Goal: Task Accomplishment & Management: Complete application form

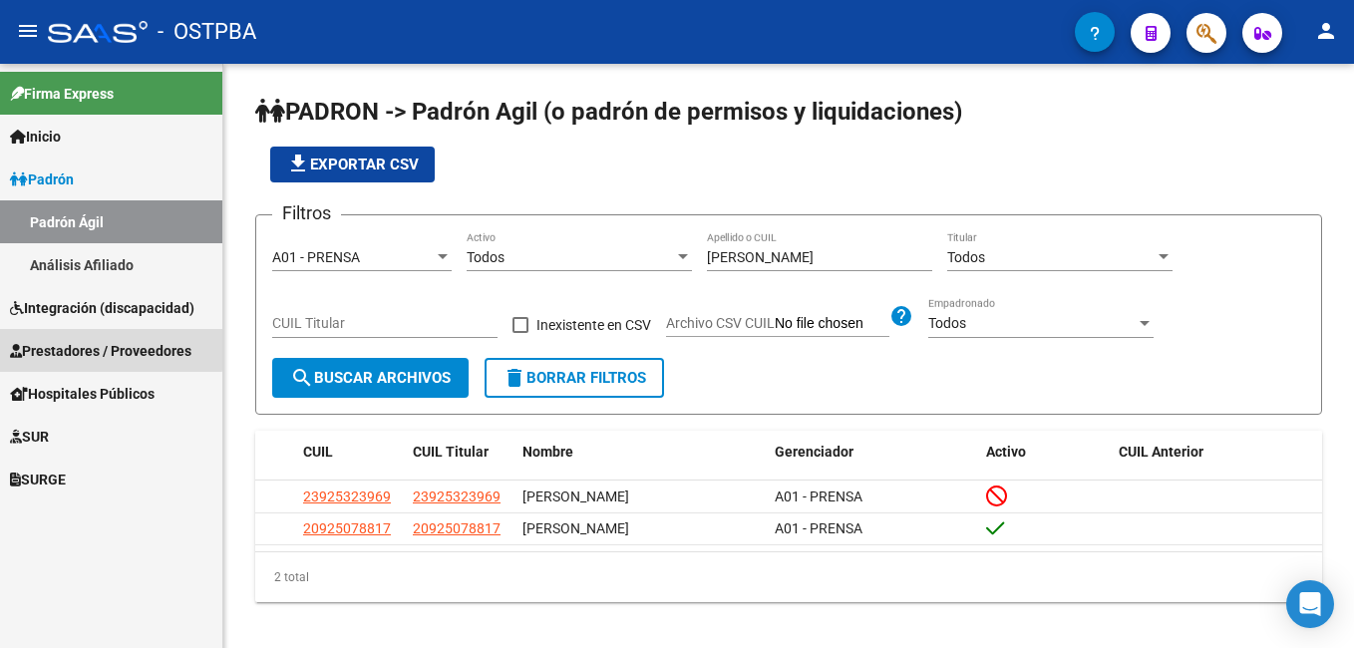
click at [93, 348] on span "Prestadores / Proveedores" at bounding box center [100, 351] width 181 height 22
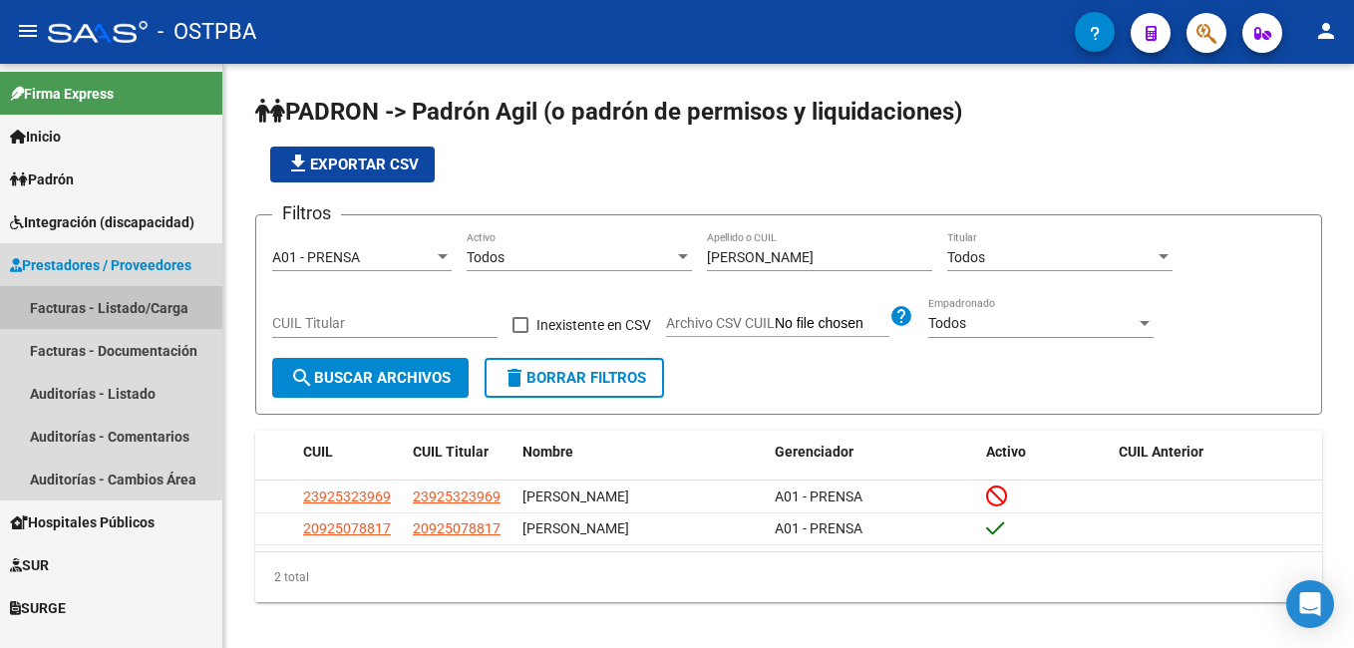
click at [69, 312] on link "Facturas - Listado/Carga" at bounding box center [111, 307] width 222 height 43
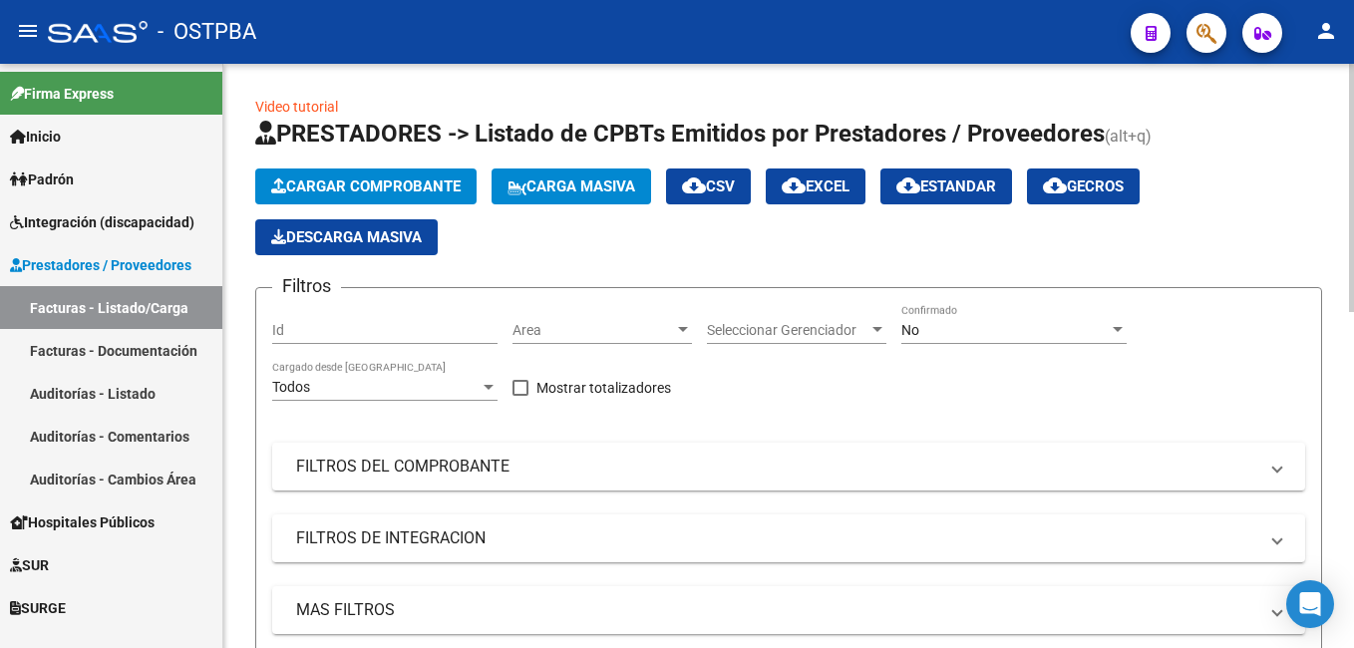
click at [432, 181] on span "Cargar Comprobante" at bounding box center [365, 186] width 189 height 18
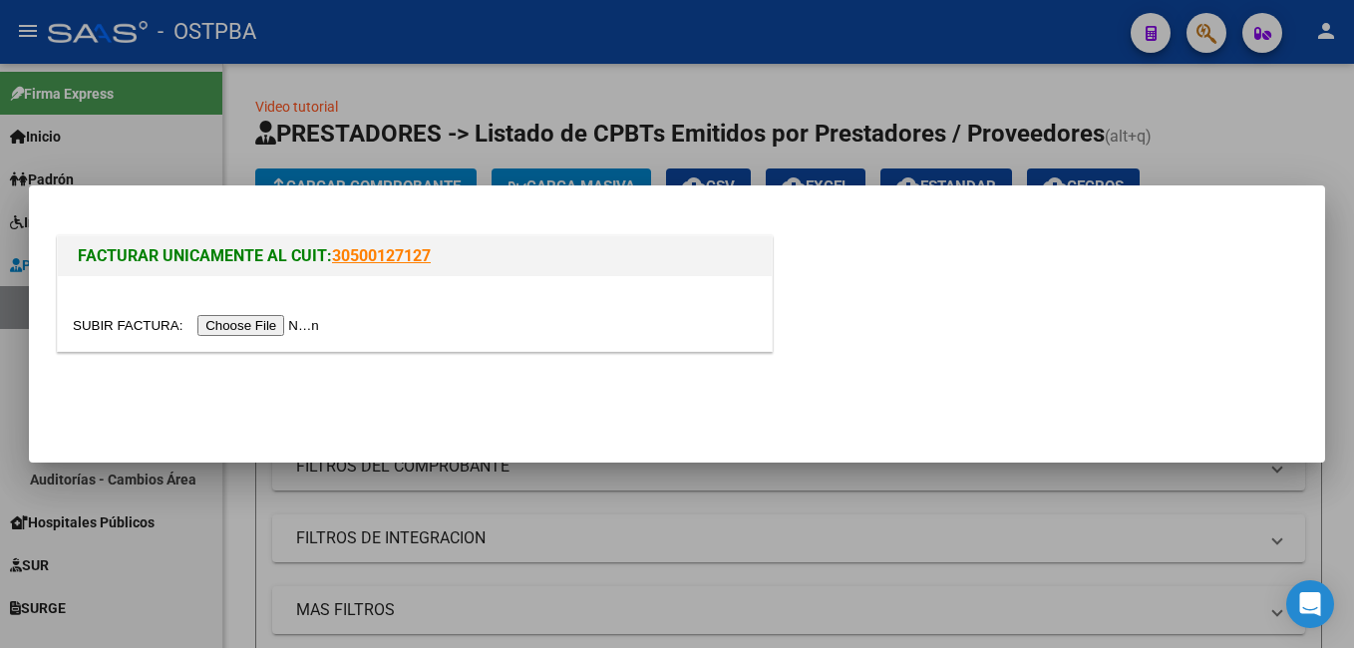
click at [269, 323] on input "file" at bounding box center [199, 325] width 252 height 21
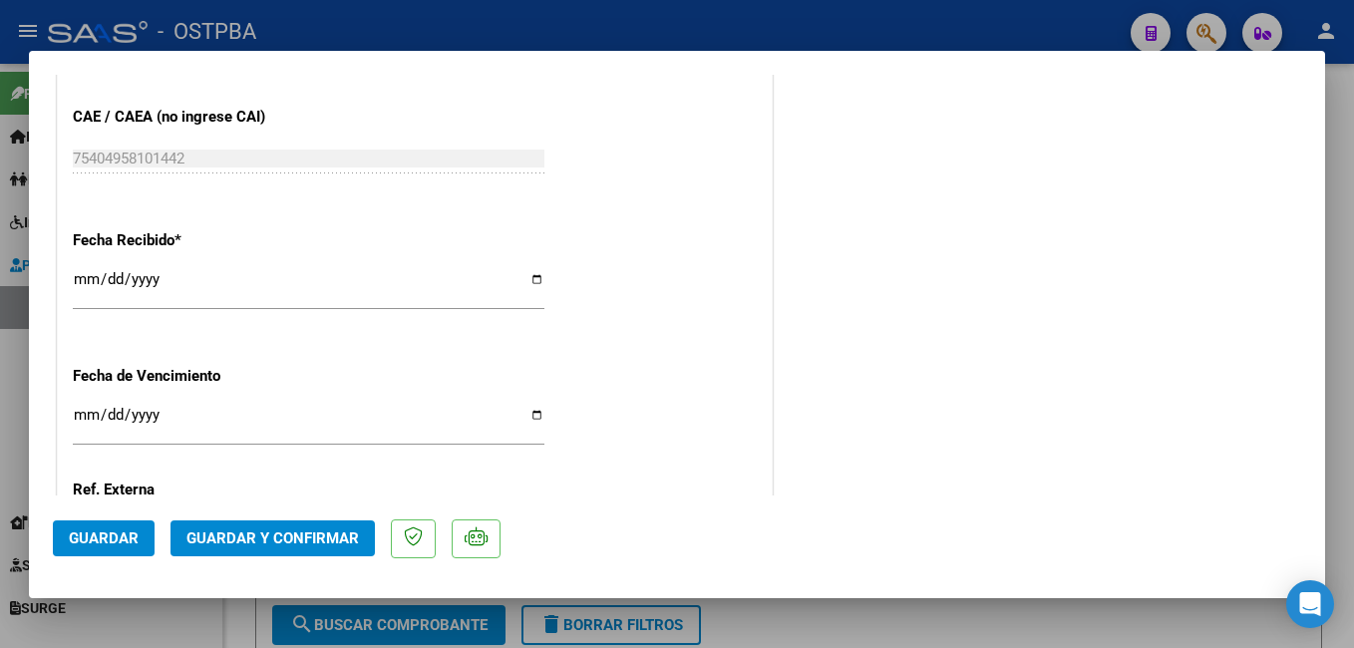
scroll to position [1386, 0]
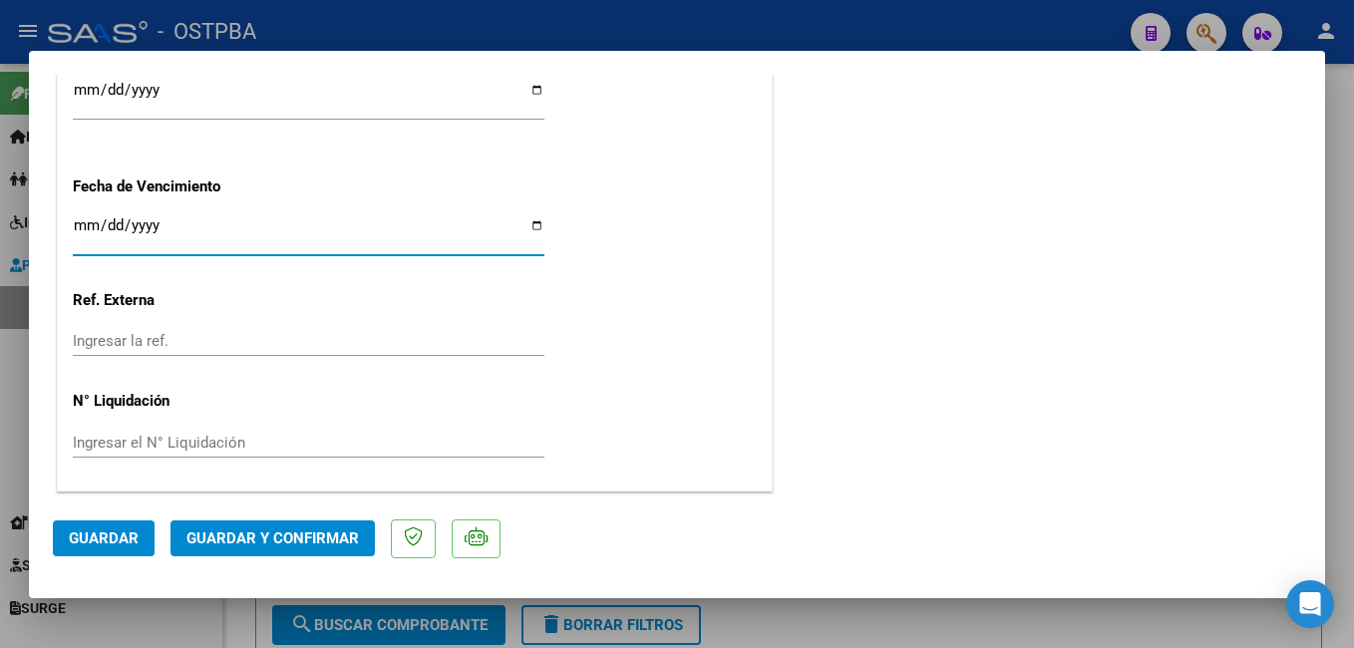
click at [525, 226] on input "Ingresar la fecha" at bounding box center [309, 233] width 472 height 32
type input "[DATE]"
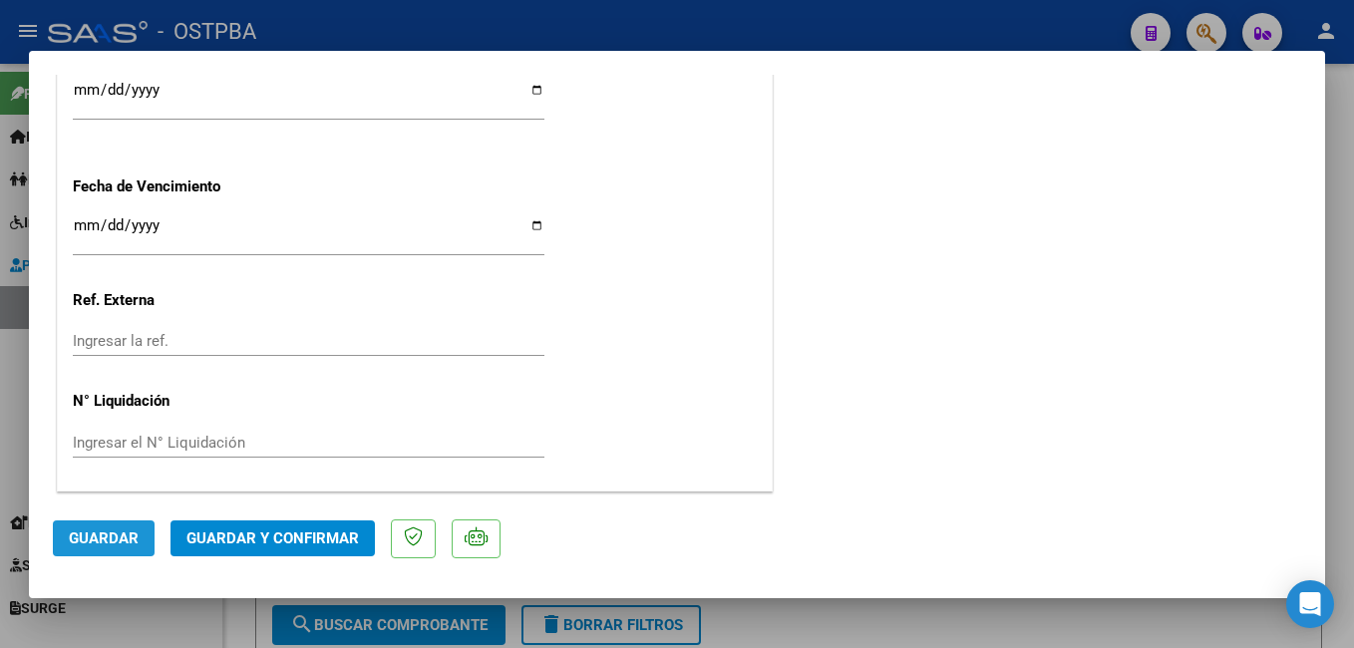
click at [141, 537] on button "Guardar" at bounding box center [104, 538] width 102 height 36
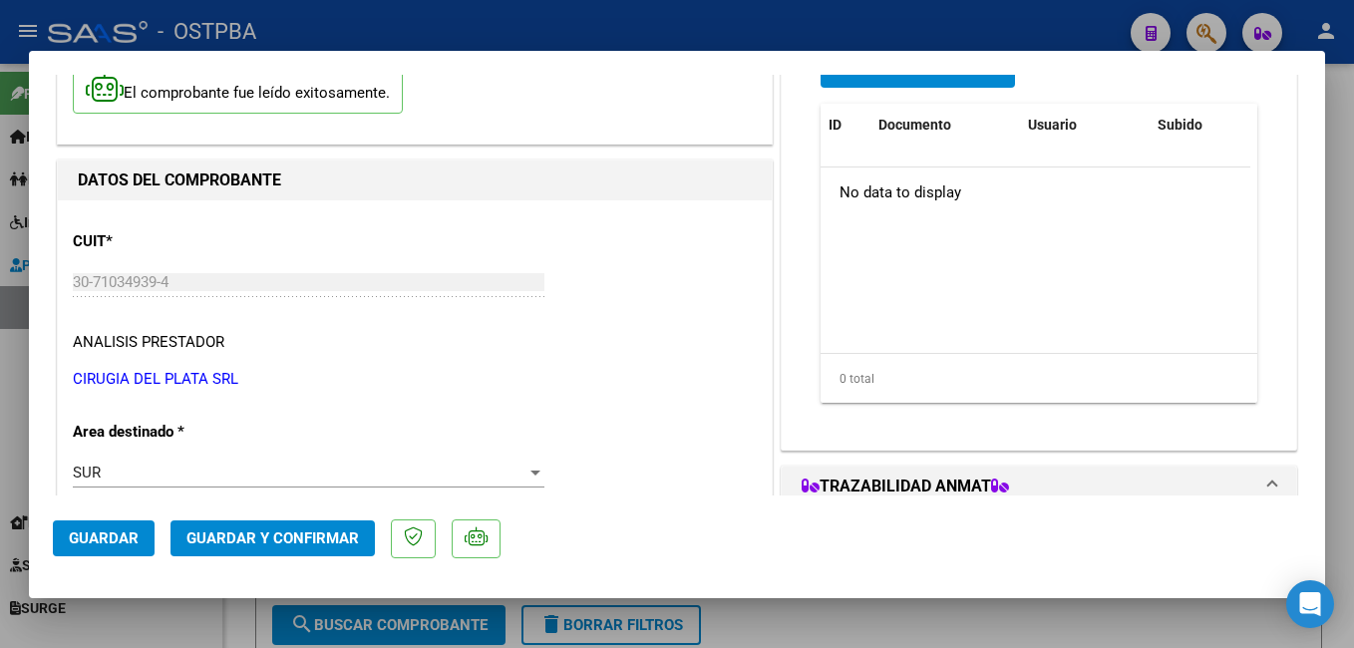
scroll to position [0, 0]
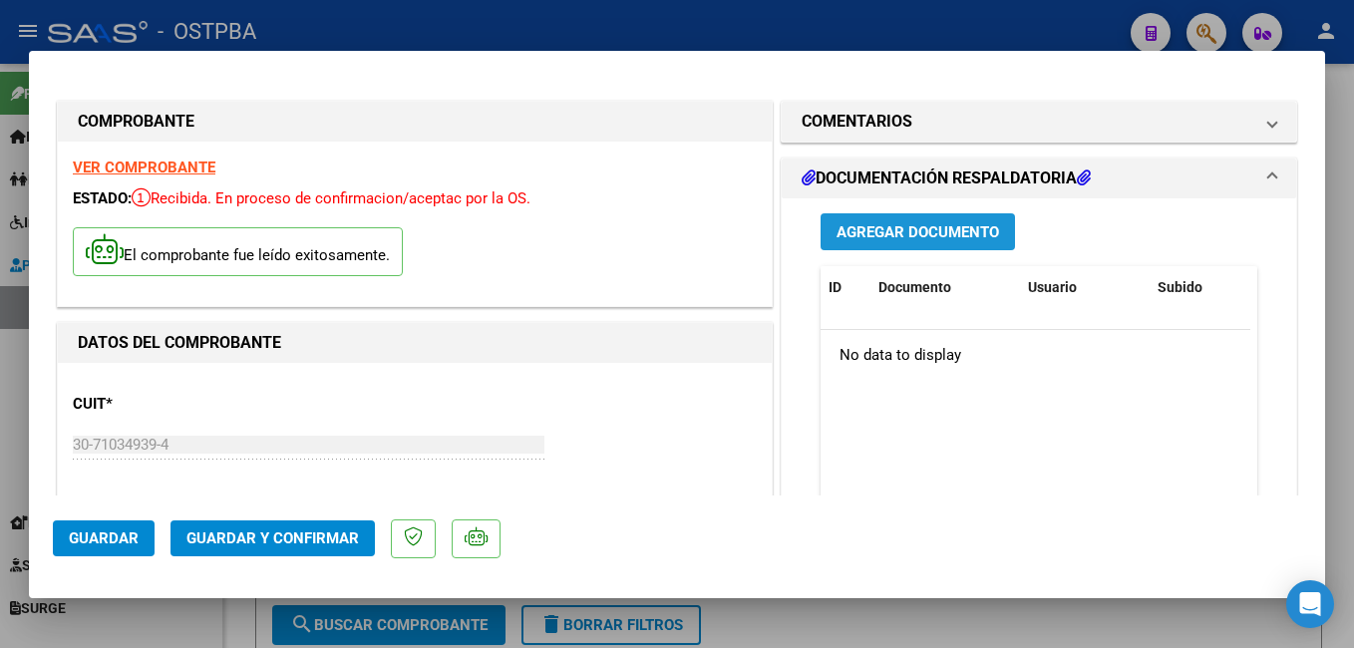
click at [916, 235] on span "Agregar Documento" at bounding box center [917, 232] width 162 height 18
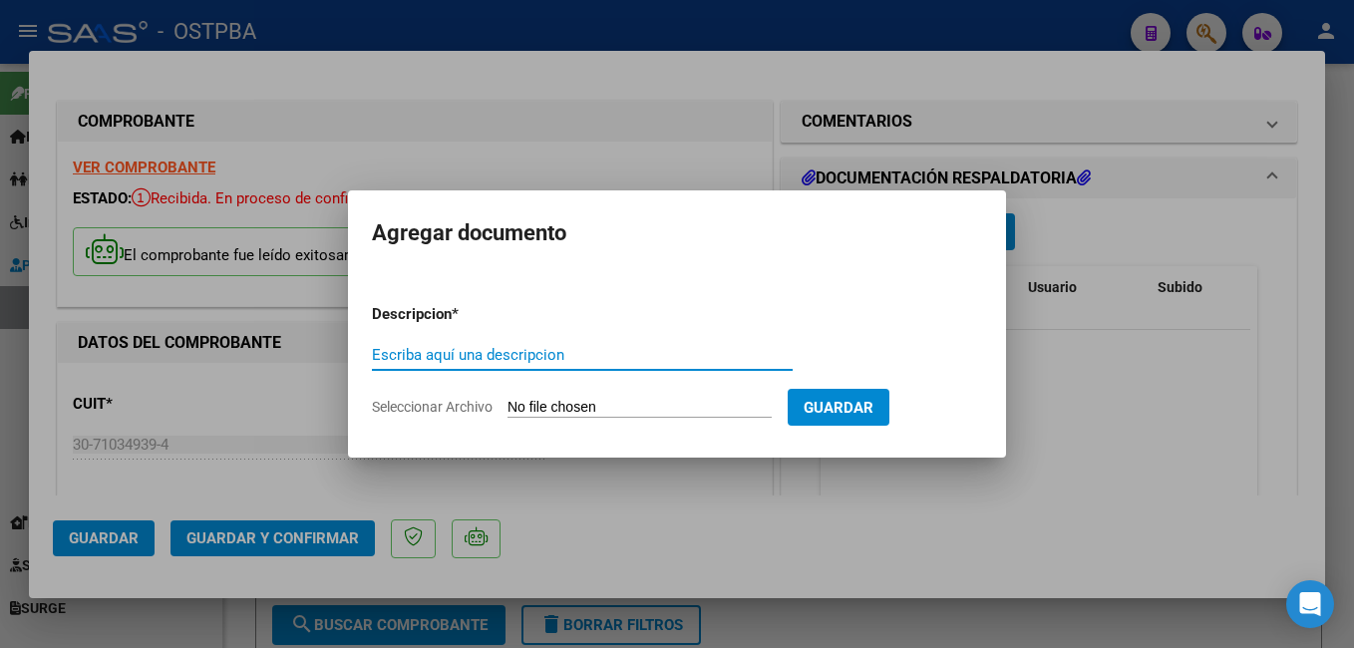
click at [447, 410] on span "Seleccionar Archivo" at bounding box center [432, 407] width 121 height 16
click at [507, 410] on input "Seleccionar Archivo" at bounding box center [639, 408] width 264 height 19
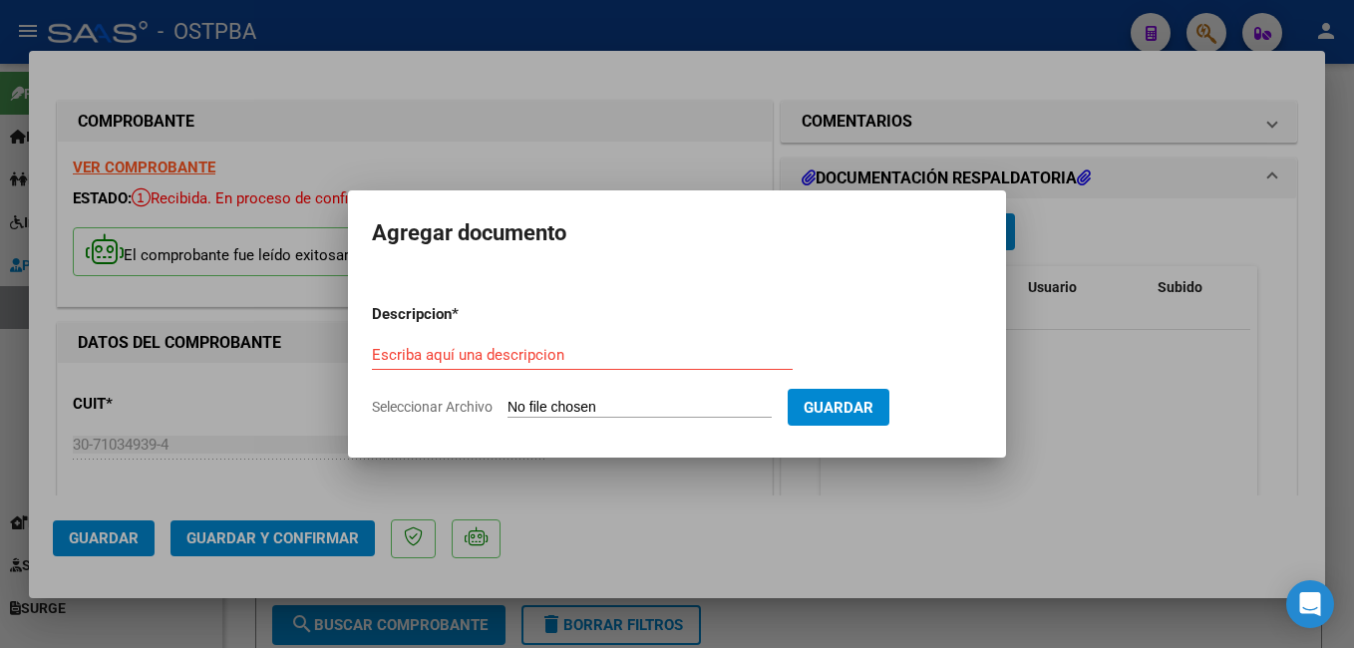
type input "C:\fakepath\Presup Aprob Colla_20251001_0001.pdf"
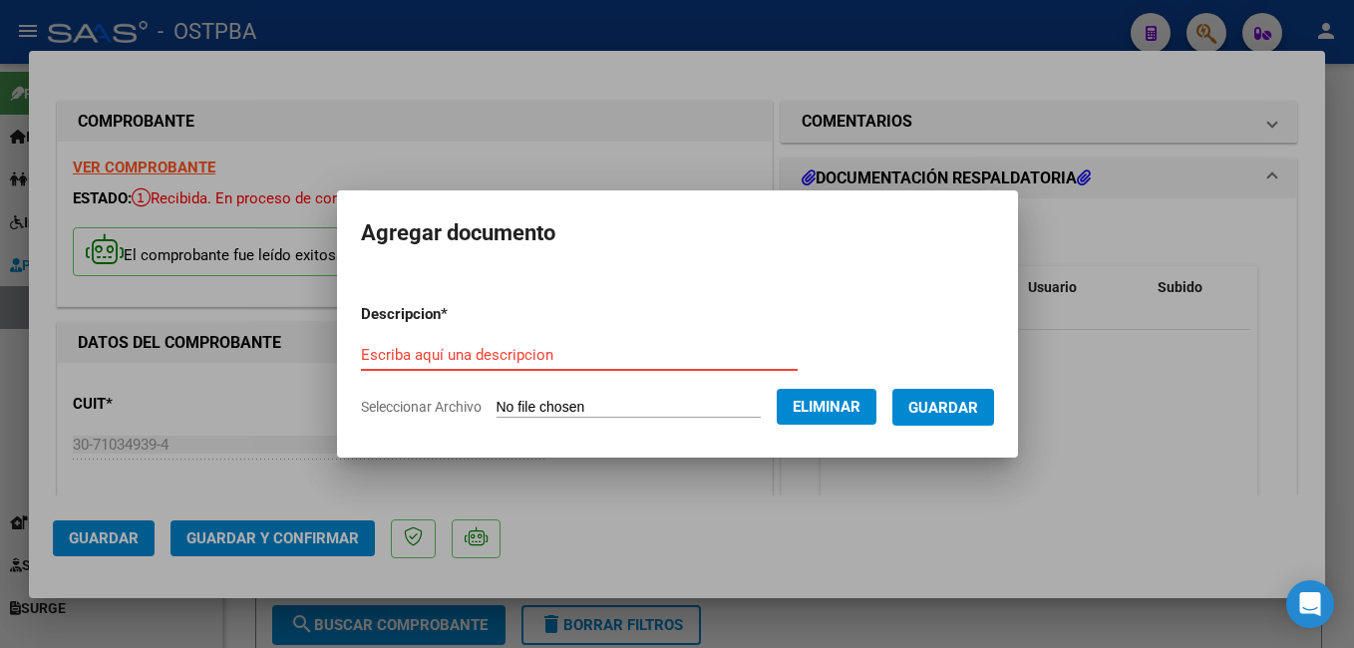
click at [571, 339] on form "Descripcion * Escriba aquí una descripcion Seleccionar Archivo Eliminar Guardar" at bounding box center [677, 361] width 633 height 146
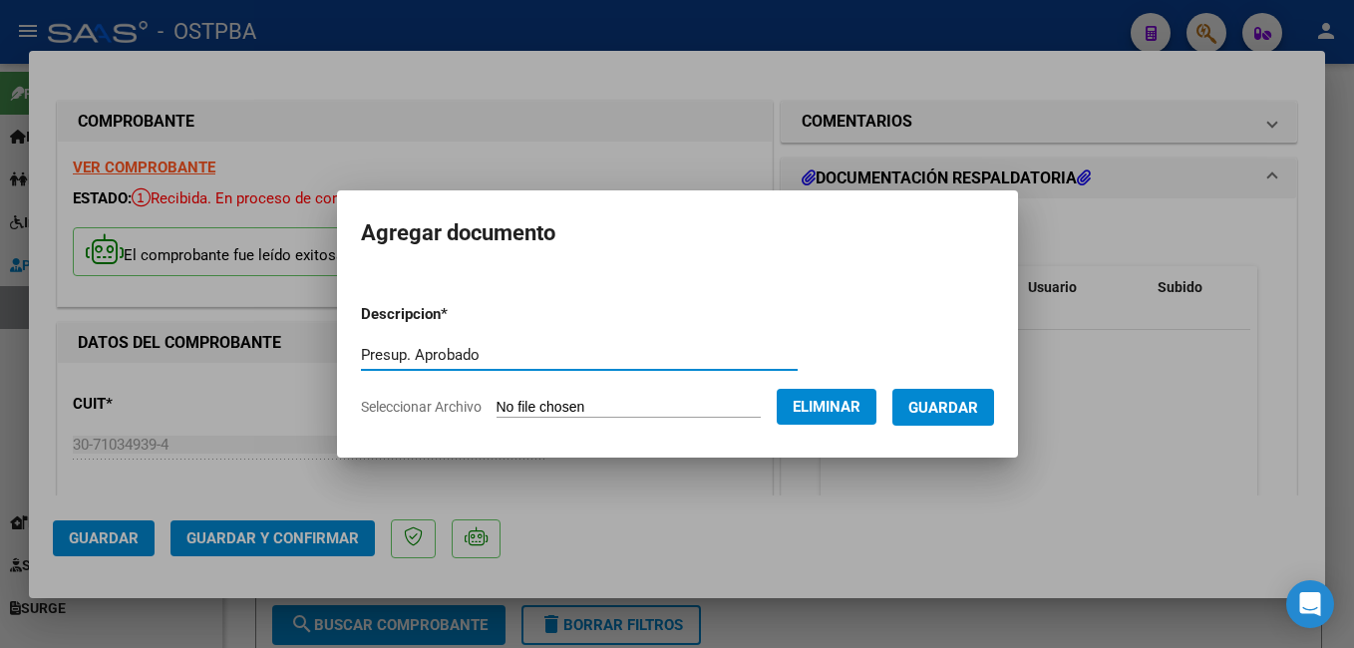
type input "Presup. Aprobado"
click at [956, 413] on span "Guardar" at bounding box center [943, 408] width 70 height 18
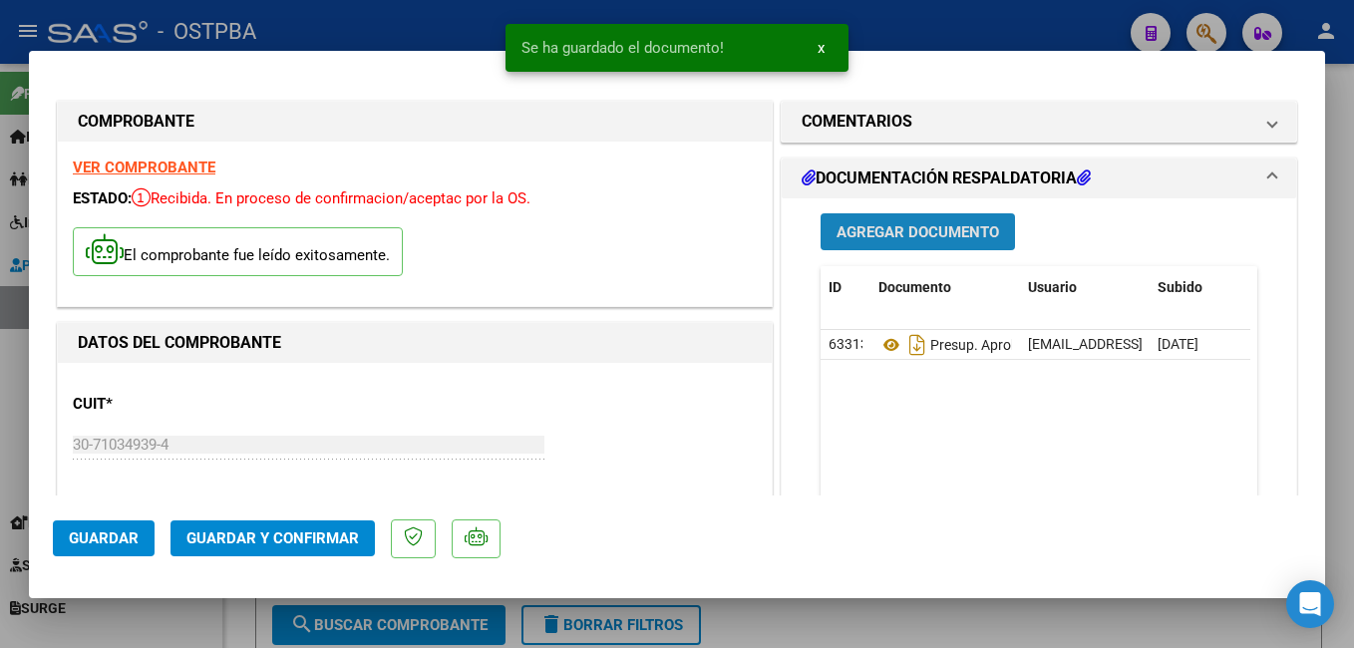
click at [948, 242] on button "Agregar Documento" at bounding box center [917, 231] width 194 height 37
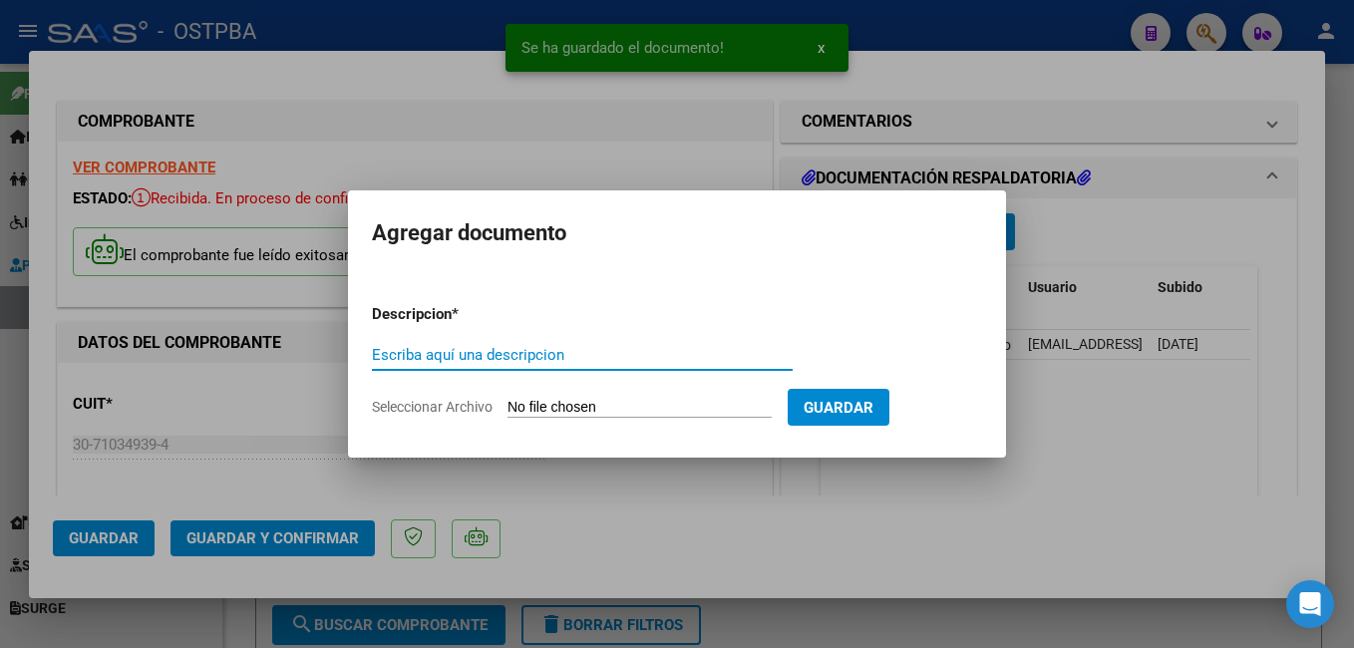
click at [447, 406] on span "Seleccionar Archivo" at bounding box center [432, 407] width 121 height 16
click at [507, 406] on input "Seleccionar Archivo" at bounding box center [639, 408] width 264 height 19
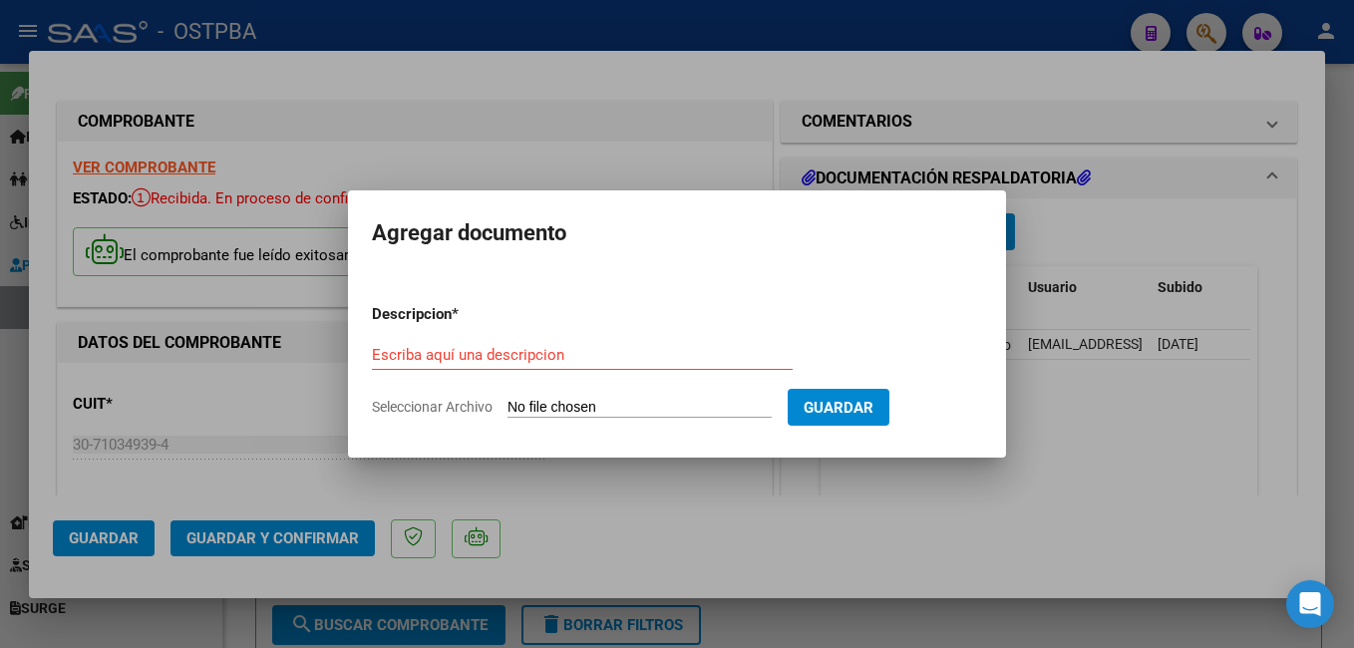
type input "C:\fakepath\Materiales Colla_20251001_0001.pdf"
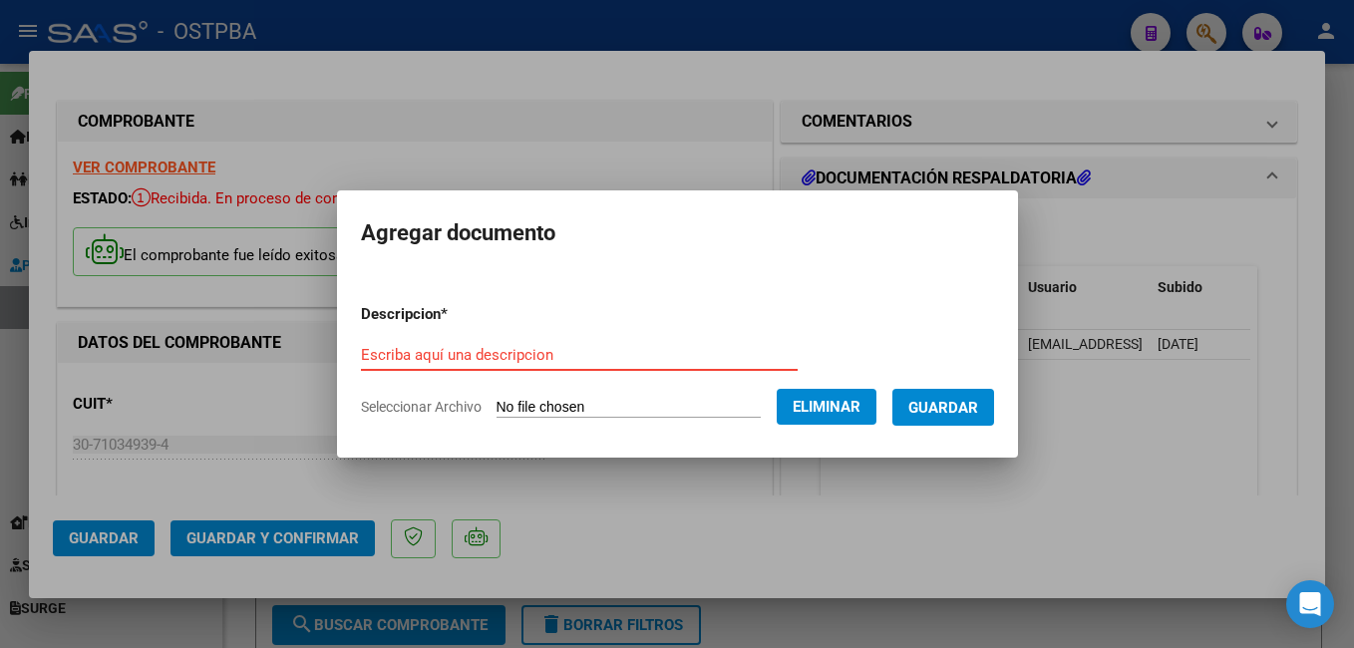
click at [556, 351] on input "Escriba aquí una descripcion" at bounding box center [579, 355] width 437 height 18
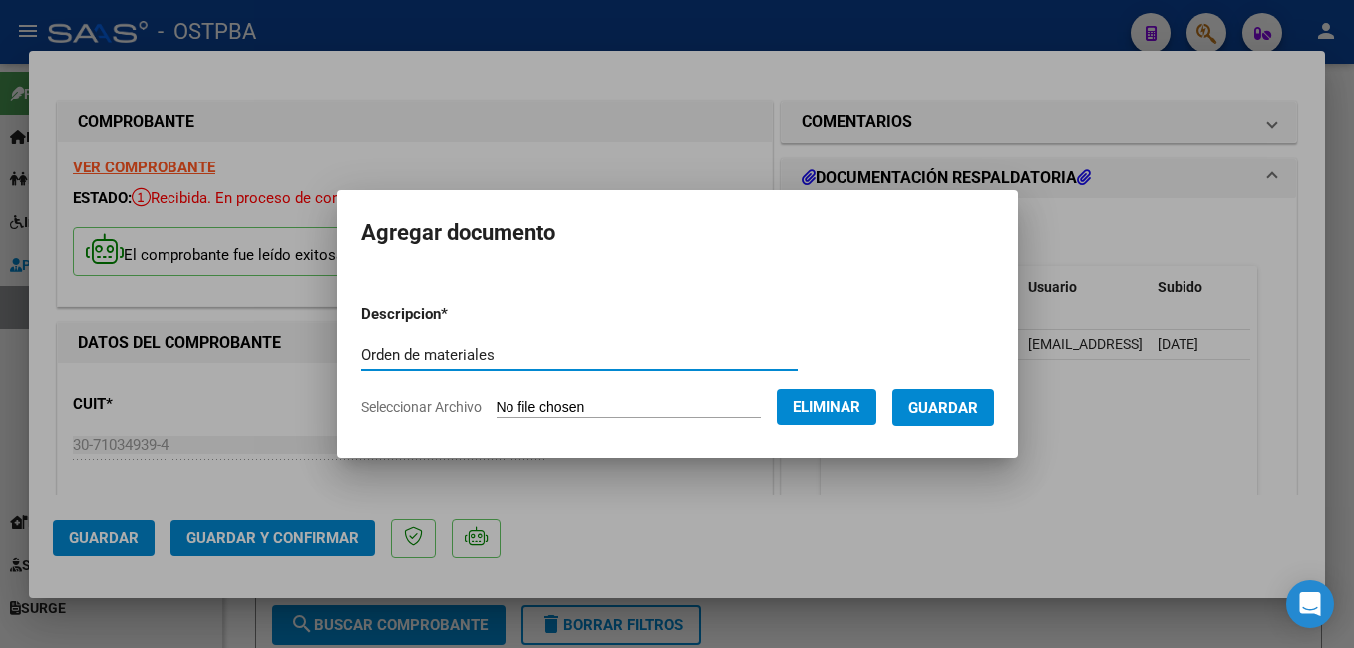
type input "Orden de materiales"
click at [978, 414] on span "Guardar" at bounding box center [943, 408] width 70 height 18
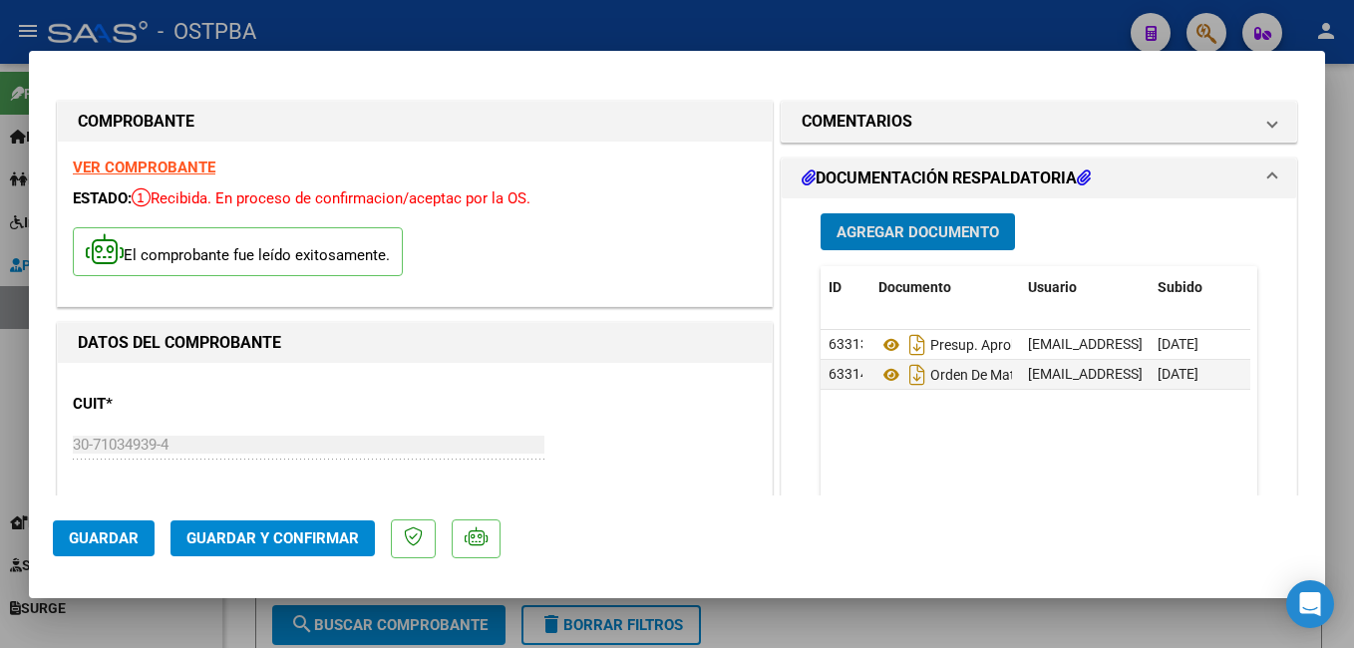
click at [975, 238] on span "Agregar Documento" at bounding box center [917, 232] width 162 height 18
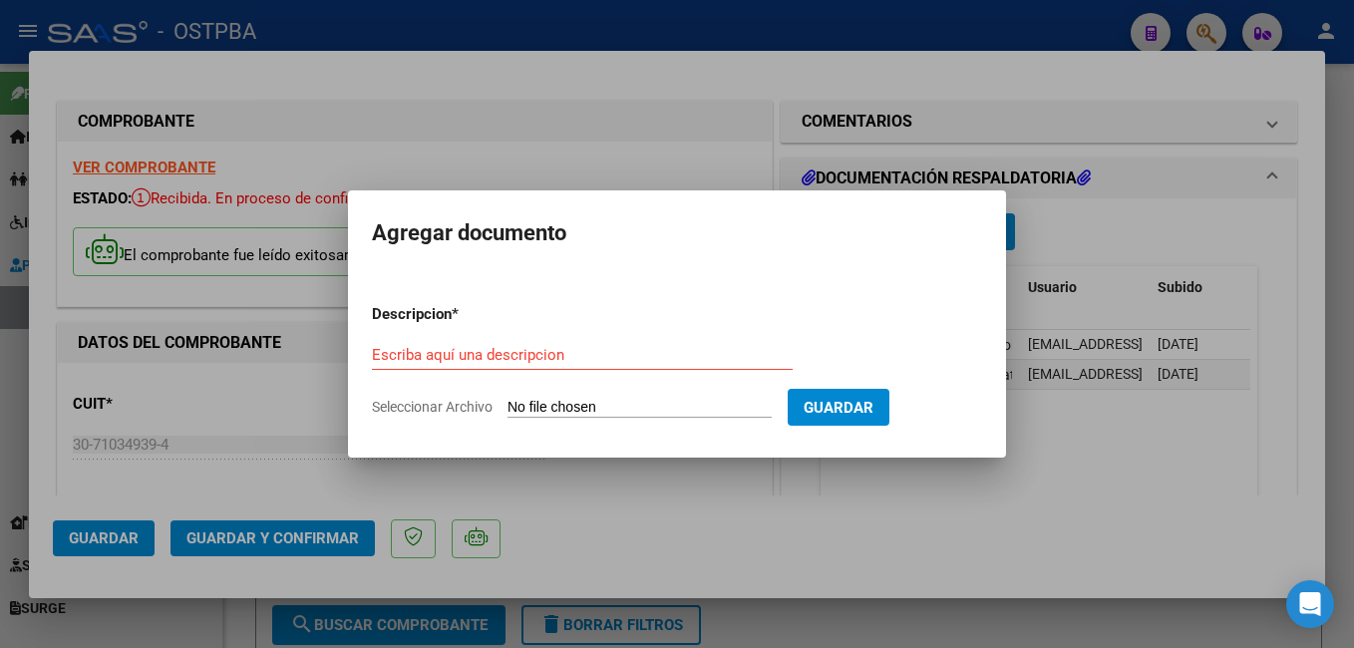
click at [473, 412] on span "Seleccionar Archivo" at bounding box center [432, 407] width 121 height 16
click at [507, 412] on input "Seleccionar Archivo" at bounding box center [639, 408] width 264 height 19
type input "C:\fakepath\Cx Colla_20251001_0001.pdf"
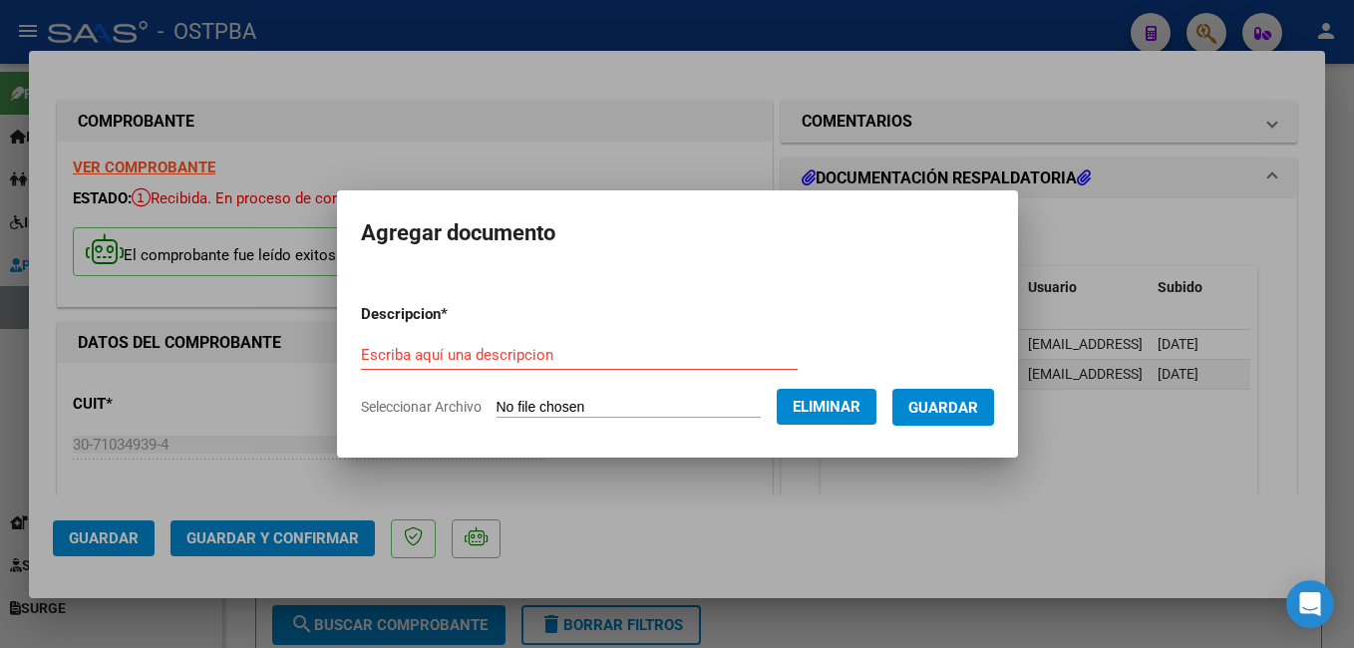
click at [557, 356] on input "Escriba aquí una descripcion" at bounding box center [579, 355] width 437 height 18
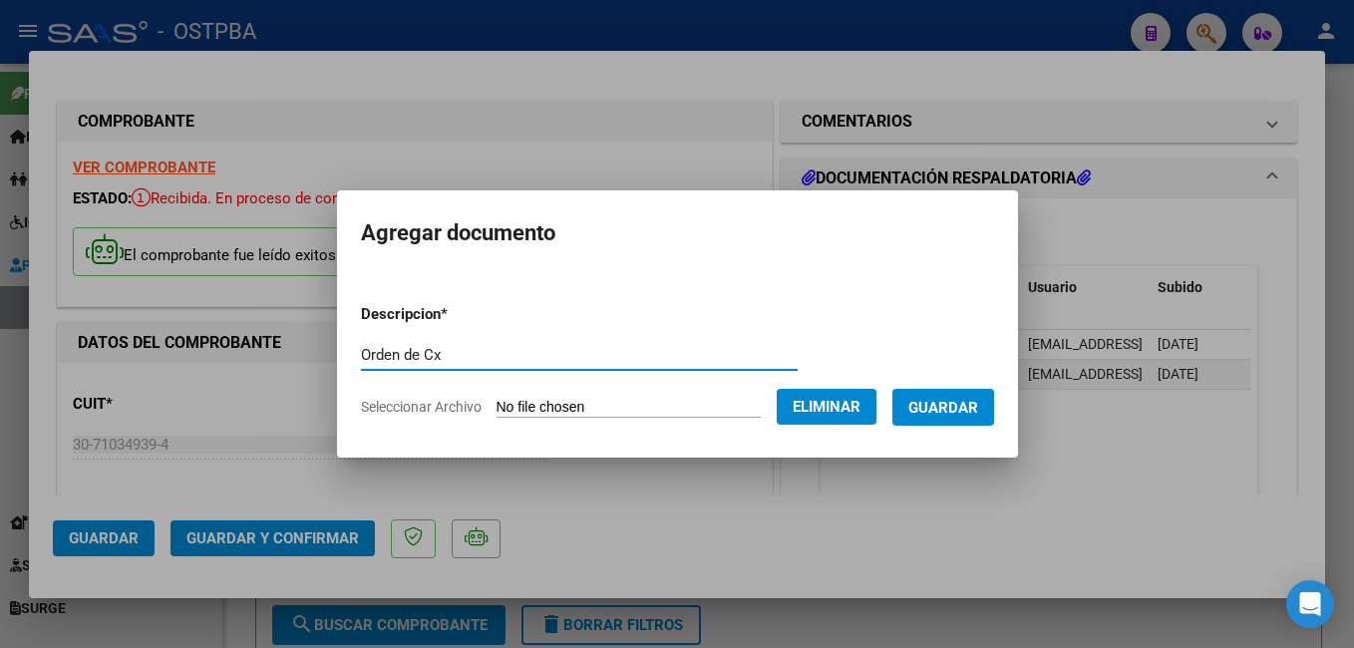
type input "Orden de Cx"
click at [940, 402] on span "Guardar" at bounding box center [943, 408] width 70 height 18
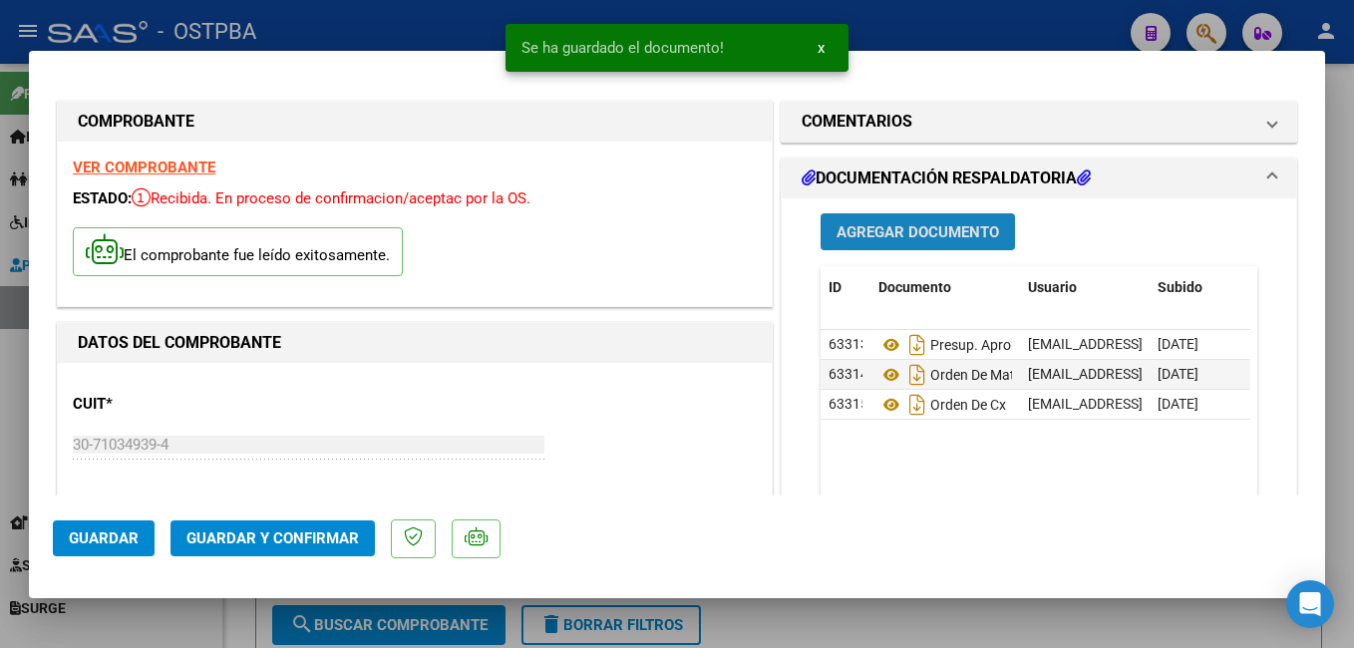
click at [913, 226] on span "Agregar Documento" at bounding box center [917, 232] width 162 height 18
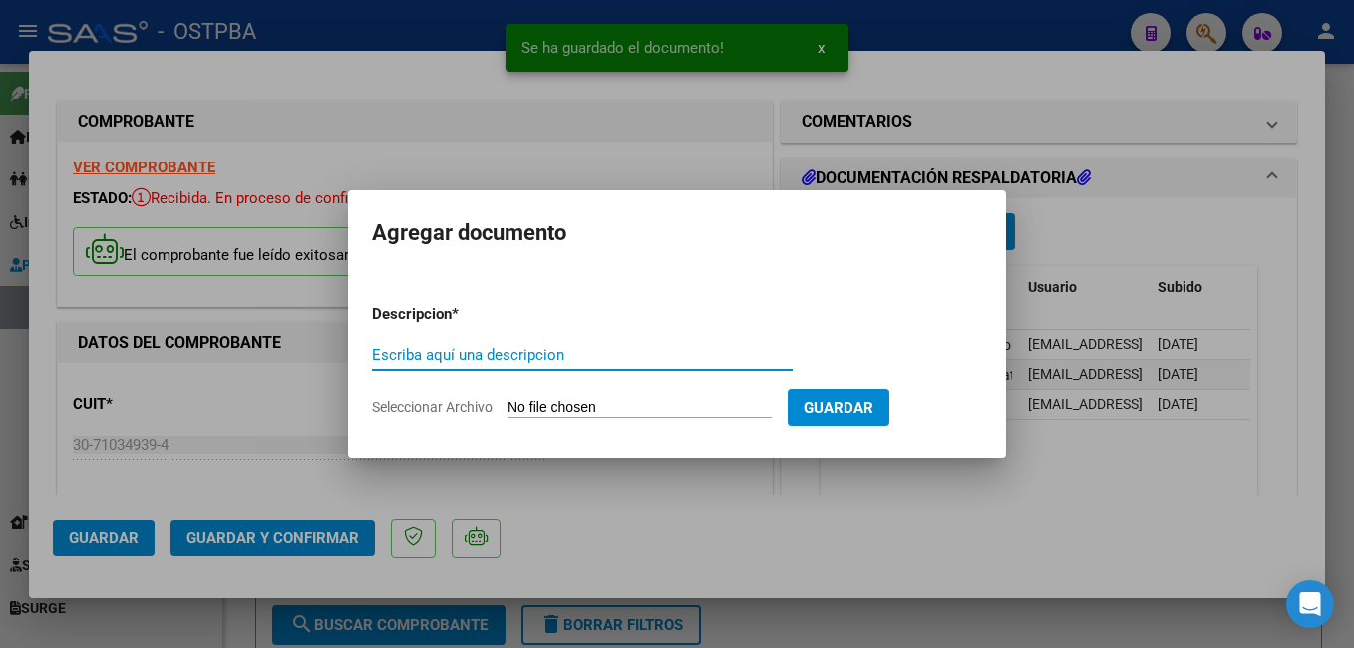
click at [444, 403] on span "Seleccionar Archivo" at bounding box center [432, 407] width 121 height 16
click at [507, 403] on input "Seleccionar Archivo" at bounding box center [639, 408] width 264 height 19
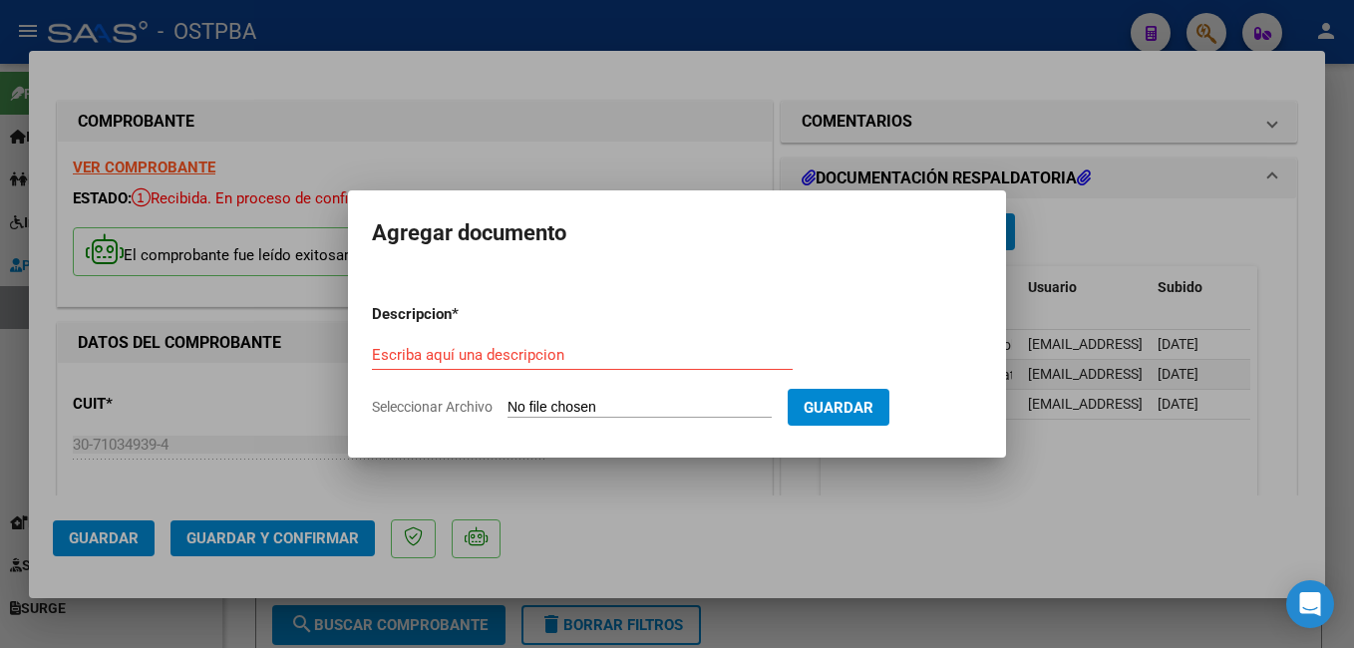
type input "C:\fakepath\Estudios Colla_20251007_0001.pdf"
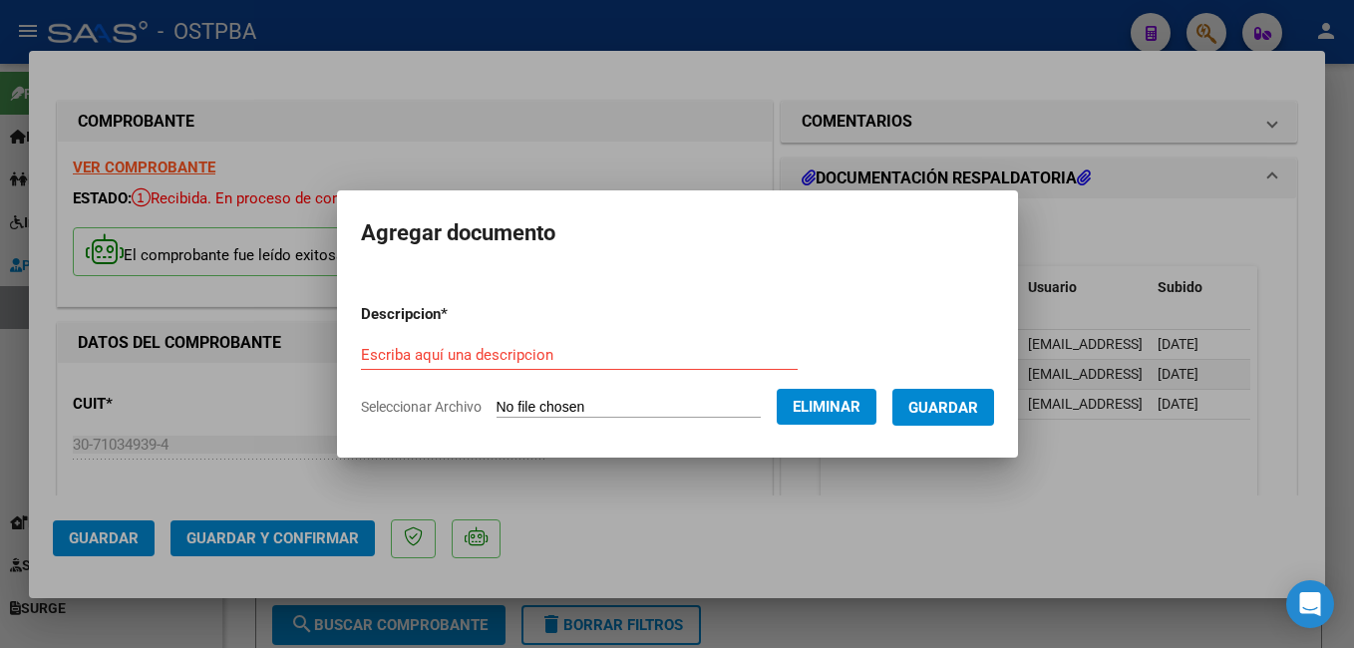
click at [561, 352] on input "Escriba aquí una descripcion" at bounding box center [579, 355] width 437 height 18
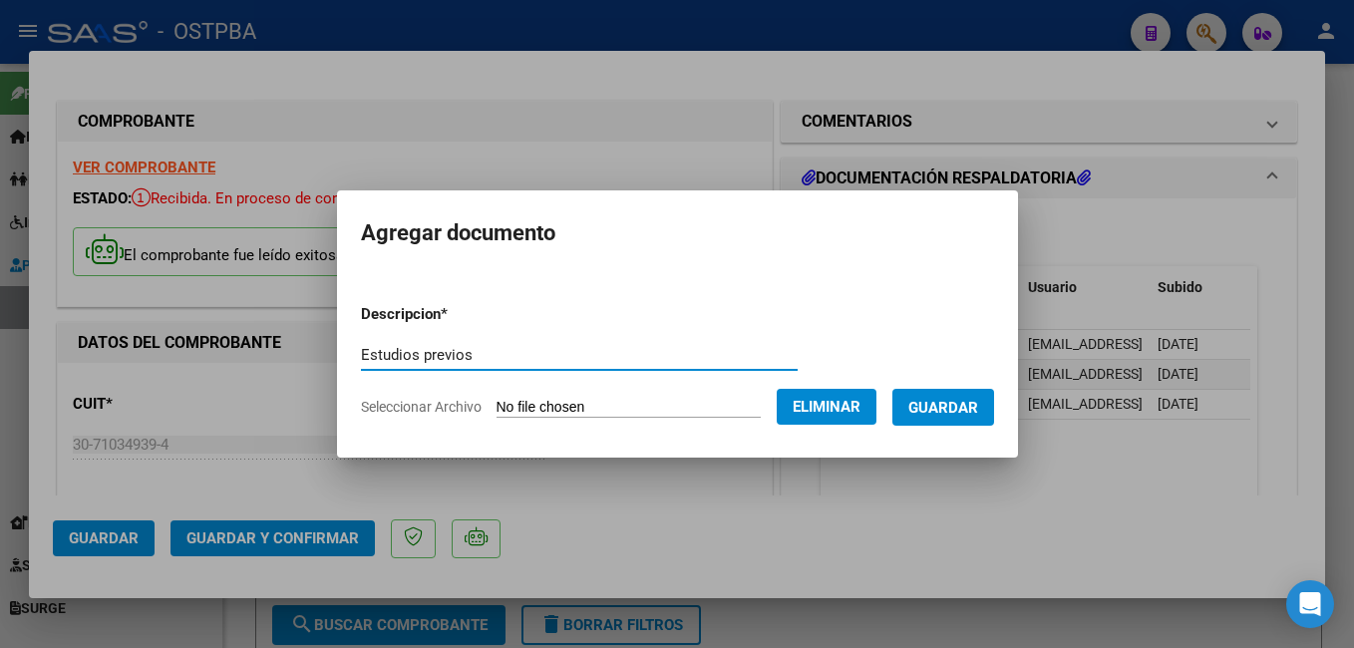
type input "Estudios previos"
drag, startPoint x: 959, startPoint y: 410, endPoint x: 982, endPoint y: 373, distance: 43.4
click at [961, 409] on span "Guardar" at bounding box center [943, 408] width 70 height 18
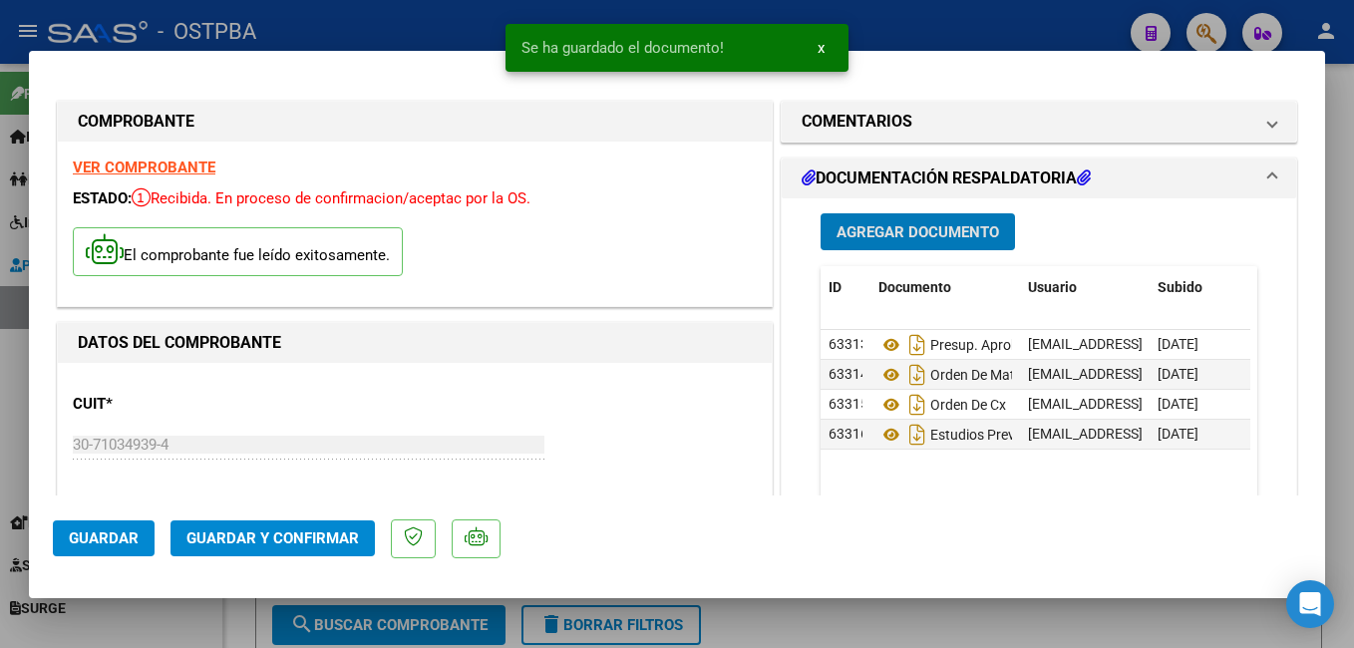
click at [902, 235] on span "Agregar Documento" at bounding box center [917, 232] width 162 height 18
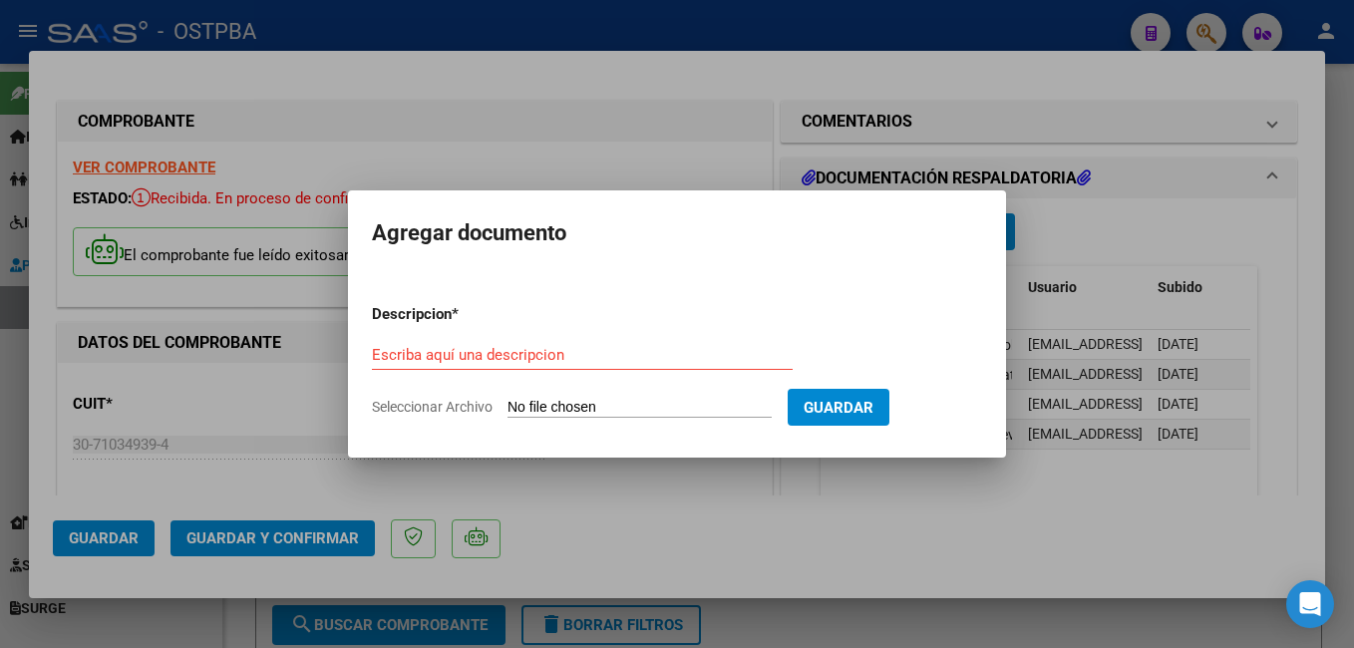
click at [434, 404] on span "Seleccionar Archivo" at bounding box center [432, 407] width 121 height 16
click at [507, 404] on input "Seleccionar Archivo" at bounding box center [639, 408] width 264 height 19
type input "C:\fakepath\Otro presup Colla_20251007_0001.pdf"
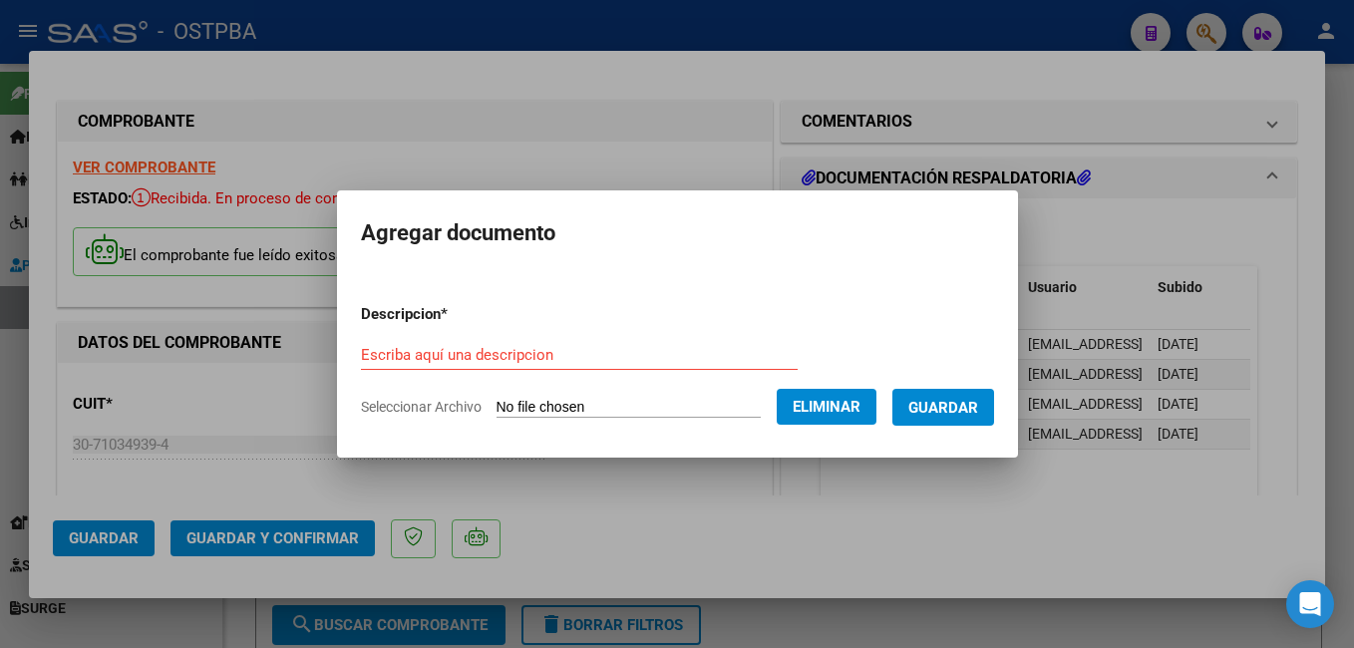
click at [550, 358] on input "Escriba aquí una descripcion" at bounding box center [579, 355] width 437 height 18
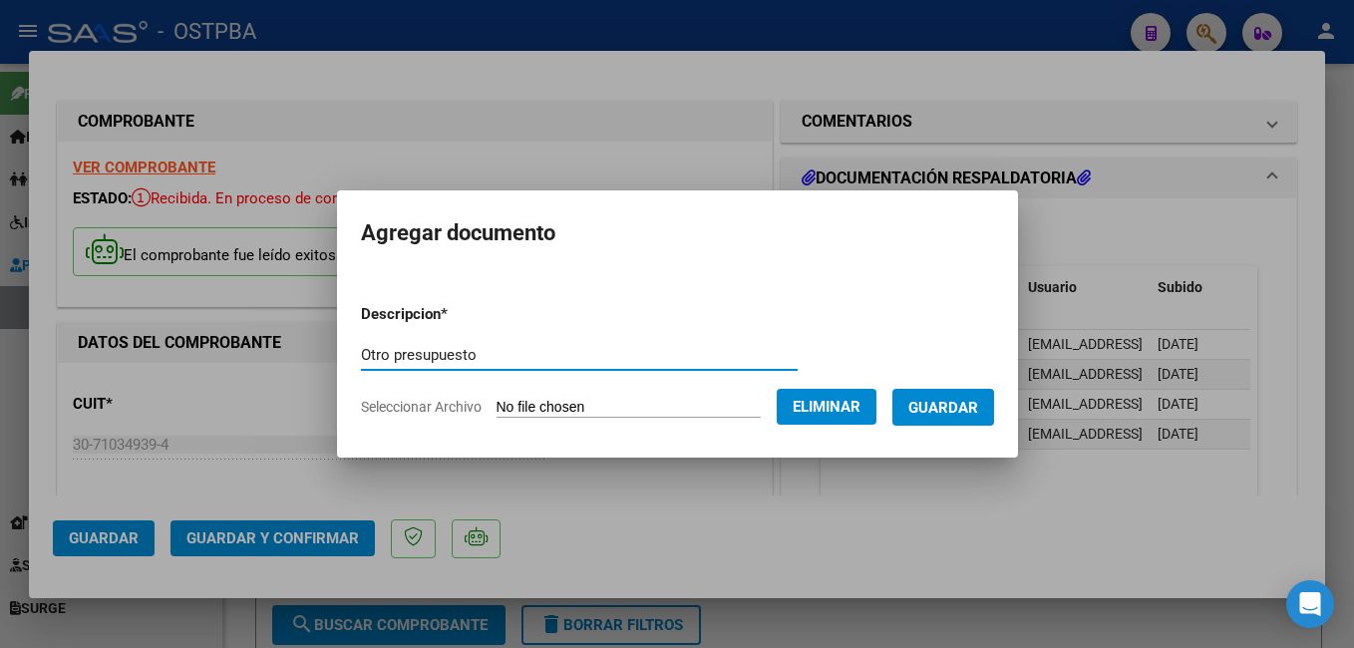
type input "Otro presupuesto"
click at [977, 413] on span "Guardar" at bounding box center [943, 408] width 70 height 18
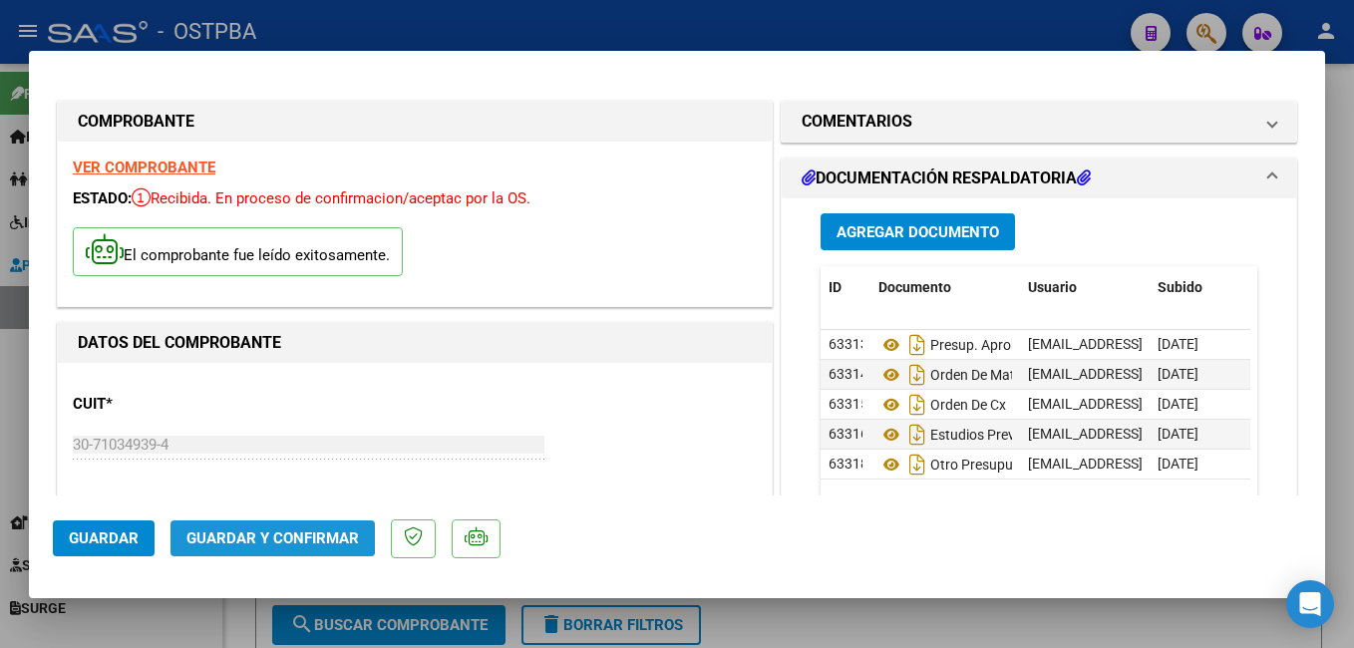
click at [247, 532] on span "Guardar y Confirmar" at bounding box center [272, 538] width 172 height 18
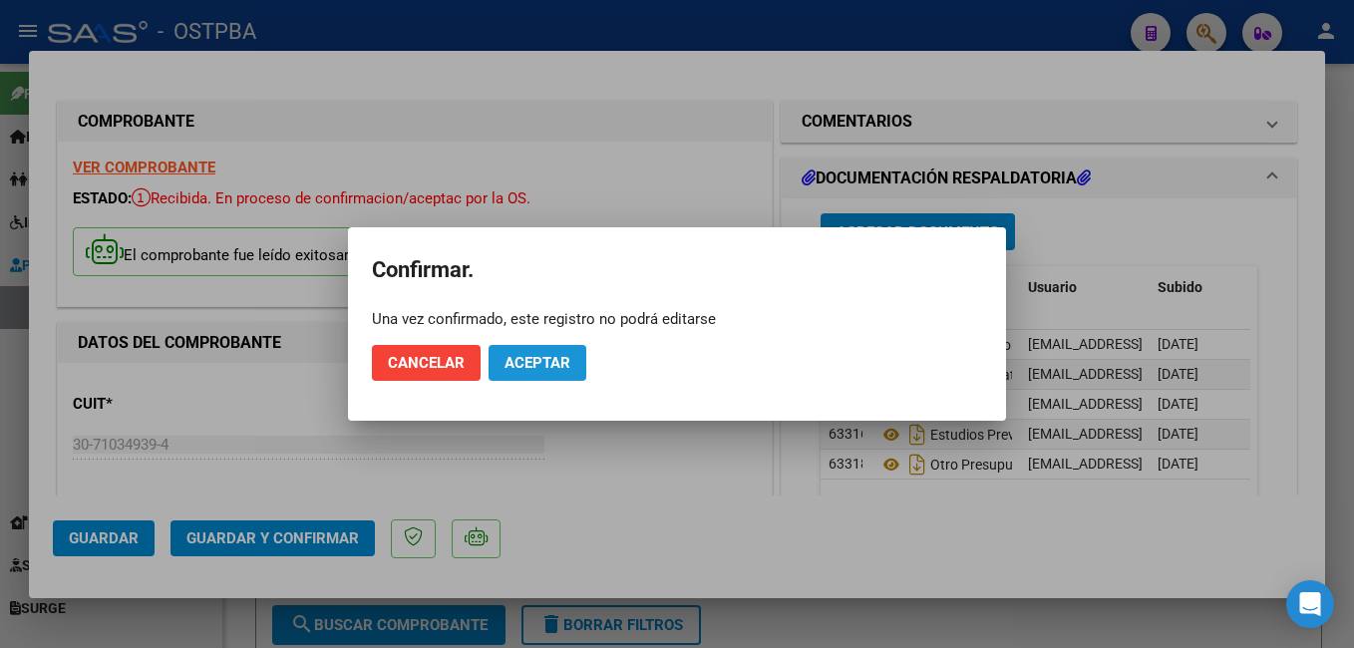
click at [547, 361] on span "Aceptar" at bounding box center [537, 363] width 66 height 18
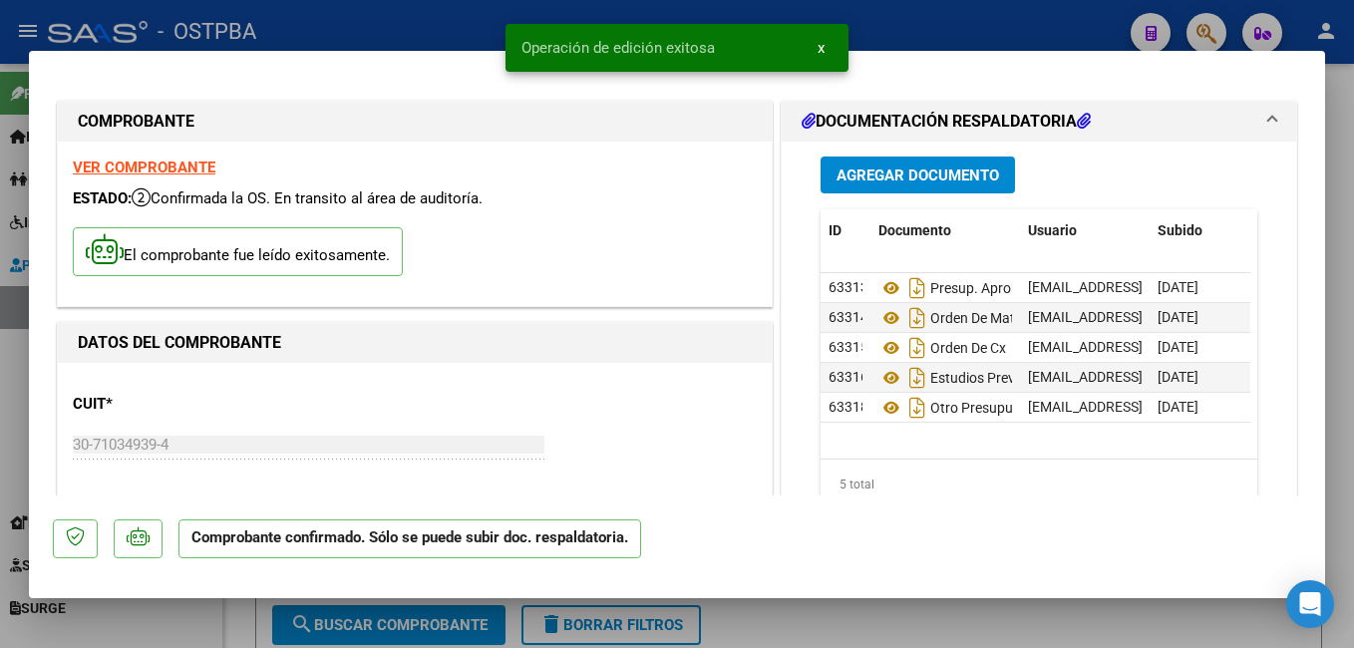
click at [344, 20] on div at bounding box center [677, 324] width 1354 height 648
type input "$ 0,00"
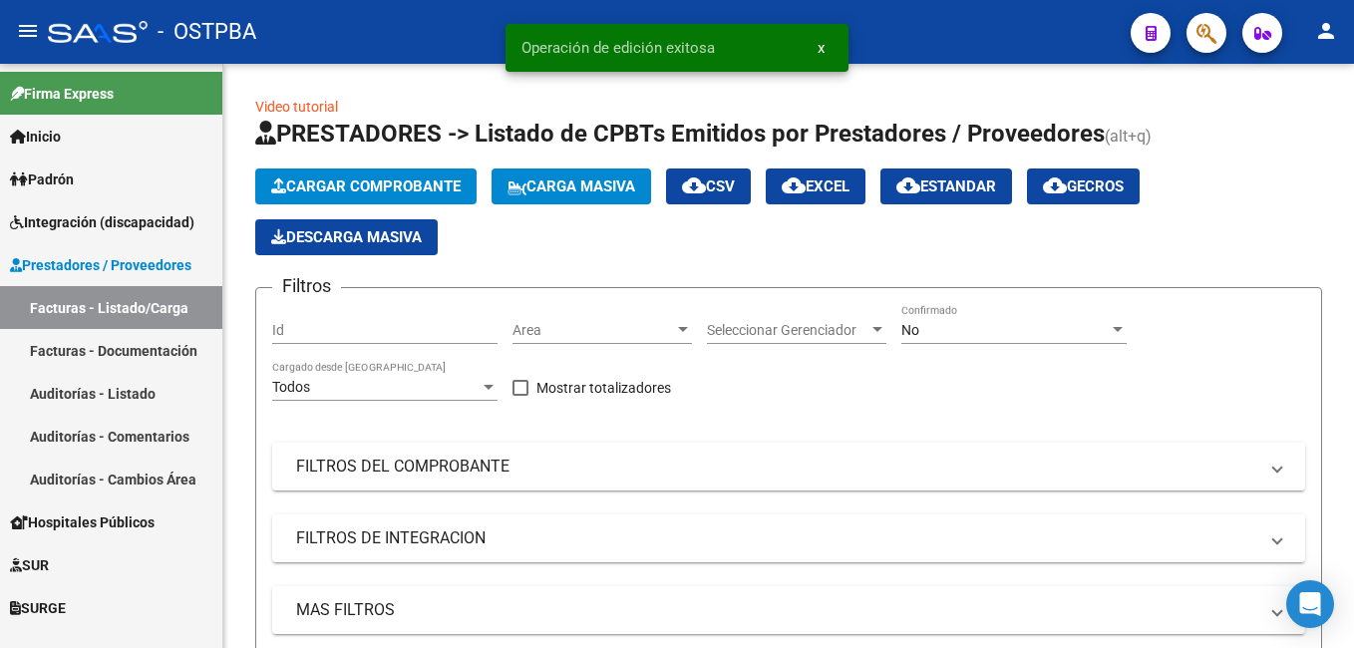
click at [74, 179] on span "Padrón" at bounding box center [42, 179] width 64 height 22
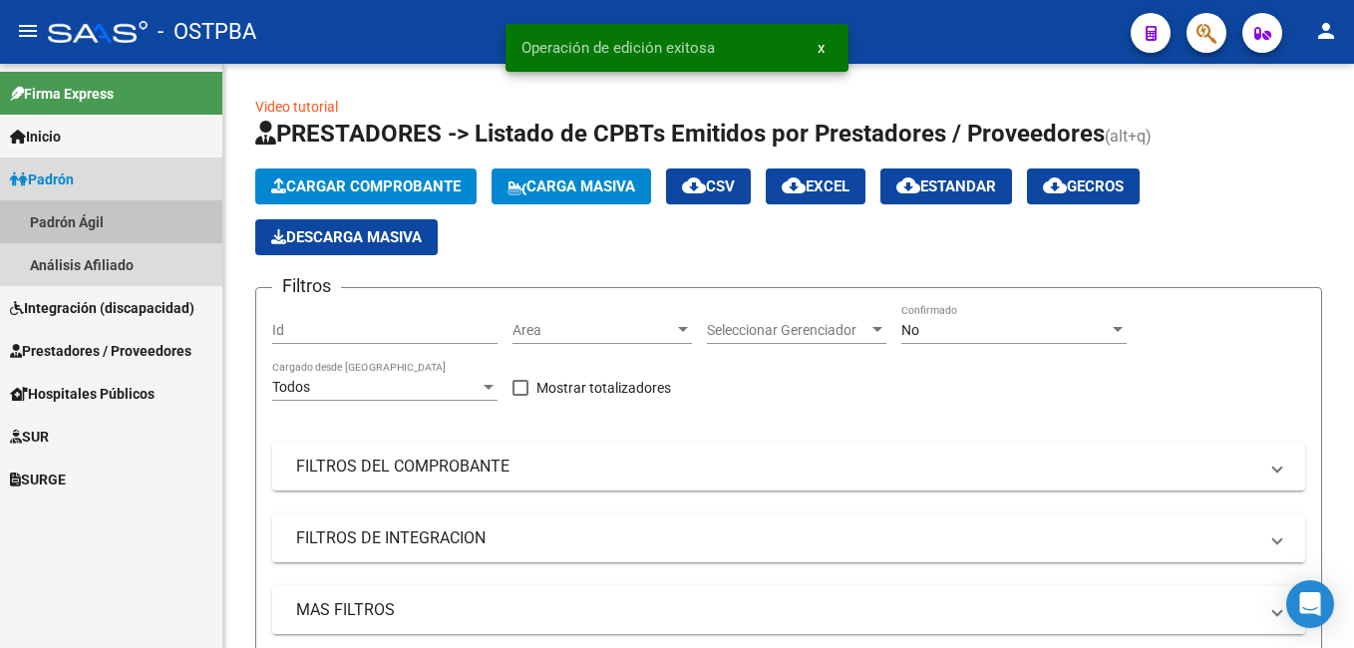
click at [105, 222] on link "Padrón Ágil" at bounding box center [111, 221] width 222 height 43
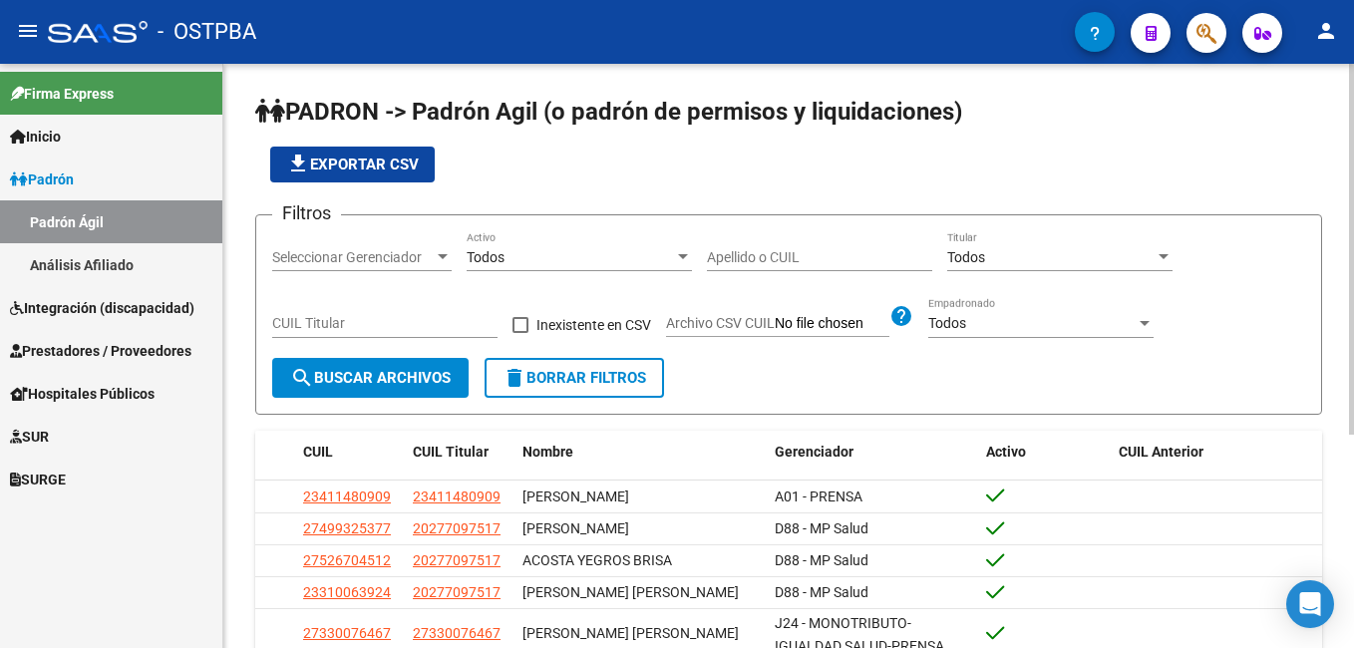
click at [837, 263] on input "Apellido o CUIL" at bounding box center [819, 257] width 225 height 17
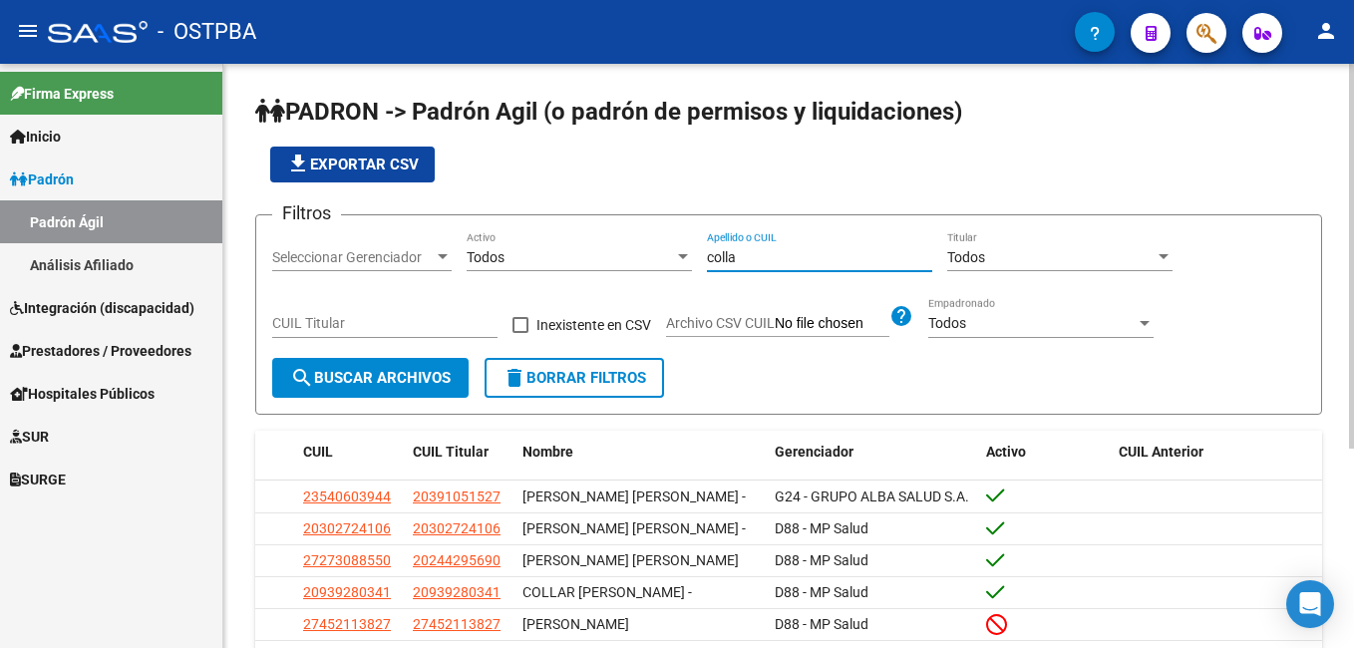
type input "colla"
click at [444, 257] on div at bounding box center [443, 256] width 10 height 5
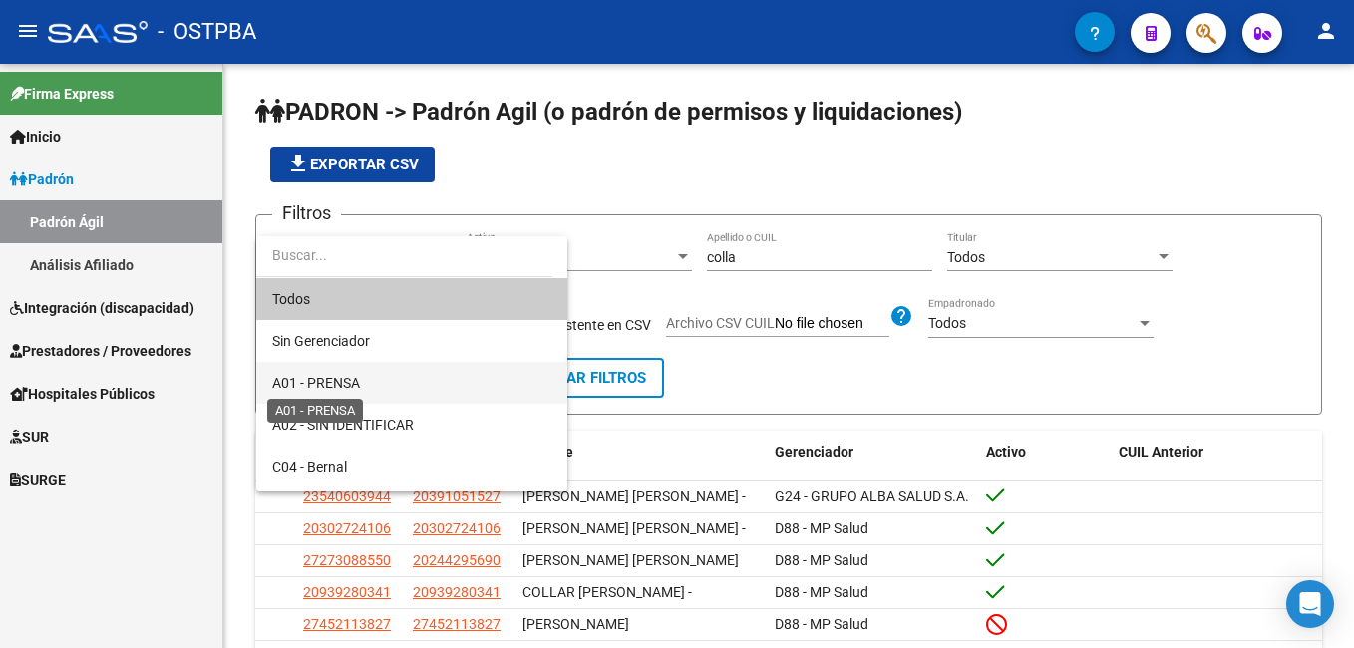
click at [334, 377] on span "A01 - PRENSA" at bounding box center [316, 383] width 88 height 16
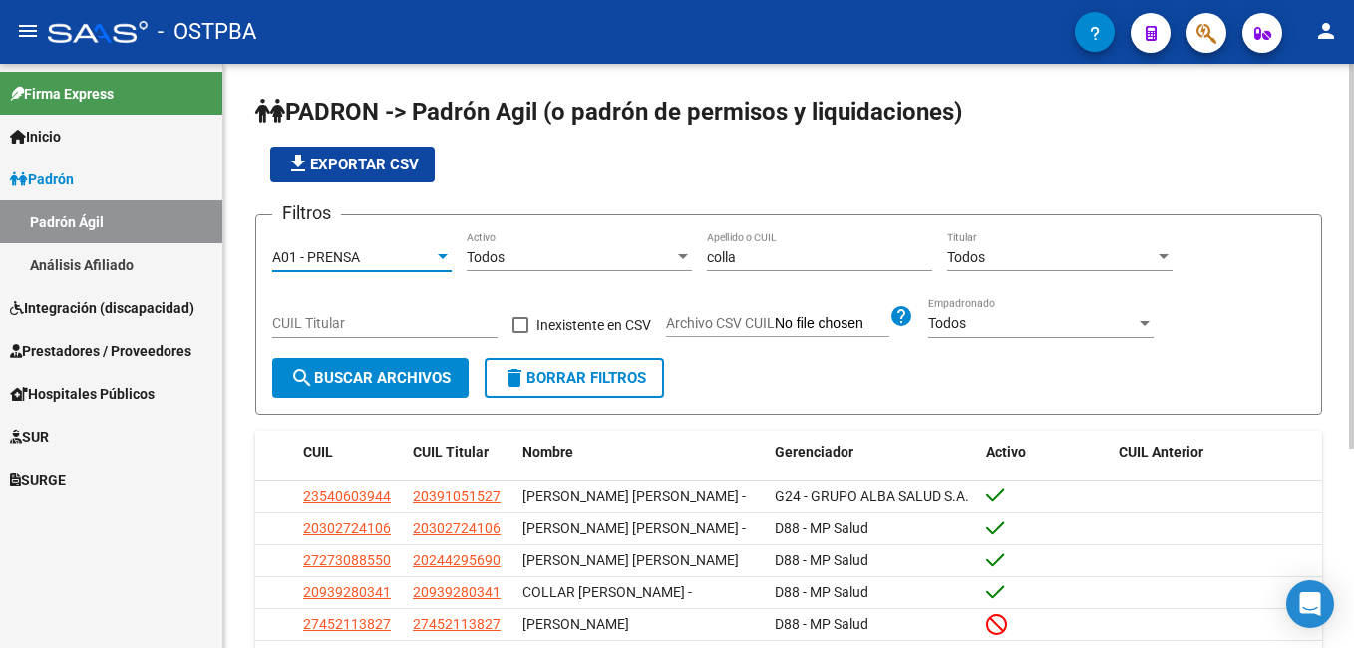
click at [395, 387] on span "search Buscar Archivos" at bounding box center [370, 378] width 160 height 18
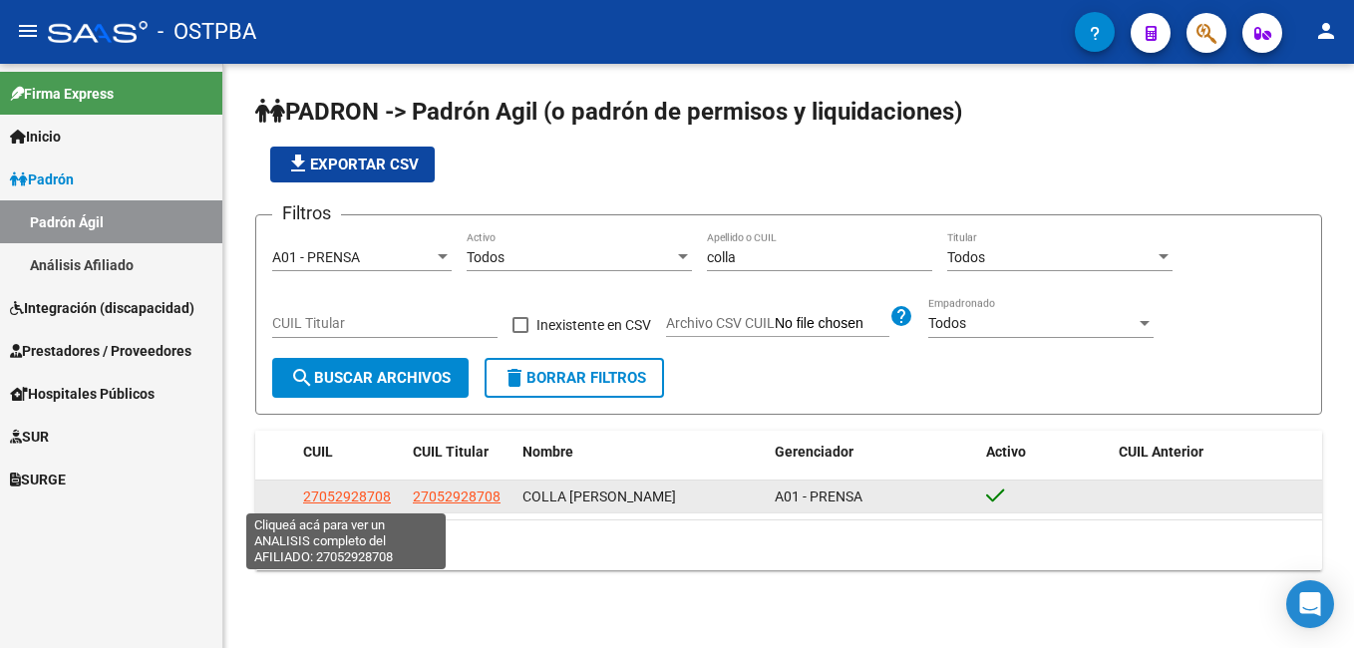
drag, startPoint x: 303, startPoint y: 499, endPoint x: 389, endPoint y: 498, distance: 85.7
click at [389, 498] on span "27052928708" at bounding box center [347, 496] width 88 height 16
copy span "27052928708"
type textarea "27052928708"
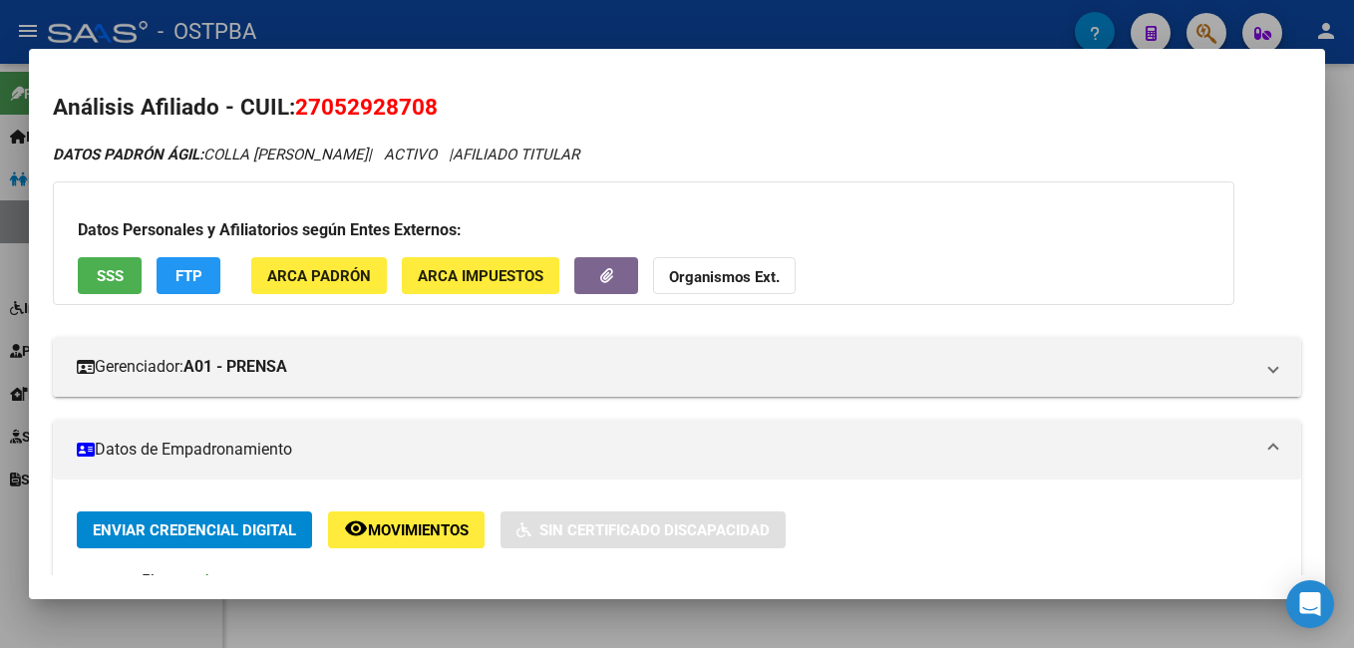
drag, startPoint x: 298, startPoint y: 106, endPoint x: 432, endPoint y: 113, distance: 133.8
click at [432, 113] on span "27052928708" at bounding box center [366, 107] width 143 height 26
copy span "27052928708"
click at [484, 17] on div at bounding box center [677, 324] width 1354 height 648
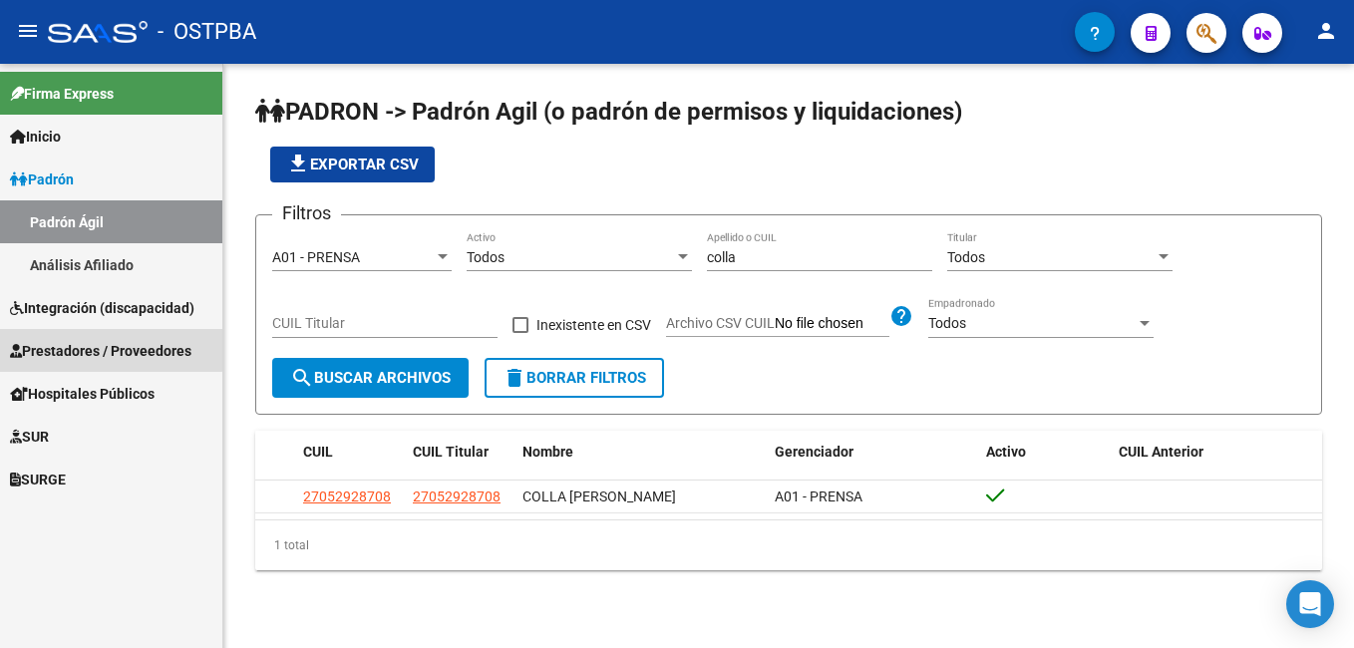
click at [89, 349] on span "Prestadores / Proveedores" at bounding box center [100, 351] width 181 height 22
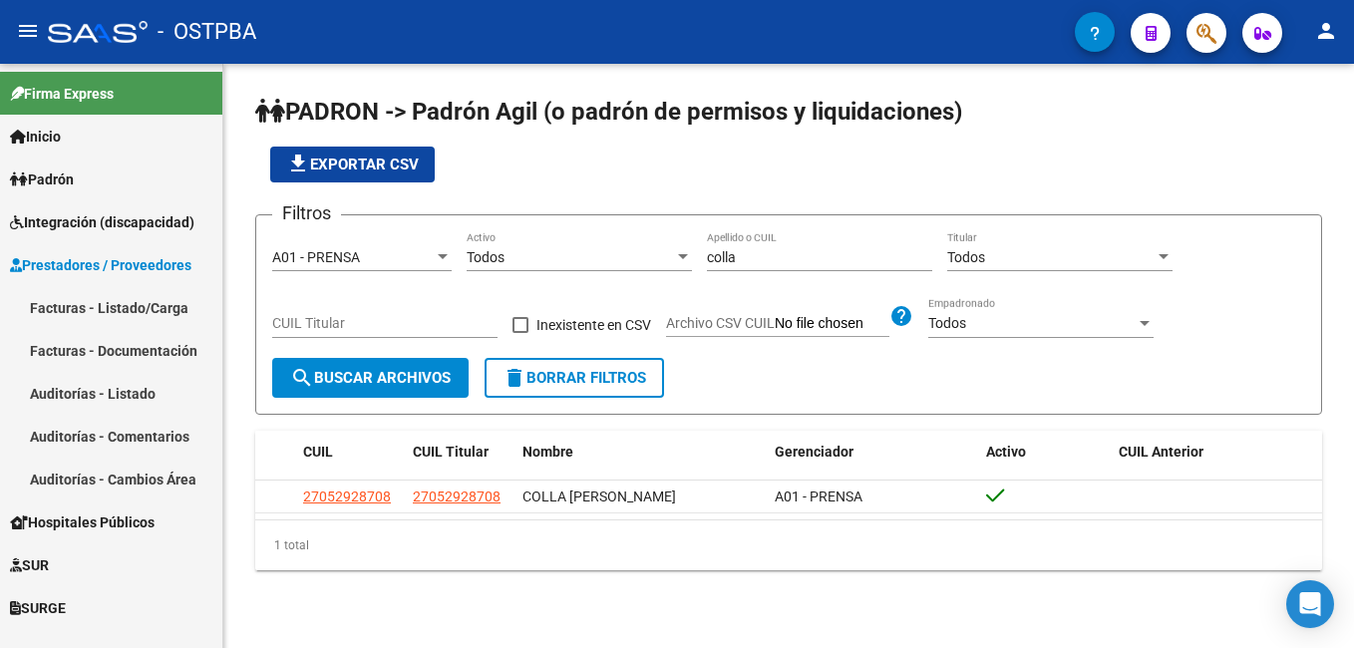
click at [64, 393] on link "Auditorías - Listado" at bounding box center [111, 393] width 222 height 43
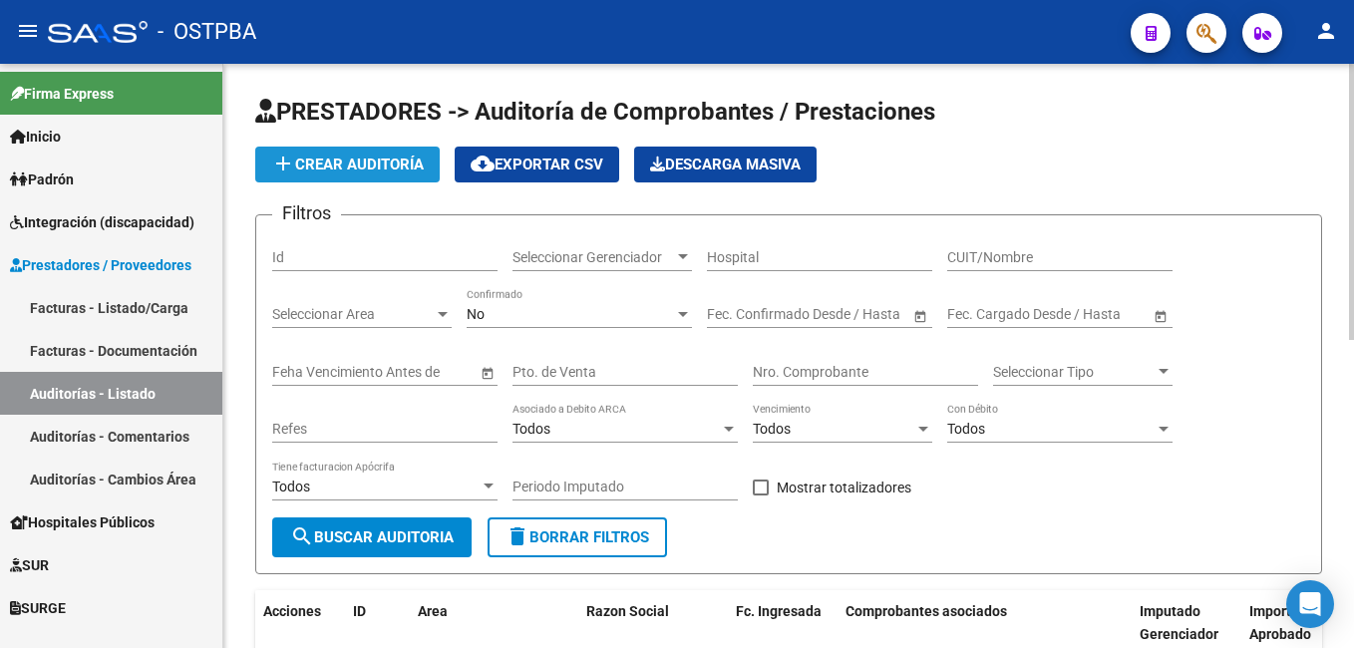
click at [386, 168] on span "add Crear Auditoría" at bounding box center [347, 165] width 153 height 18
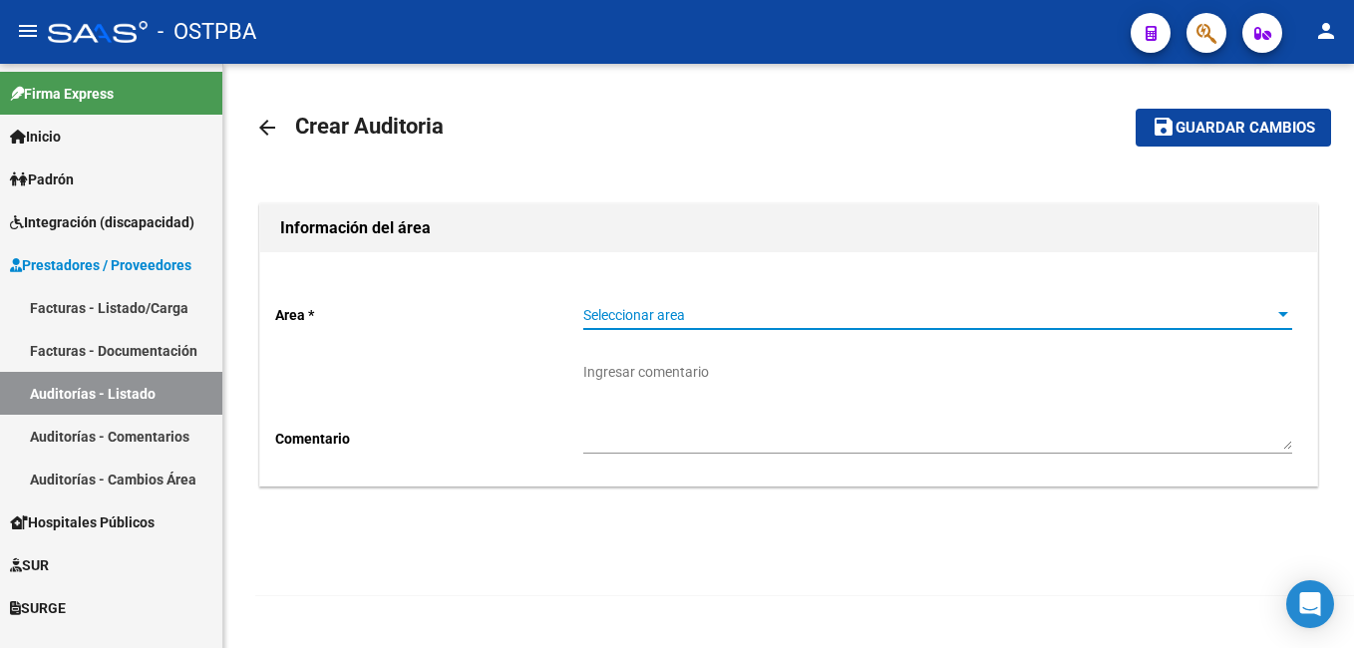
click at [1284, 315] on div at bounding box center [1283, 314] width 10 height 5
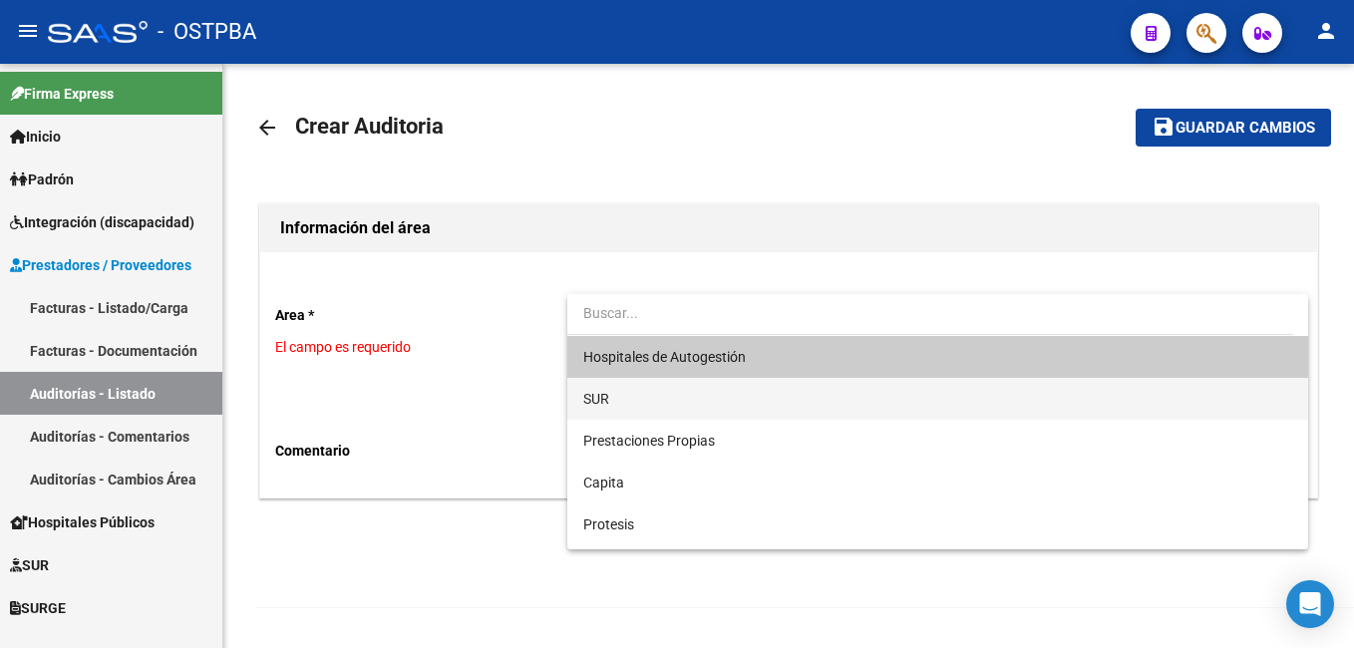
click at [622, 404] on span "SUR" at bounding box center [937, 399] width 709 height 42
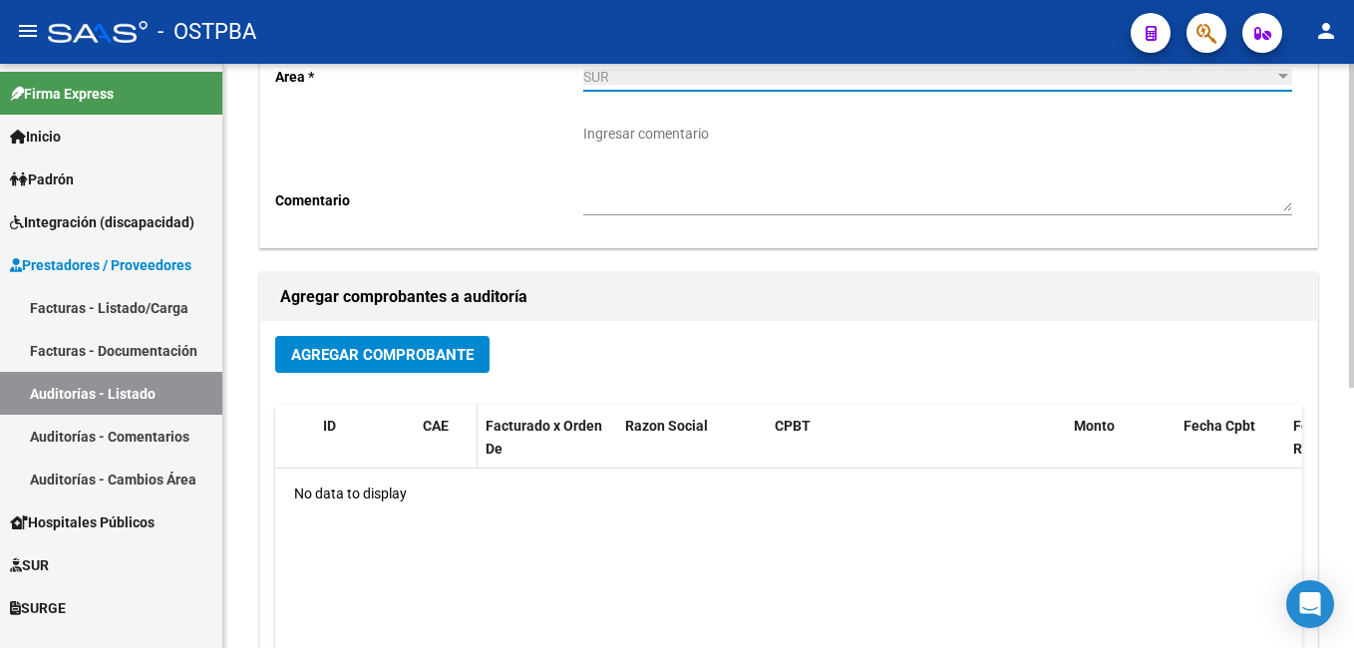
scroll to position [299, 0]
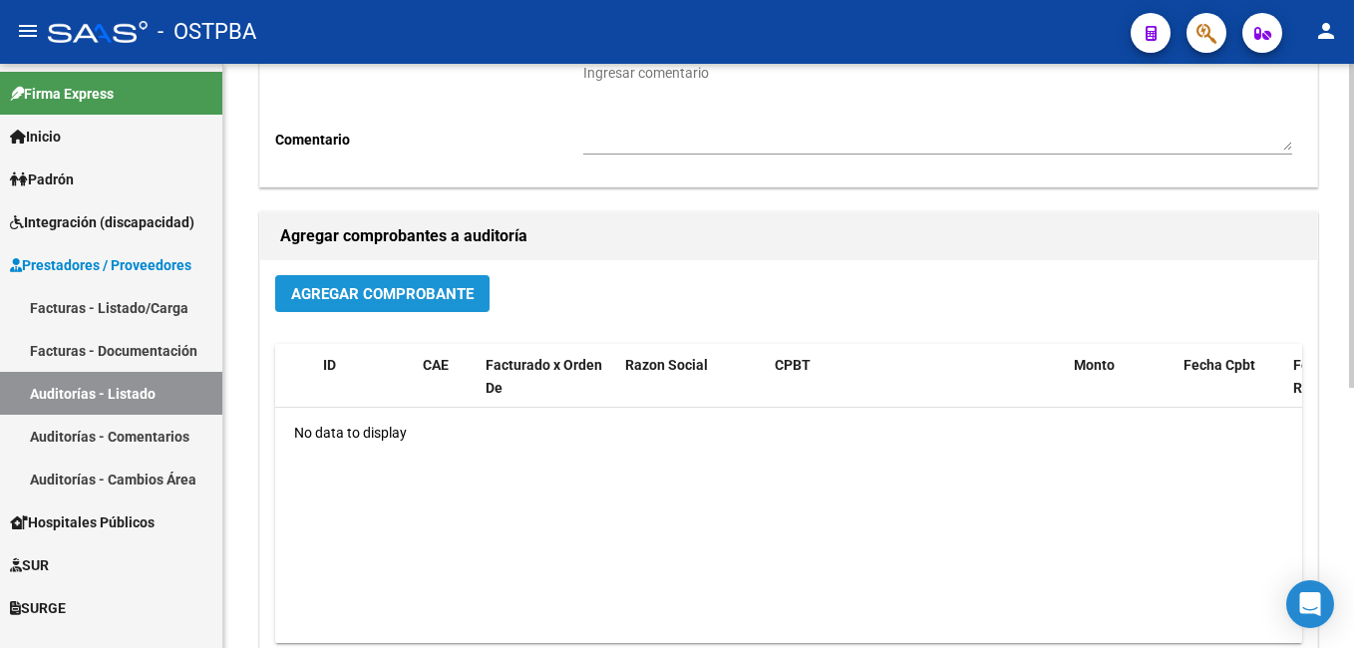
click at [407, 296] on span "Agregar Comprobante" at bounding box center [382, 294] width 182 height 18
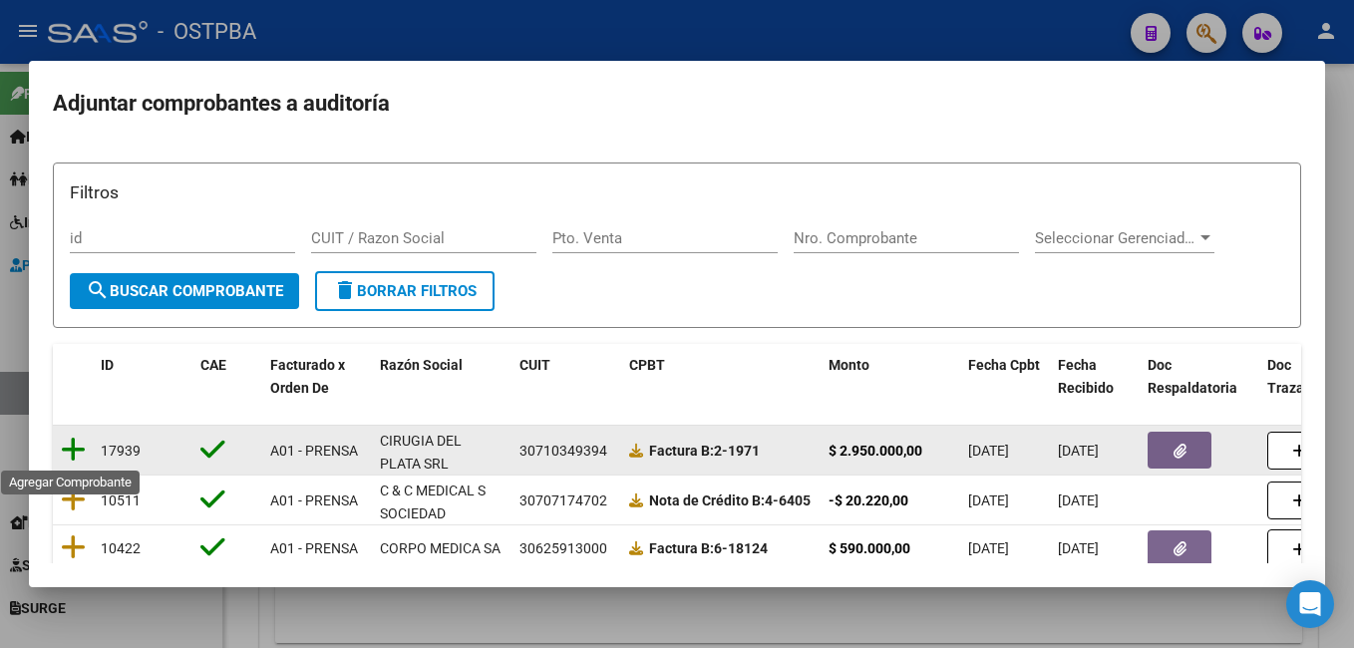
click at [79, 448] on icon at bounding box center [73, 450] width 25 height 28
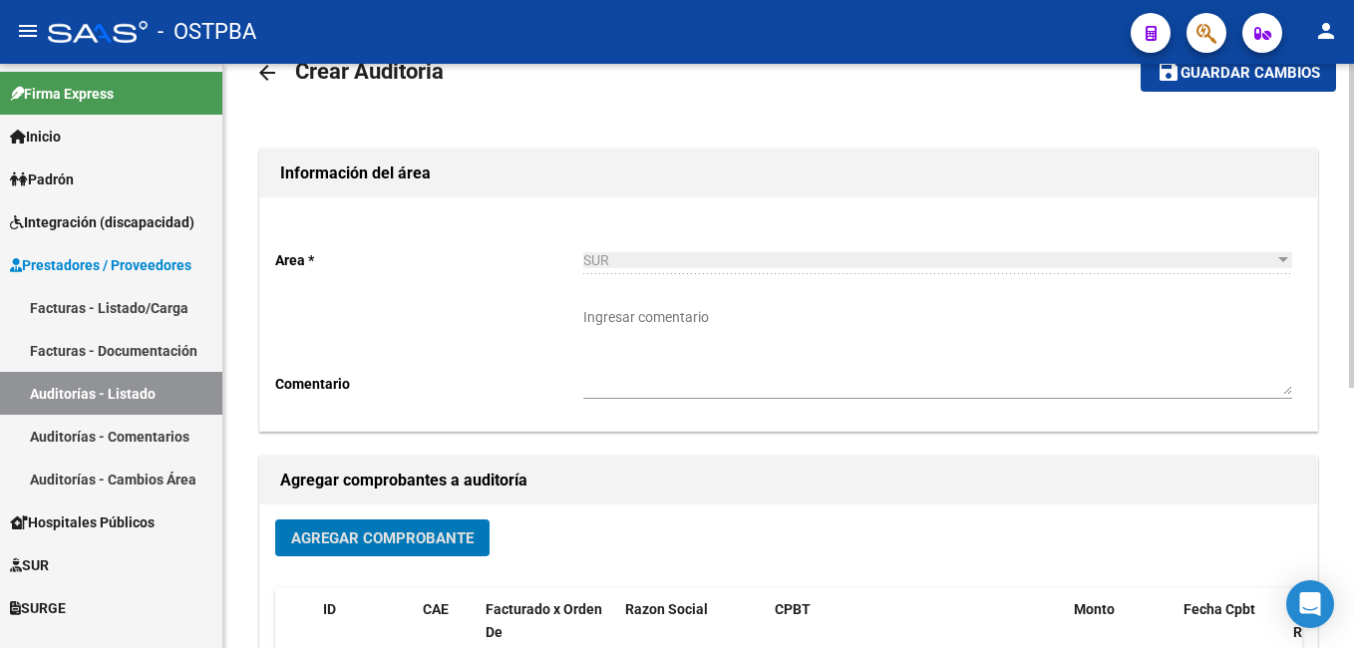
scroll to position [0, 0]
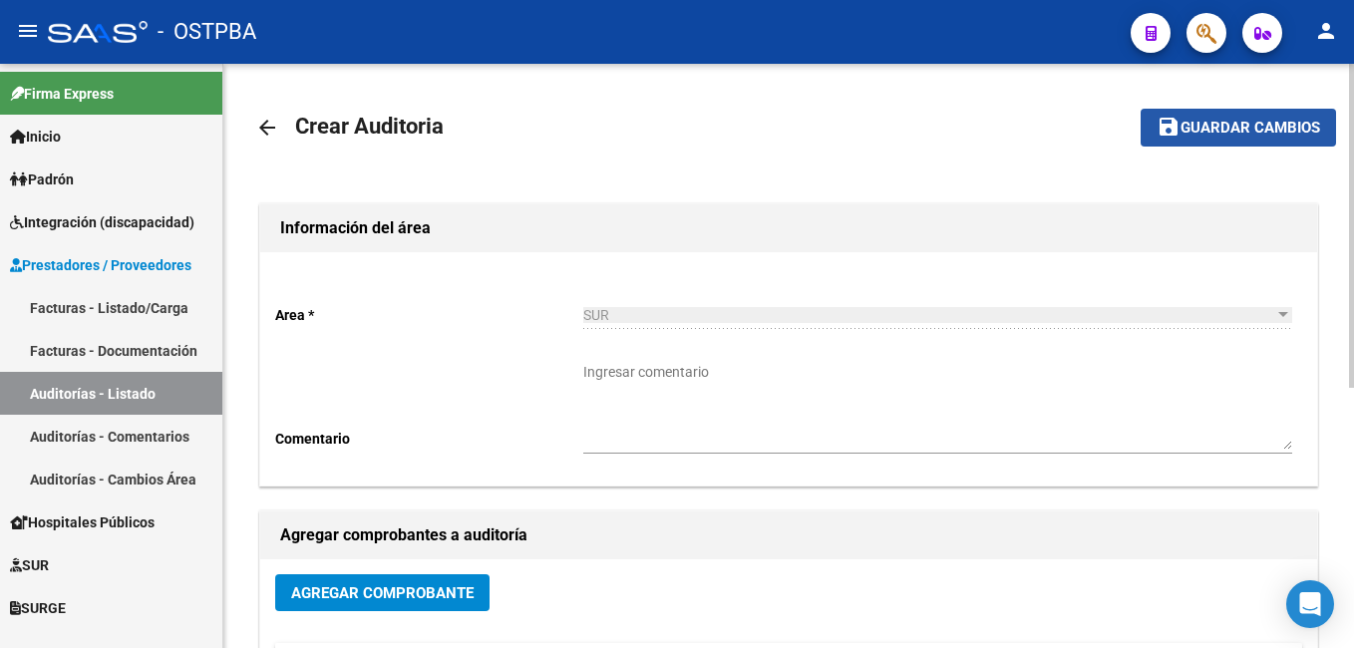
click at [1256, 120] on span "Guardar cambios" at bounding box center [1250, 129] width 140 height 18
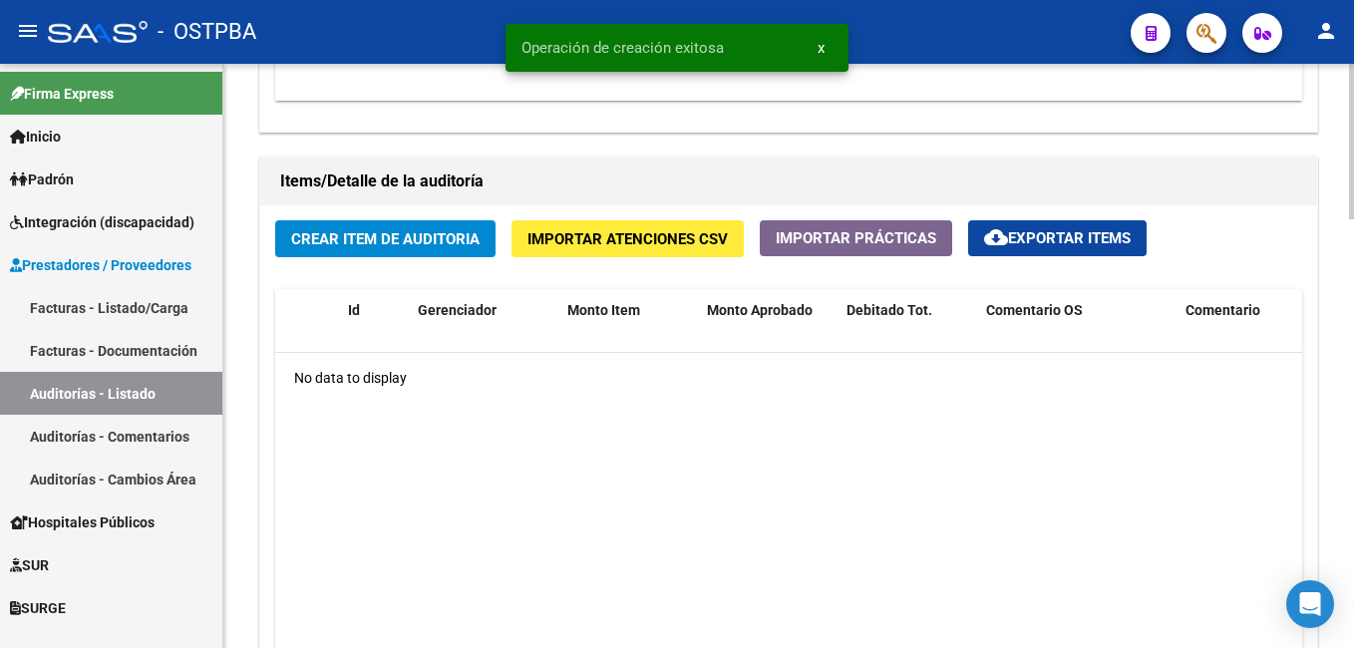
scroll to position [1396, 0]
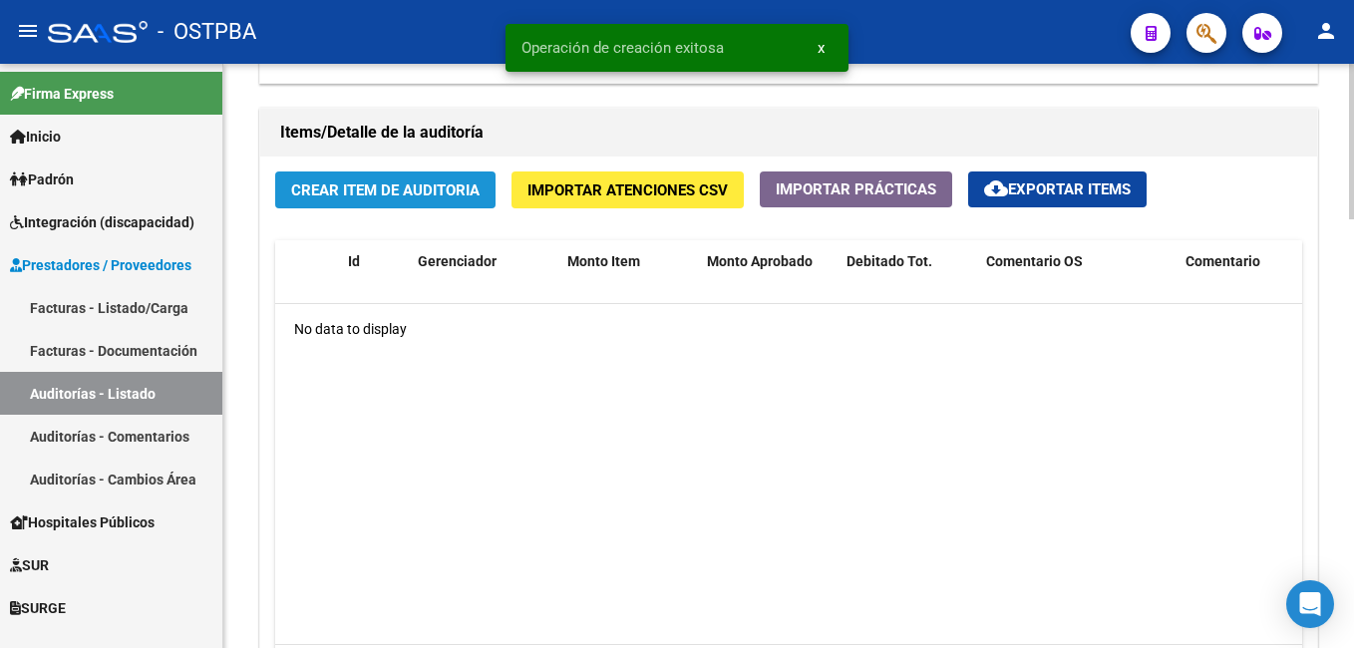
click at [439, 181] on span "Crear Item de Auditoria" at bounding box center [385, 190] width 188 height 18
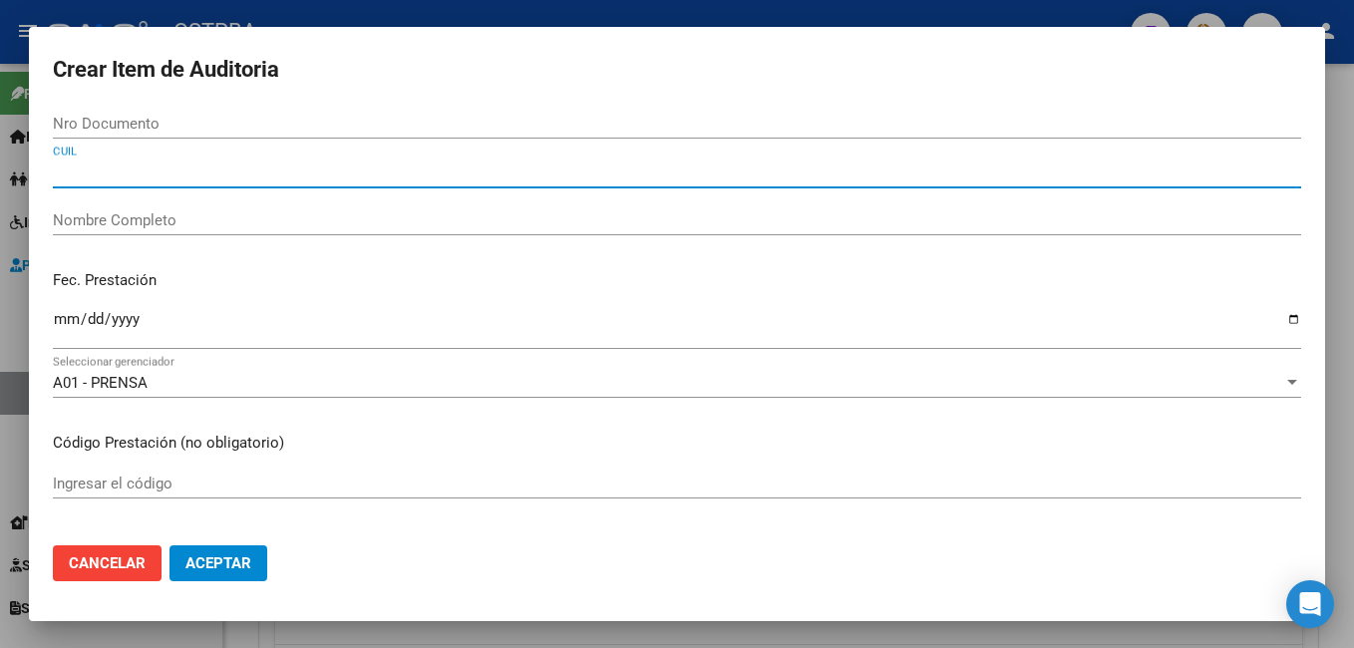
click at [117, 178] on input "CUIL" at bounding box center [677, 172] width 1248 height 18
paste input "27052928708"
type input "27052928708"
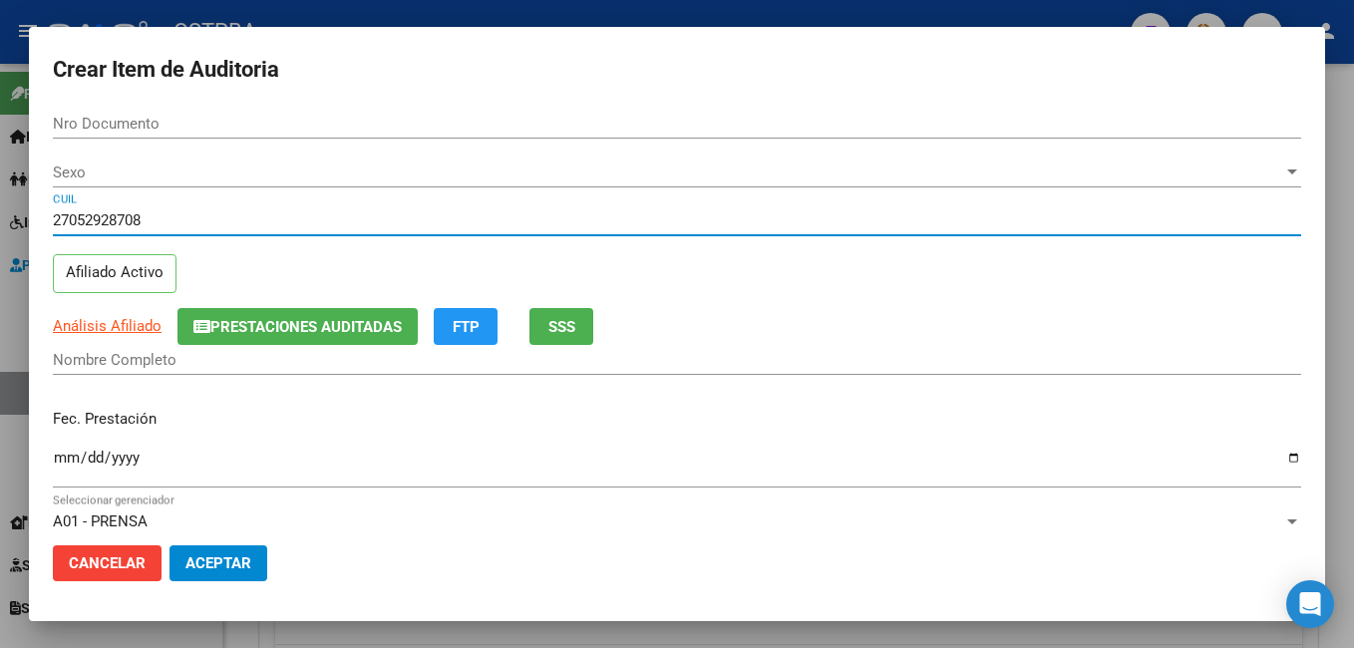
type input "05292870"
type input "COLLA [PERSON_NAME]"
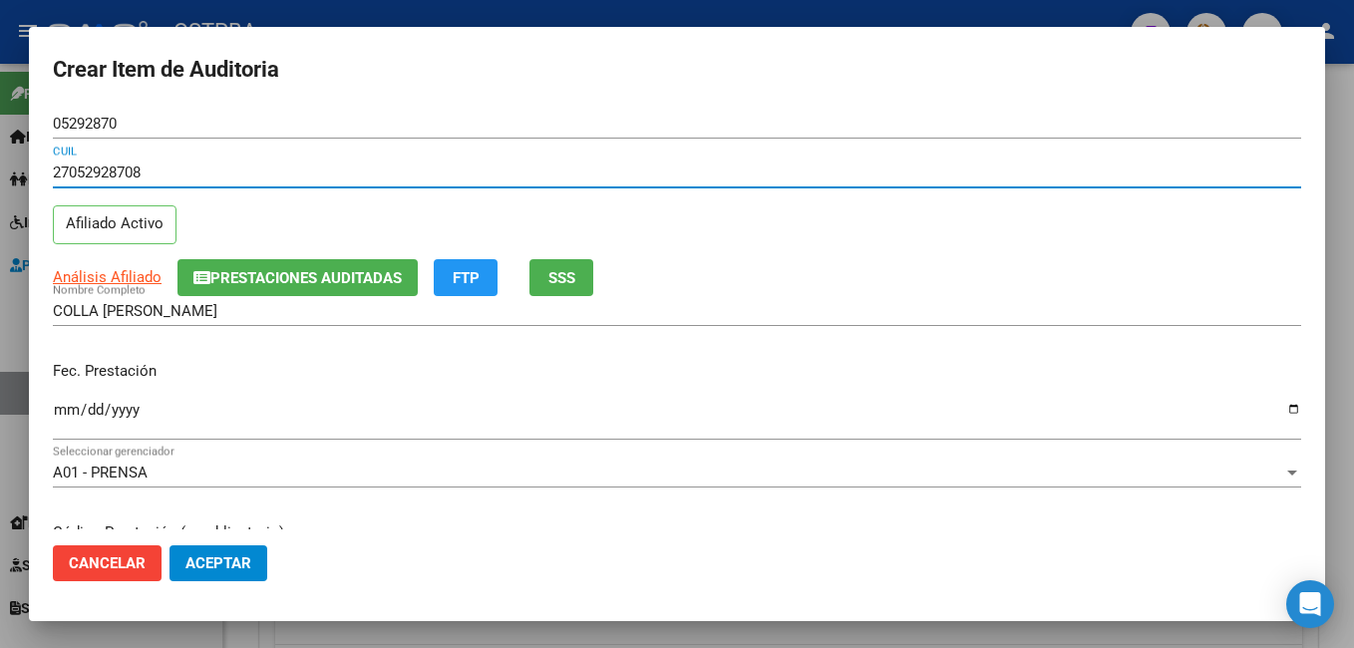
type input "27052928708"
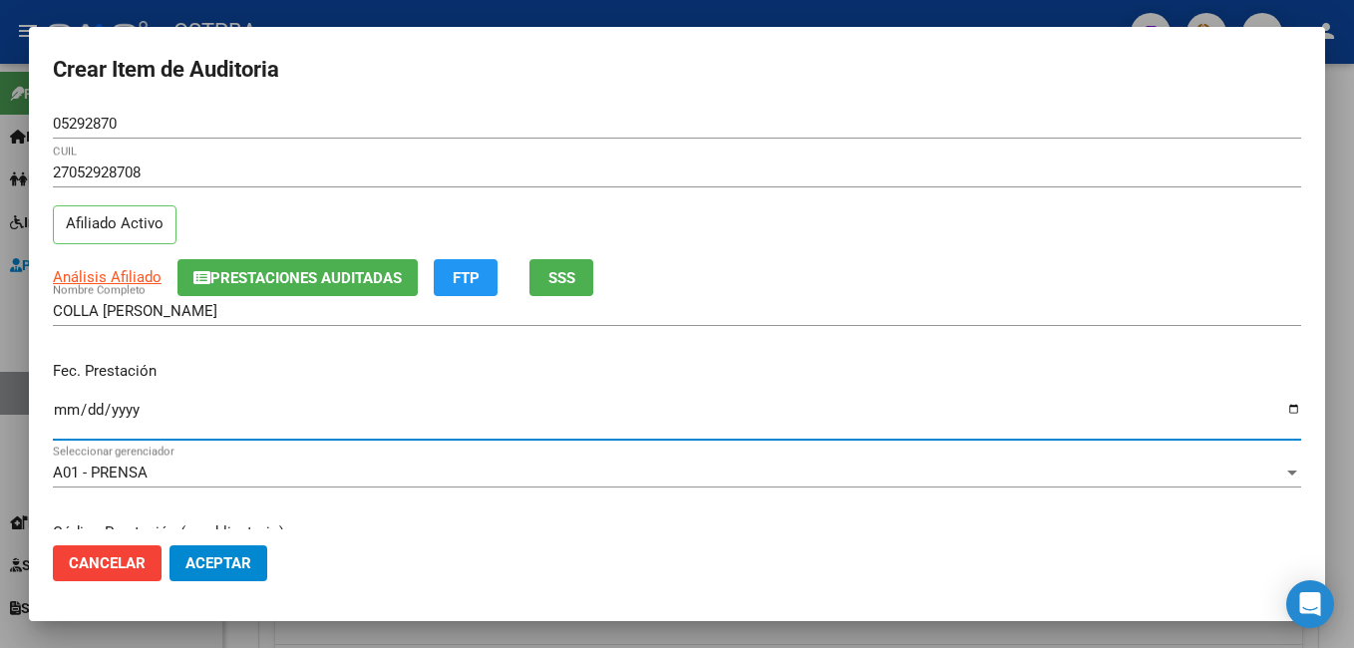
click at [1275, 411] on input "Ingresar la fecha" at bounding box center [677, 418] width 1248 height 32
type input "[DATE]"
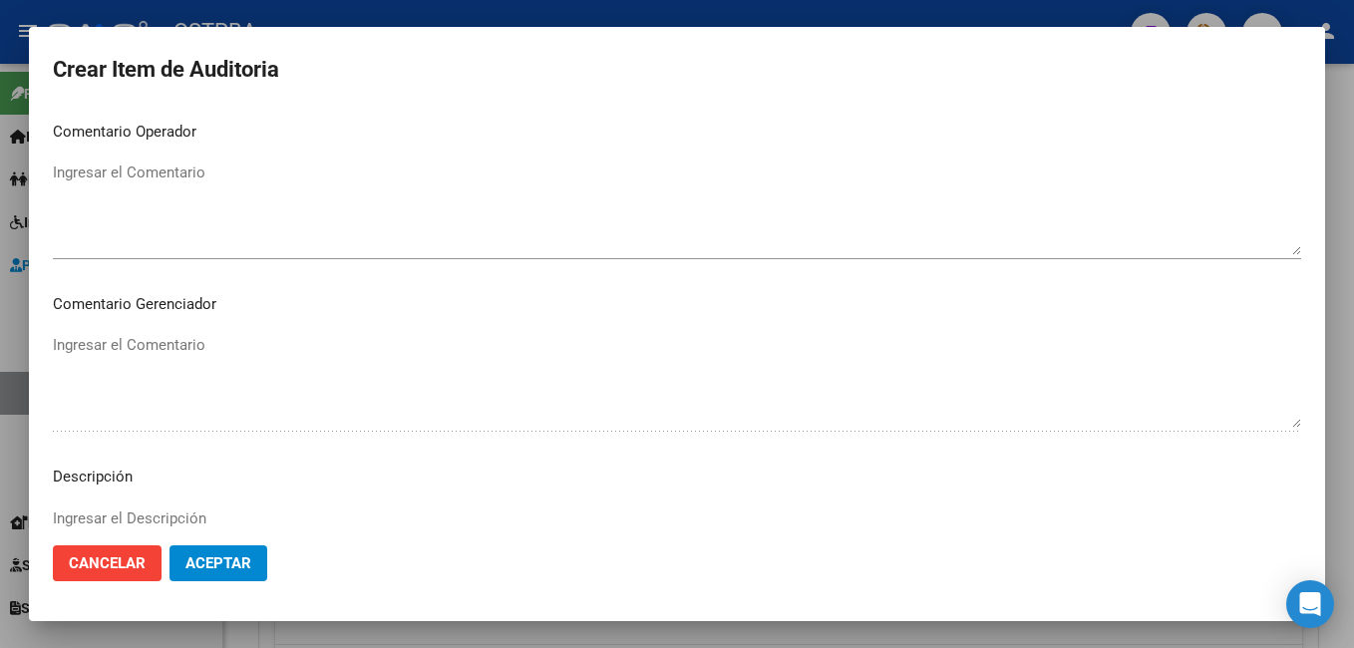
scroll to position [1097, 0]
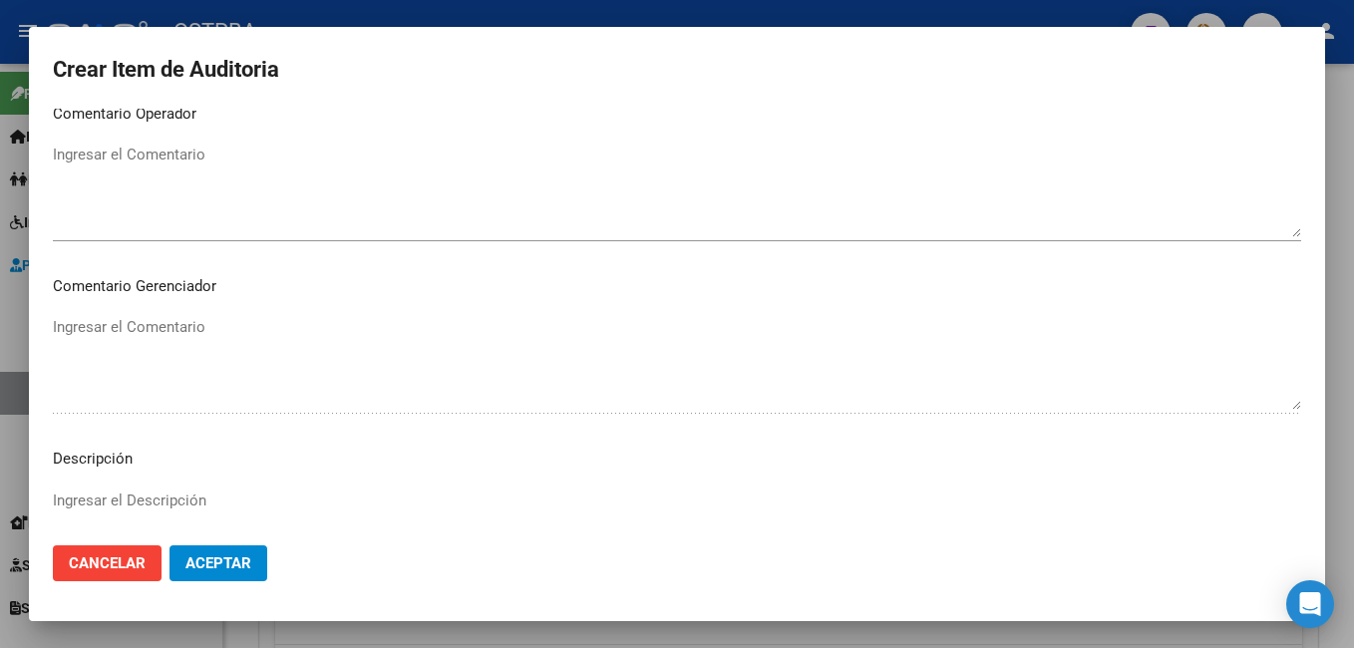
click at [233, 156] on textarea "Ingresar el Comentario" at bounding box center [677, 191] width 1248 height 94
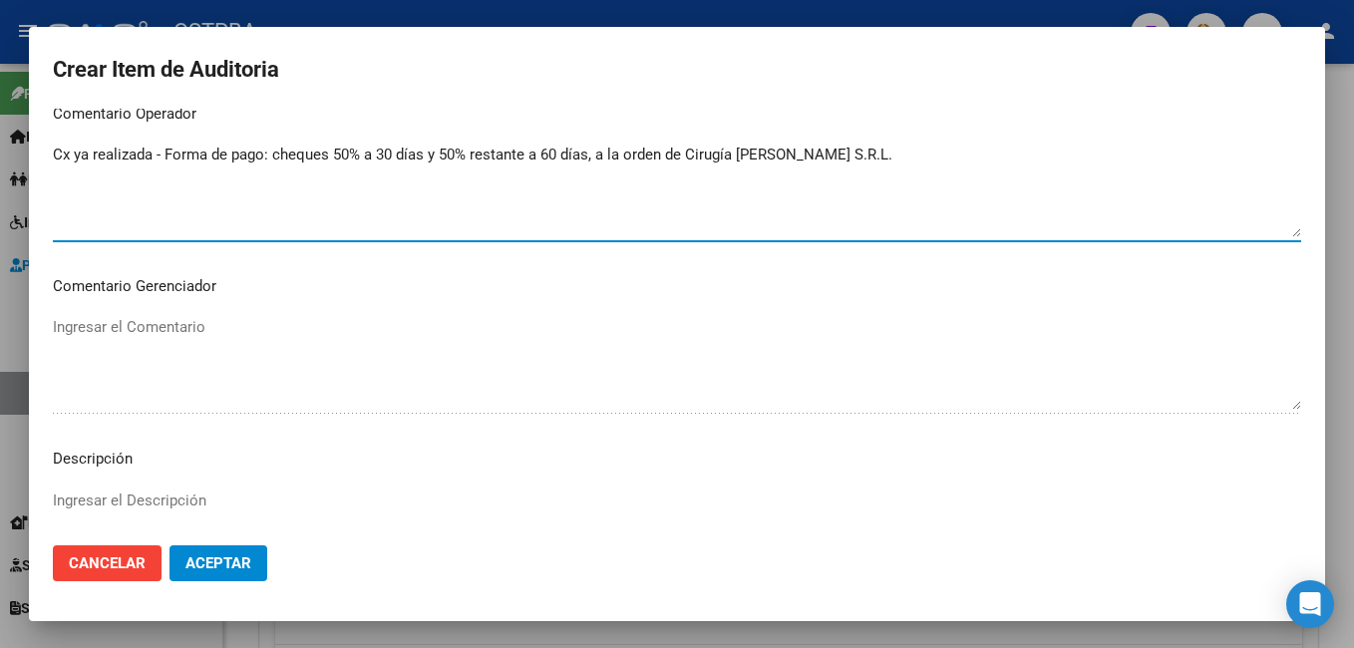
type textarea "Cx ya realizada - Forma de pago: cheques 50% a 30 días y 50% restante a 60 días…"
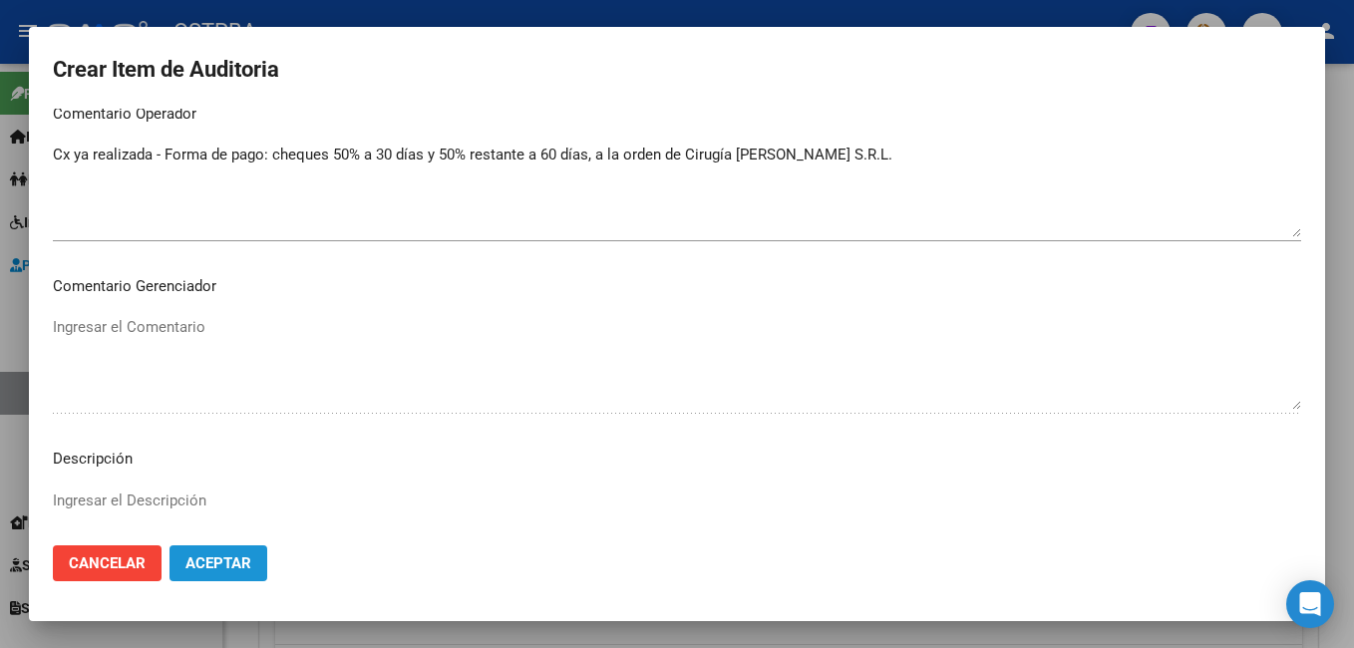
click at [229, 566] on span "Aceptar" at bounding box center [218, 563] width 66 height 18
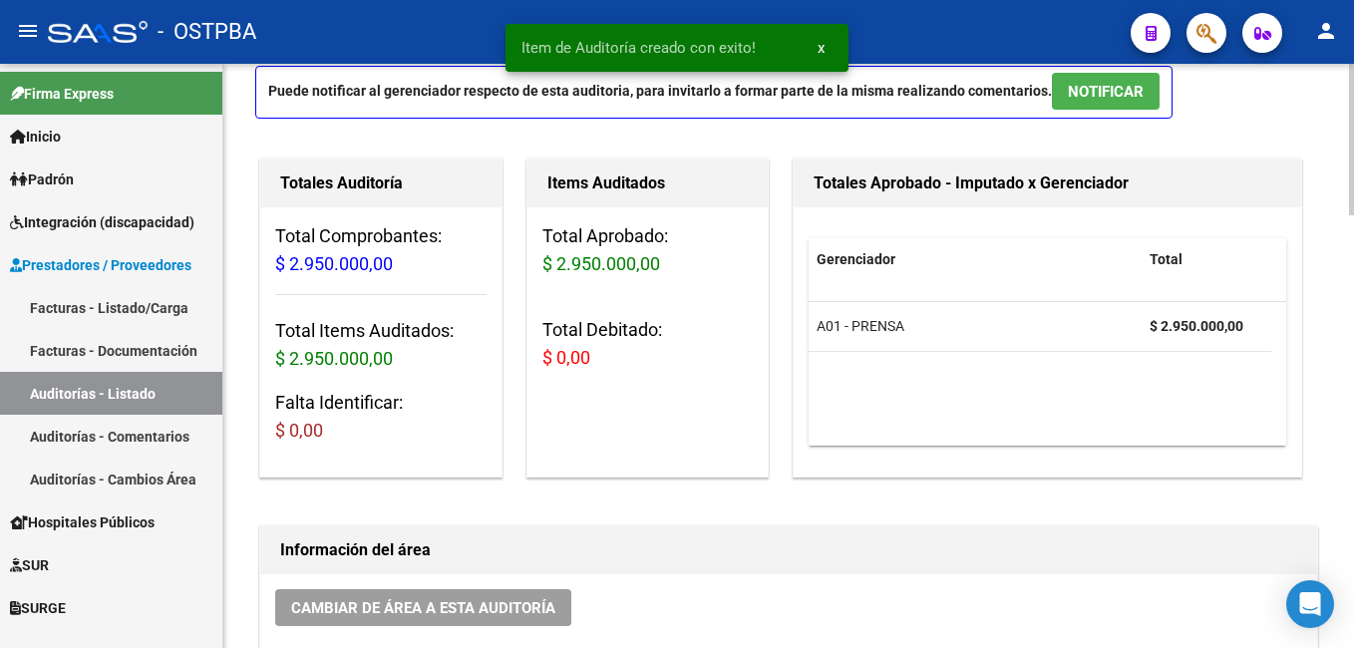
scroll to position [0, 0]
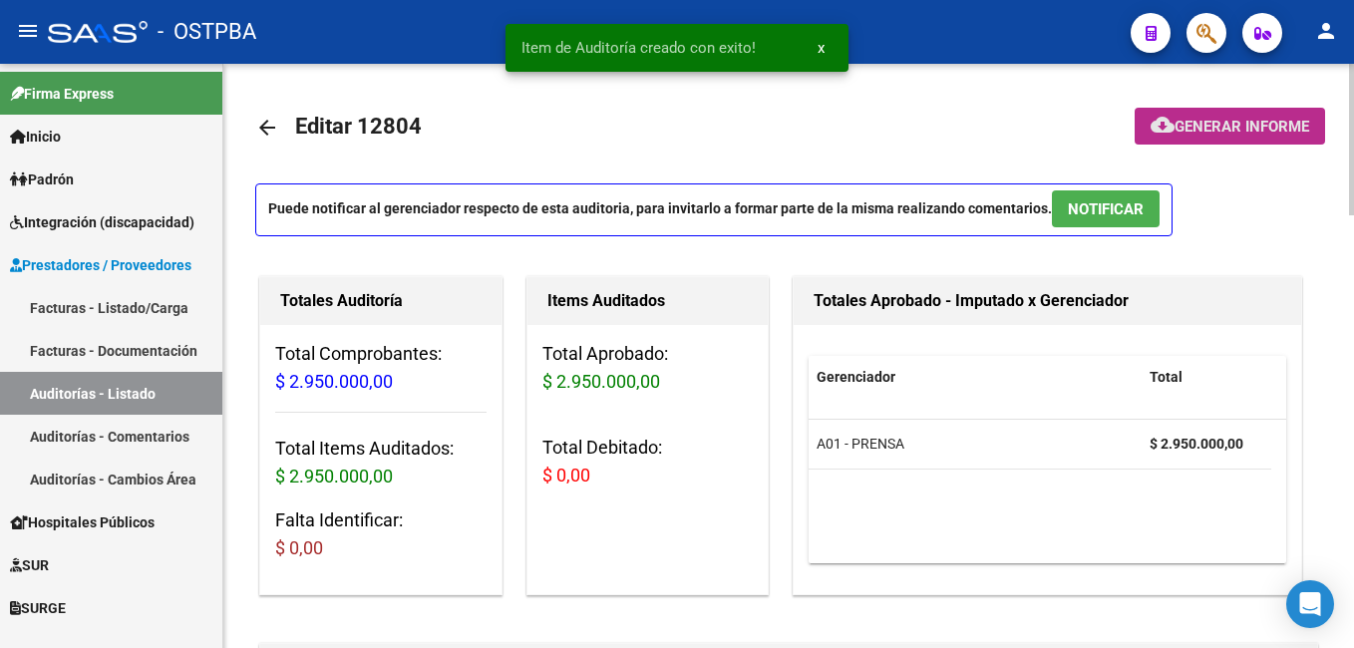
click at [1222, 133] on span "Generar informe" at bounding box center [1241, 127] width 135 height 18
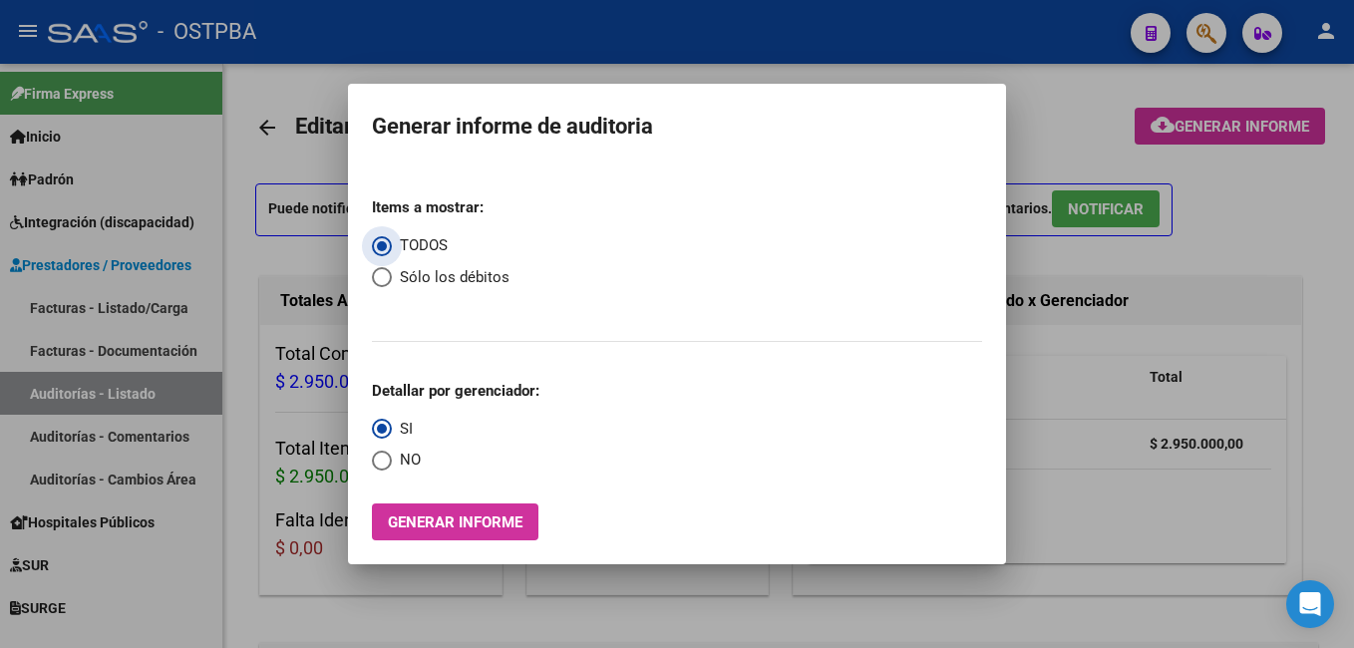
click at [432, 526] on span "Generar informe" at bounding box center [455, 522] width 135 height 18
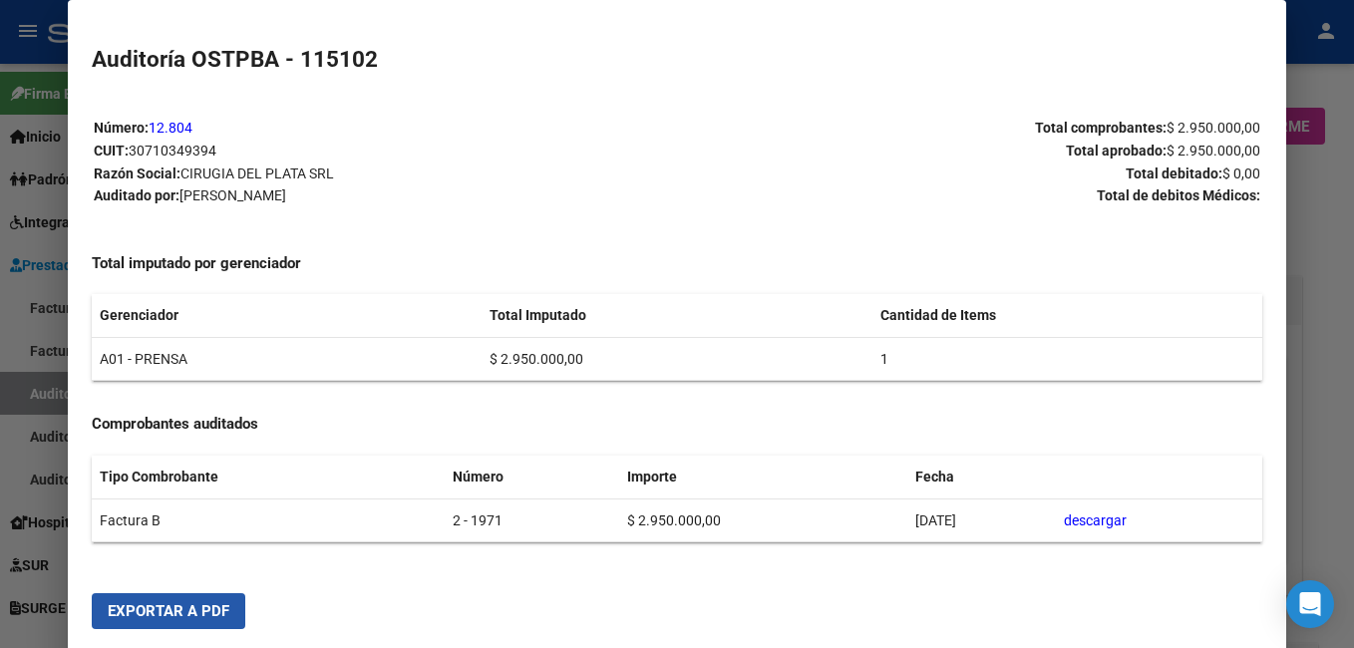
drag, startPoint x: 191, startPoint y: 608, endPoint x: 280, endPoint y: 129, distance: 487.6
click at [192, 608] on span "Exportar a PDF" at bounding box center [169, 611] width 122 height 18
click at [1327, 256] on div at bounding box center [677, 324] width 1354 height 648
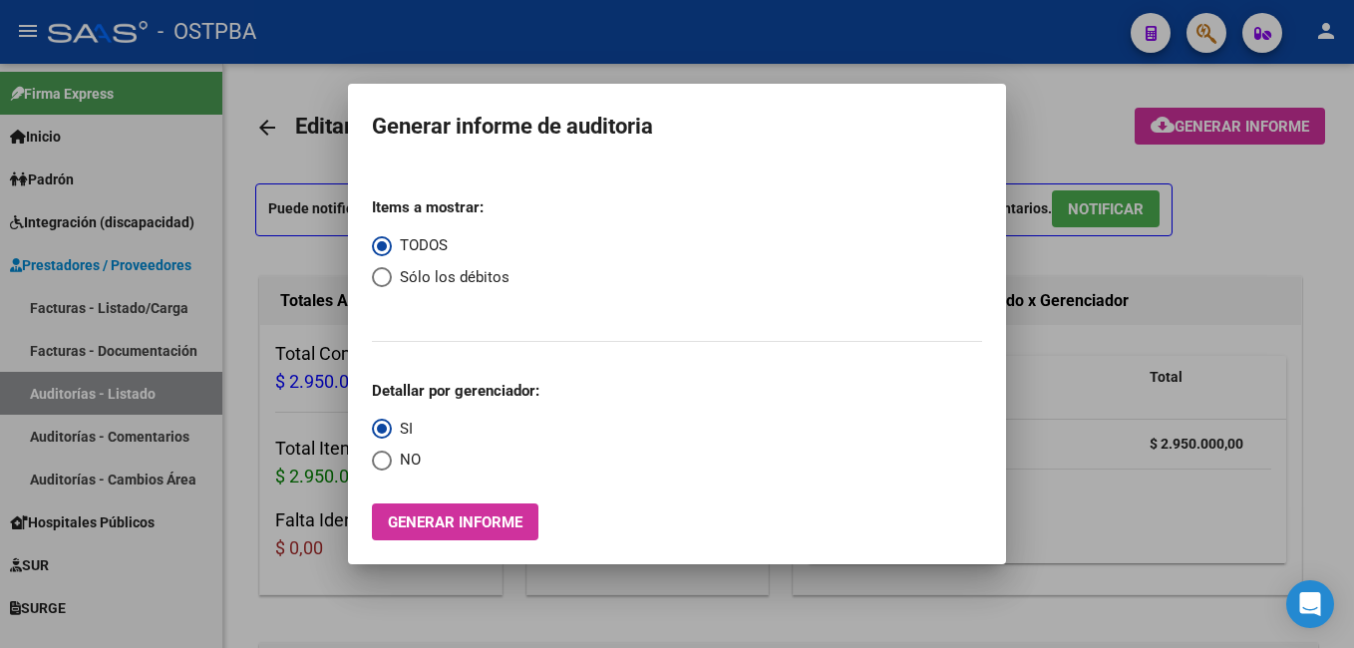
click at [78, 306] on div at bounding box center [677, 324] width 1354 height 648
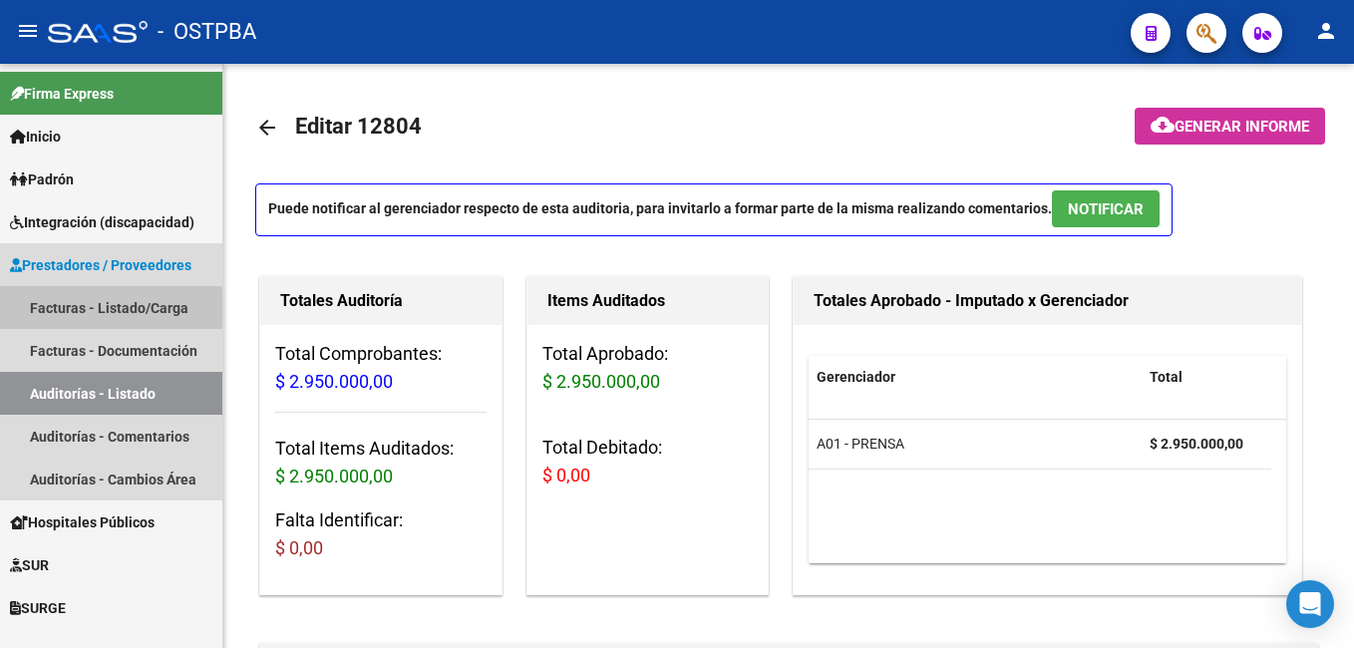
click at [51, 308] on link "Facturas - Listado/Carga" at bounding box center [111, 307] width 222 height 43
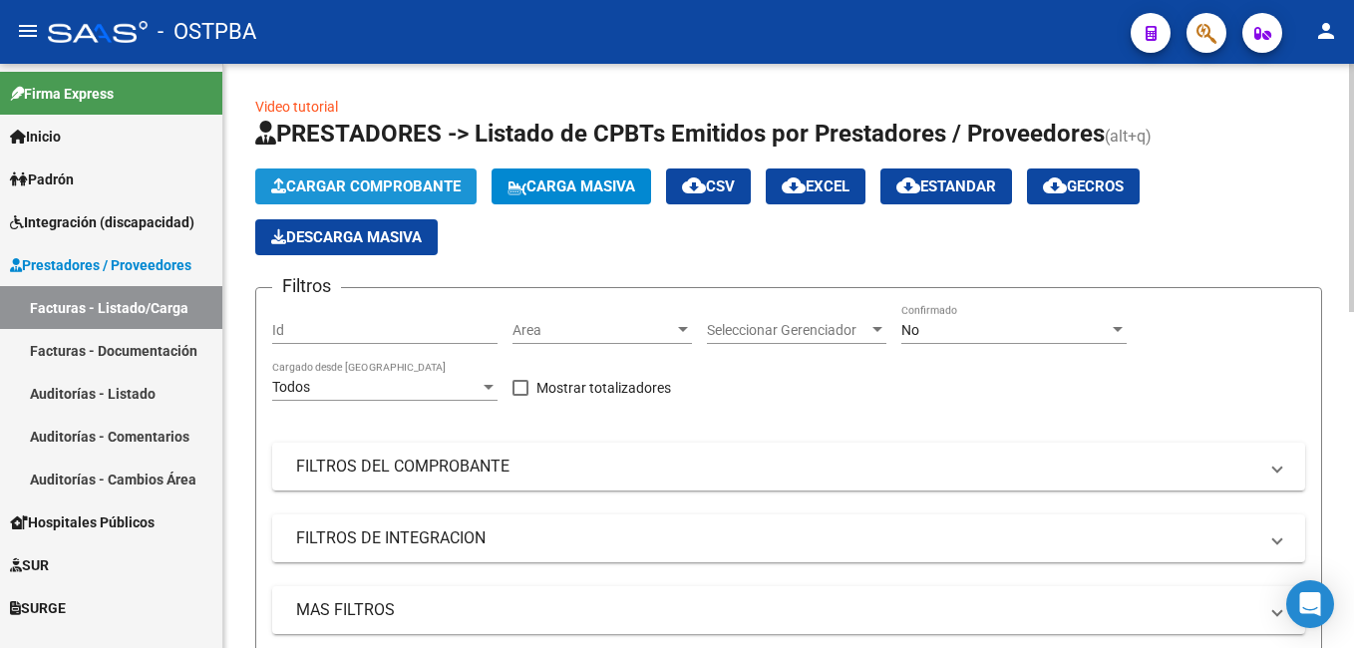
click at [352, 190] on span "Cargar Comprobante" at bounding box center [365, 186] width 189 height 18
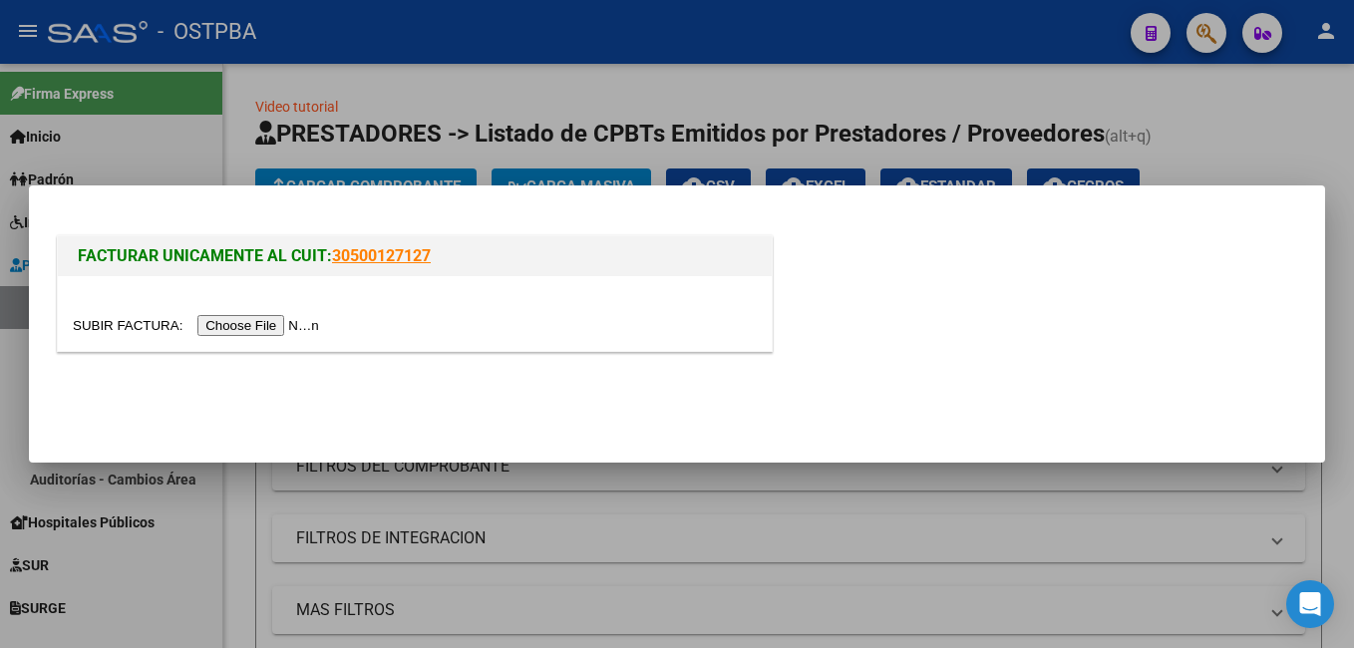
click at [264, 321] on input "file" at bounding box center [199, 325] width 252 height 21
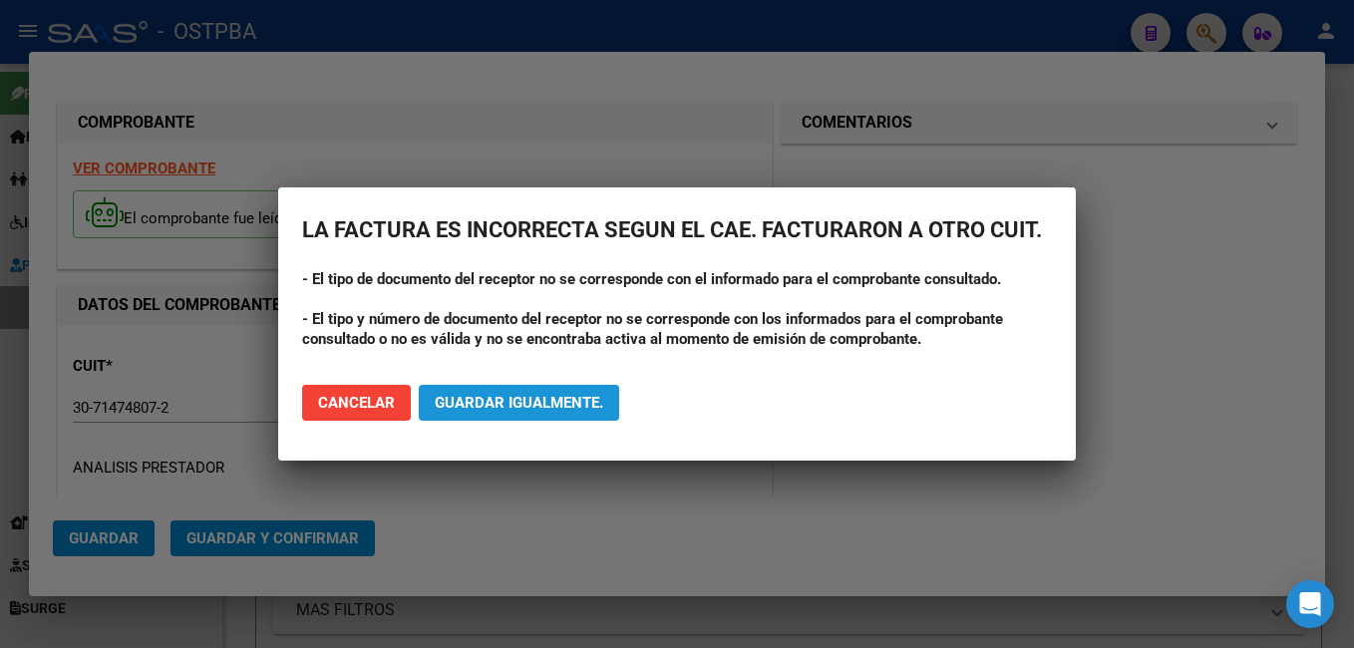
click at [580, 402] on span "Guardar igualmente." at bounding box center [519, 403] width 168 height 18
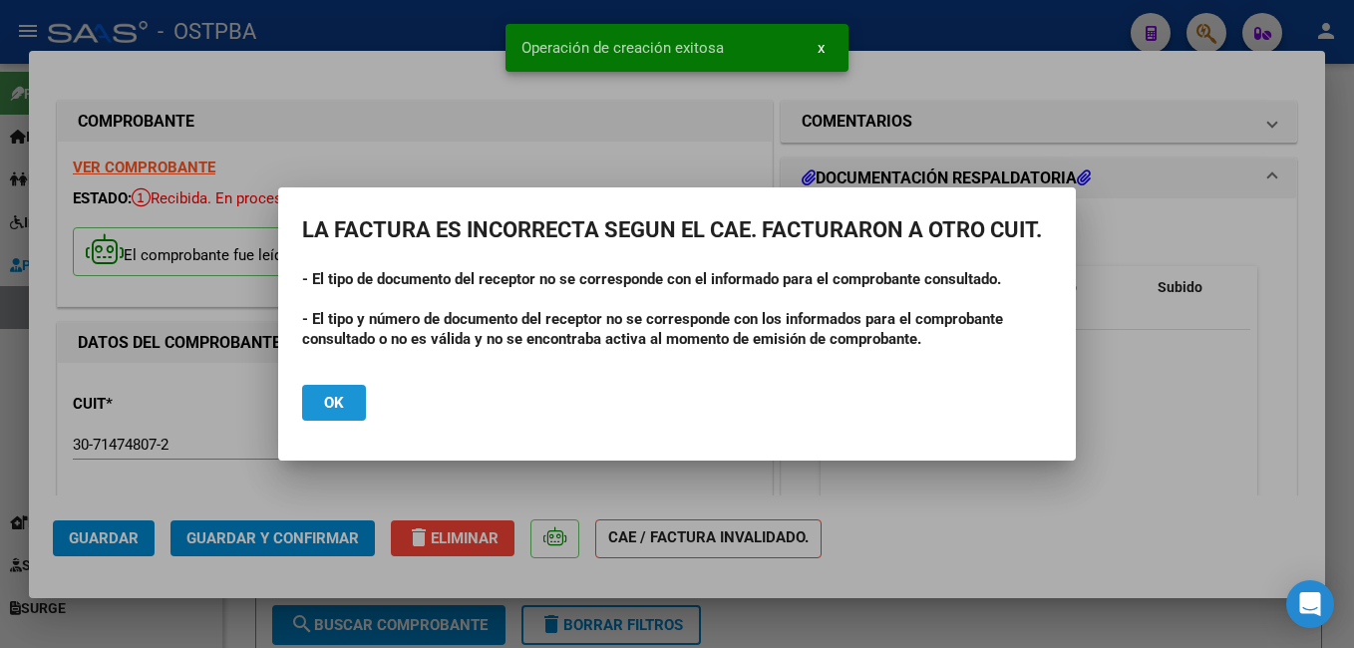
click at [332, 413] on button "Ok" at bounding box center [334, 403] width 64 height 36
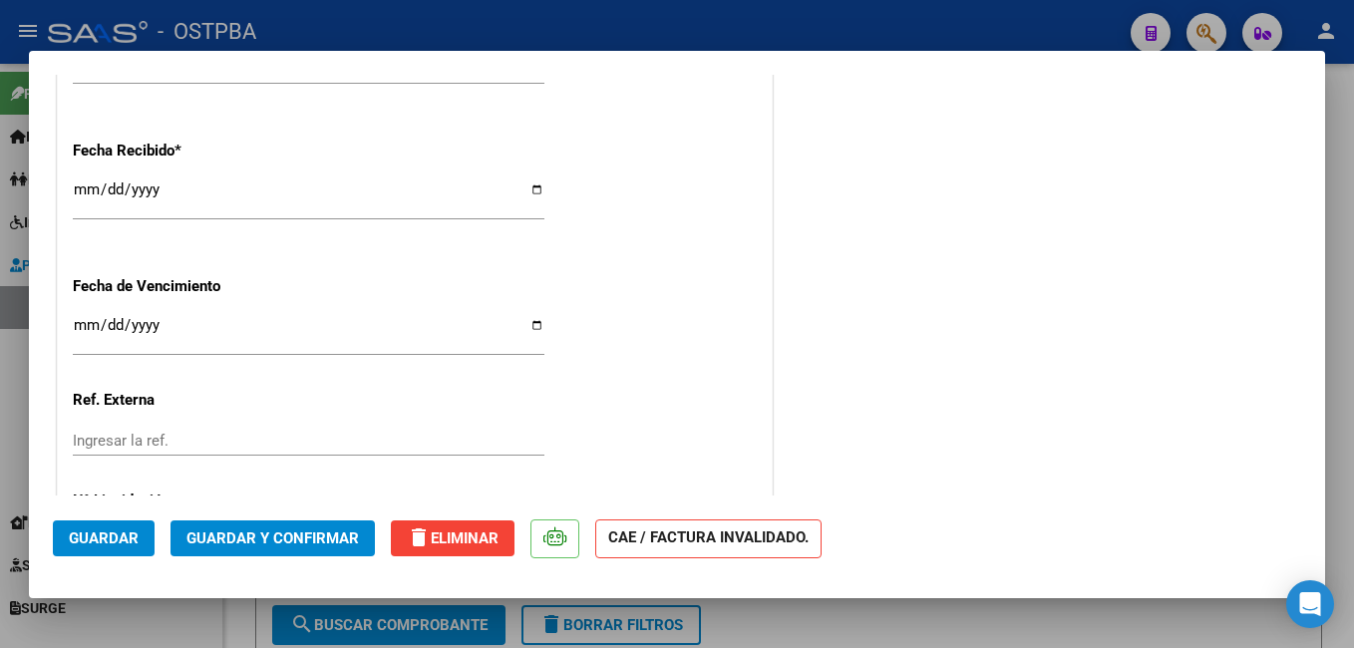
scroll to position [1296, 0]
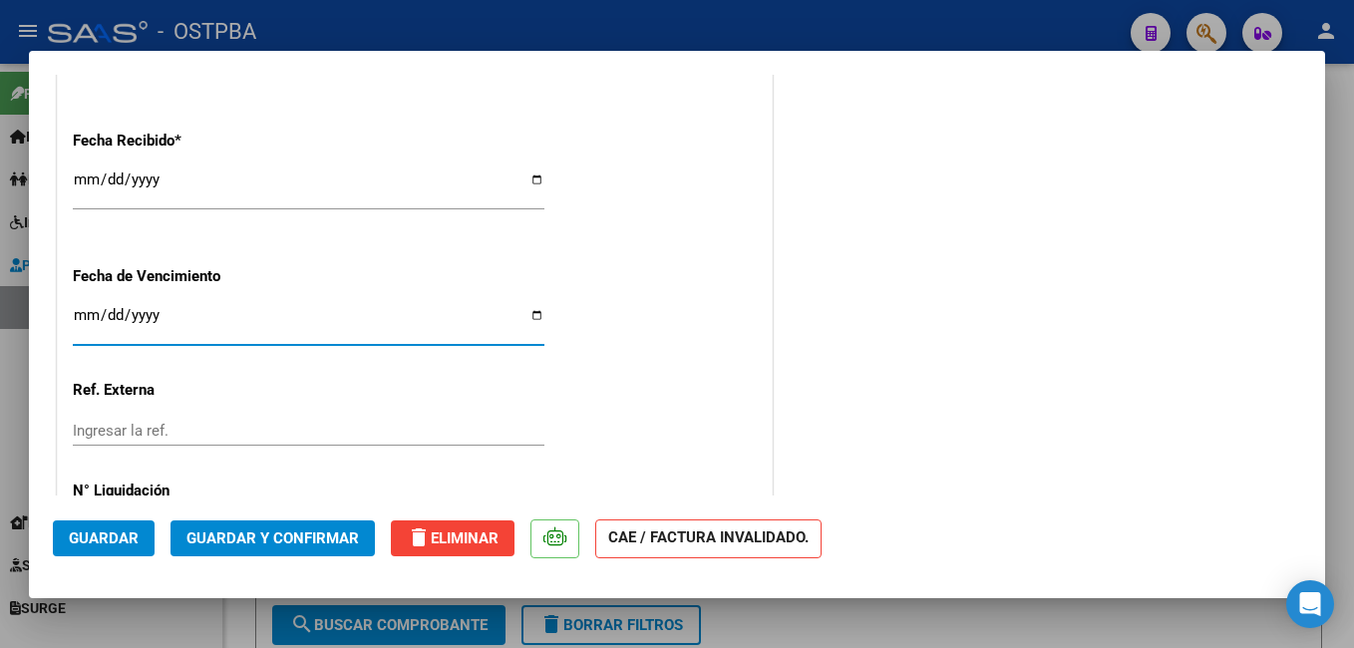
click at [528, 318] on input "Ingresar la fecha" at bounding box center [309, 323] width 472 height 32
type input "[DATE]"
click at [110, 547] on span "Guardar" at bounding box center [104, 538] width 70 height 18
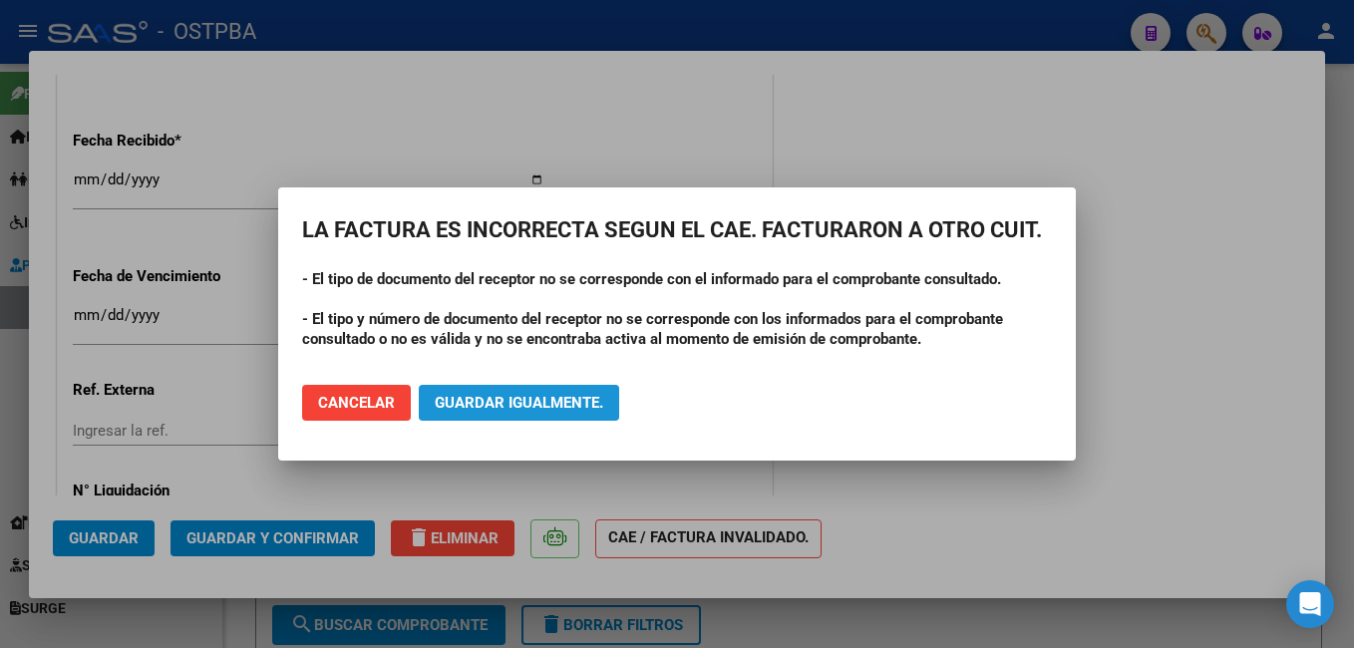
click at [543, 399] on span "Guardar igualmente." at bounding box center [519, 403] width 168 height 18
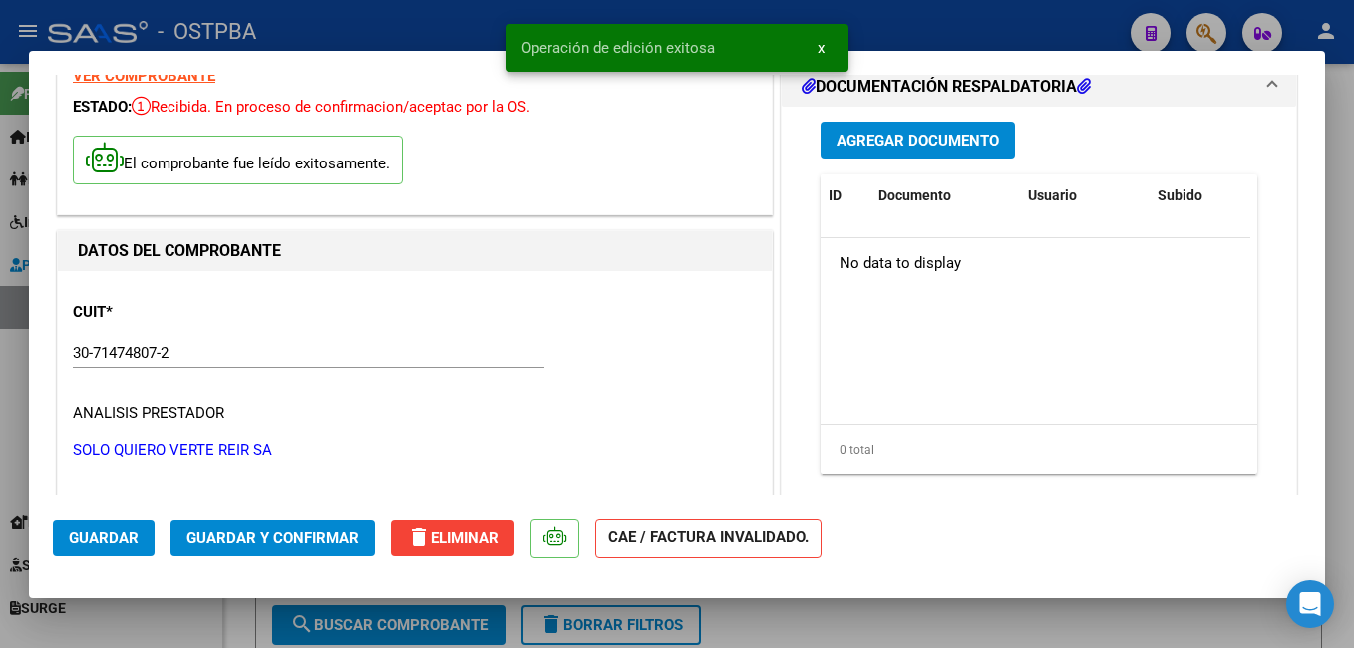
scroll to position [0, 0]
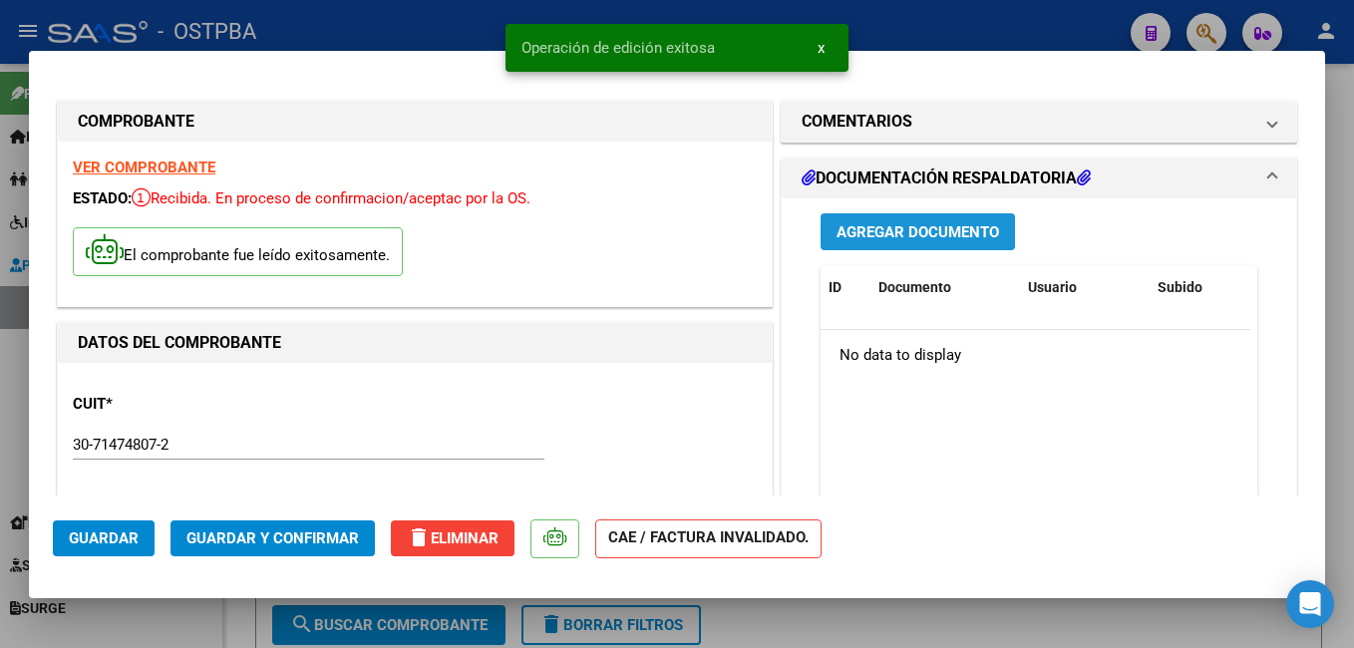
click at [955, 240] on span "Agregar Documento" at bounding box center [917, 232] width 162 height 18
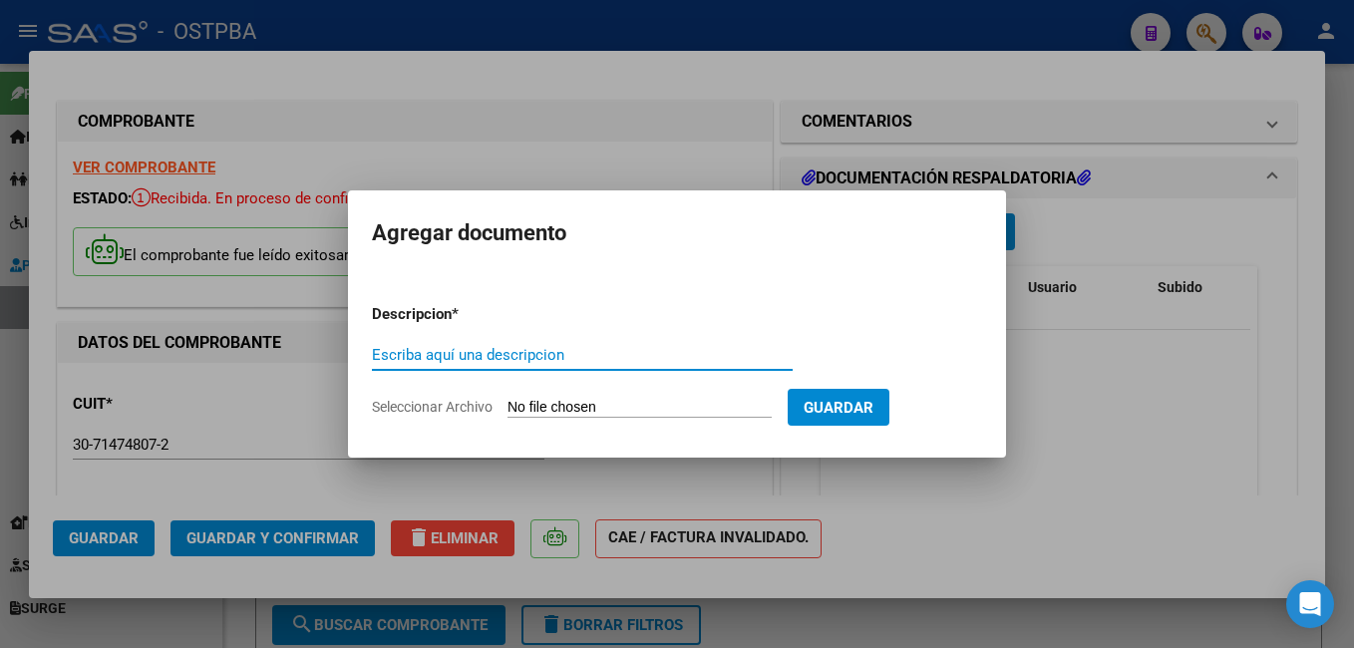
click at [443, 406] on span "Seleccionar Archivo" at bounding box center [432, 407] width 121 height 16
click at [507, 406] on input "Seleccionar Archivo" at bounding box center [639, 408] width 264 height 19
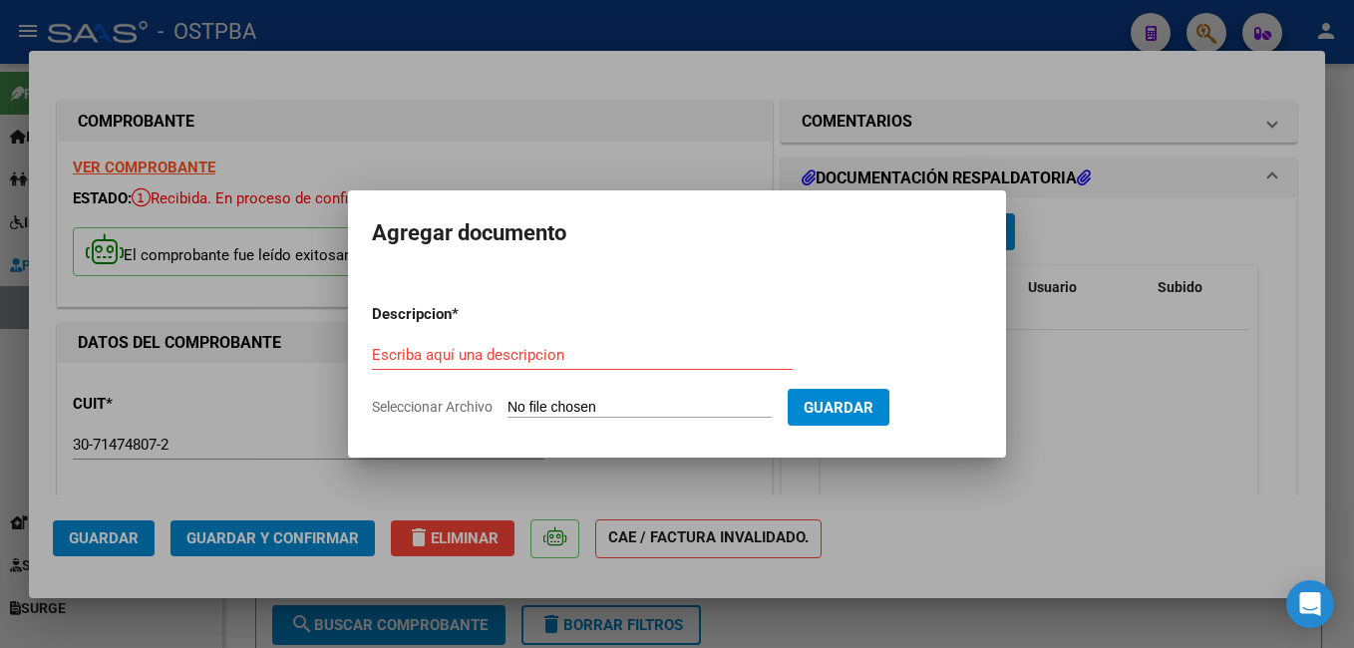
type input "C:\fakepath\Supev [PERSON_NAME].pdf"
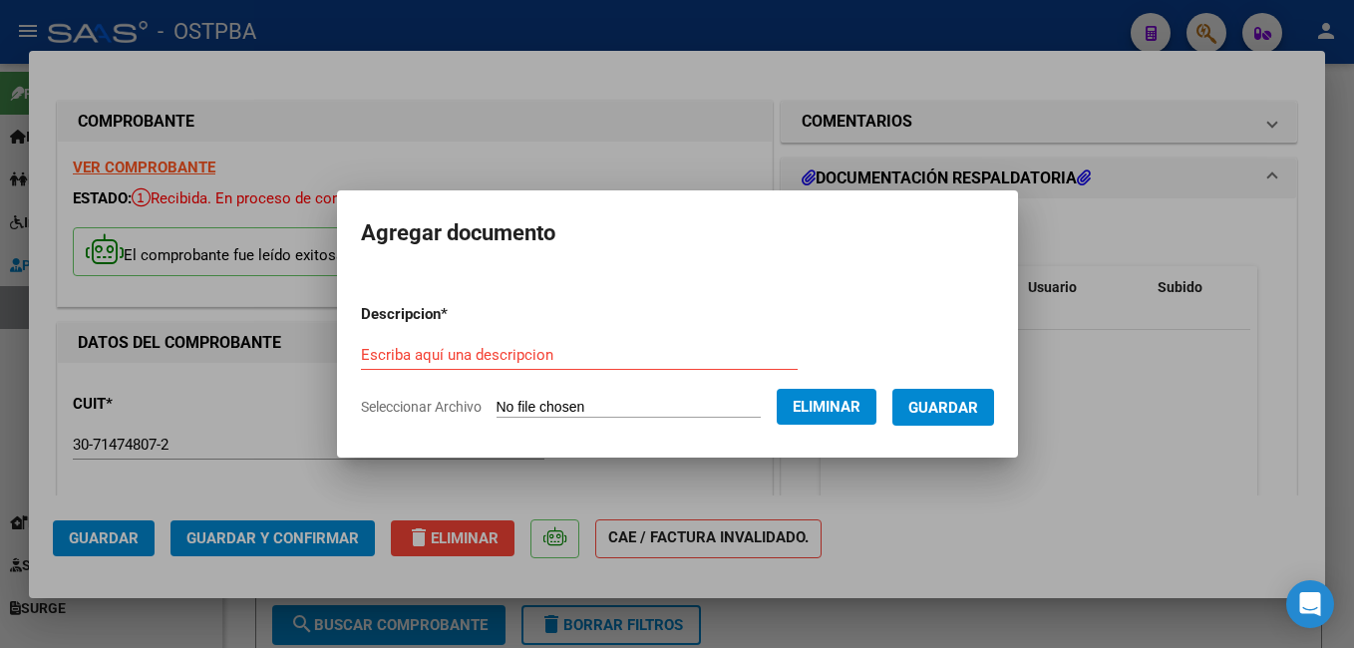
click at [480, 344] on div "Escriba aquí una descripcion" at bounding box center [579, 355] width 437 height 30
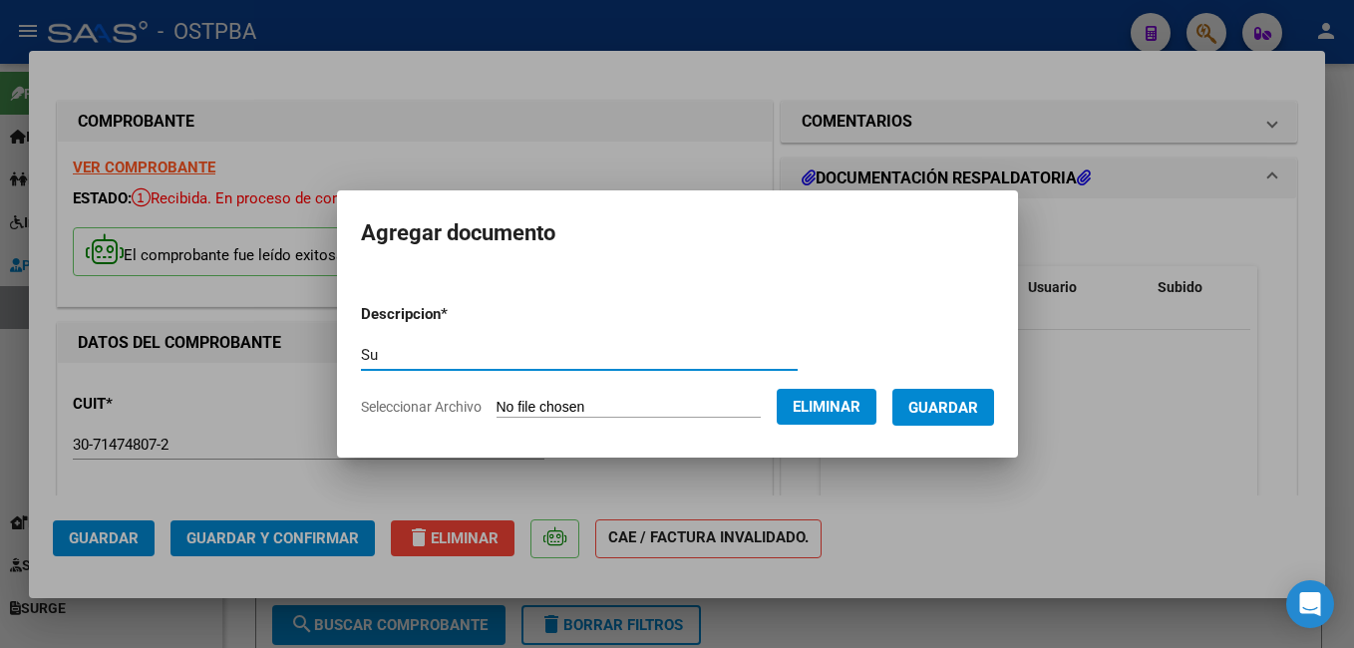
type input "S"
type input "Certif. de Supervivencia"
click at [970, 408] on span "Guardar" at bounding box center [943, 408] width 70 height 18
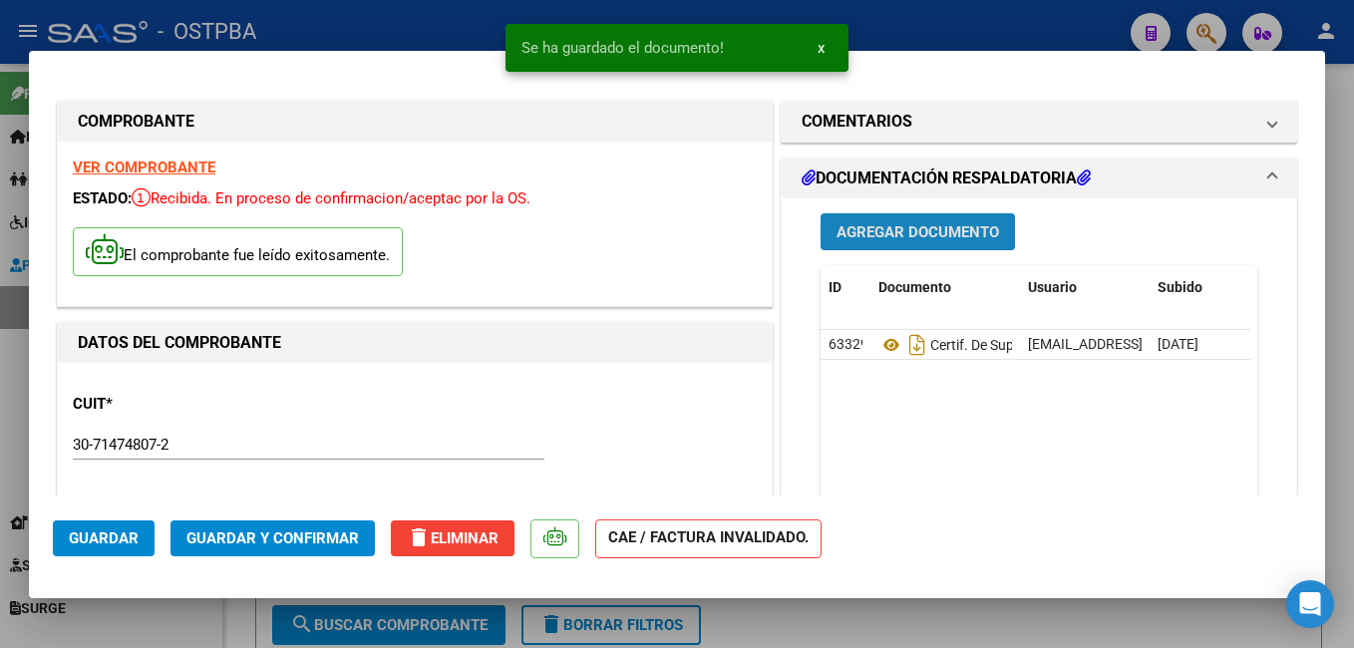
click at [928, 230] on span "Agregar Documento" at bounding box center [917, 232] width 162 height 18
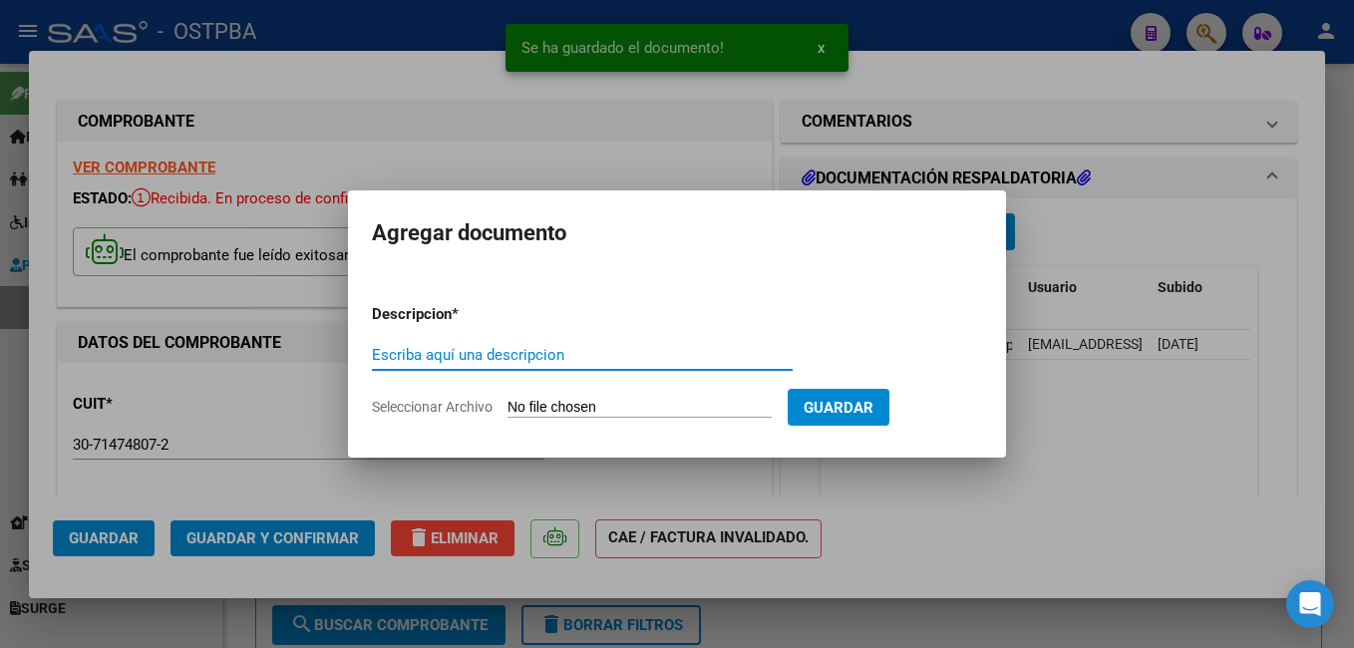
click at [428, 404] on span "Seleccionar Archivo" at bounding box center [432, 407] width 121 height 16
click at [507, 404] on input "Seleccionar Archivo" at bounding box center [639, 408] width 264 height 19
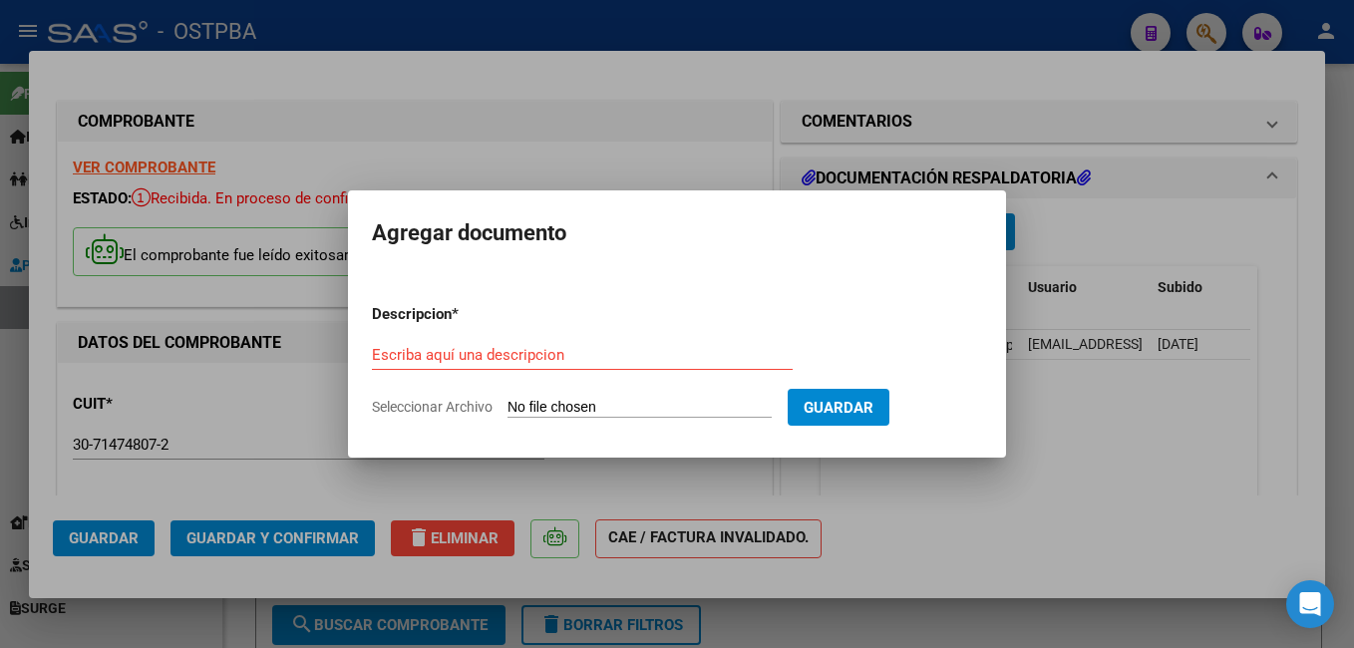
type input "C:\fakepath\Rec [PERSON_NAME].pdf"
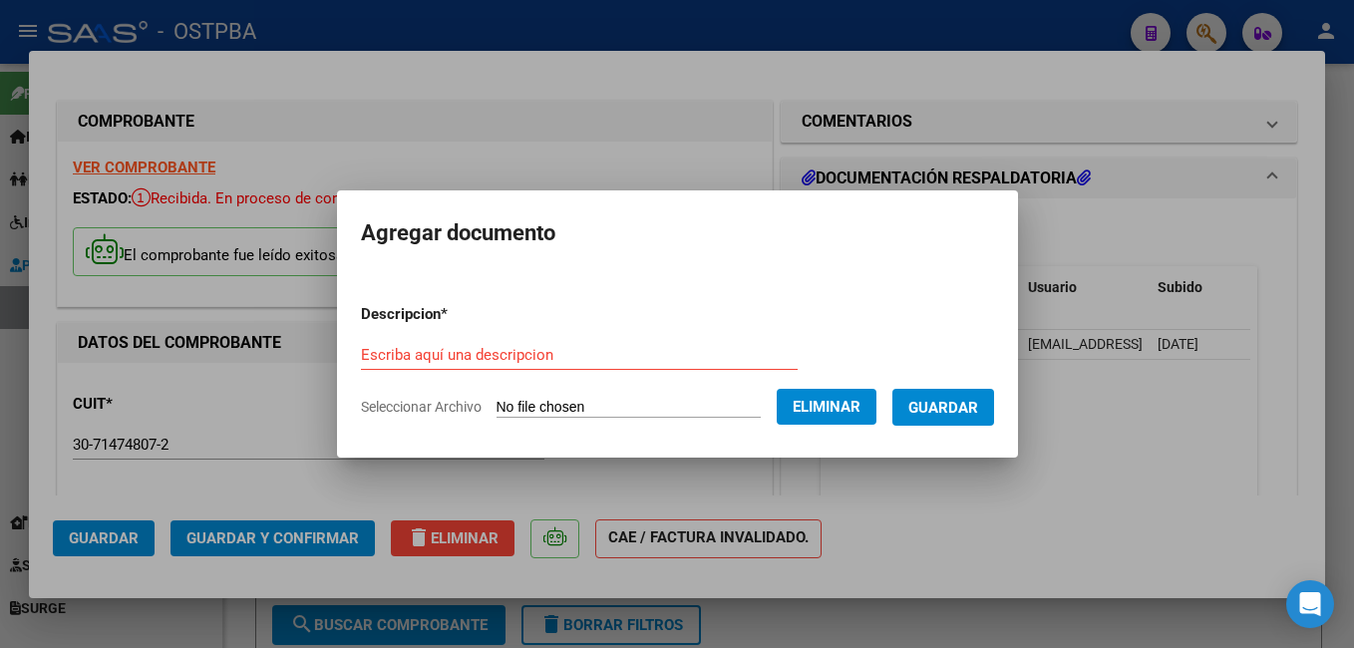
click at [562, 347] on input "Escriba aquí una descripcion" at bounding box center [579, 355] width 437 height 18
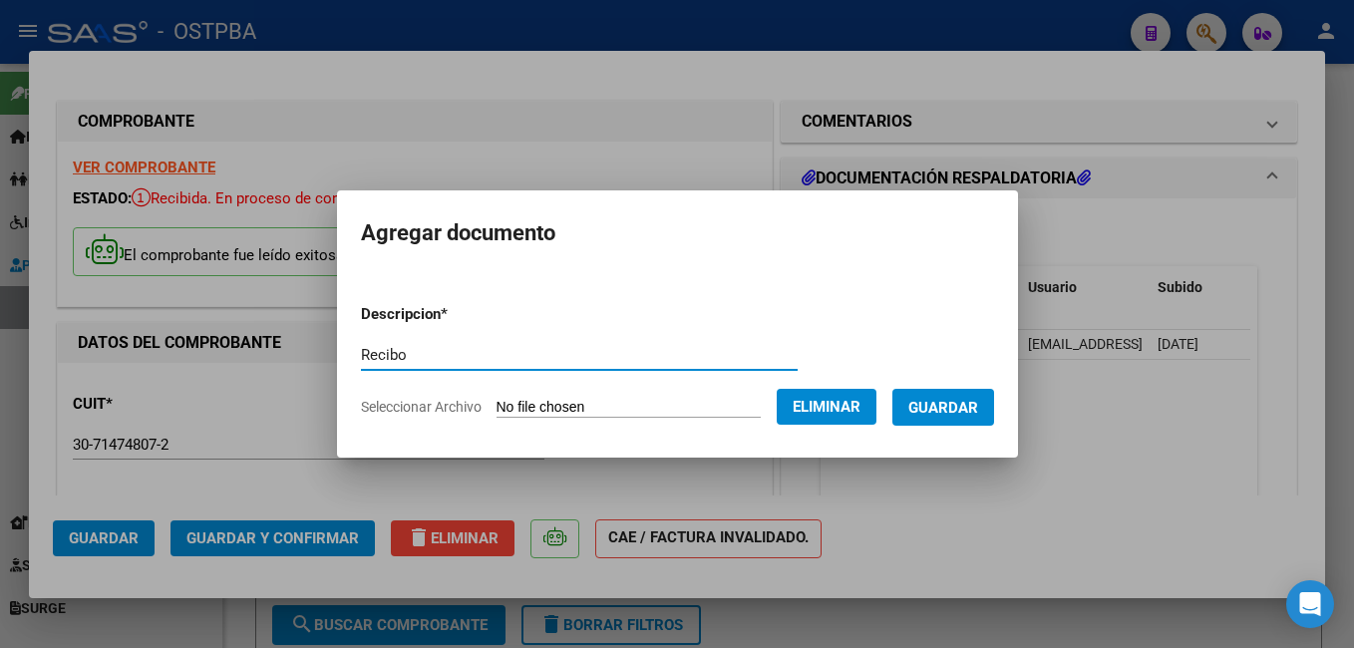
type input "Recibo"
click at [978, 410] on span "Guardar" at bounding box center [943, 408] width 70 height 18
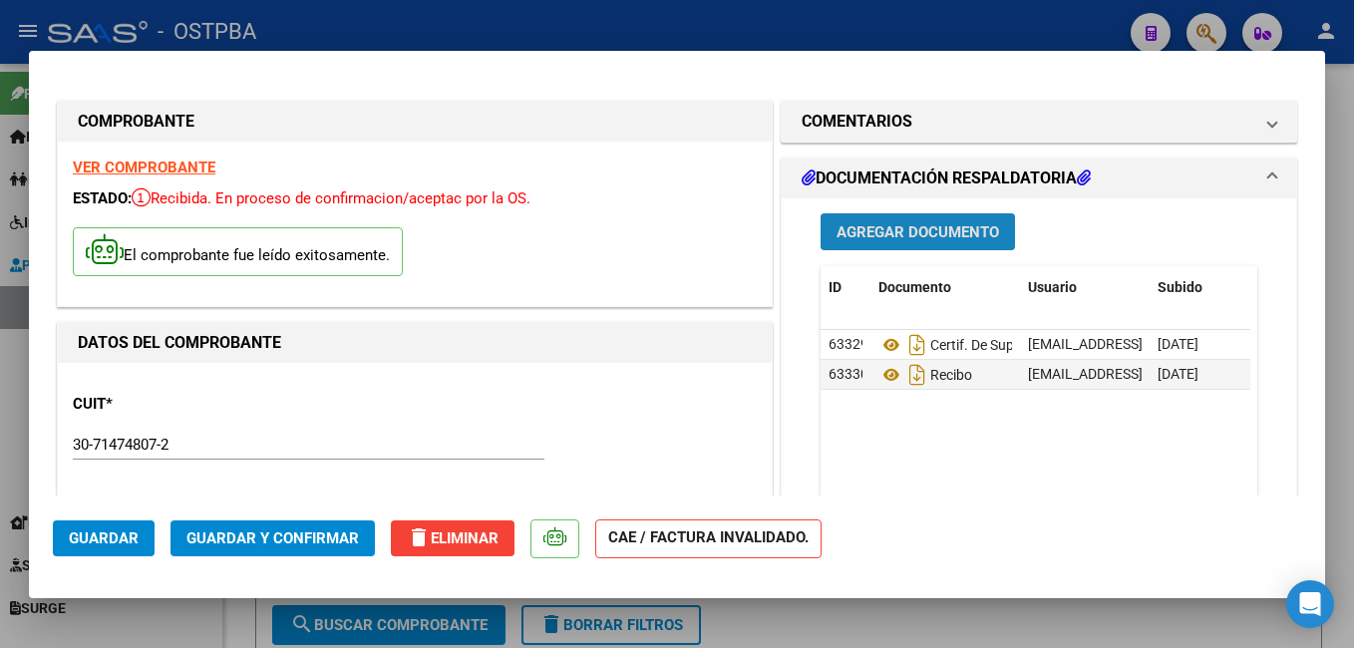
click at [951, 227] on span "Agregar Documento" at bounding box center [917, 232] width 162 height 18
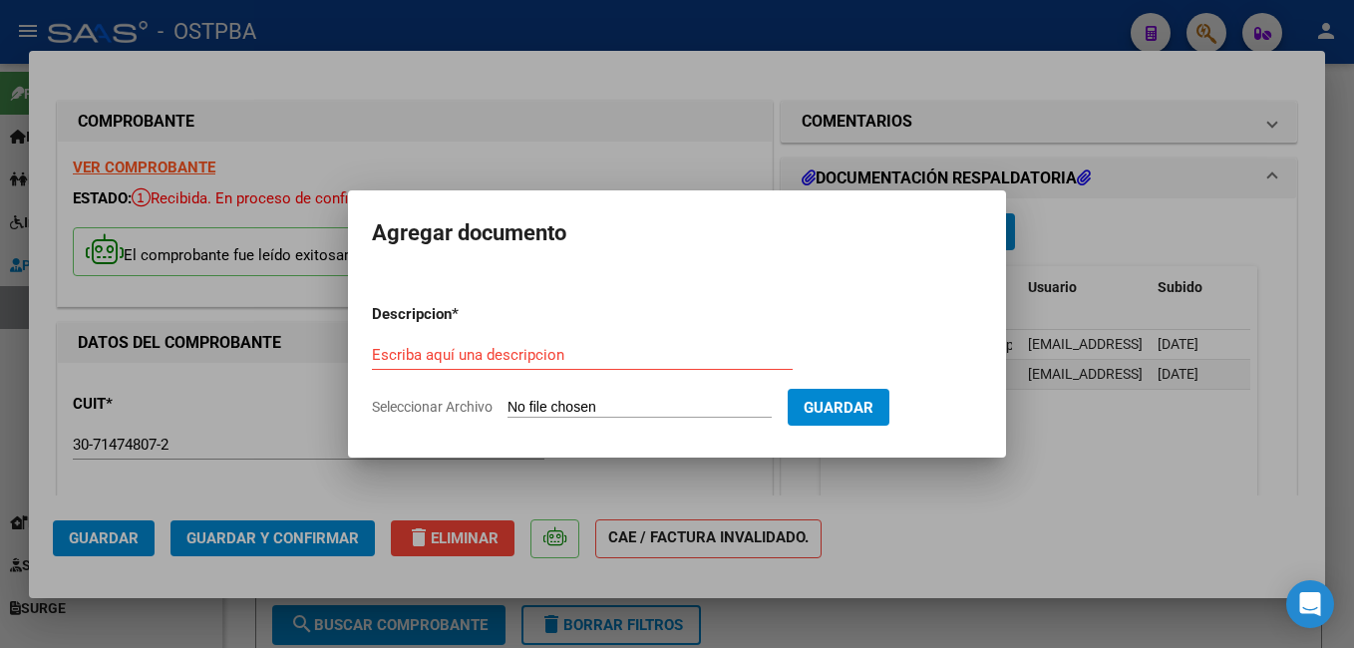
click at [466, 404] on span "Seleccionar Archivo" at bounding box center [432, 407] width 121 height 16
click at [507, 404] on input "Seleccionar Archivo" at bounding box center [639, 408] width 264 height 19
type input "C:\fakepath\[PERSON_NAME].pdf"
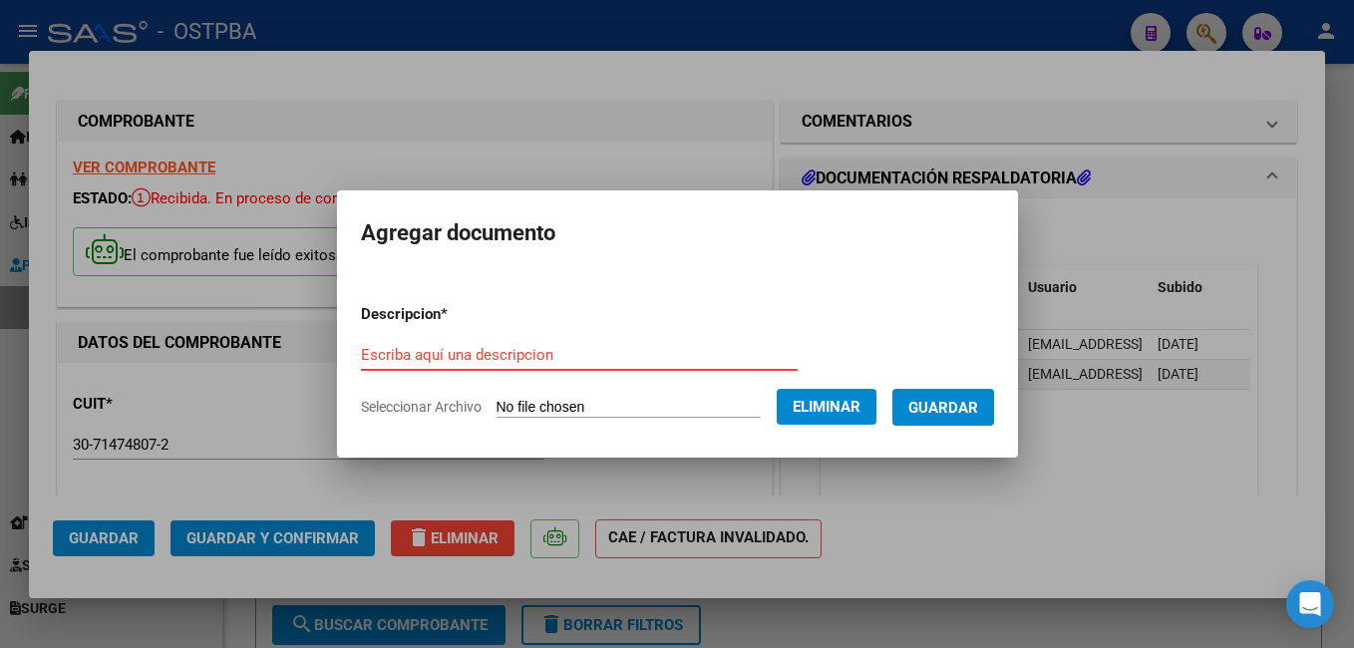
click at [561, 354] on input "Escriba aquí una descripcion" at bounding box center [579, 355] width 437 height 18
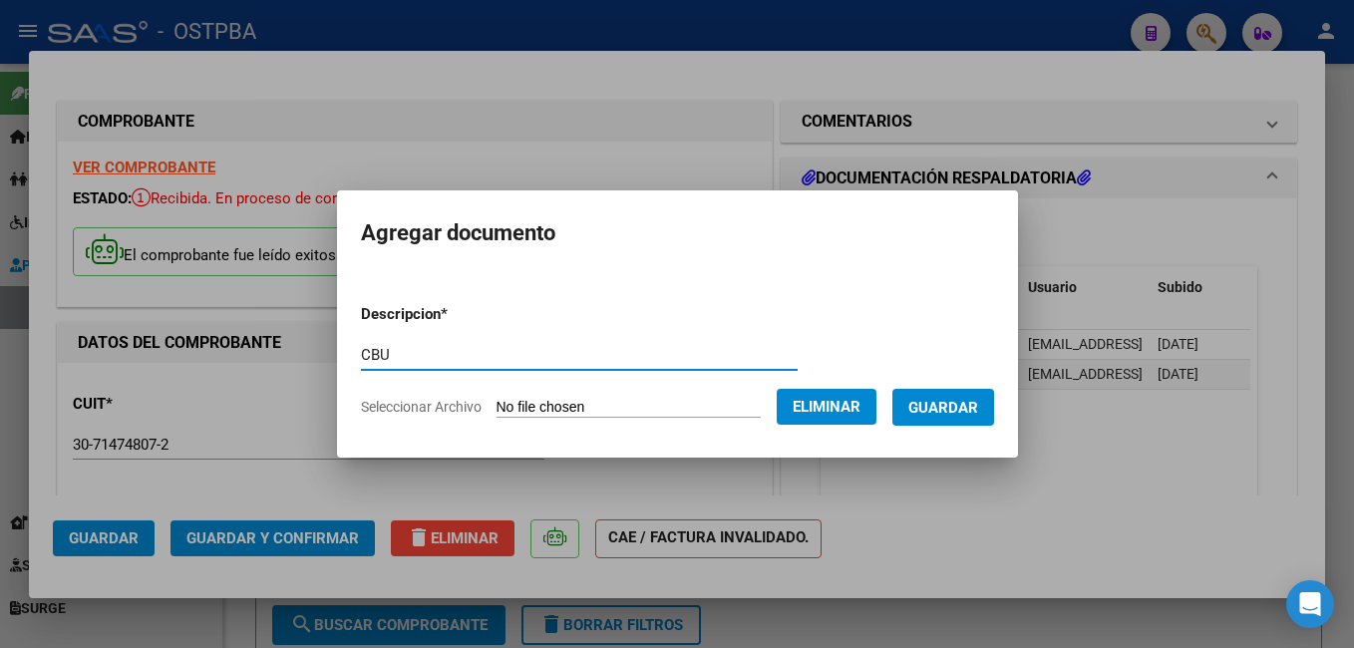
type input "CBU"
click at [978, 407] on span "Guardar" at bounding box center [943, 408] width 70 height 18
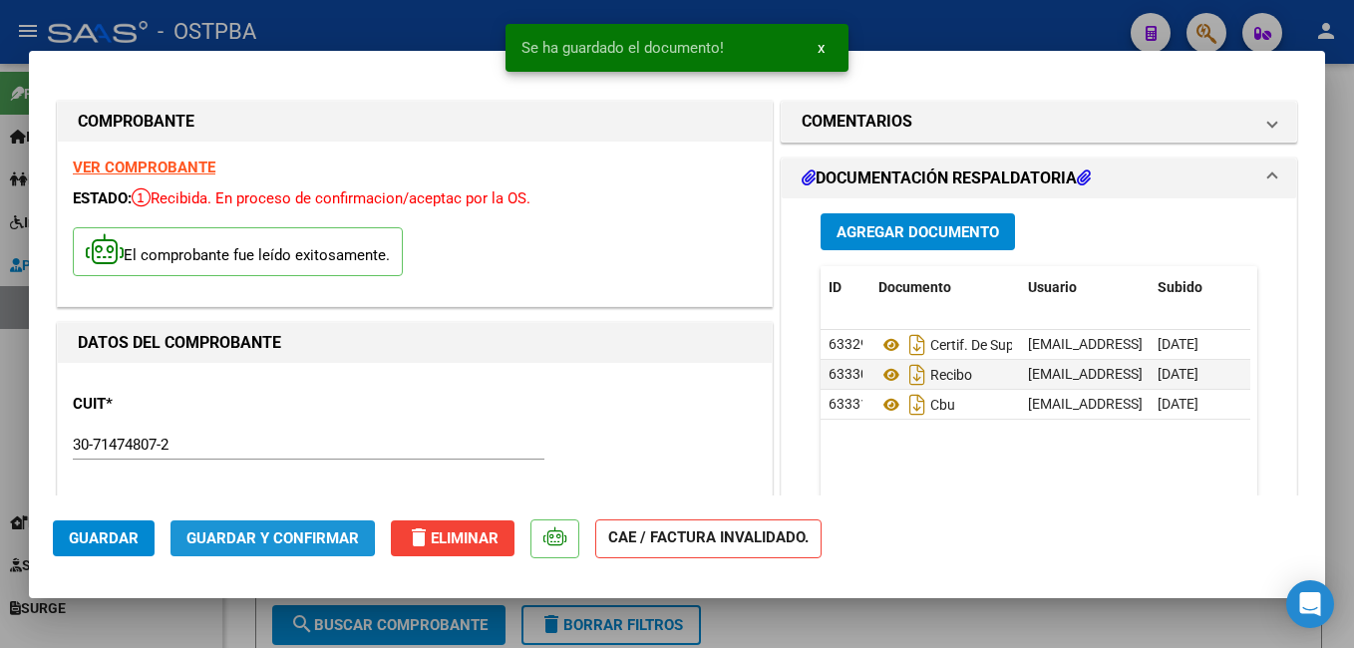
click at [236, 535] on span "Guardar y Confirmar" at bounding box center [272, 538] width 172 height 18
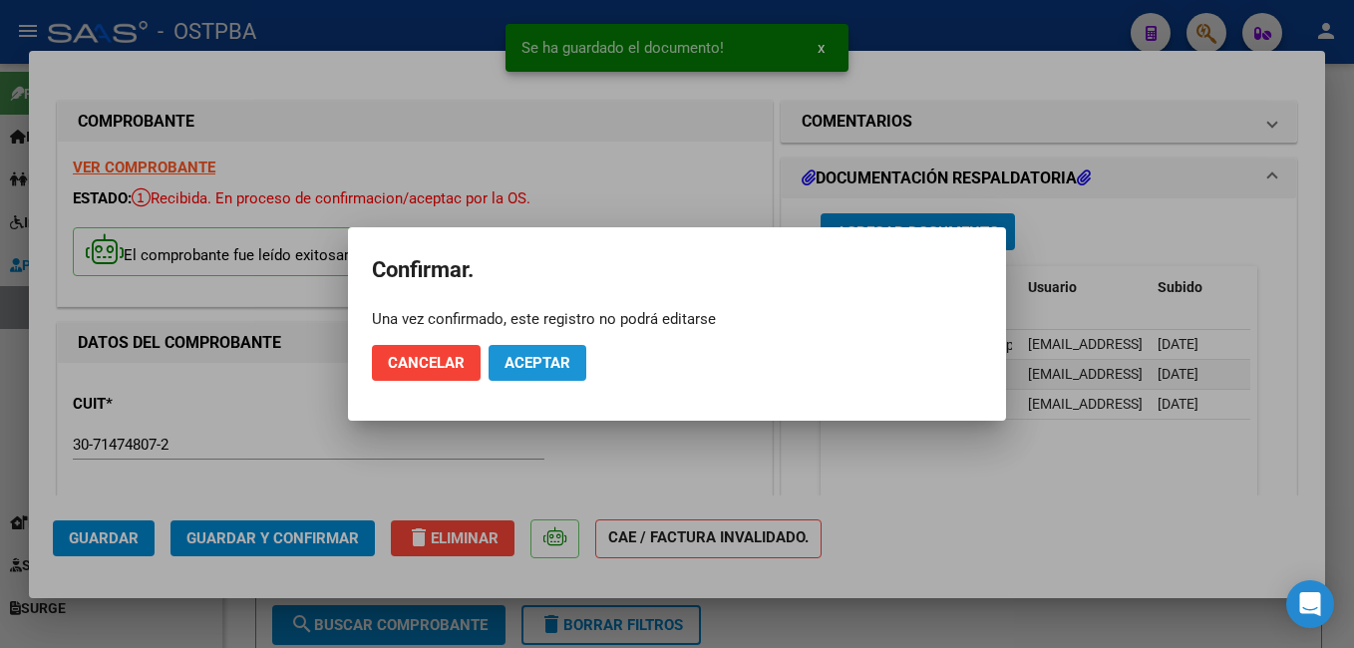
click at [521, 367] on span "Aceptar" at bounding box center [537, 363] width 66 height 18
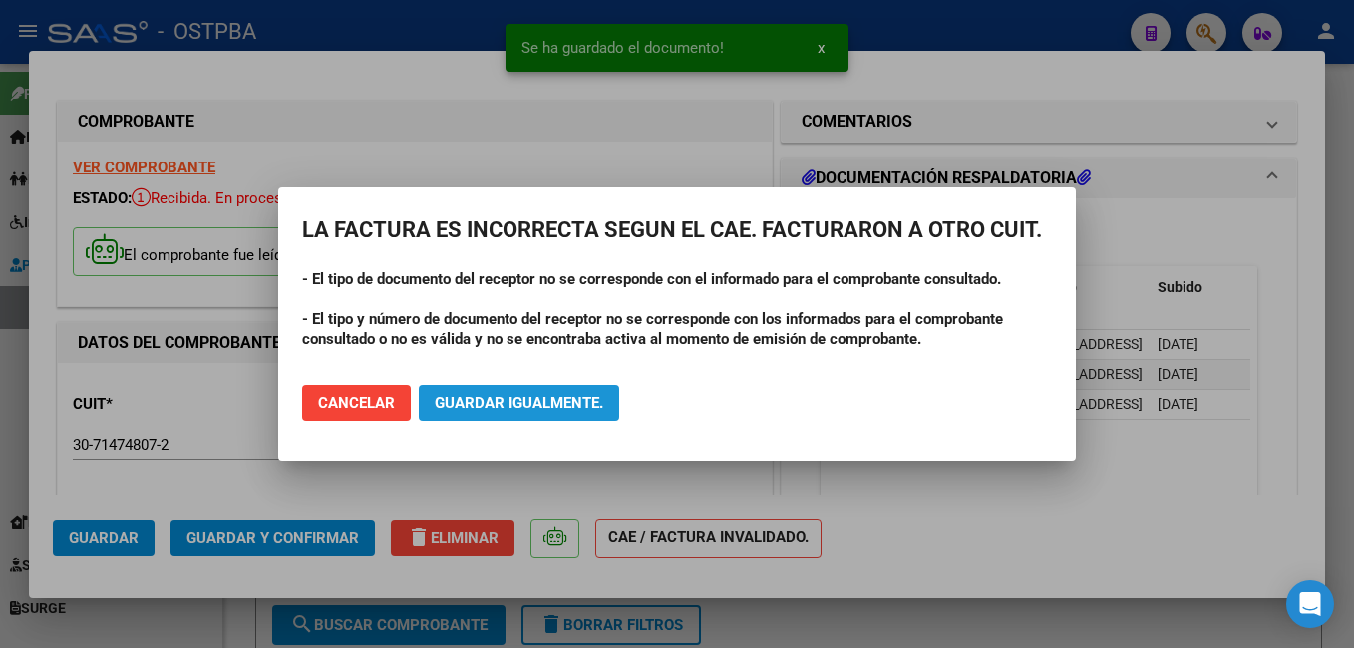
click at [541, 406] on span "Guardar igualmente." at bounding box center [519, 403] width 168 height 18
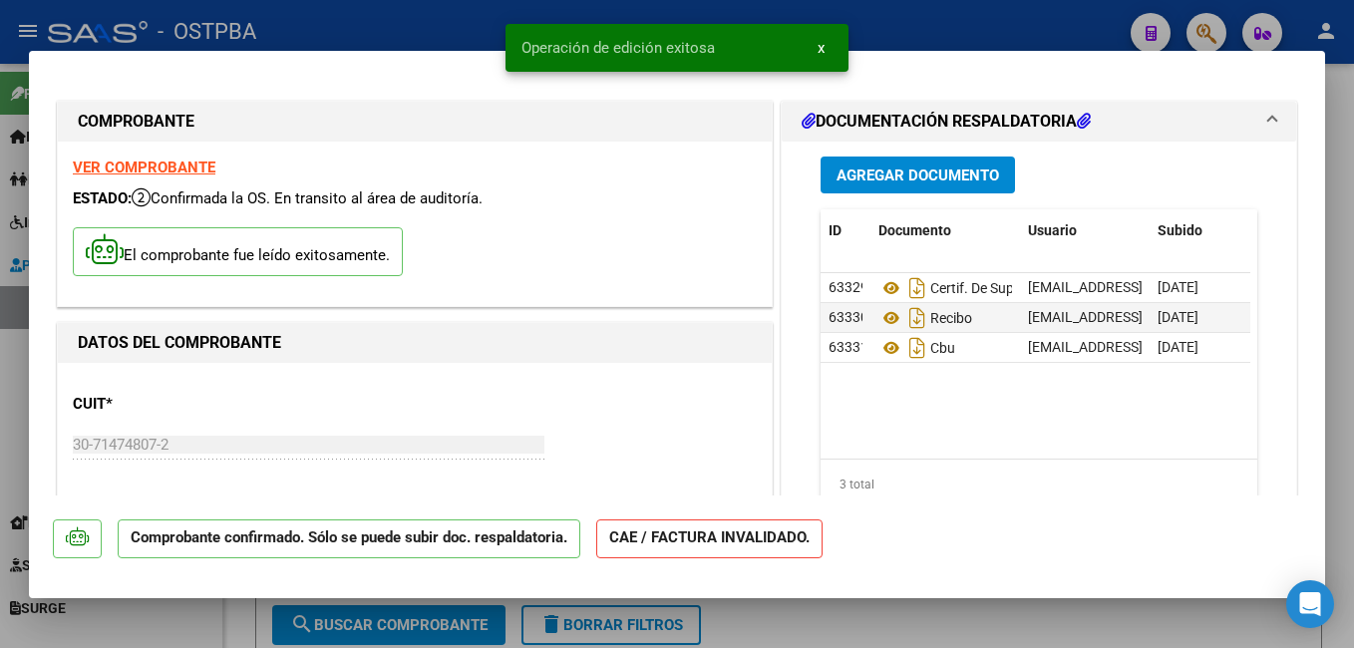
click at [334, 5] on div at bounding box center [677, 324] width 1354 height 648
type input "$ 0,00"
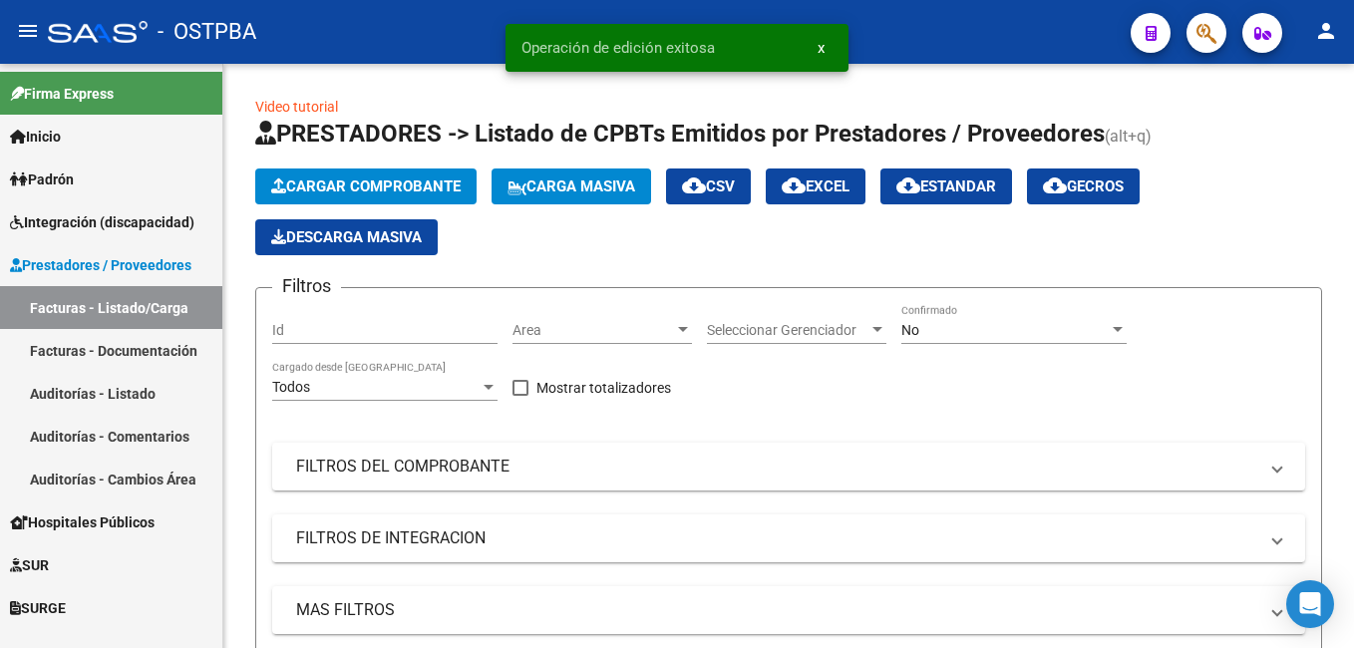
click at [74, 177] on span "Padrón" at bounding box center [42, 179] width 64 height 22
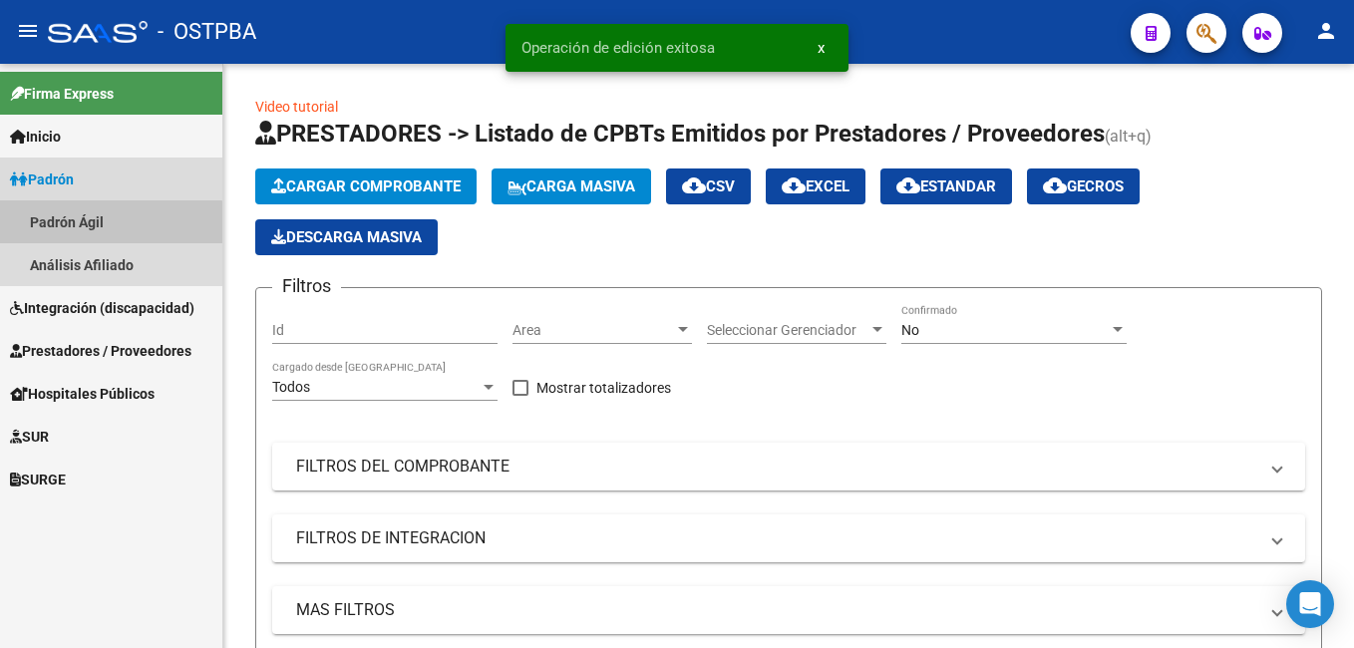
click at [100, 223] on link "Padrón Ágil" at bounding box center [111, 221] width 222 height 43
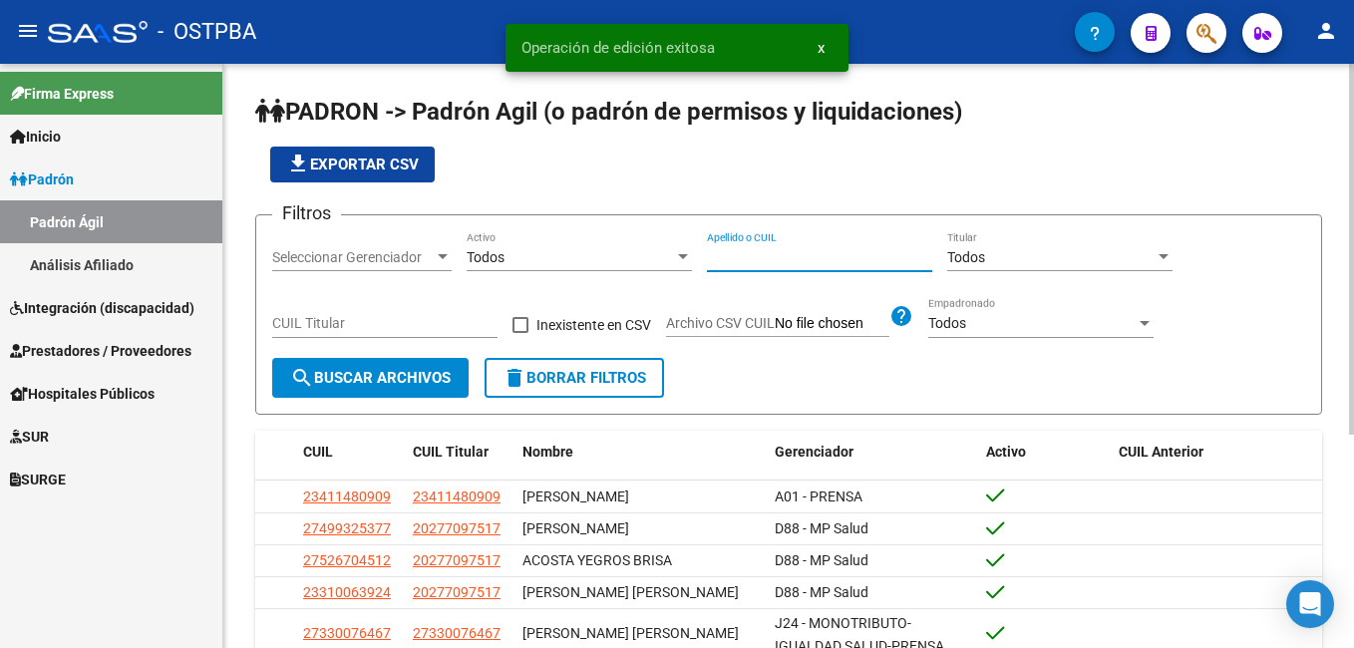
click at [785, 258] on input "Apellido o CUIL" at bounding box center [819, 257] width 225 height 17
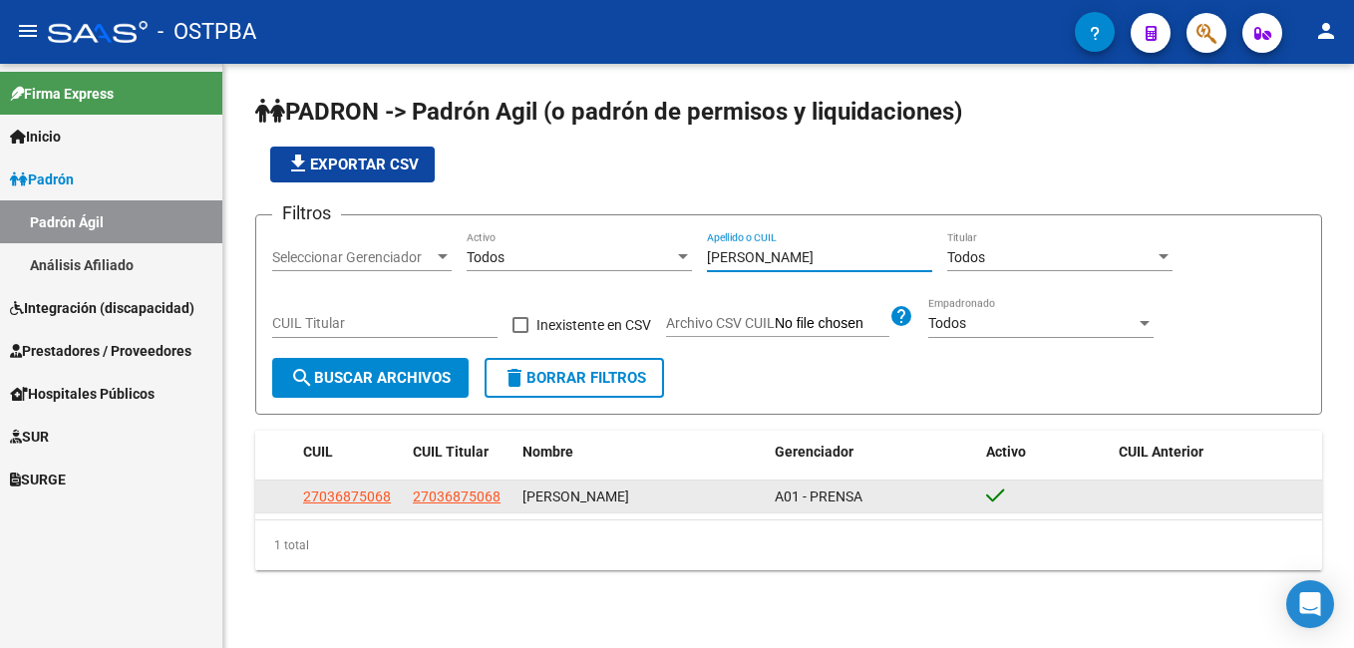
type input "[PERSON_NAME]"
drag, startPoint x: 302, startPoint y: 502, endPoint x: 395, endPoint y: 504, distance: 92.7
click at [395, 504] on datatable-body-cell "27036875068" at bounding box center [350, 495] width 110 height 31
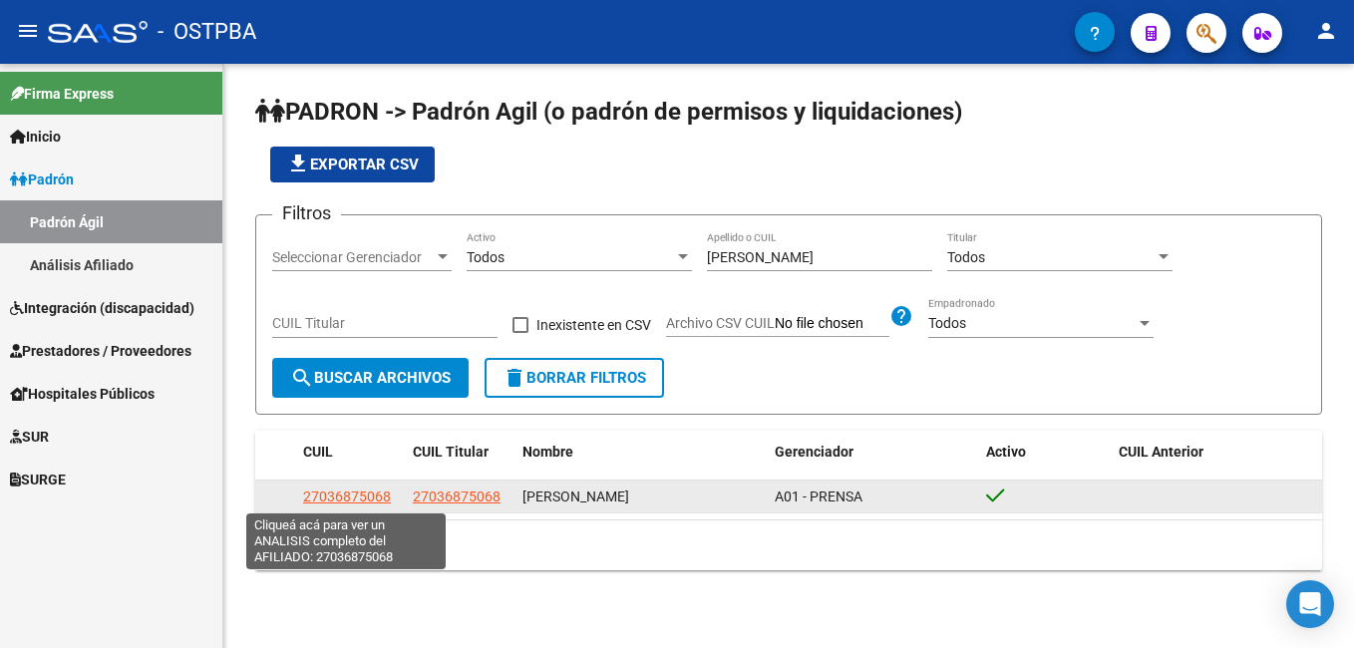
drag, startPoint x: 395, startPoint y: 504, endPoint x: 355, endPoint y: 495, distance: 40.9
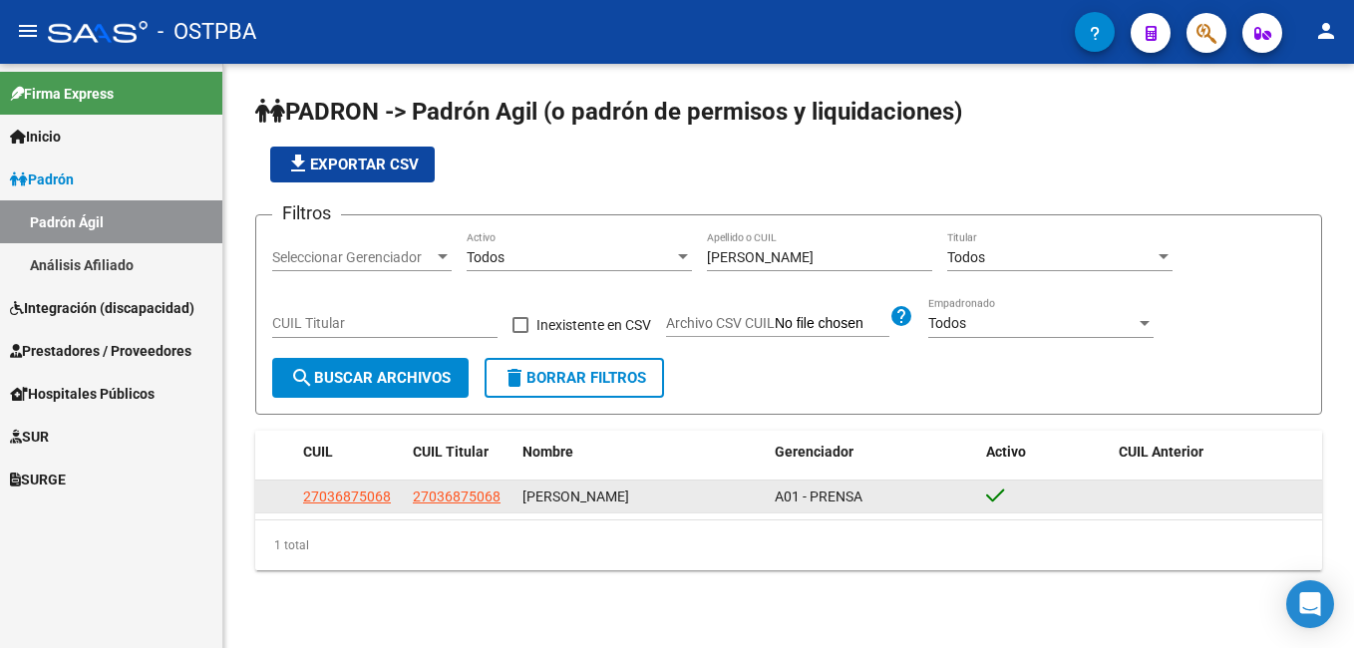
copy span "27036875068"
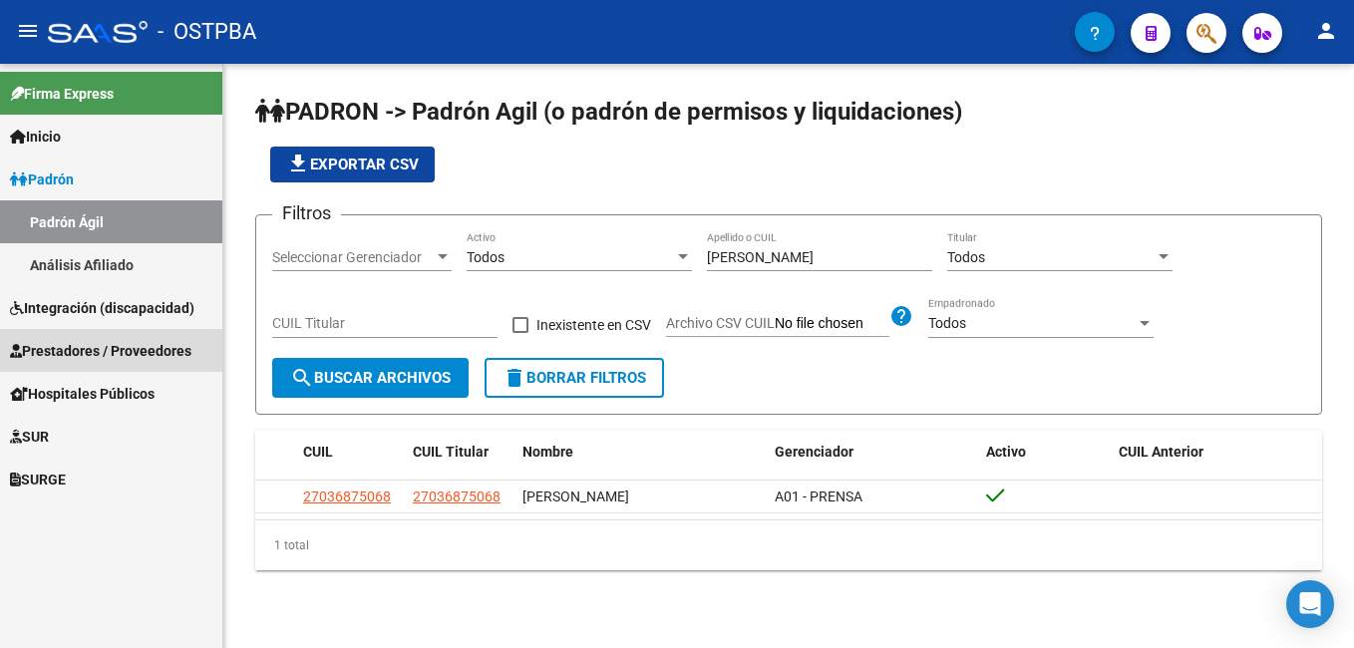
click at [64, 353] on span "Prestadores / Proveedores" at bounding box center [100, 351] width 181 height 22
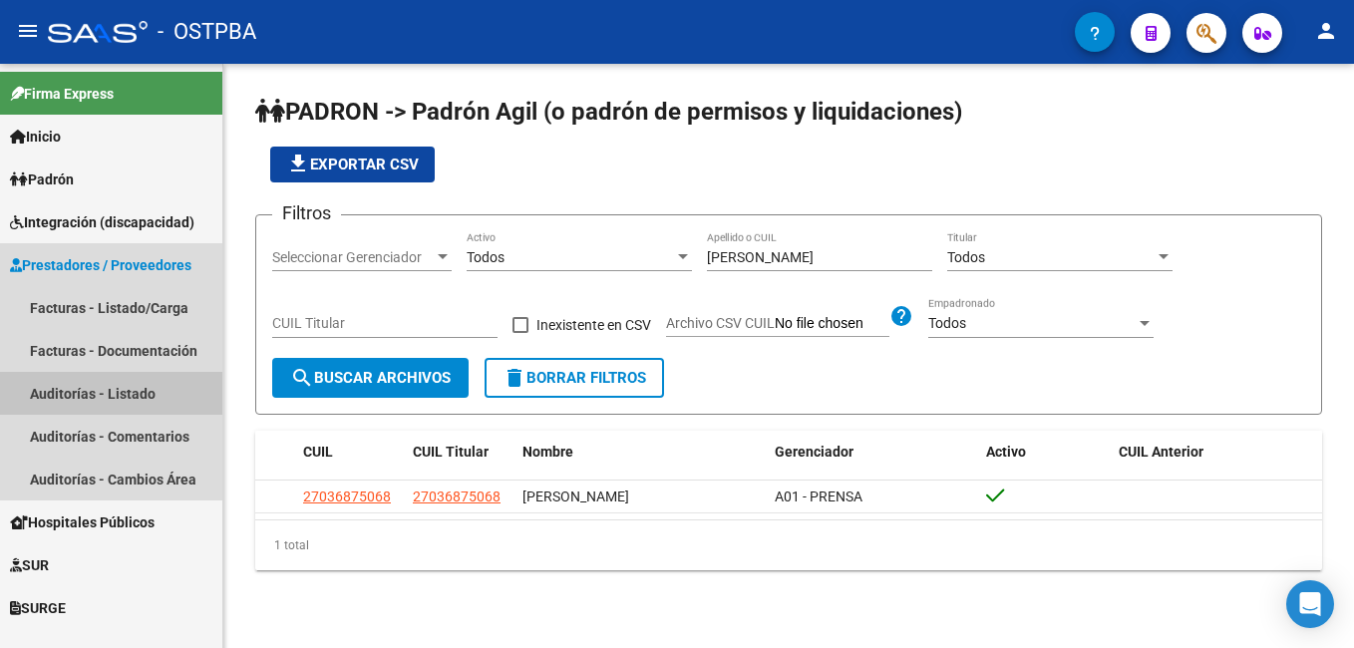
click at [77, 392] on link "Auditorías - Listado" at bounding box center [111, 393] width 222 height 43
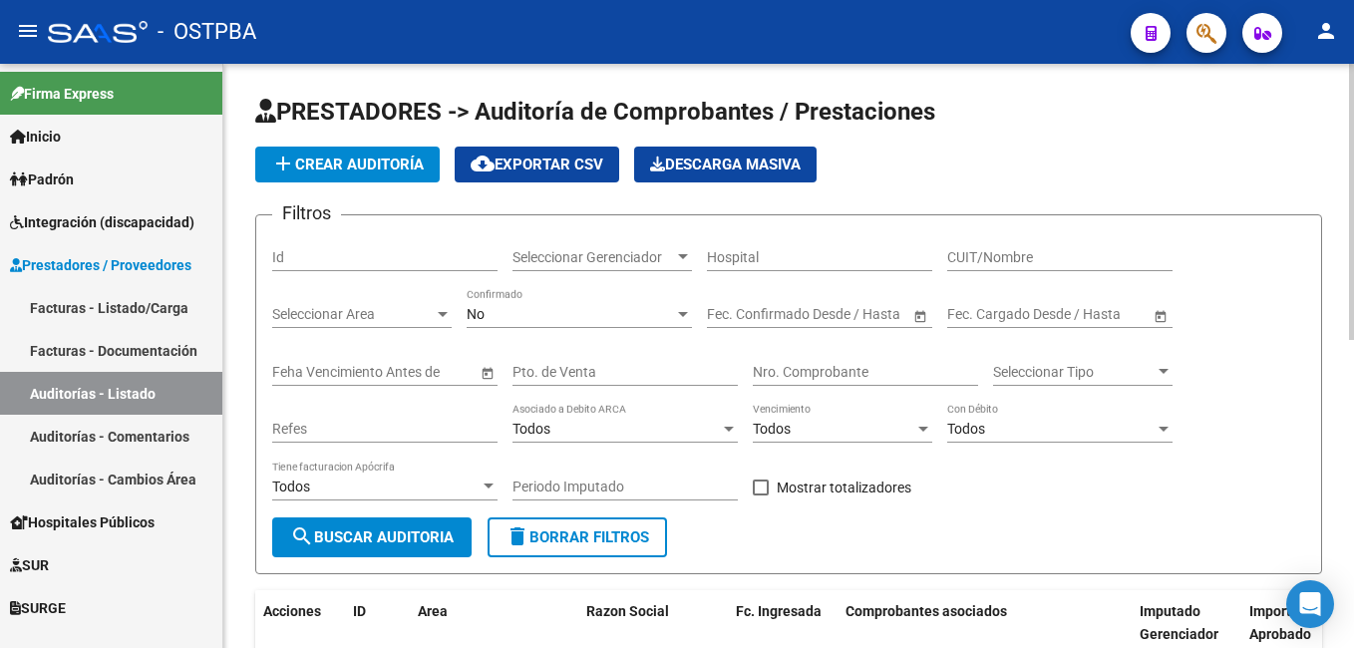
click at [382, 164] on span "add Crear Auditoría" at bounding box center [347, 165] width 153 height 18
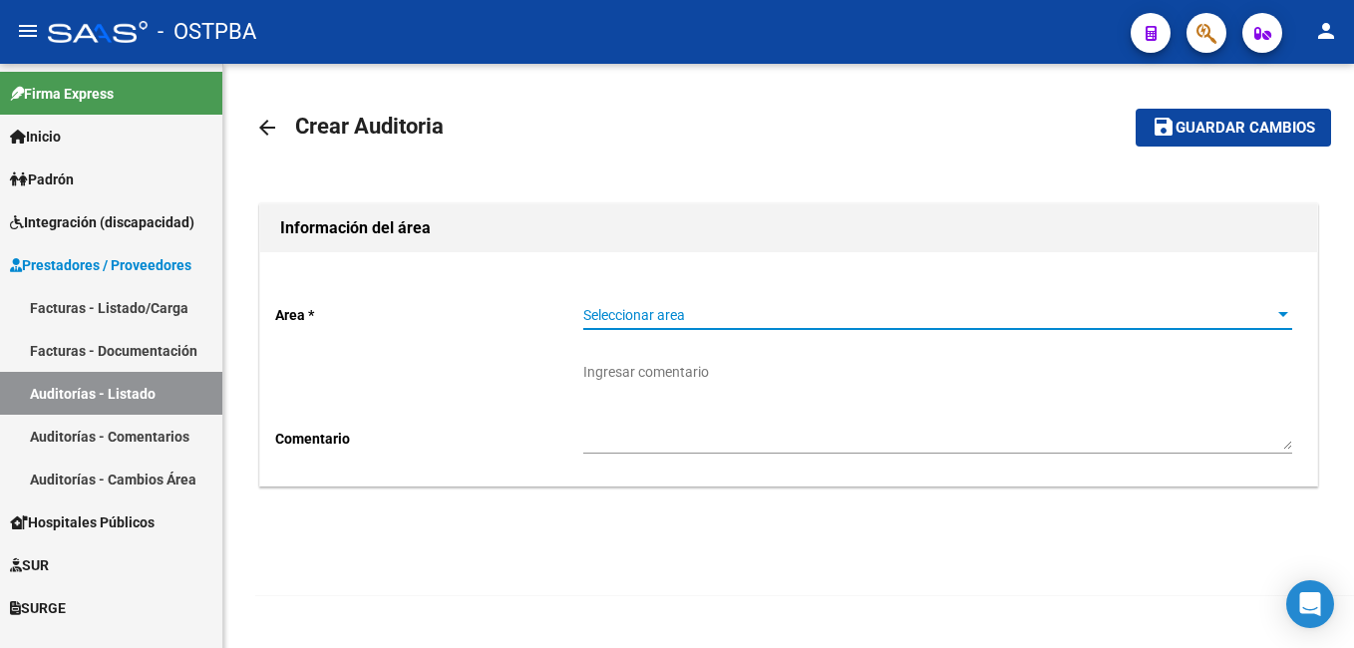
click at [1280, 318] on div at bounding box center [1283, 315] width 18 height 16
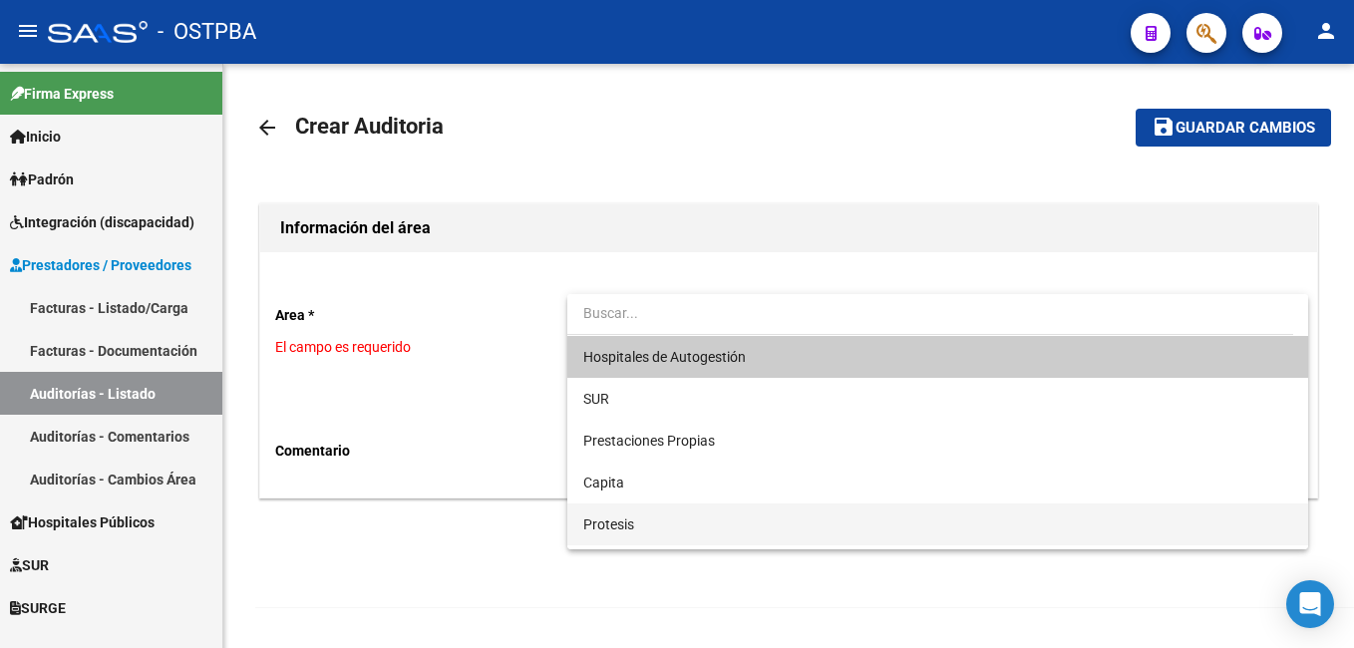
click at [636, 524] on span "Protesis" at bounding box center [937, 524] width 709 height 42
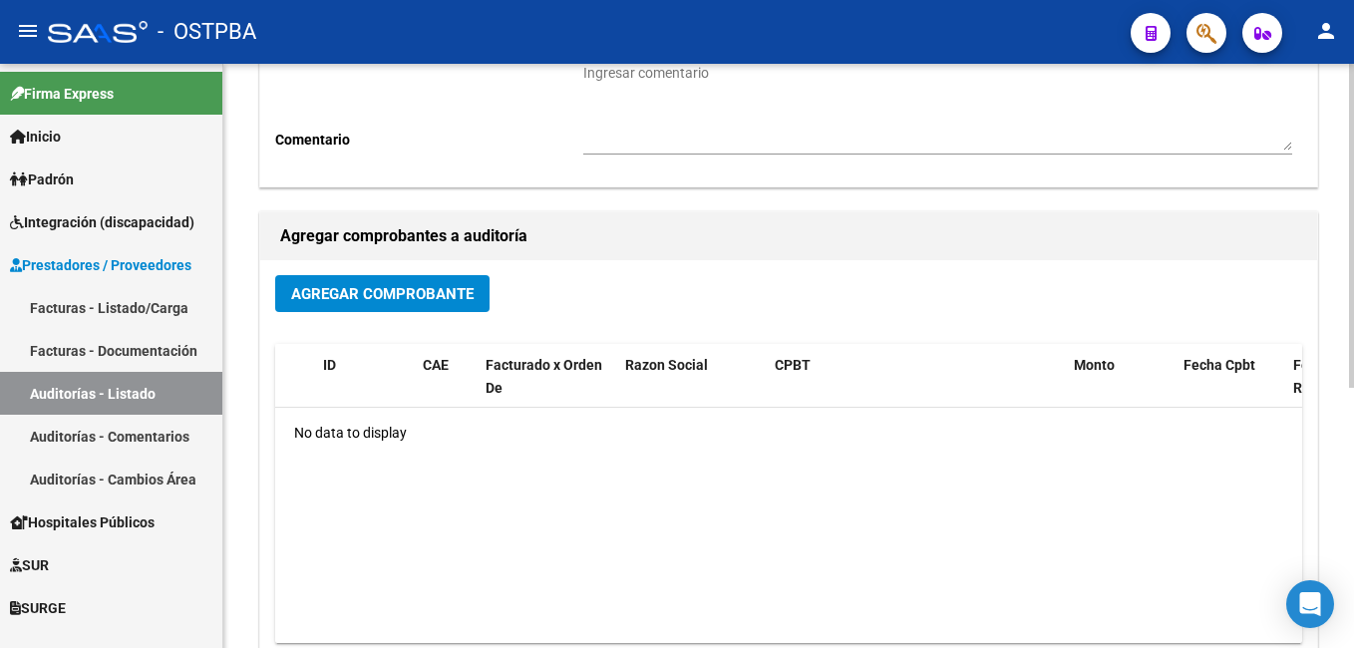
scroll to position [399, 0]
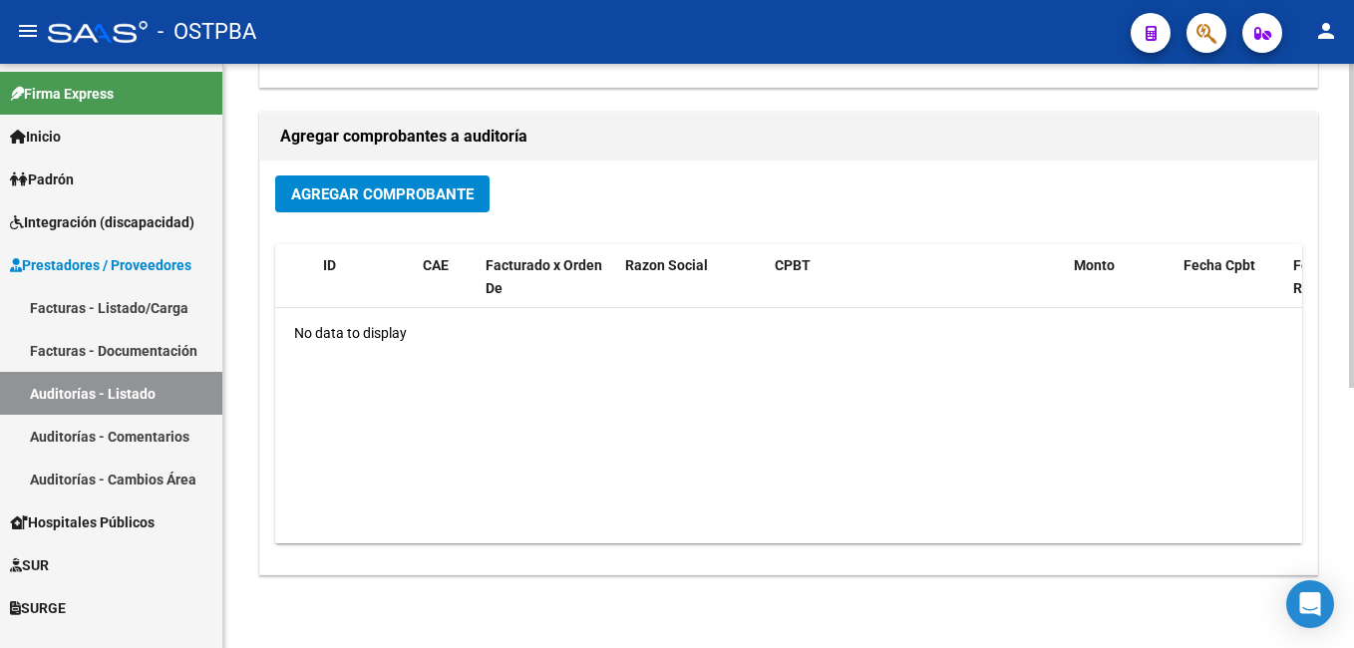
click at [333, 198] on span "Agregar Comprobante" at bounding box center [382, 194] width 182 height 18
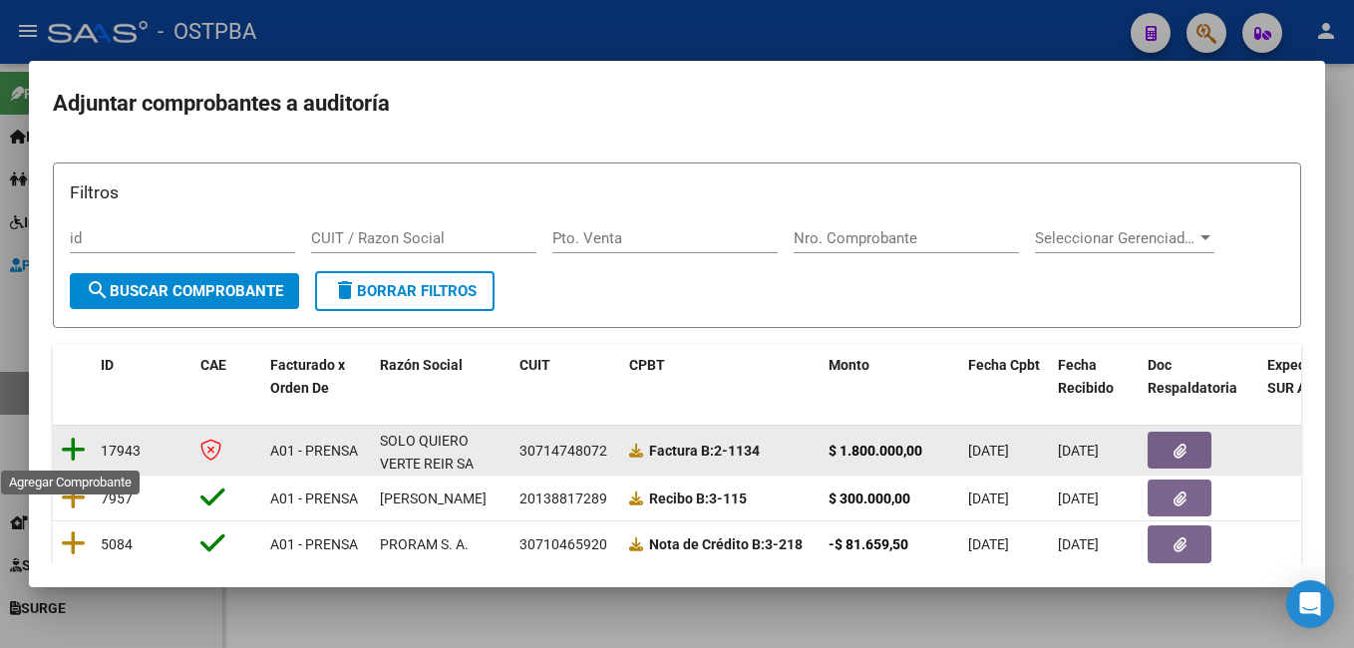
click at [84, 447] on icon at bounding box center [73, 450] width 25 height 28
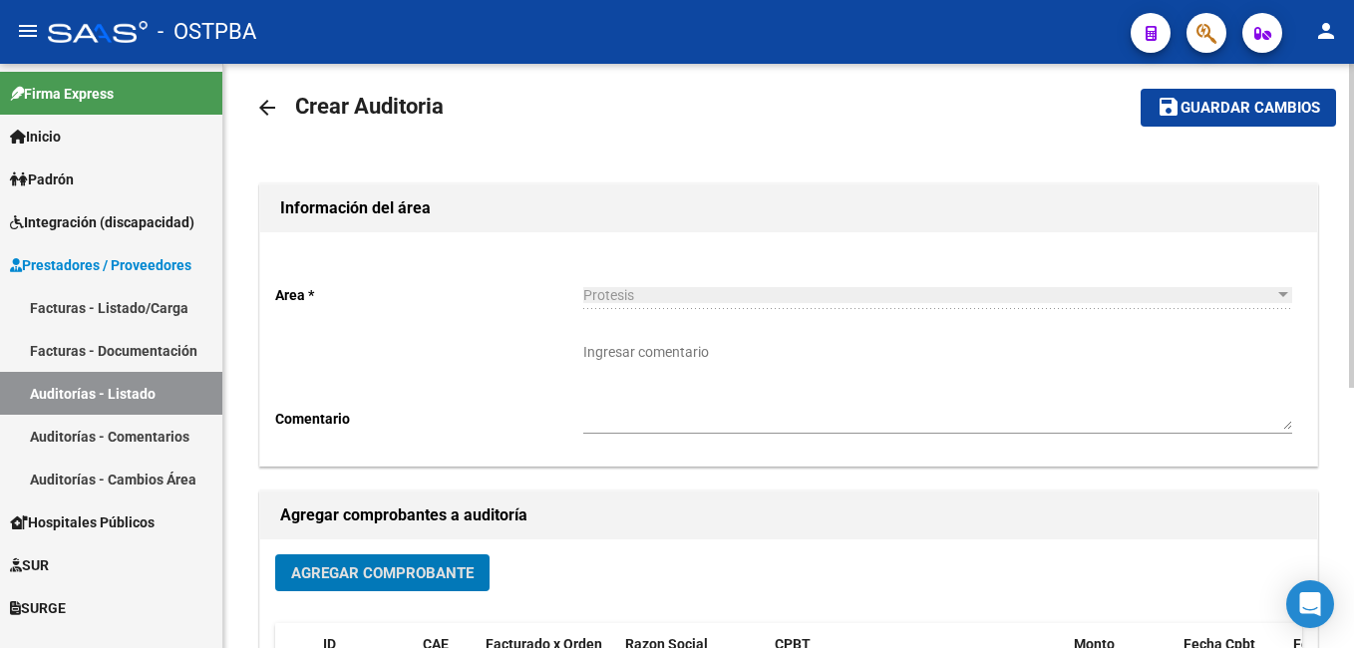
scroll to position [0, 0]
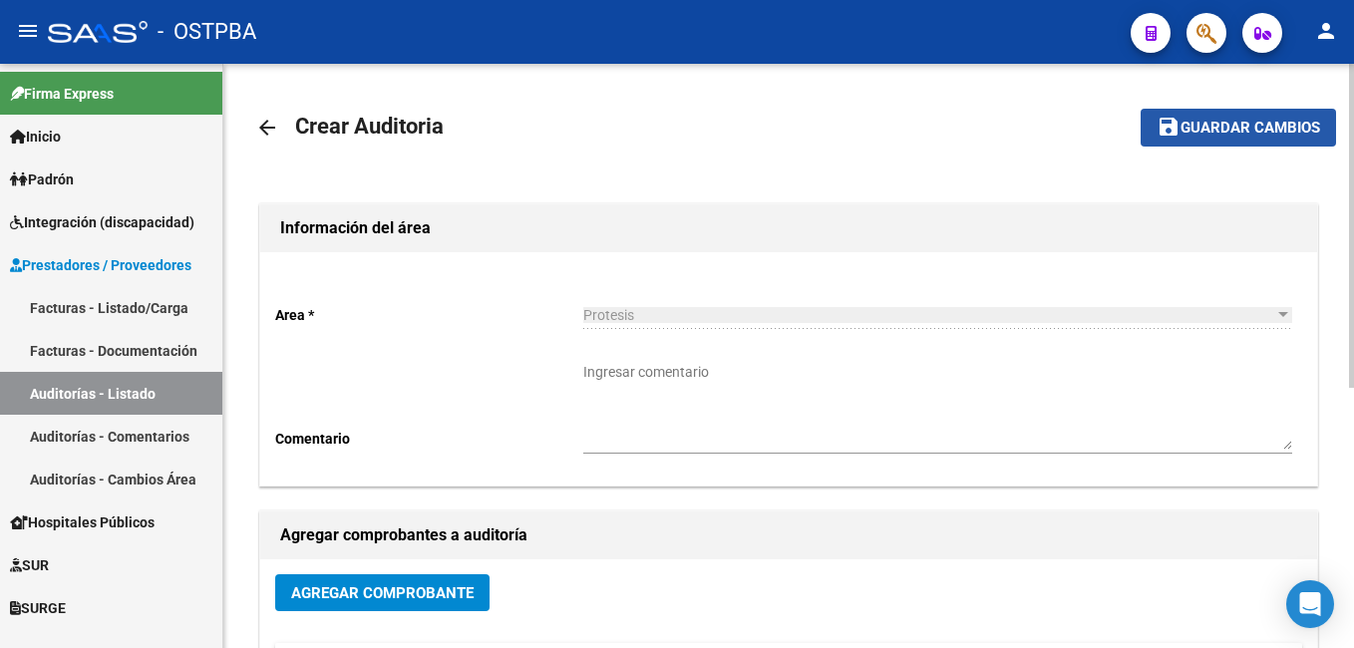
click at [1253, 132] on span "Guardar cambios" at bounding box center [1250, 129] width 140 height 18
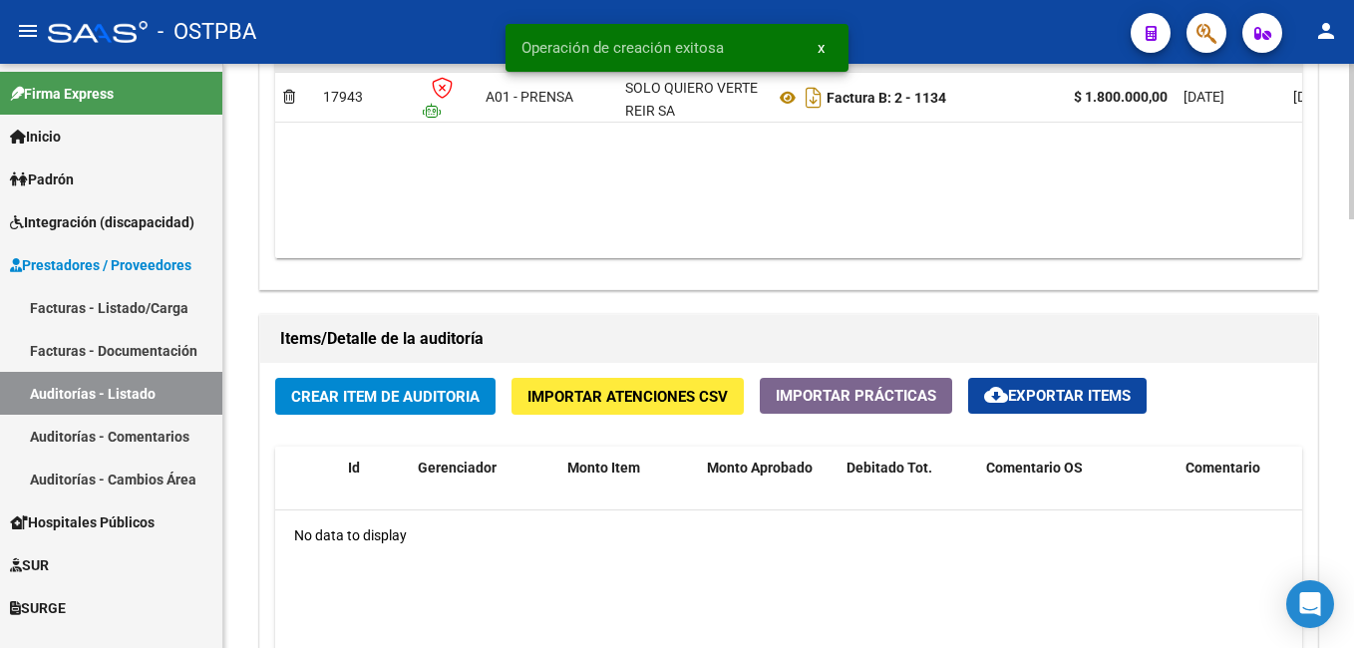
scroll to position [1296, 0]
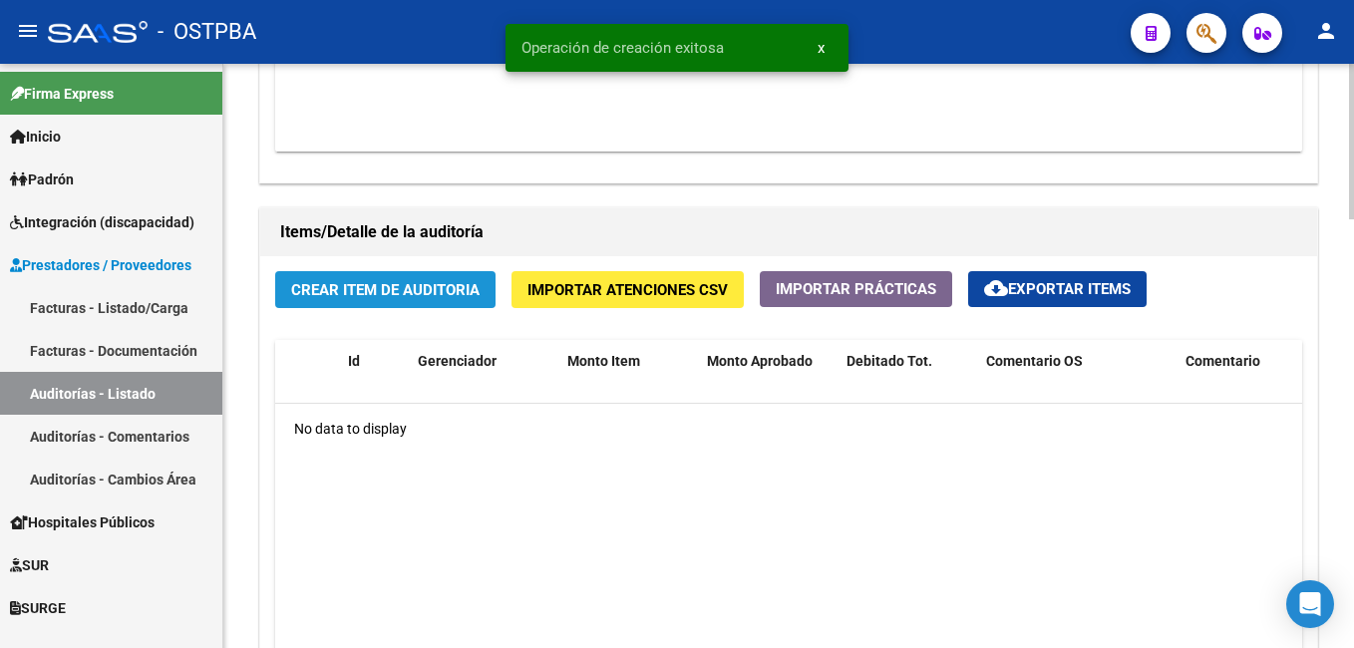
click at [426, 283] on span "Crear Item de Auditoria" at bounding box center [385, 290] width 188 height 18
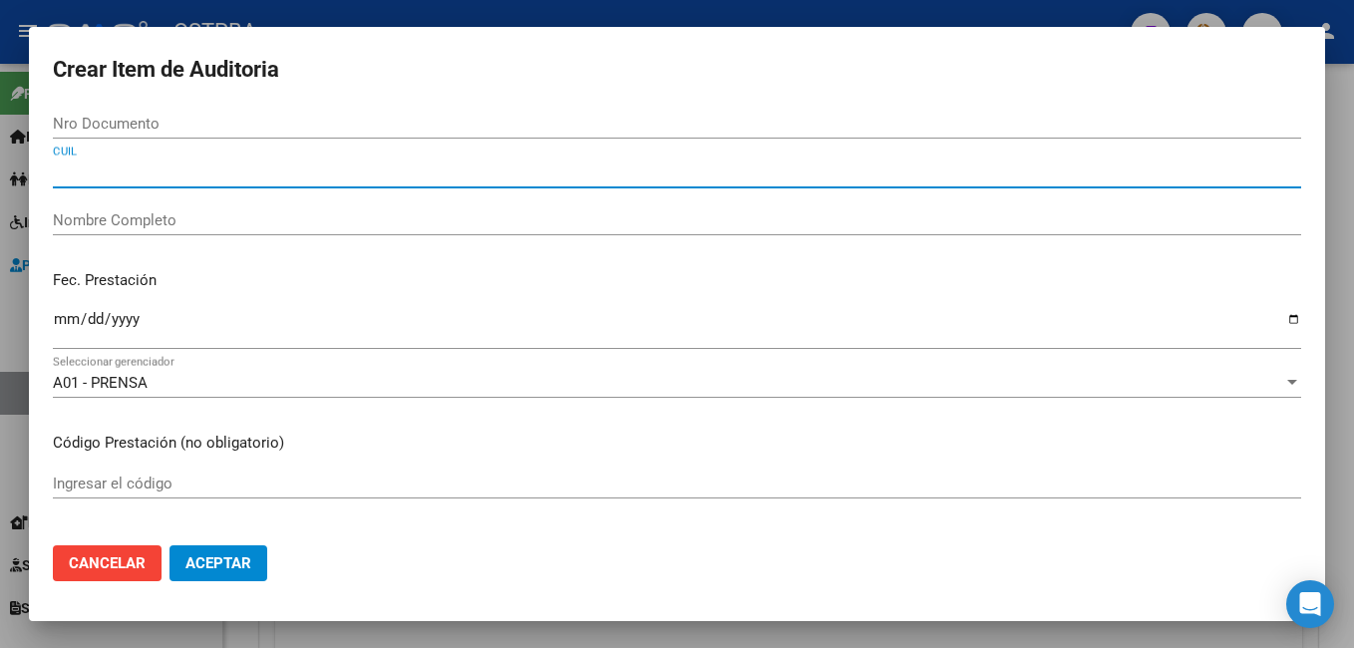
paste input "27036875068"
type input "27036875068"
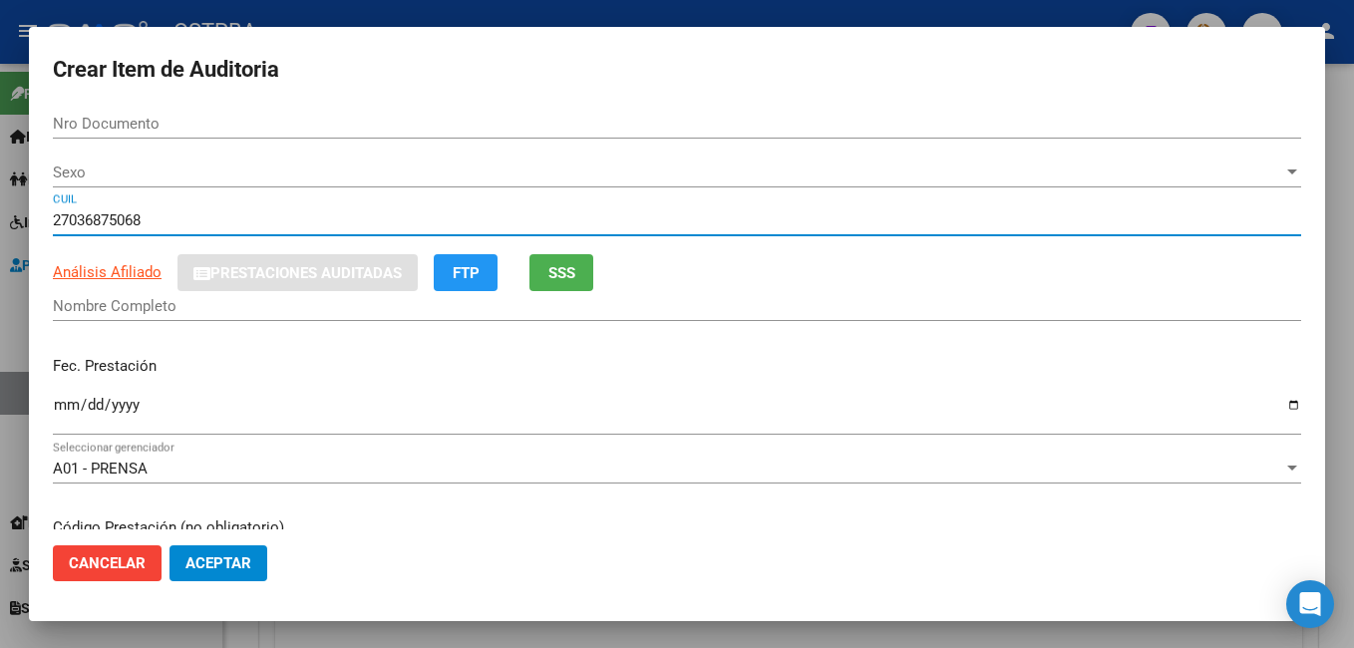
type input "03687506"
type input "[PERSON_NAME]"
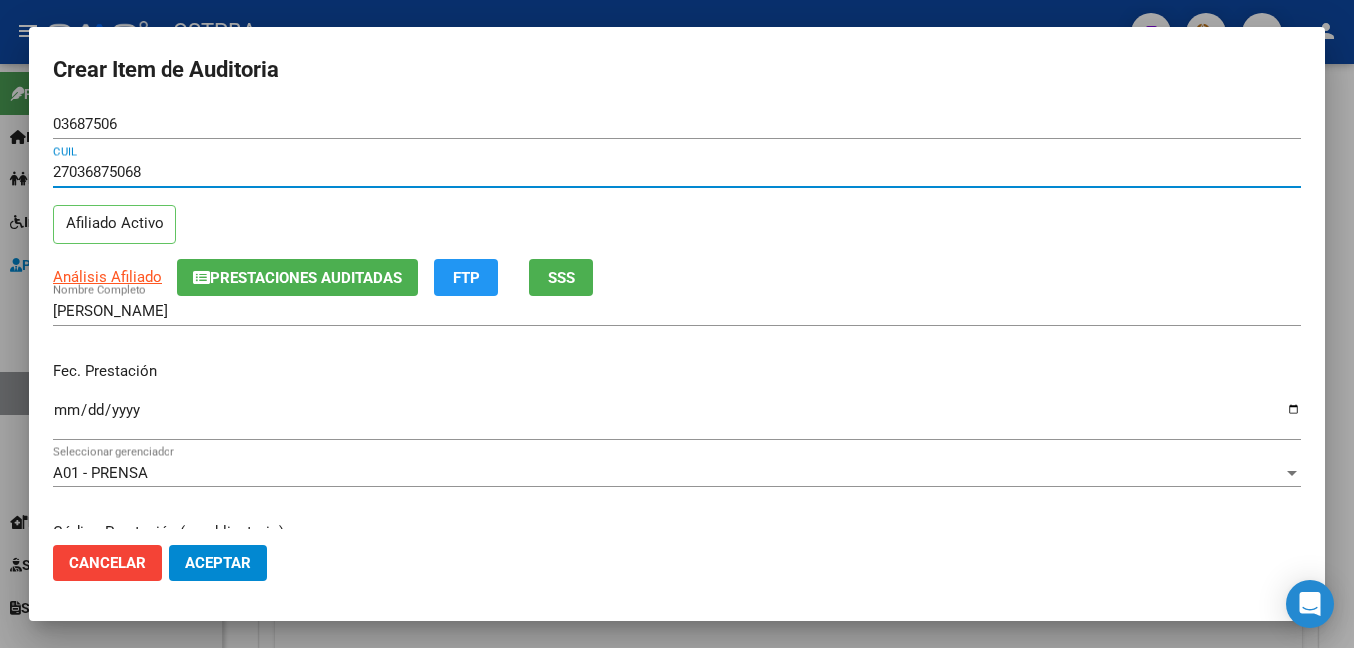
type input "27036875068"
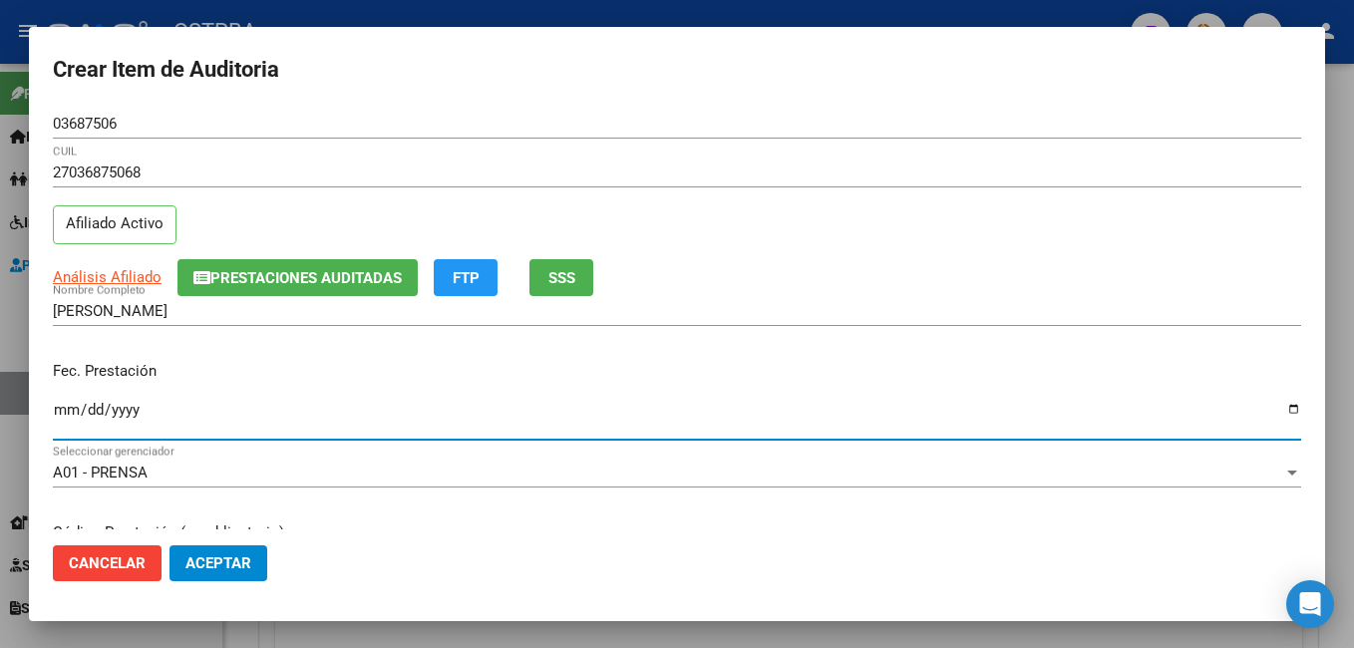
click at [1276, 411] on input "Ingresar la fecha" at bounding box center [677, 418] width 1248 height 32
type input "[DATE]"
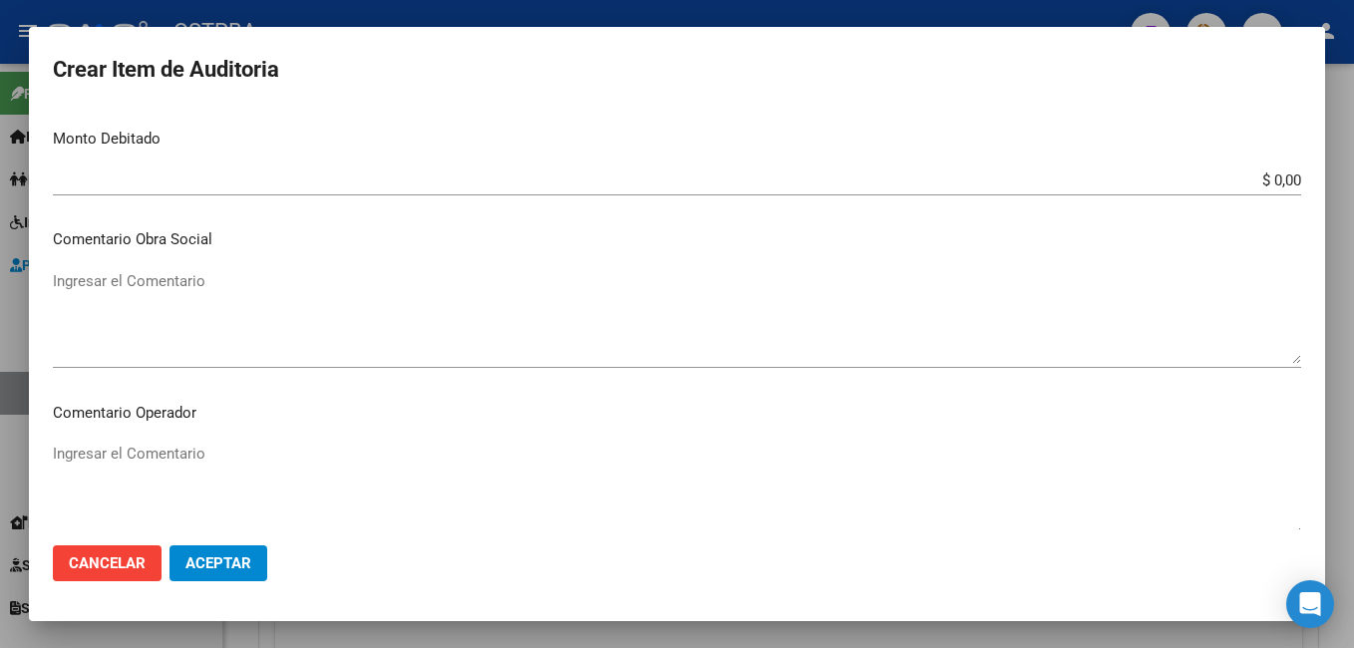
scroll to position [897, 0]
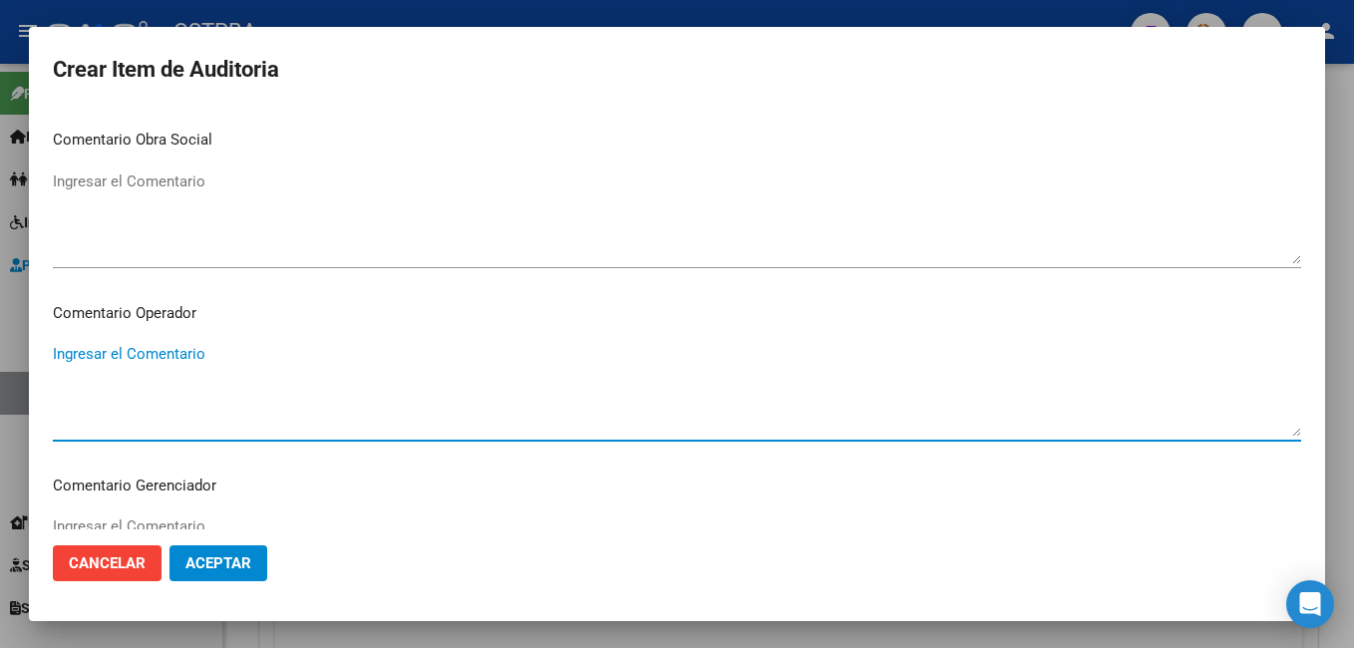
click at [217, 350] on textarea "Ingresar el Comentario" at bounding box center [677, 390] width 1248 height 94
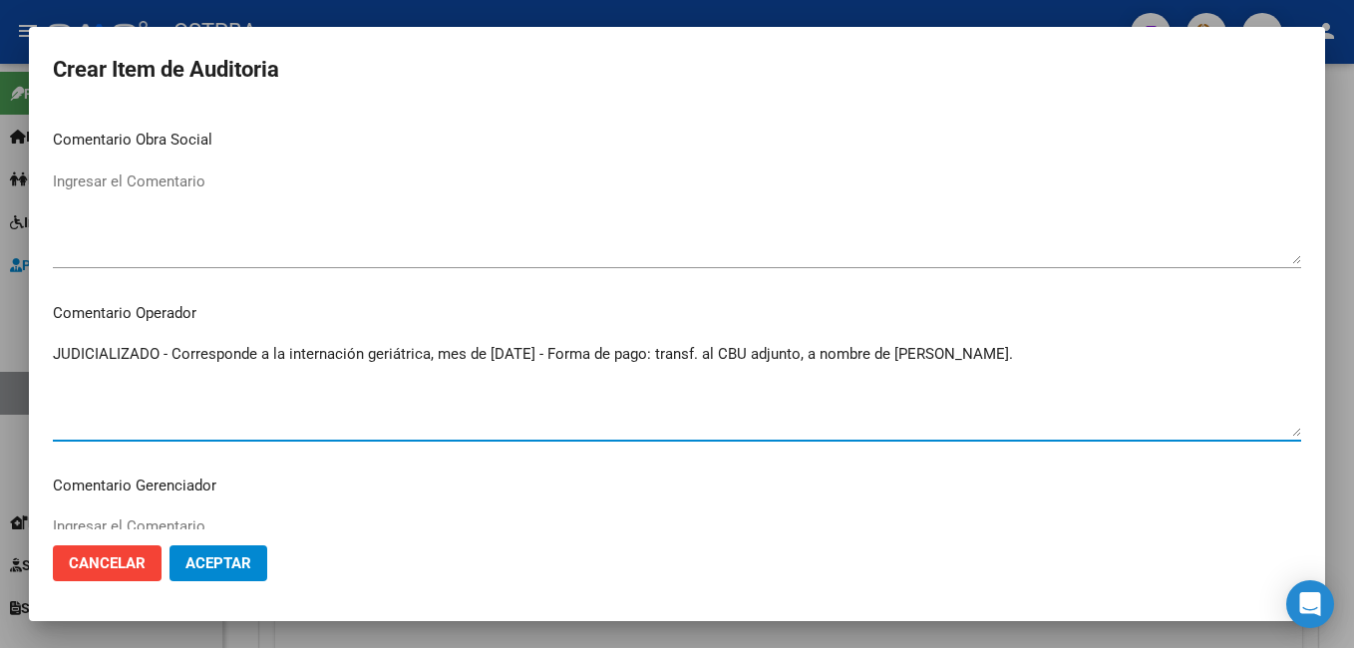
type textarea "JUDICIALIZADO - Corresponde a la internación geriátrica, mes de [DATE] - Forma …"
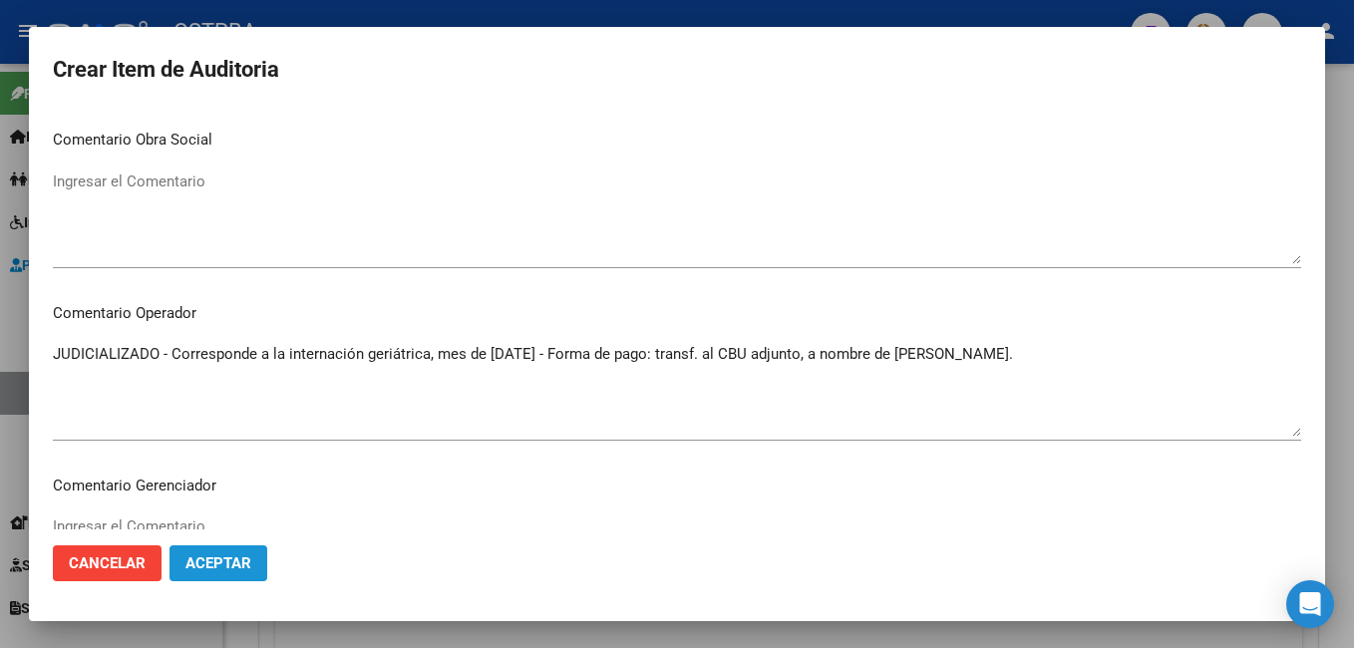
click at [250, 561] on span "Aceptar" at bounding box center [218, 563] width 66 height 18
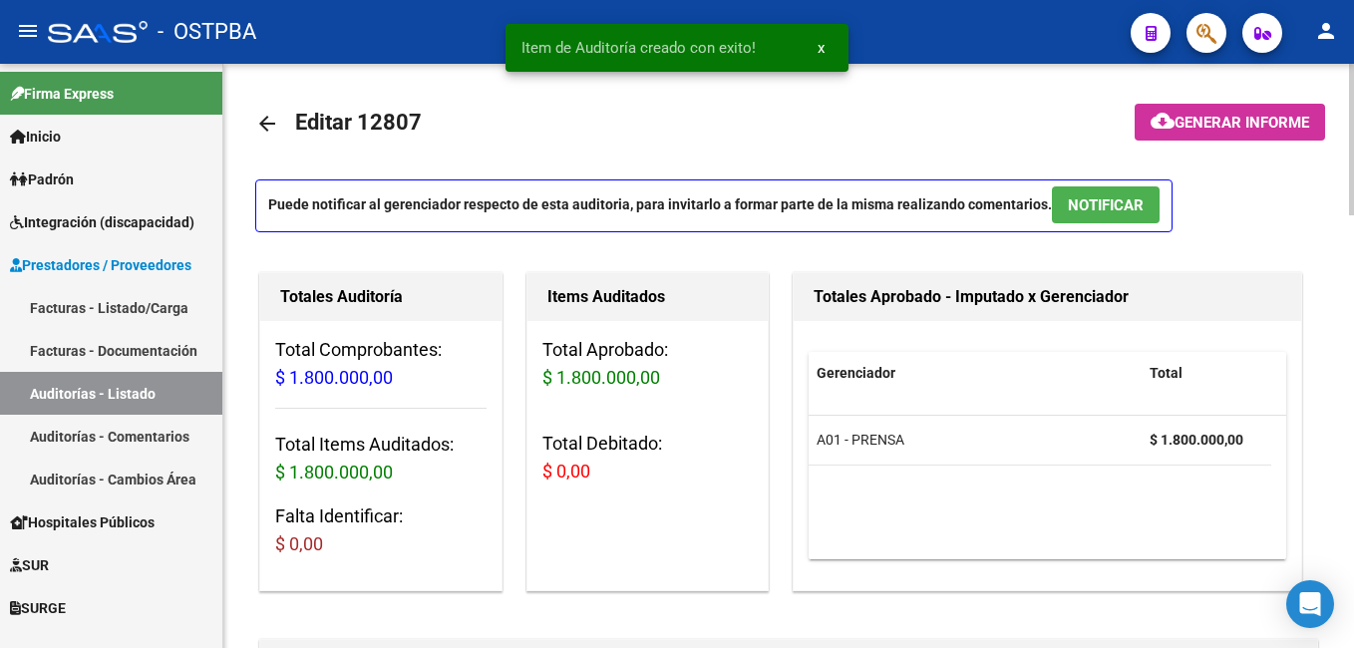
scroll to position [0, 0]
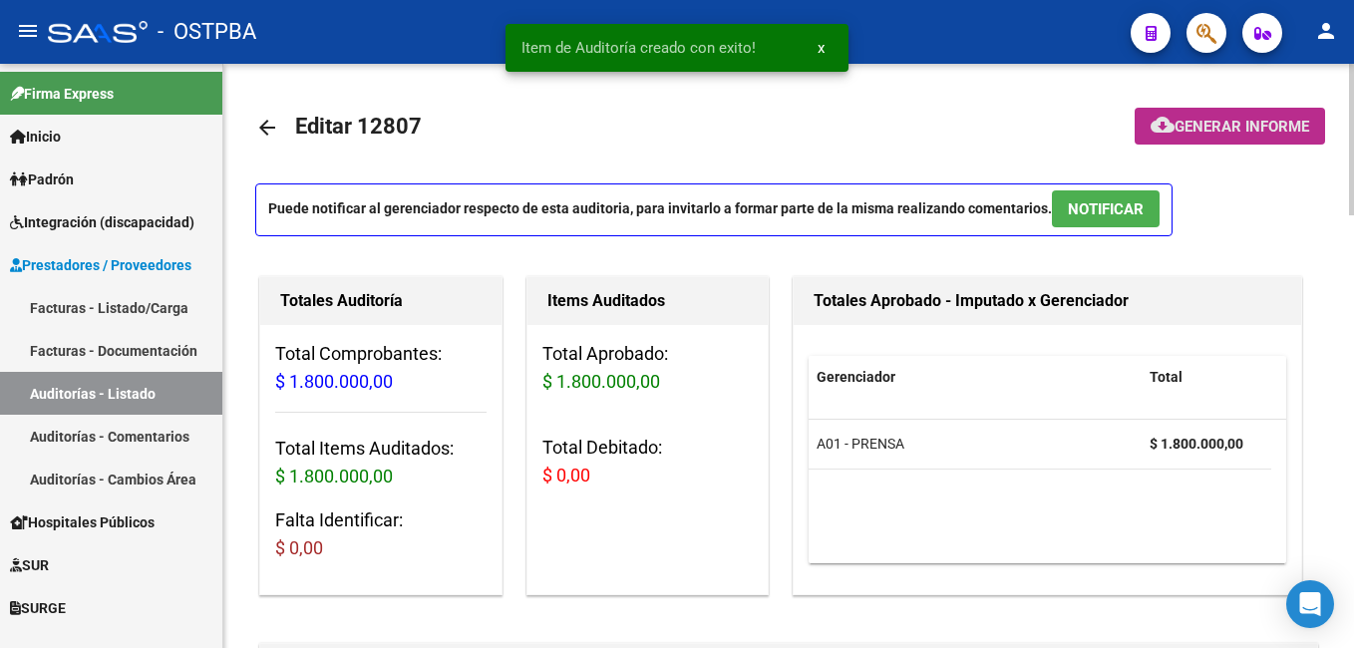
click at [1235, 123] on span "Generar informe" at bounding box center [1241, 127] width 135 height 18
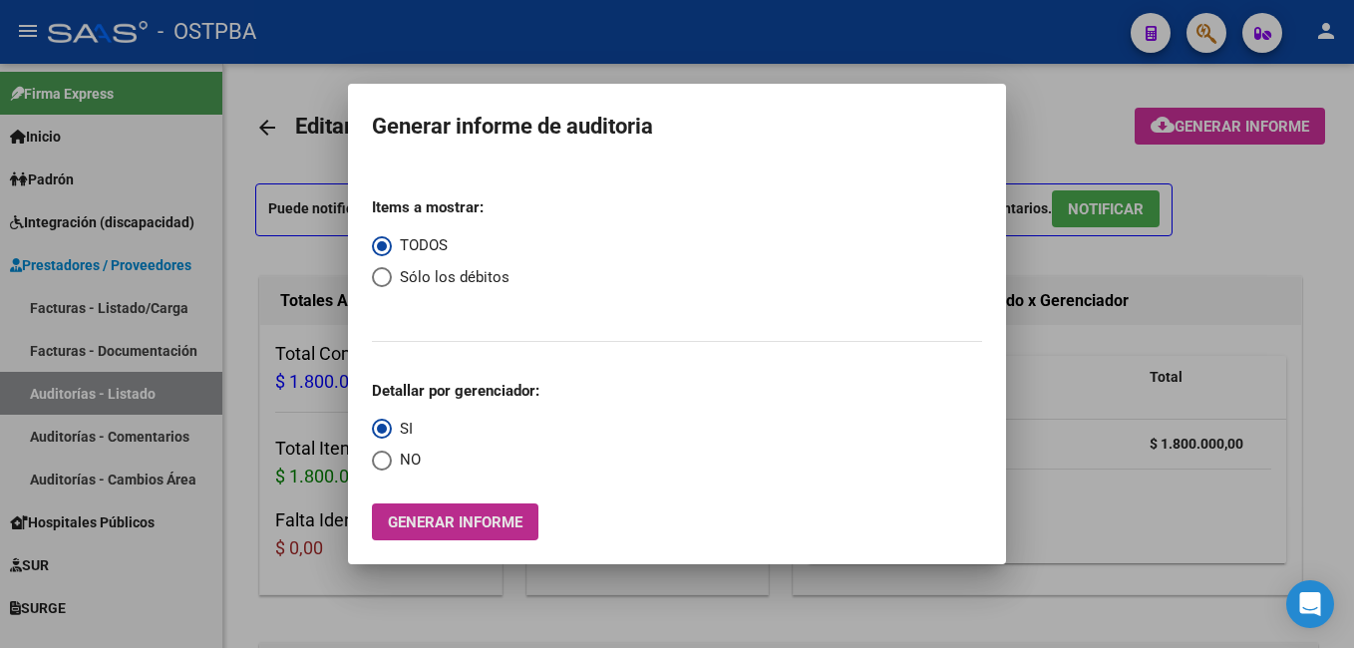
click at [468, 519] on span "Generar informe" at bounding box center [455, 522] width 135 height 18
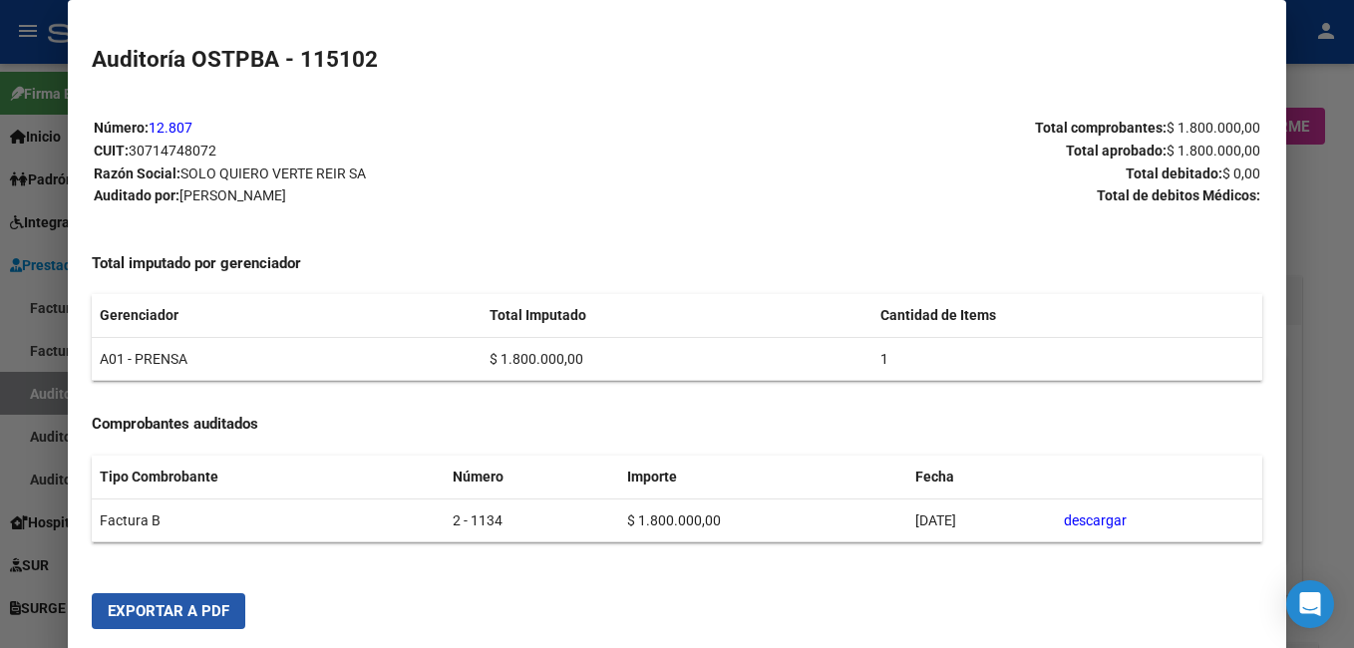
drag, startPoint x: 201, startPoint y: 621, endPoint x: 841, endPoint y: 195, distance: 768.6
click at [203, 619] on button "Exportar a PDF" at bounding box center [169, 611] width 154 height 36
click at [1327, 233] on div at bounding box center [677, 324] width 1354 height 648
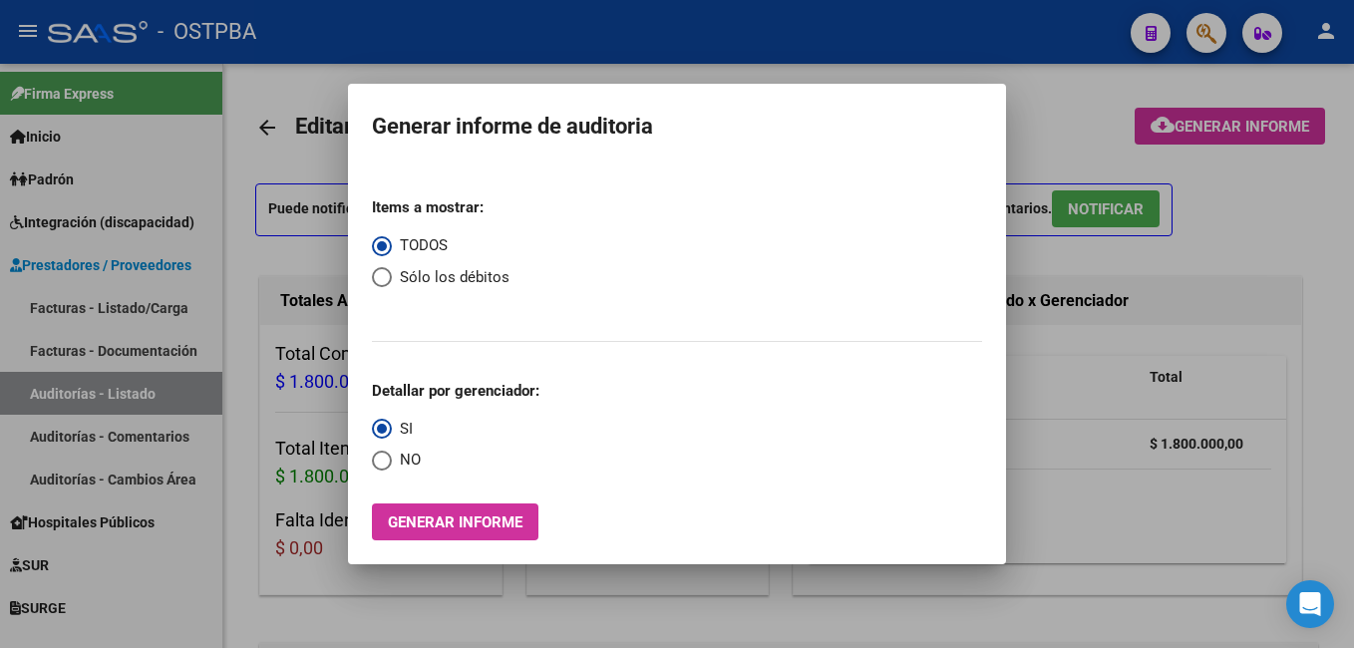
click at [784, 73] on div at bounding box center [677, 324] width 1354 height 648
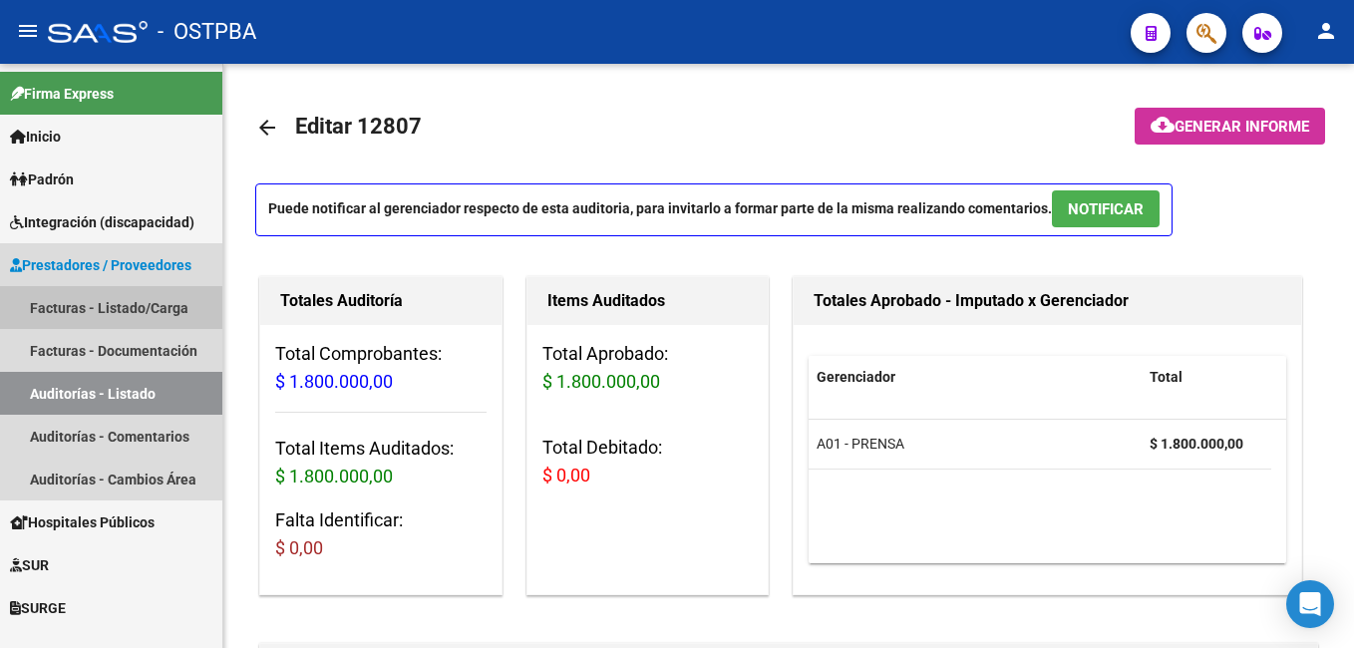
click at [104, 300] on link "Facturas - Listado/Carga" at bounding box center [111, 307] width 222 height 43
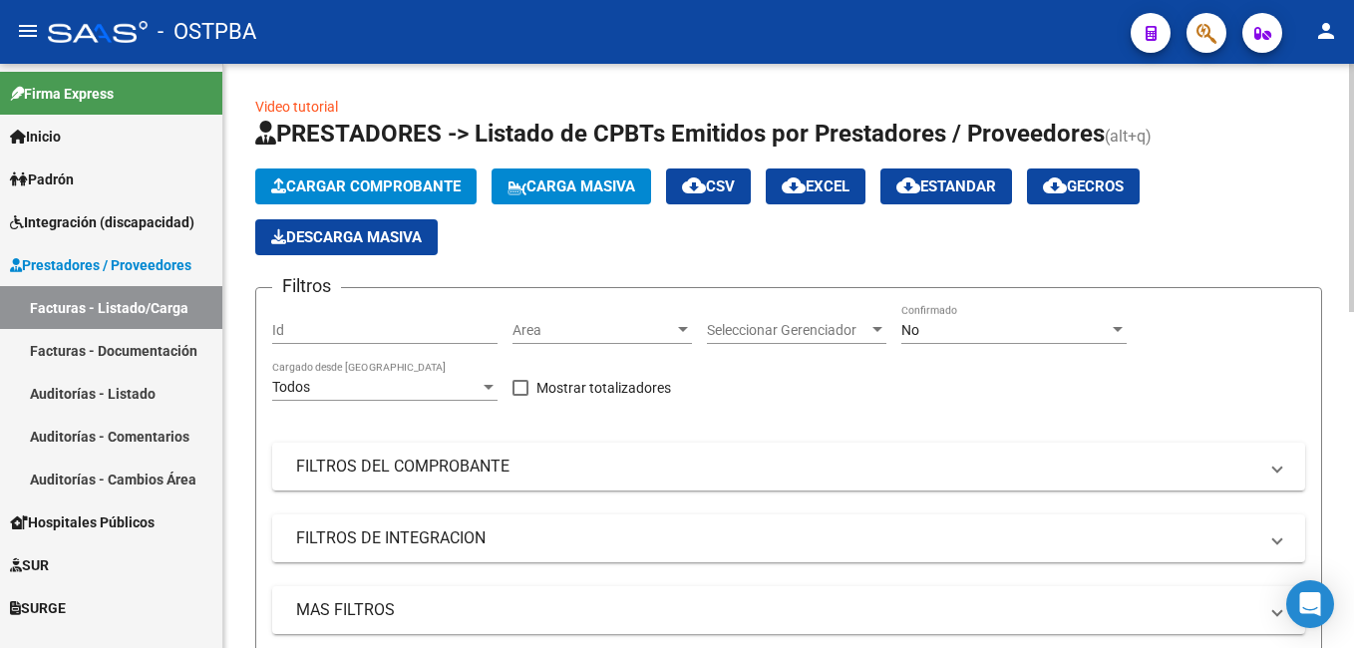
click at [1120, 333] on div at bounding box center [1118, 330] width 18 height 16
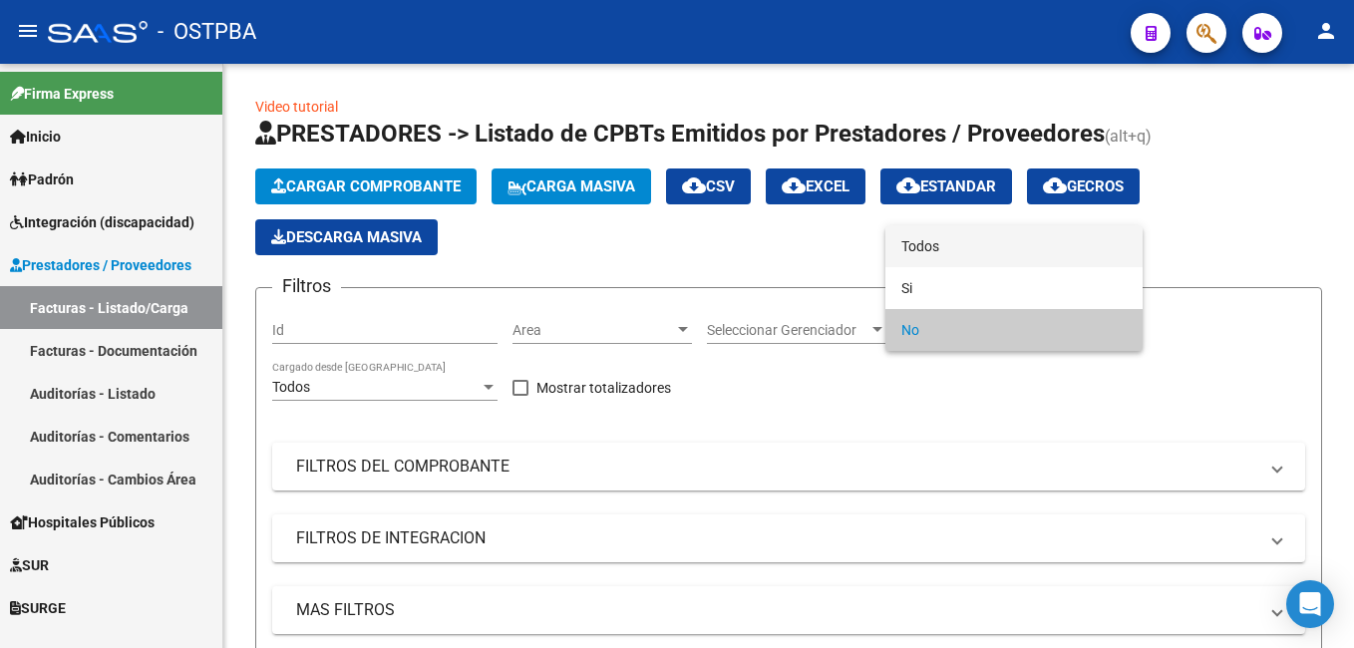
click at [977, 244] on span "Todos" at bounding box center [1013, 246] width 225 height 42
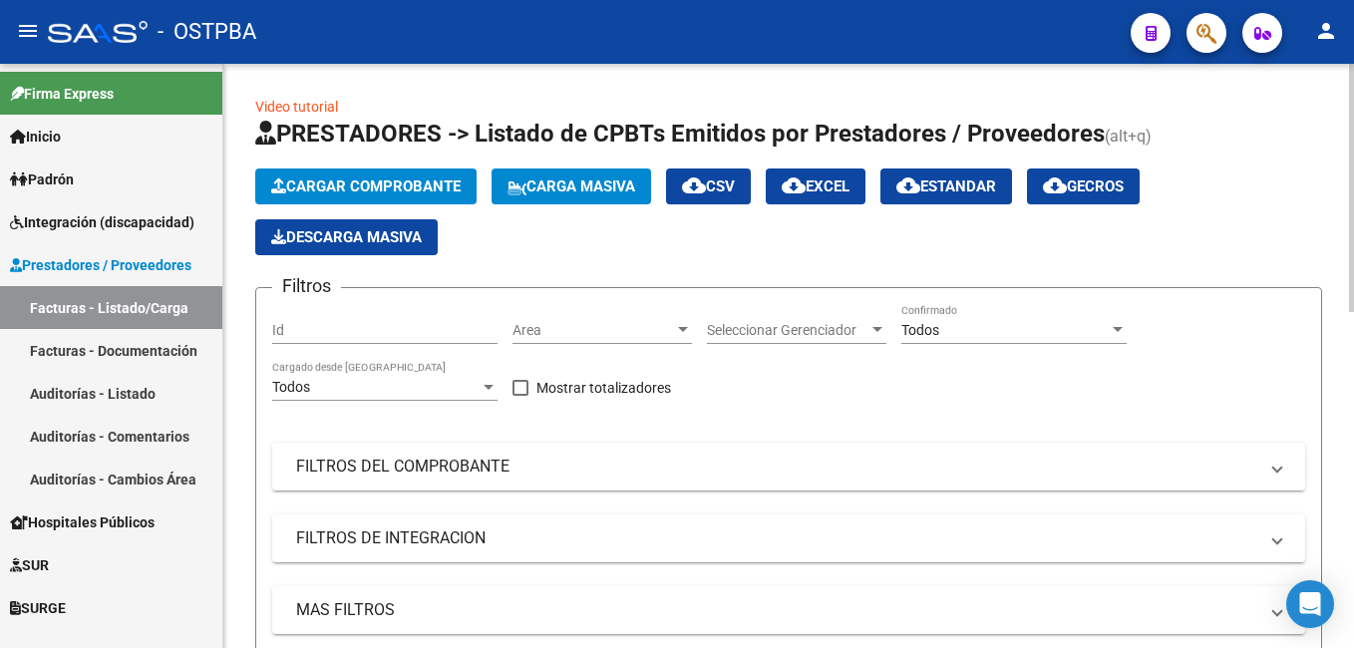
click at [1287, 477] on mat-expansion-panel-header "FILTROS DEL COMPROBANTE" at bounding box center [788, 467] width 1033 height 48
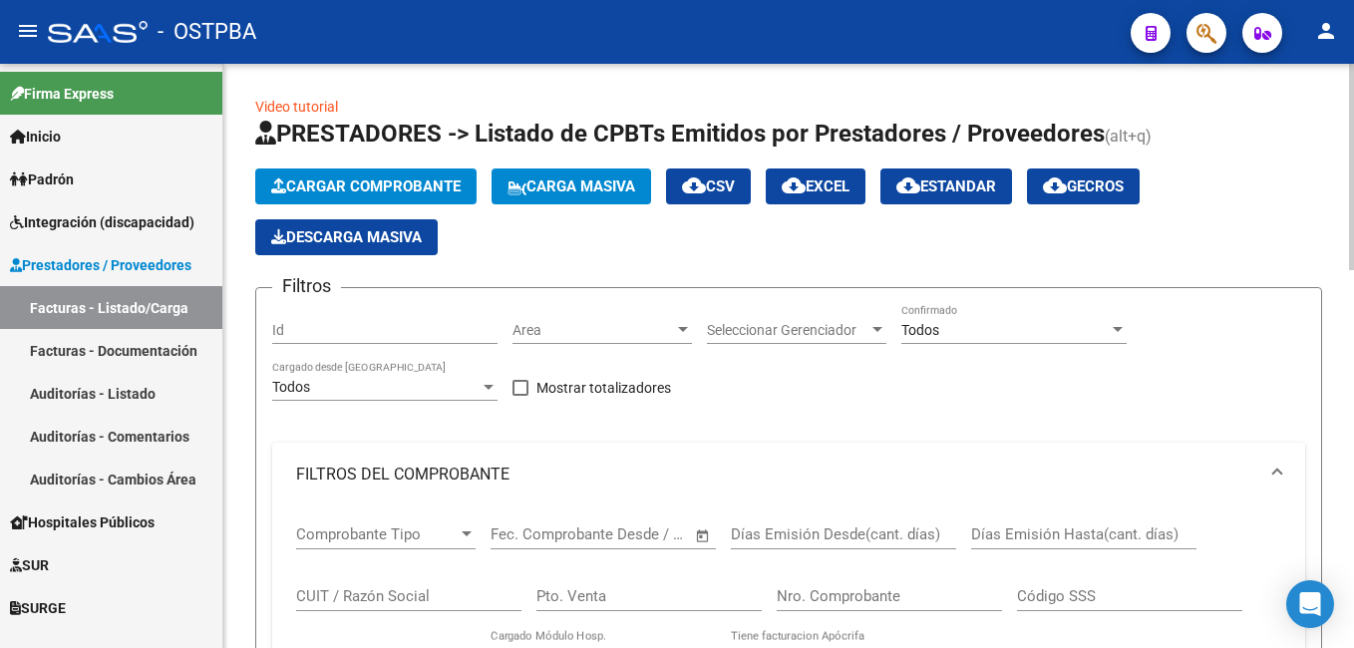
click at [893, 595] on input "Nro. Comprobante" at bounding box center [889, 596] width 225 height 18
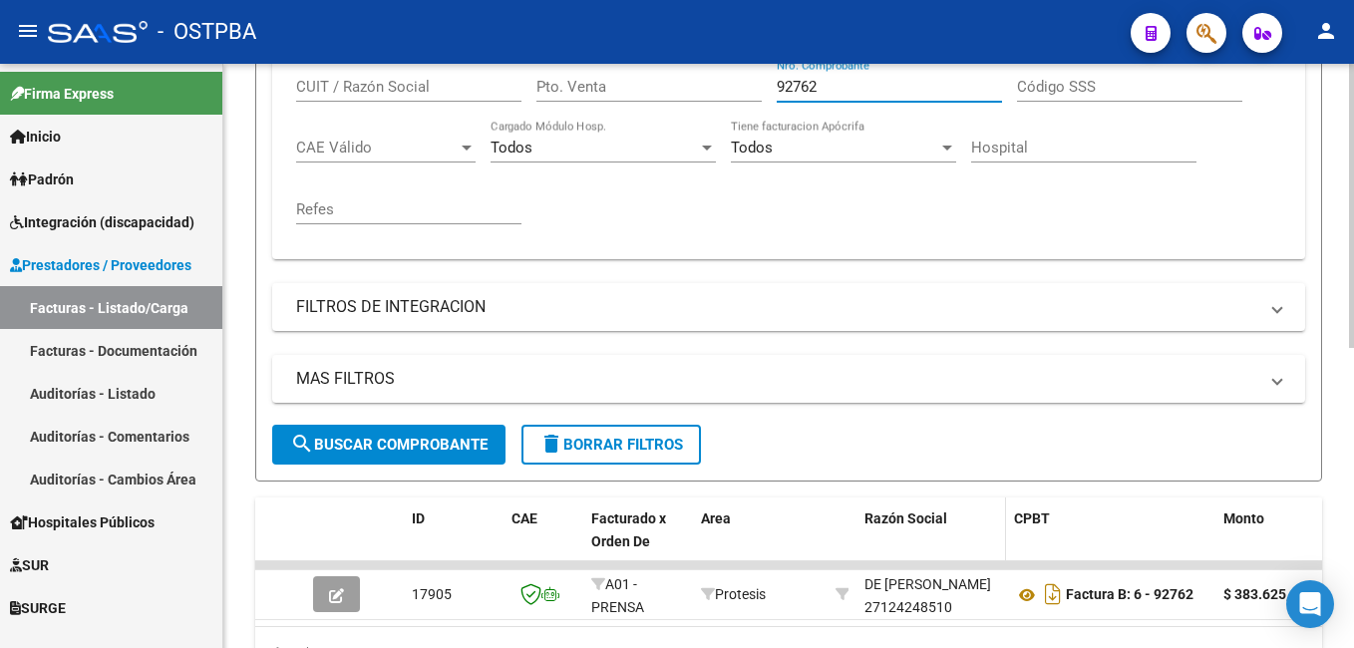
scroll to position [598, 0]
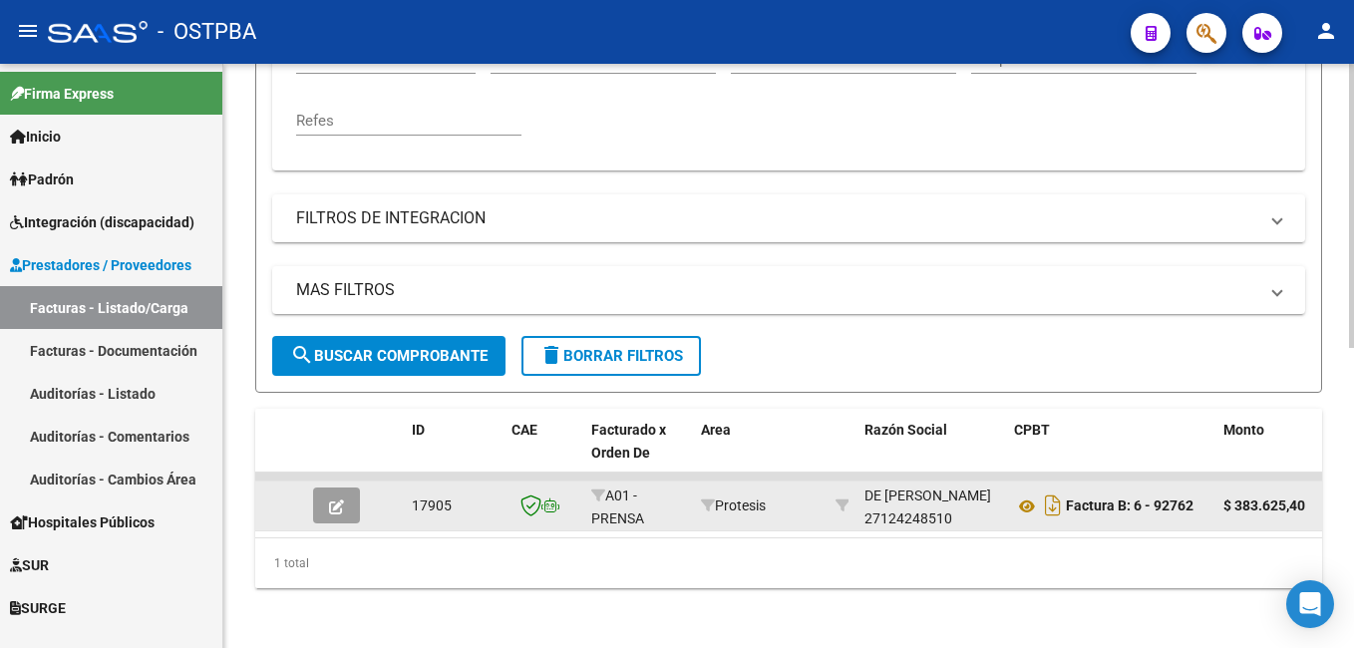
type input "92762"
click at [339, 510] on icon "button" at bounding box center [336, 506] width 15 height 15
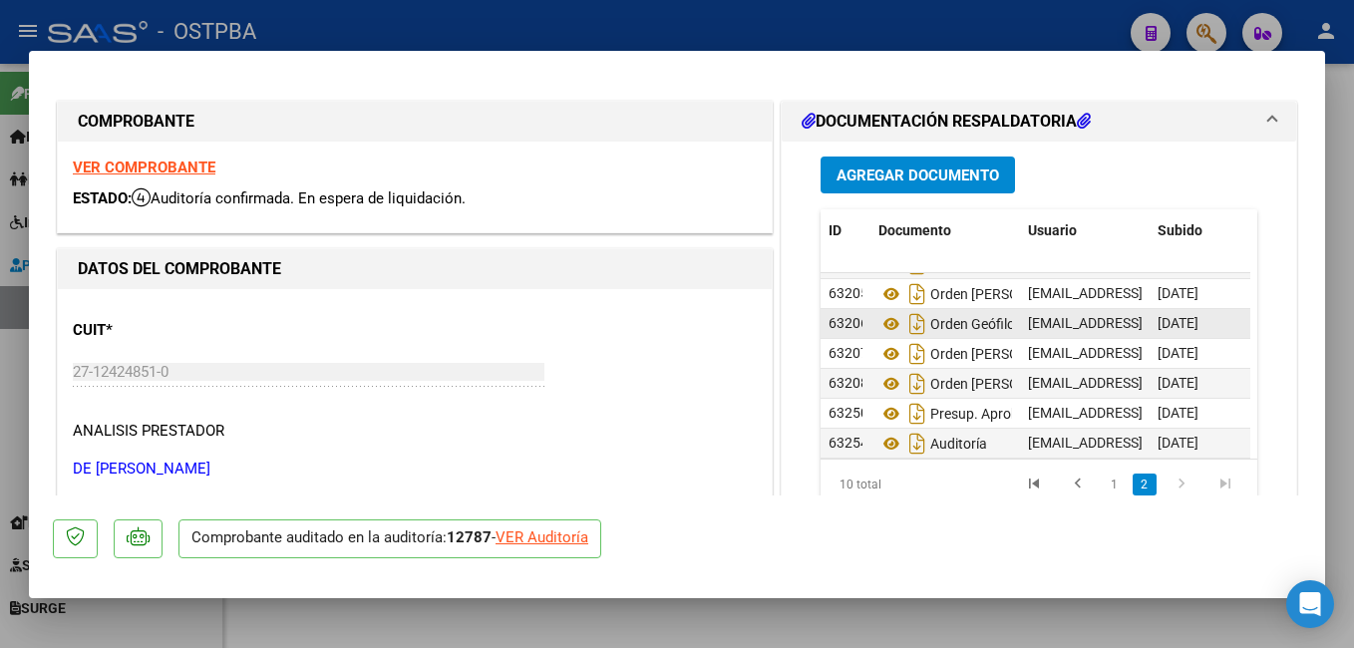
scroll to position [135, 0]
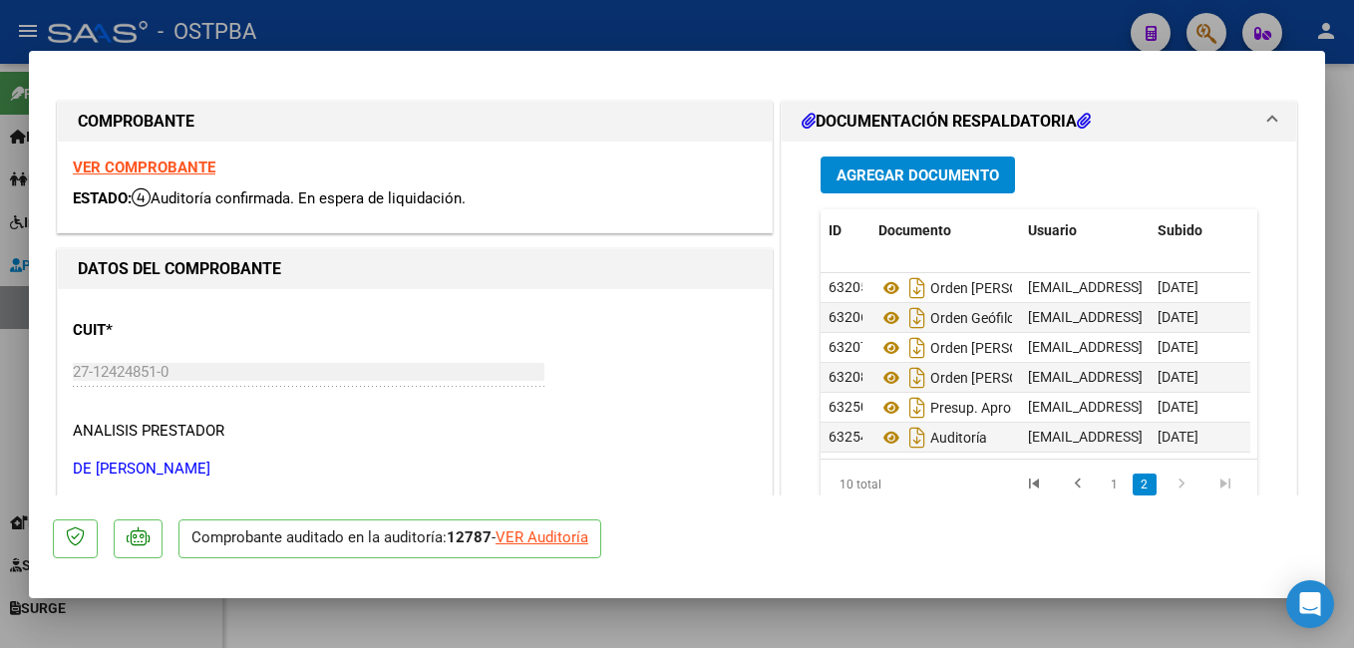
click at [437, 25] on div at bounding box center [677, 324] width 1354 height 648
type input "$ 0,00"
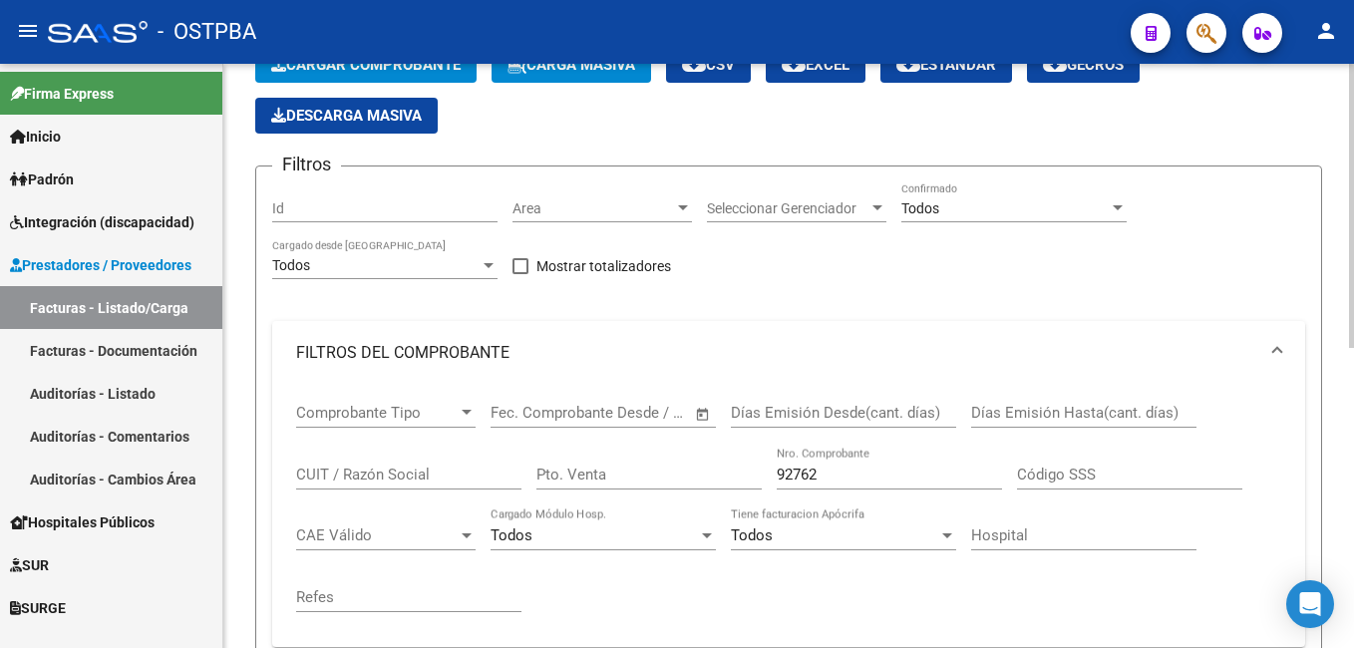
scroll to position [0, 0]
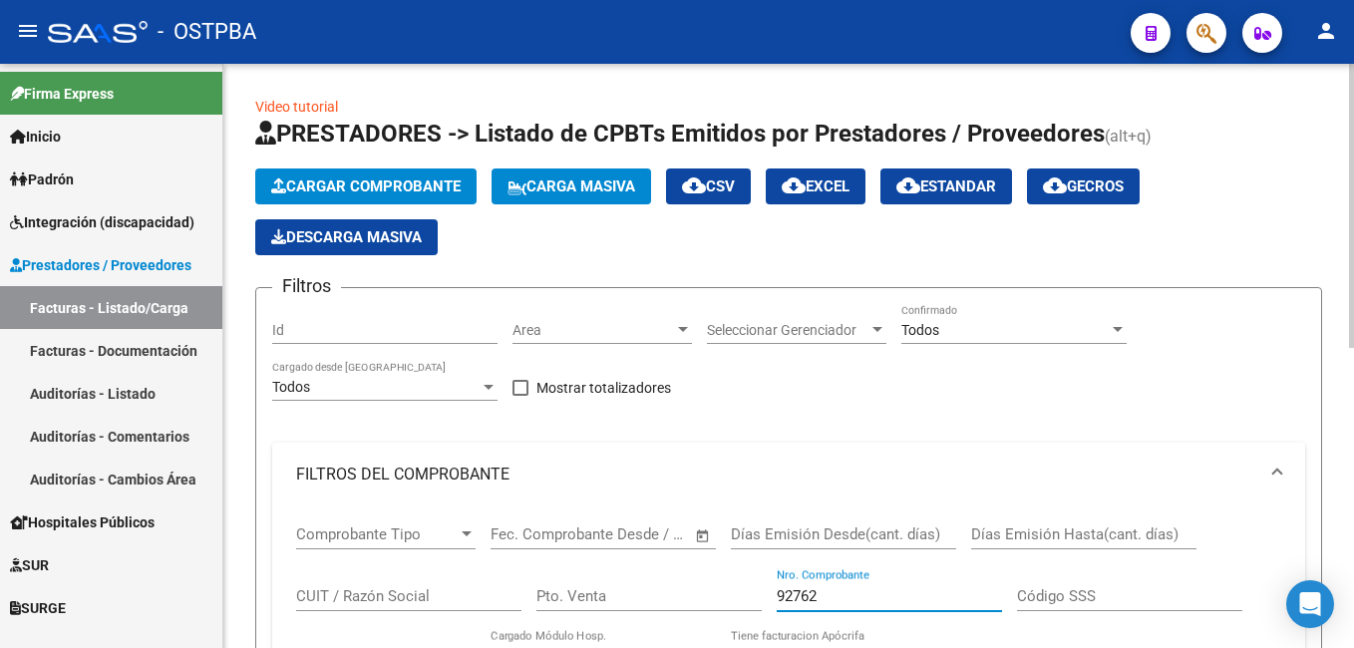
drag, startPoint x: 846, startPoint y: 593, endPoint x: 751, endPoint y: 598, distance: 95.8
click at [751, 598] on div "Comprobante Tipo Comprobante Tipo Fecha inicio – Fecha fin Fec. Comprobante Des…" at bounding box center [788, 629] width 985 height 246
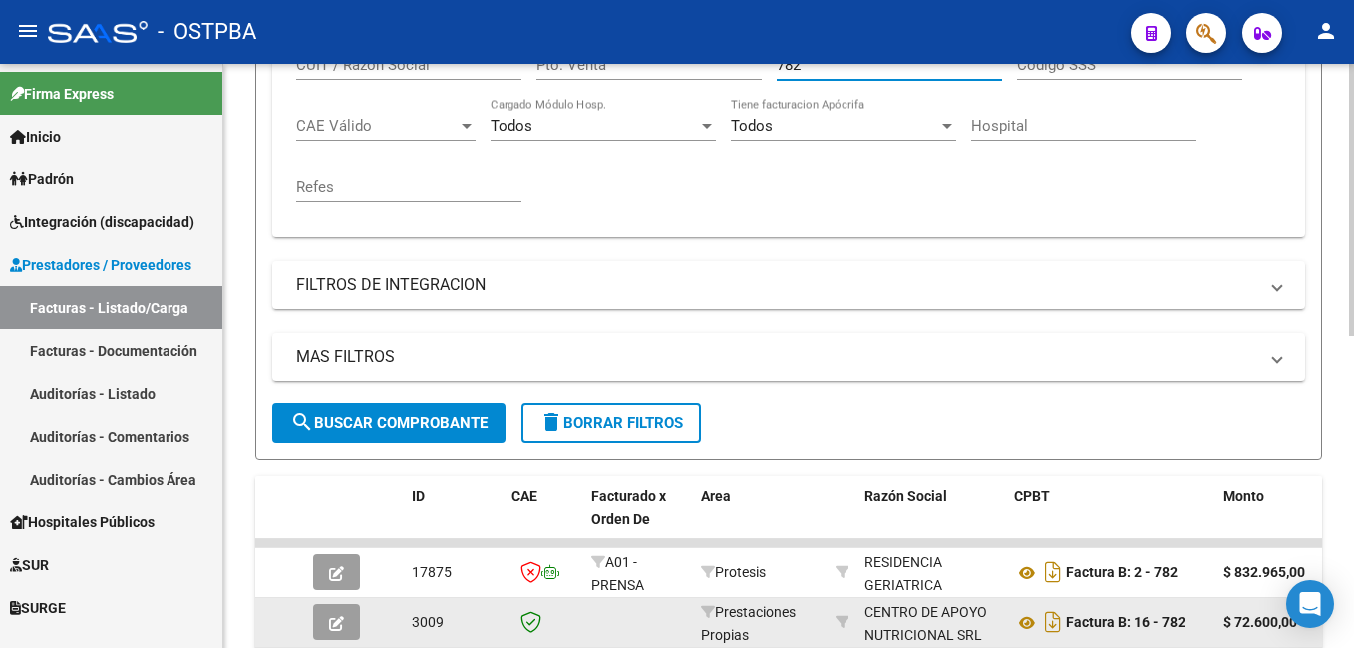
scroll to position [598, 0]
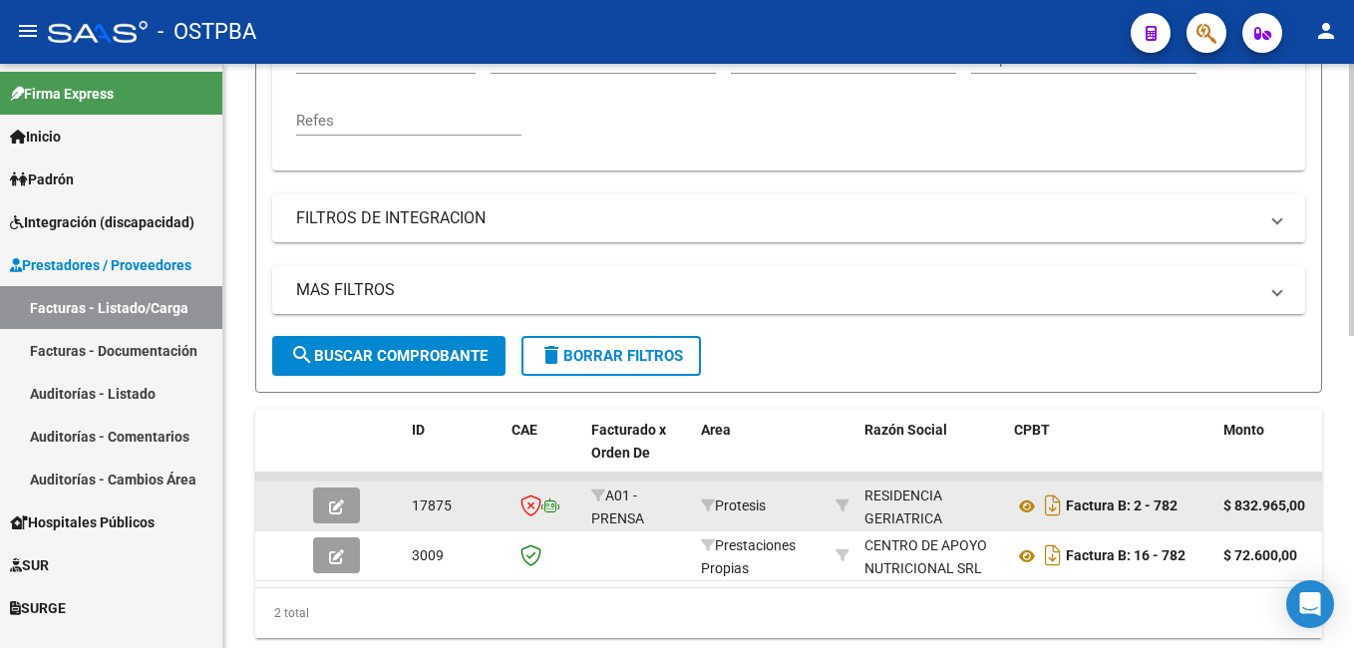
type input "782"
click at [335, 513] on icon "button" at bounding box center [336, 506] width 15 height 15
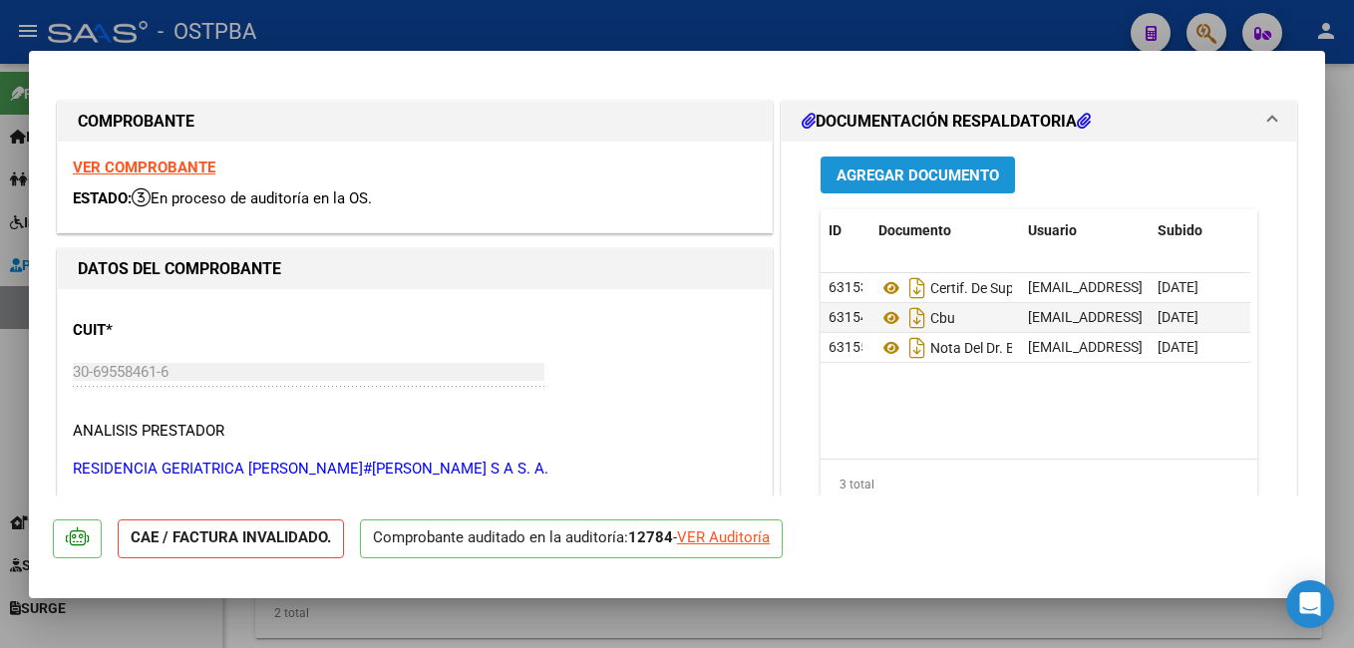
click at [930, 168] on span "Agregar Documento" at bounding box center [917, 175] width 162 height 18
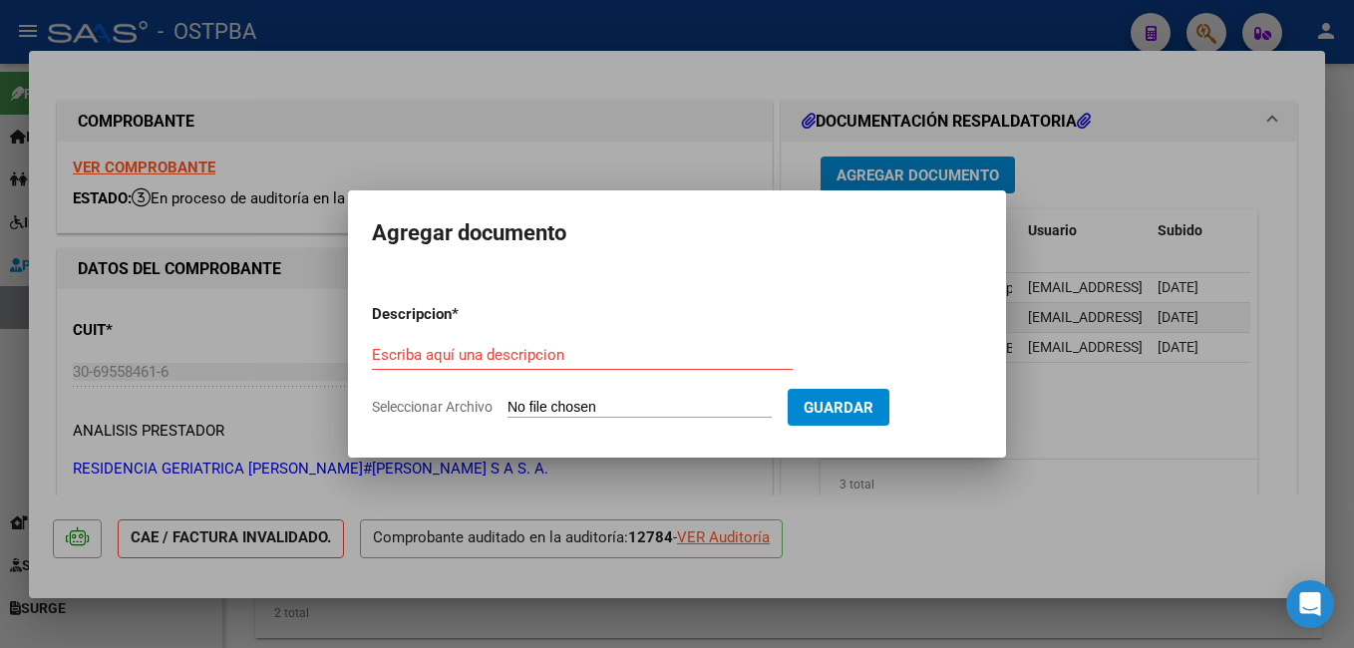
click at [446, 406] on span "Seleccionar Archivo" at bounding box center [432, 407] width 121 height 16
click at [507, 406] on input "Seleccionar Archivo" at bounding box center [639, 408] width 264 height 19
type input "C:\fakepath\Auditoría_20251007_0001.pdf"
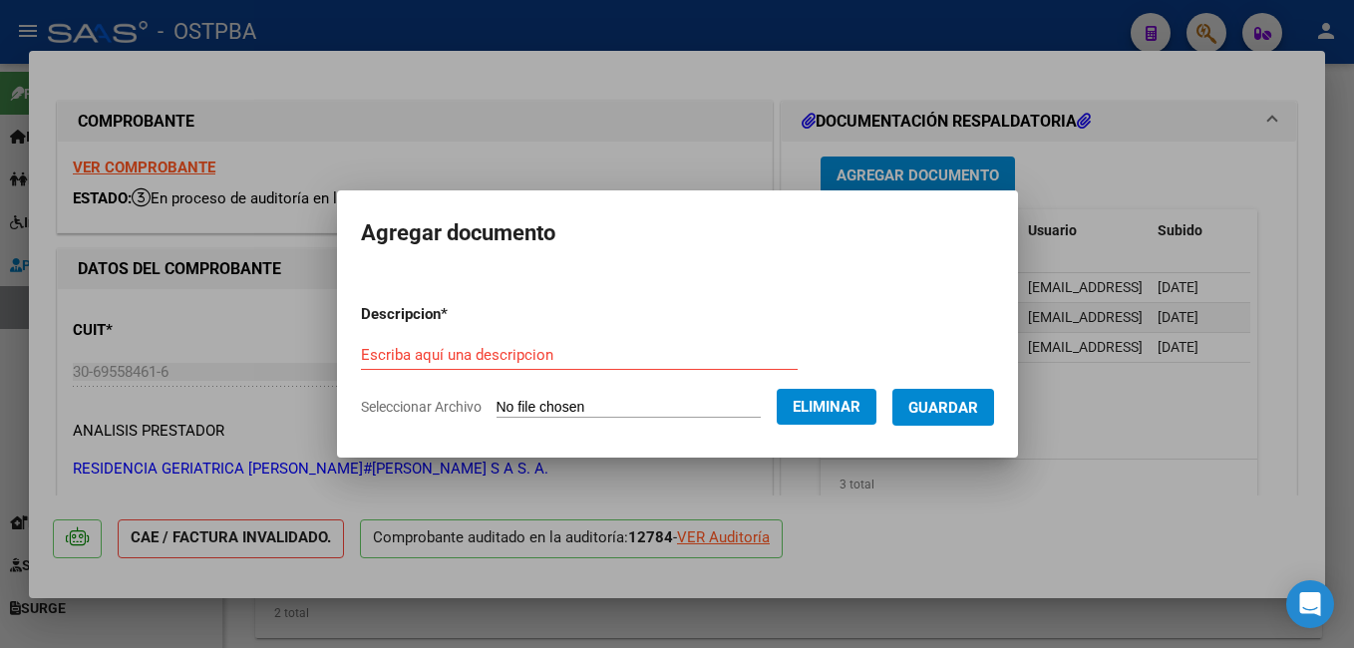
click at [581, 365] on div "Escriba aquí una descripcion" at bounding box center [579, 355] width 437 height 30
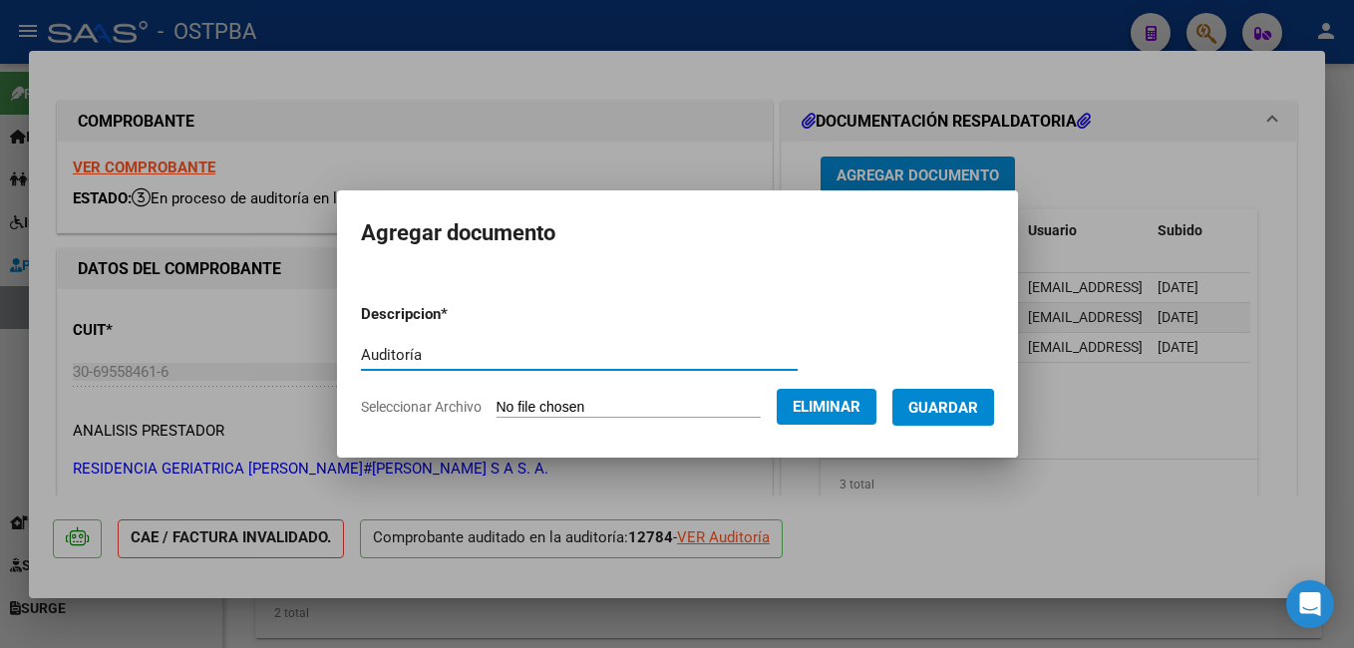
type input "Auditoría"
click at [978, 407] on span "Guardar" at bounding box center [943, 408] width 70 height 18
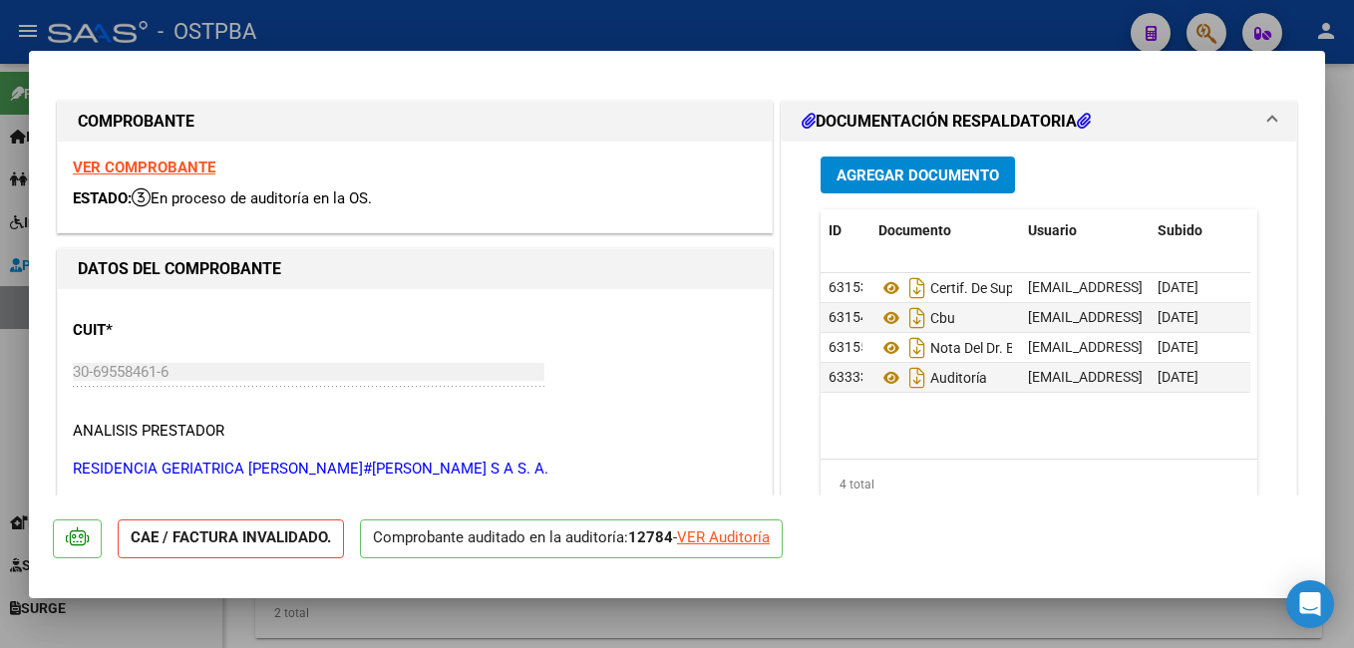
click at [603, 19] on div at bounding box center [677, 324] width 1354 height 648
type input "$ 0,00"
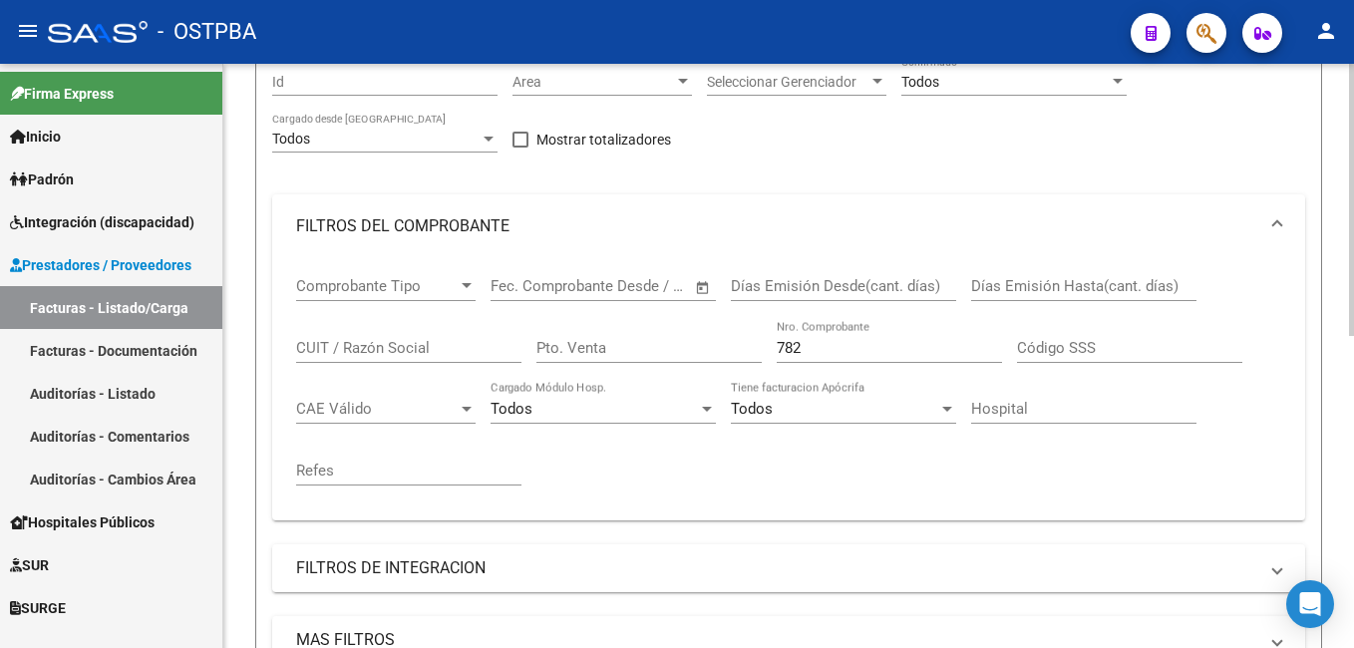
scroll to position [199, 0]
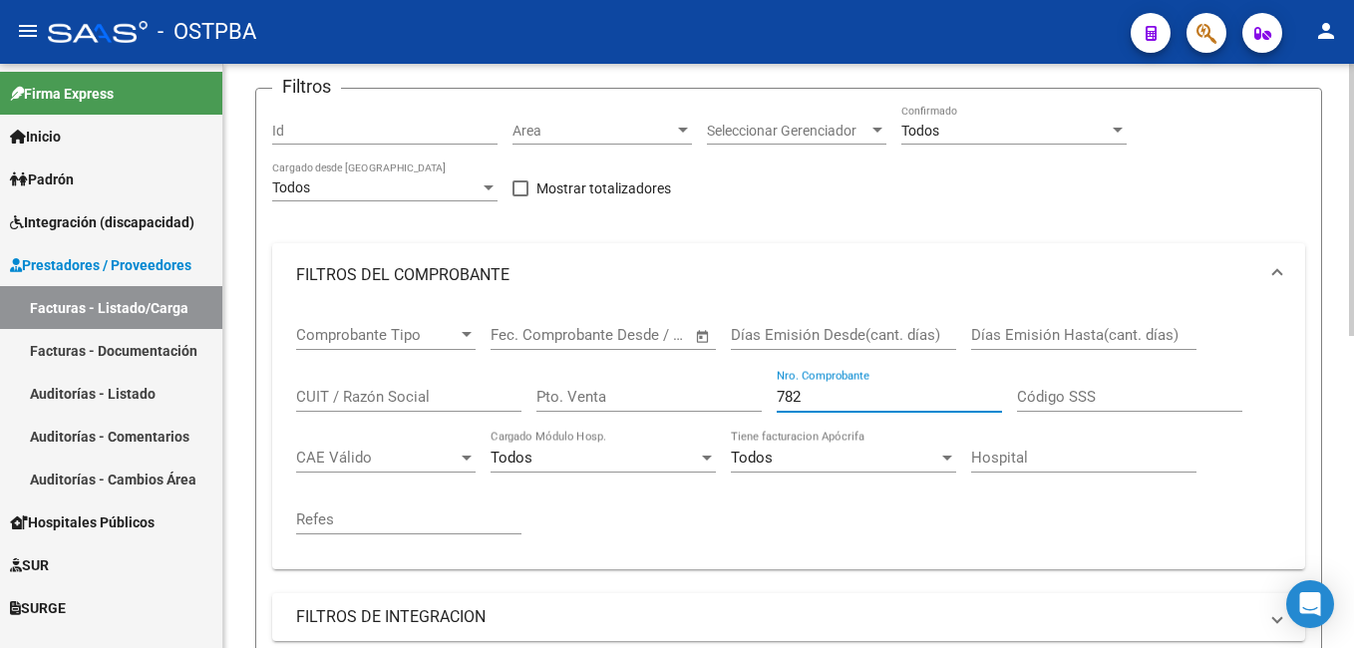
drag, startPoint x: 818, startPoint y: 392, endPoint x: 738, endPoint y: 397, distance: 80.9
click at [738, 397] on div "Comprobante Tipo Comprobante Tipo Fecha inicio – Fecha fin Fec. Comprobante Des…" at bounding box center [788, 430] width 985 height 246
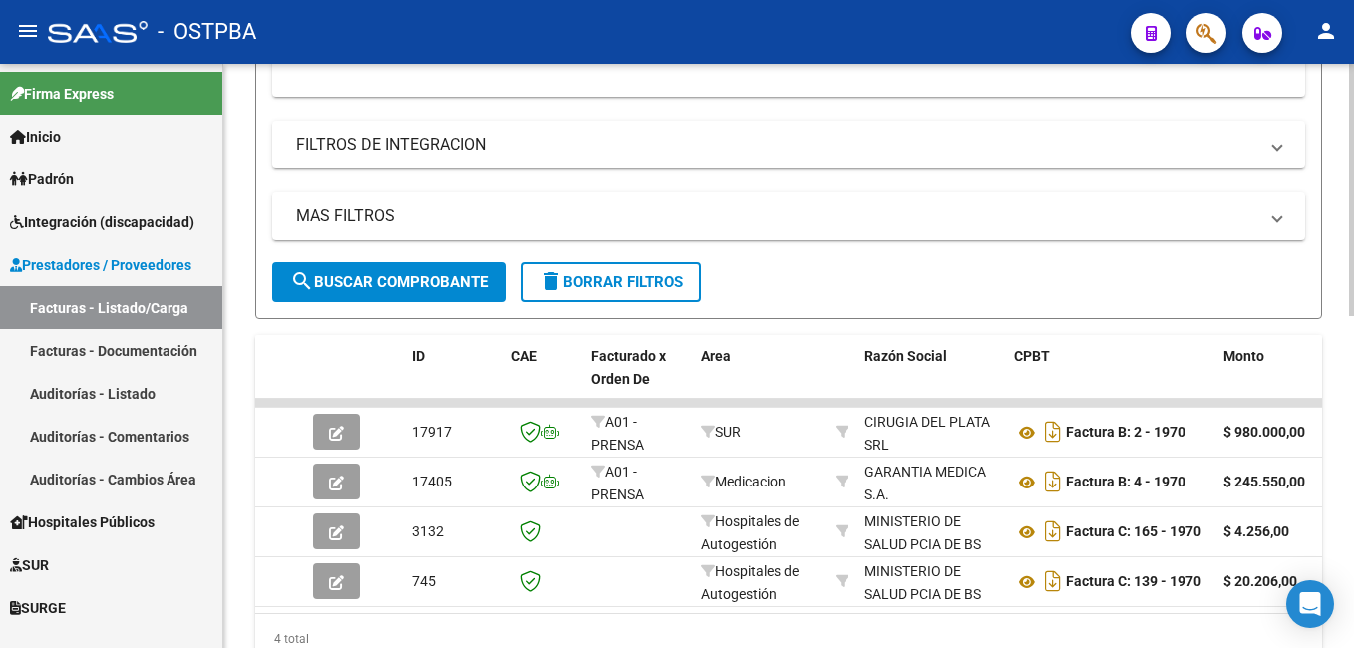
scroll to position [698, 0]
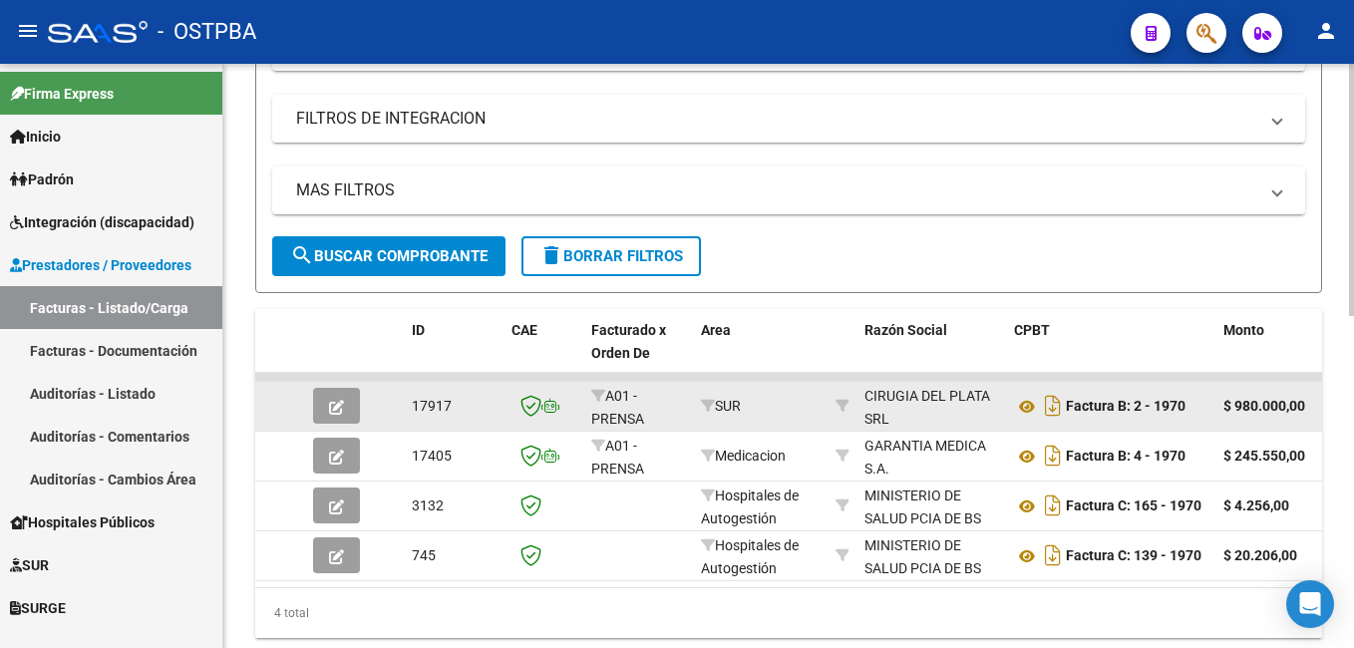
type input "1970"
click at [332, 400] on icon "button" at bounding box center [336, 407] width 15 height 15
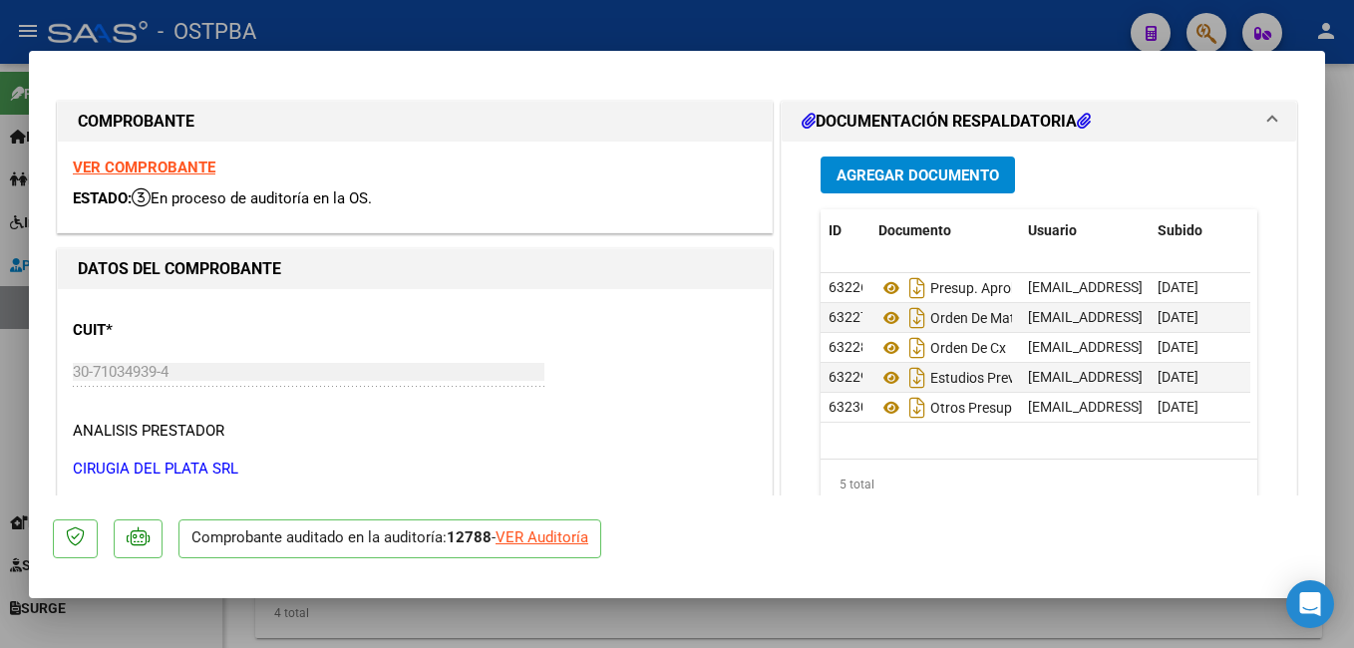
click at [936, 173] on span "Agregar Documento" at bounding box center [917, 175] width 162 height 18
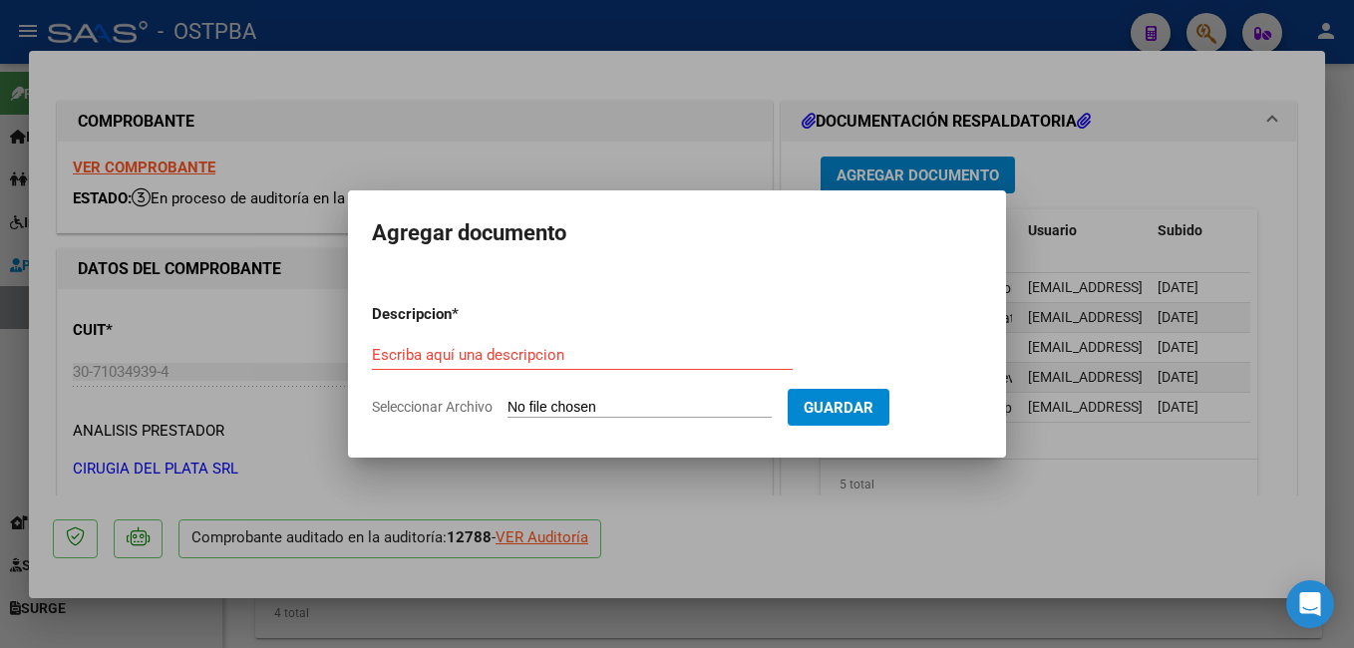
click at [456, 412] on span "Seleccionar Archivo" at bounding box center [432, 407] width 121 height 16
click at [507, 412] on input "Seleccionar Archivo" at bounding box center [639, 408] width 264 height 19
type input "C:\fakepath\Auditoría_20251007_0001.pdf"
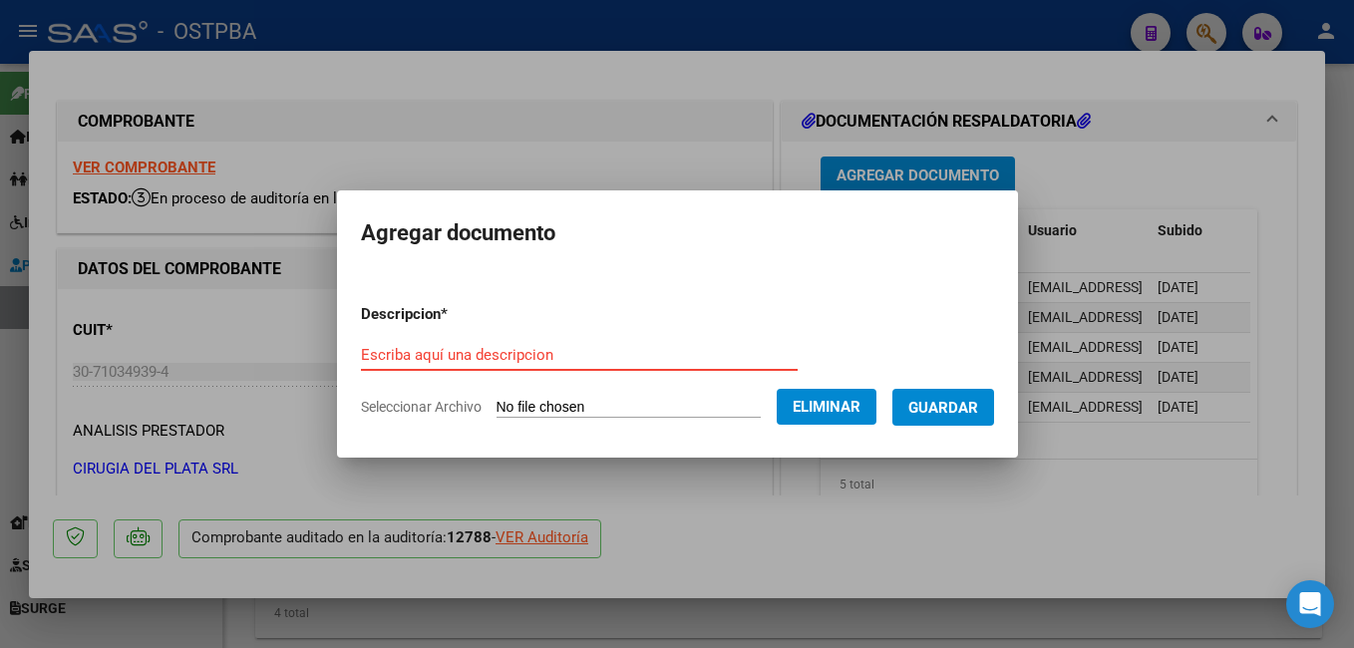
click at [555, 361] on input "Escriba aquí una descripcion" at bounding box center [579, 355] width 437 height 18
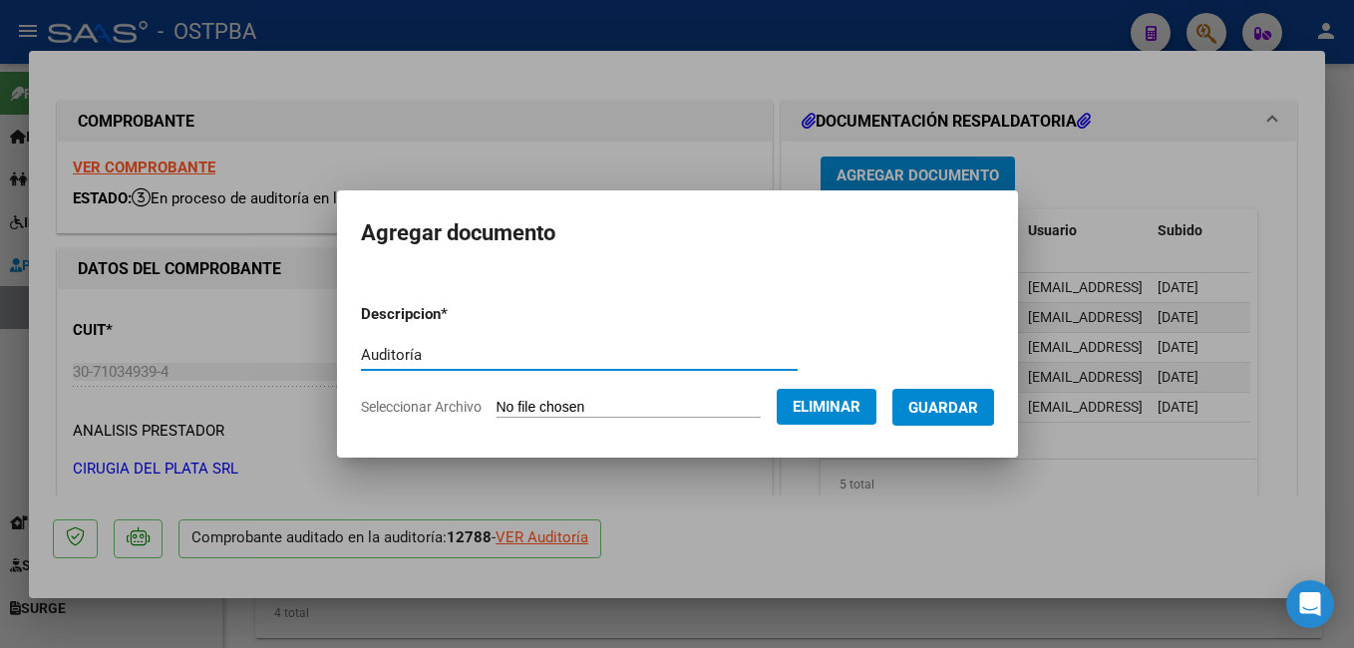
type input "Auditoría"
click at [945, 415] on span "Guardar" at bounding box center [943, 408] width 70 height 18
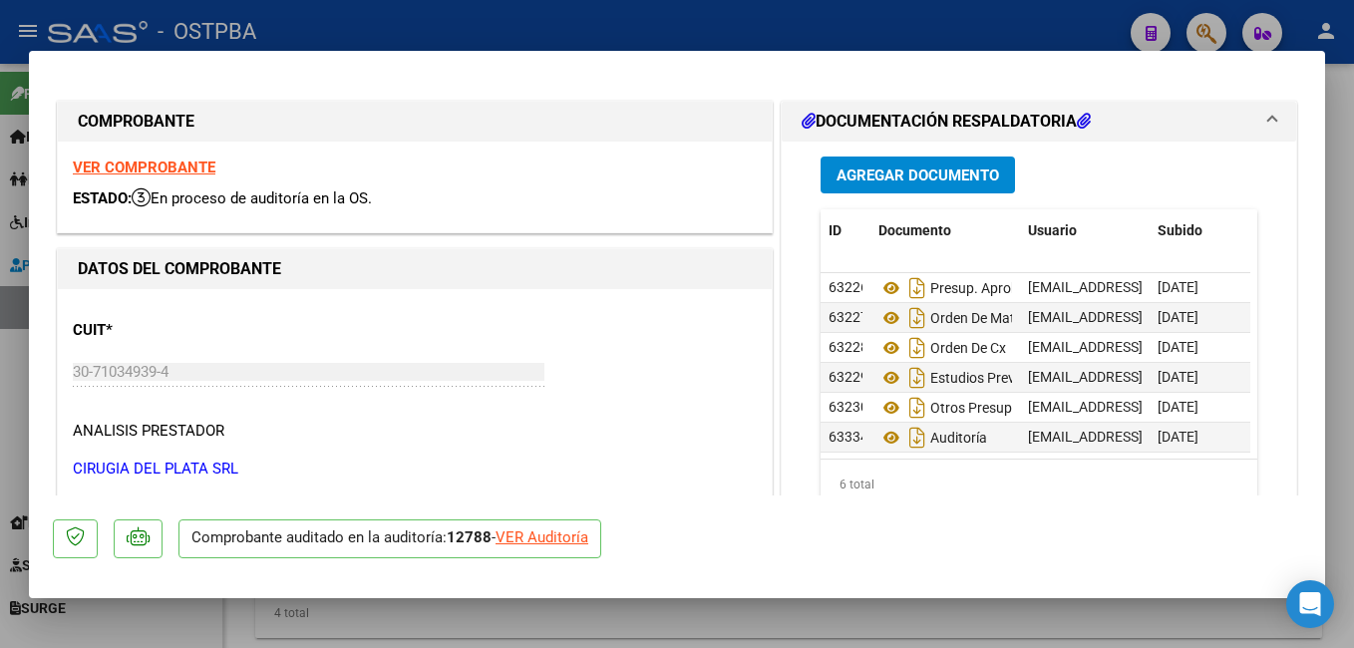
click at [751, 27] on div at bounding box center [677, 324] width 1354 height 648
type input "$ 0,00"
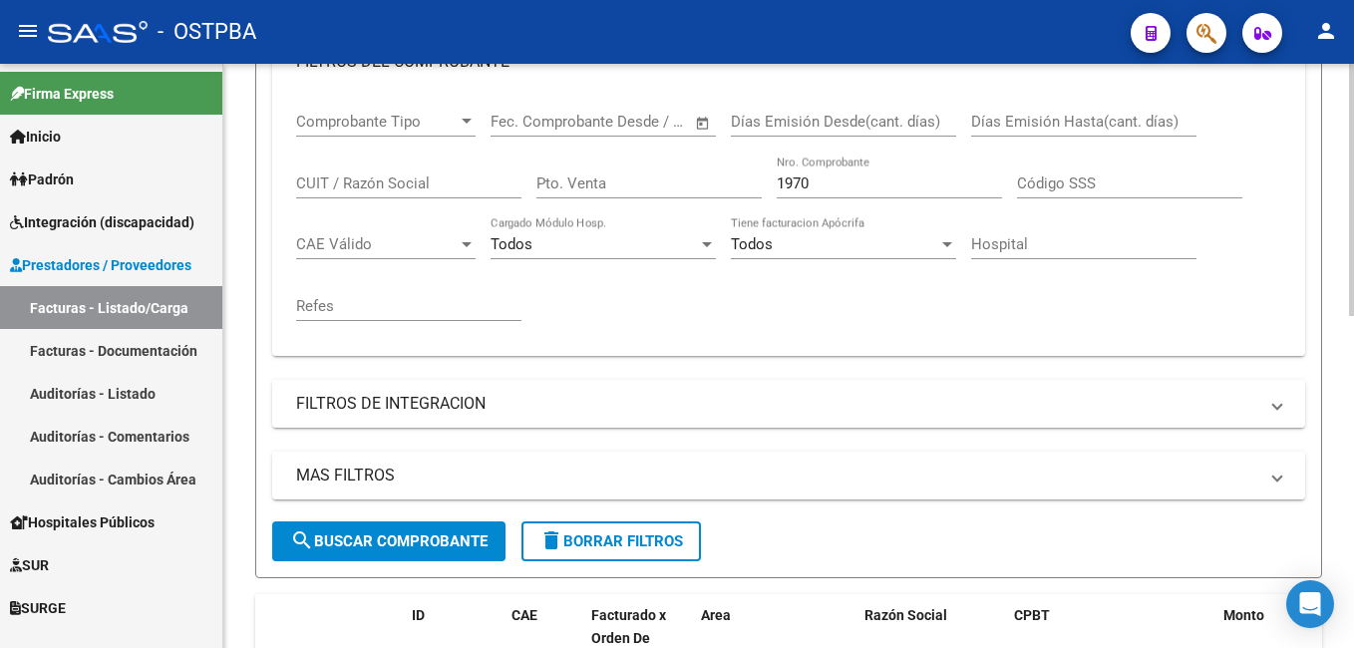
scroll to position [399, 0]
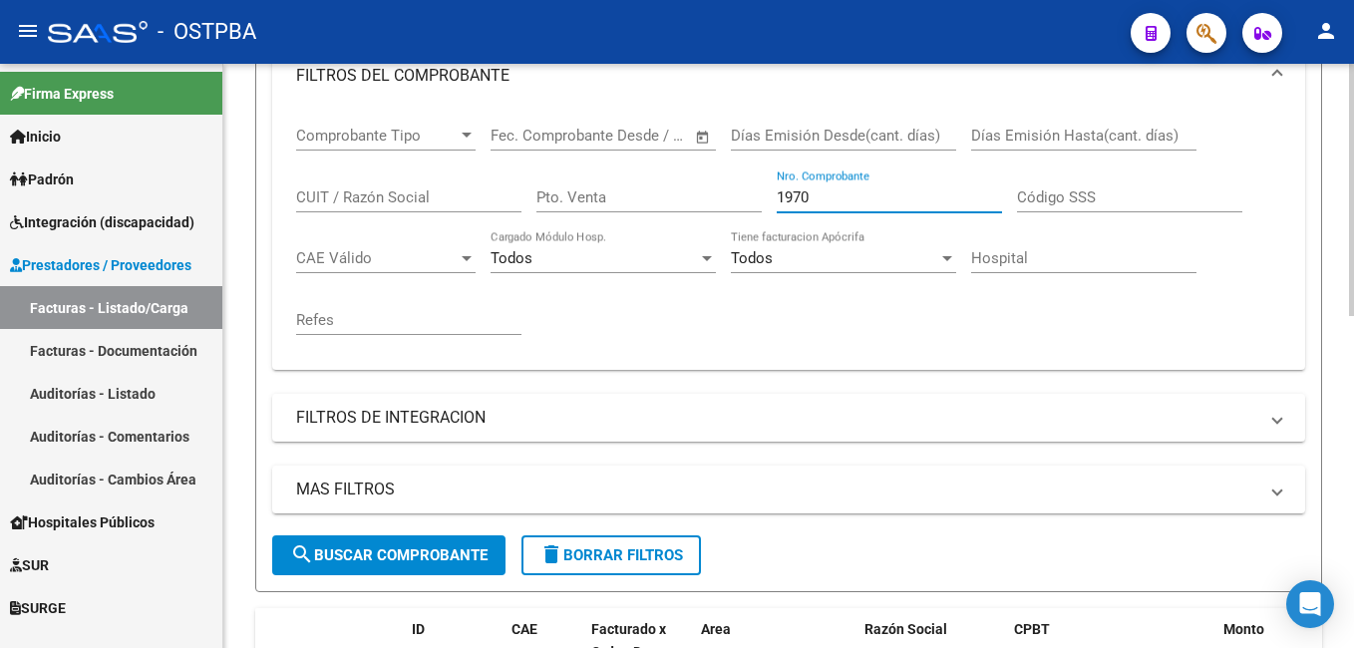
drag, startPoint x: 829, startPoint y: 199, endPoint x: 703, endPoint y: 201, distance: 126.6
click at [703, 201] on div "Comprobante Tipo Comprobante Tipo Fecha inicio – Fecha fin Fec. Comprobante Des…" at bounding box center [788, 231] width 985 height 246
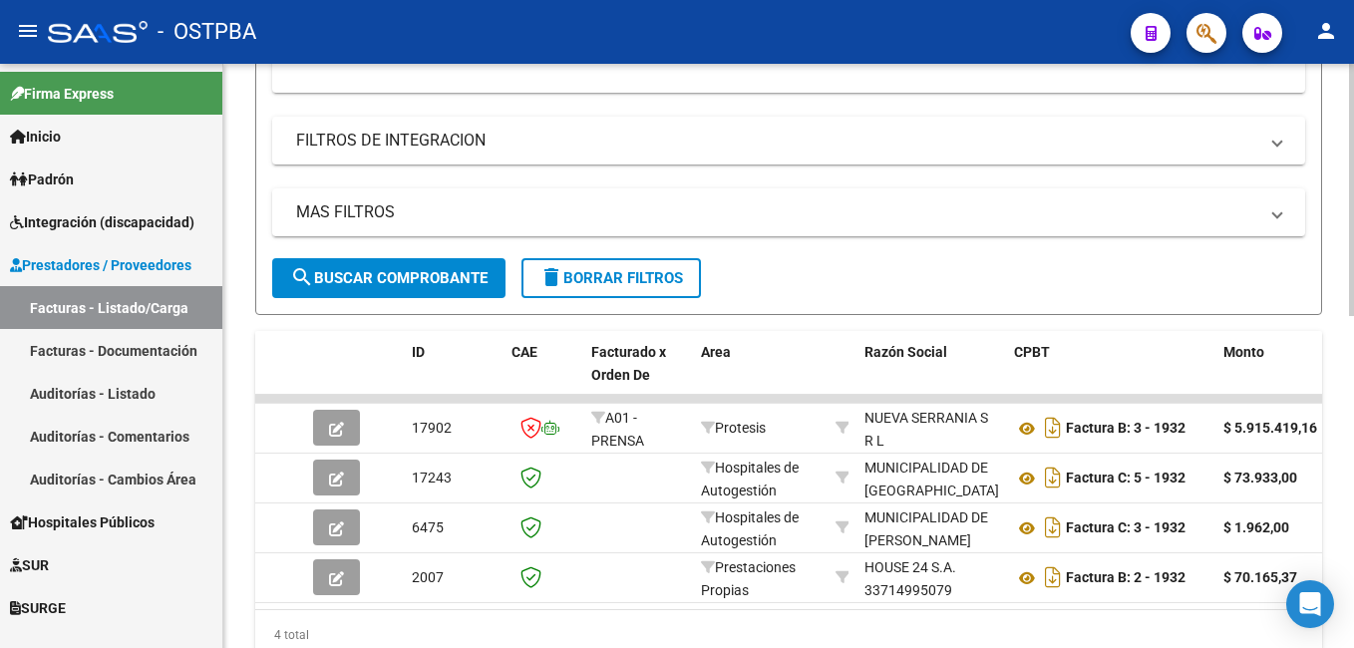
scroll to position [698, 0]
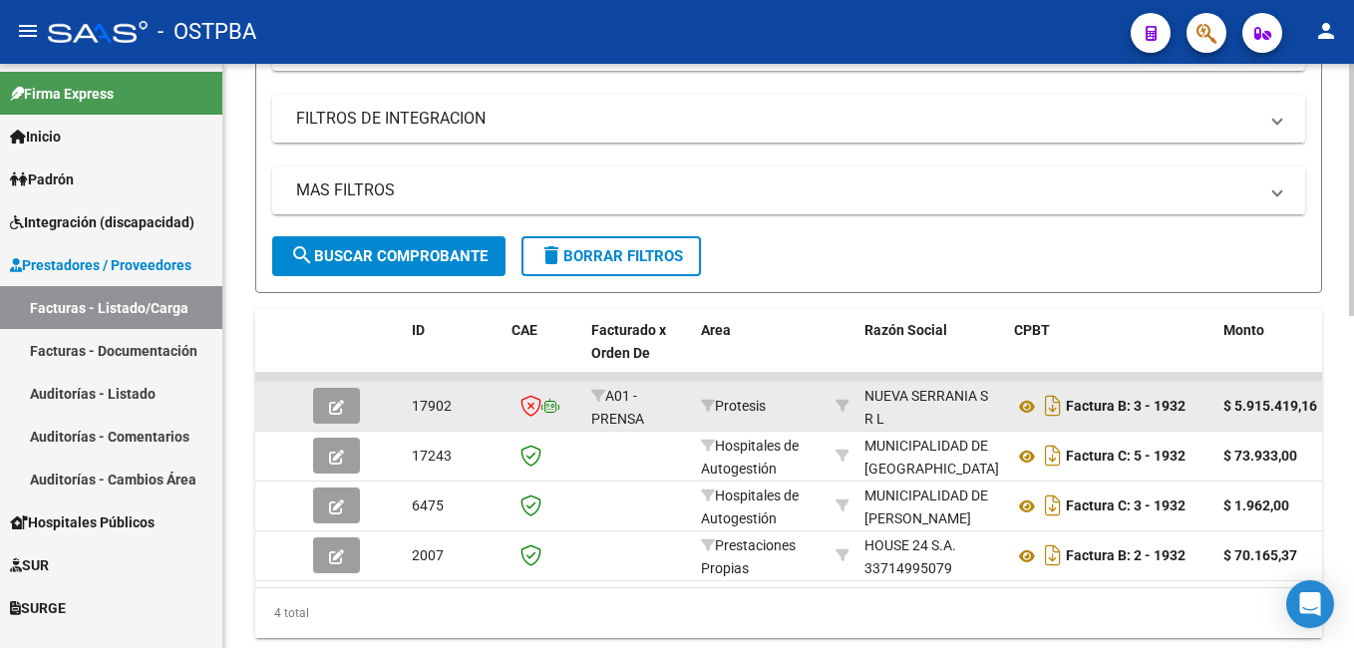
type input "1932"
click at [349, 408] on button "button" at bounding box center [336, 406] width 47 height 36
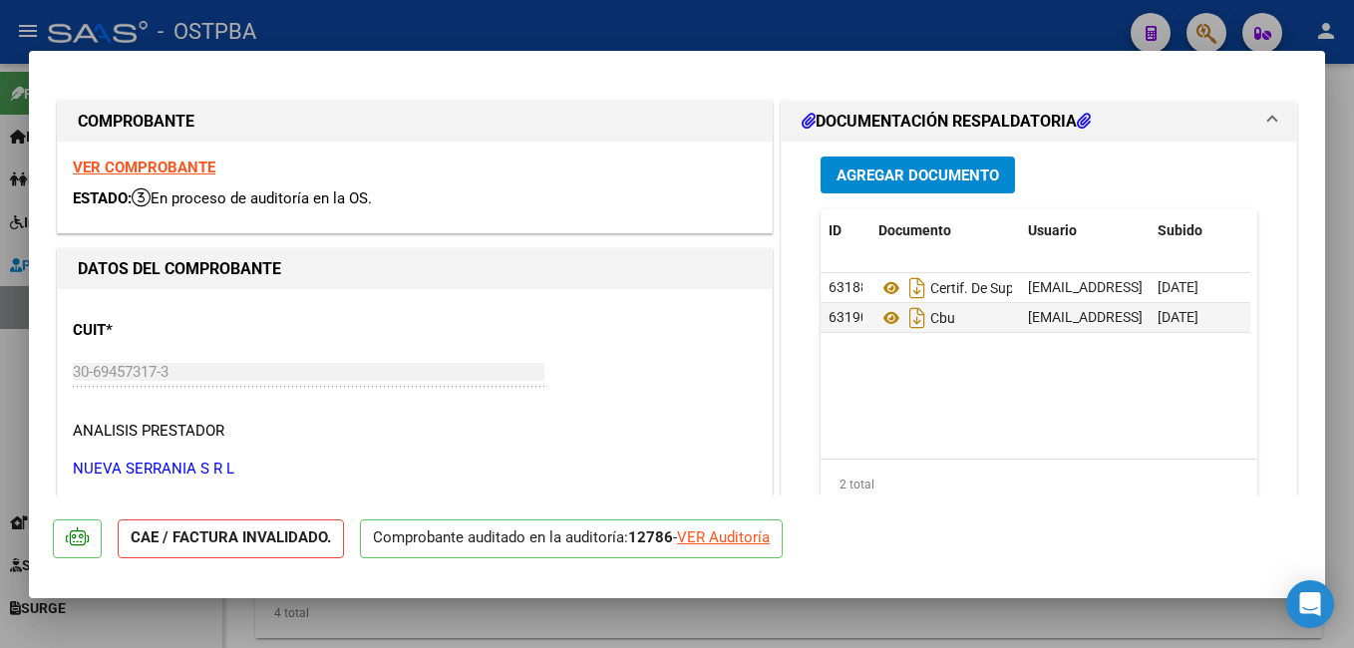
click at [924, 184] on span "Agregar Documento" at bounding box center [917, 175] width 162 height 18
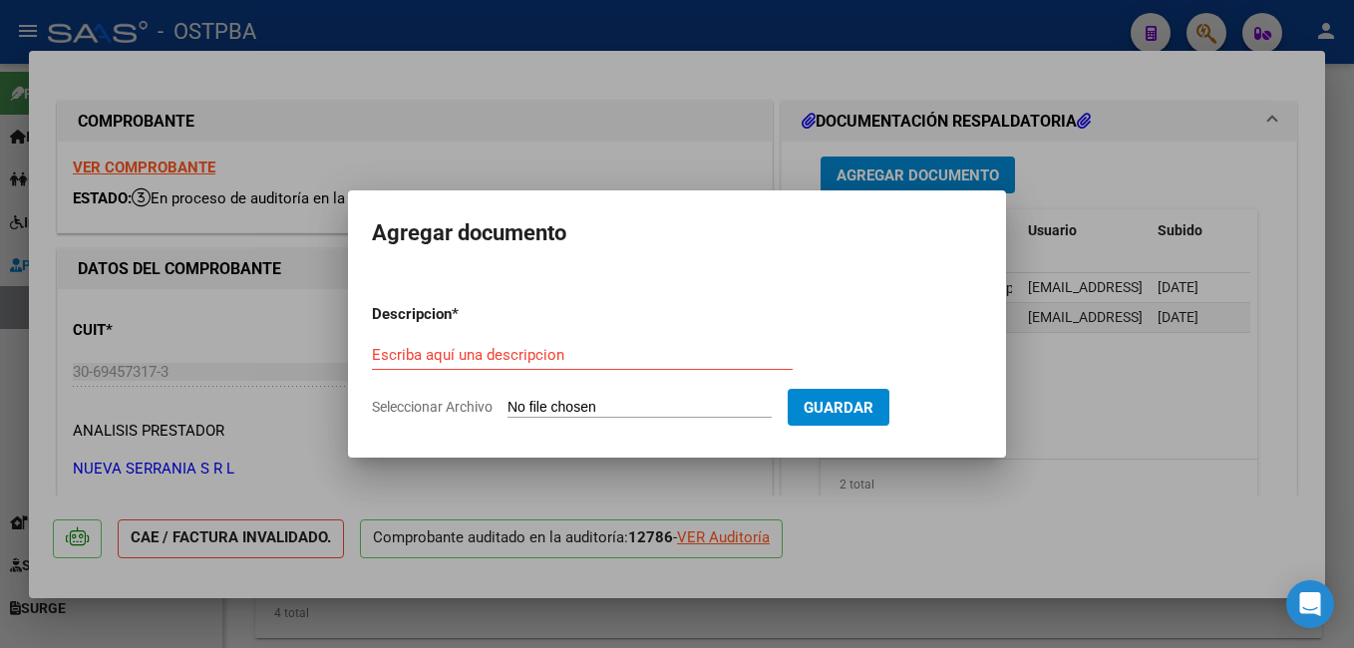
click at [465, 410] on span "Seleccionar Archivo" at bounding box center [432, 407] width 121 height 16
click at [507, 410] on input "Seleccionar Archivo" at bounding box center [639, 408] width 264 height 19
type input "C:\fakepath\Auditoría_20251007_0001.pdf"
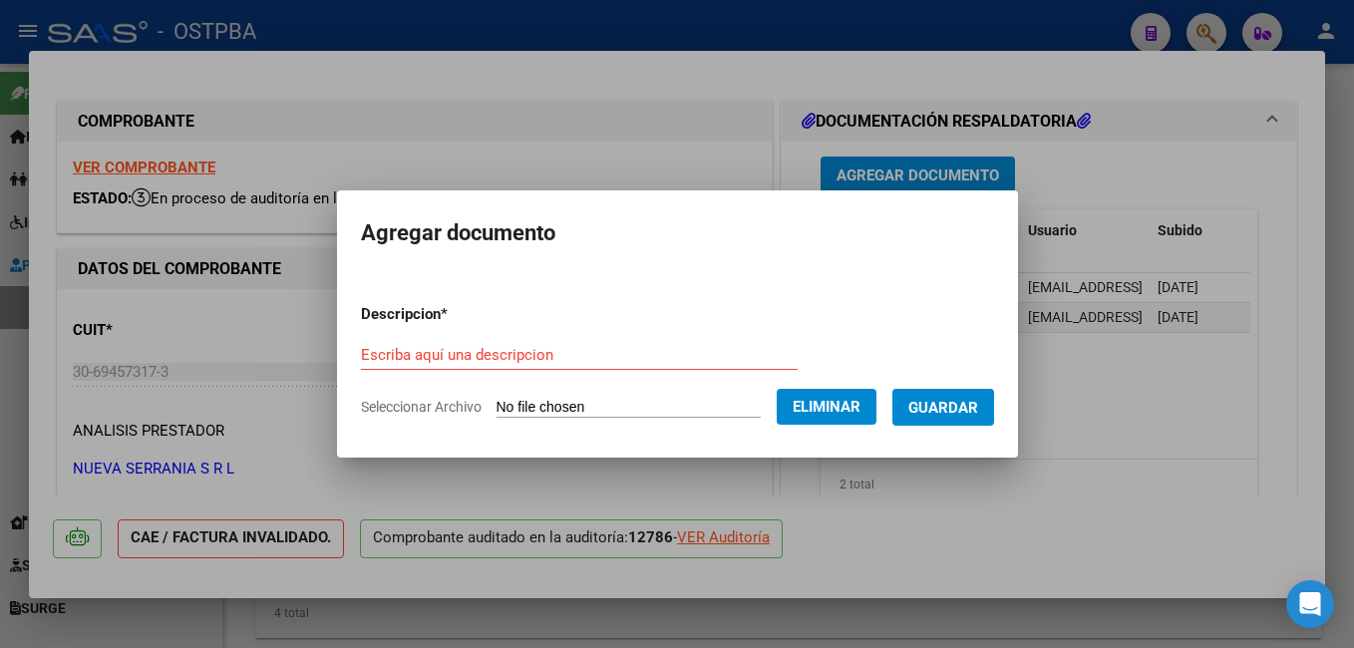
click at [573, 361] on input "Escriba aquí una descripcion" at bounding box center [579, 355] width 437 height 18
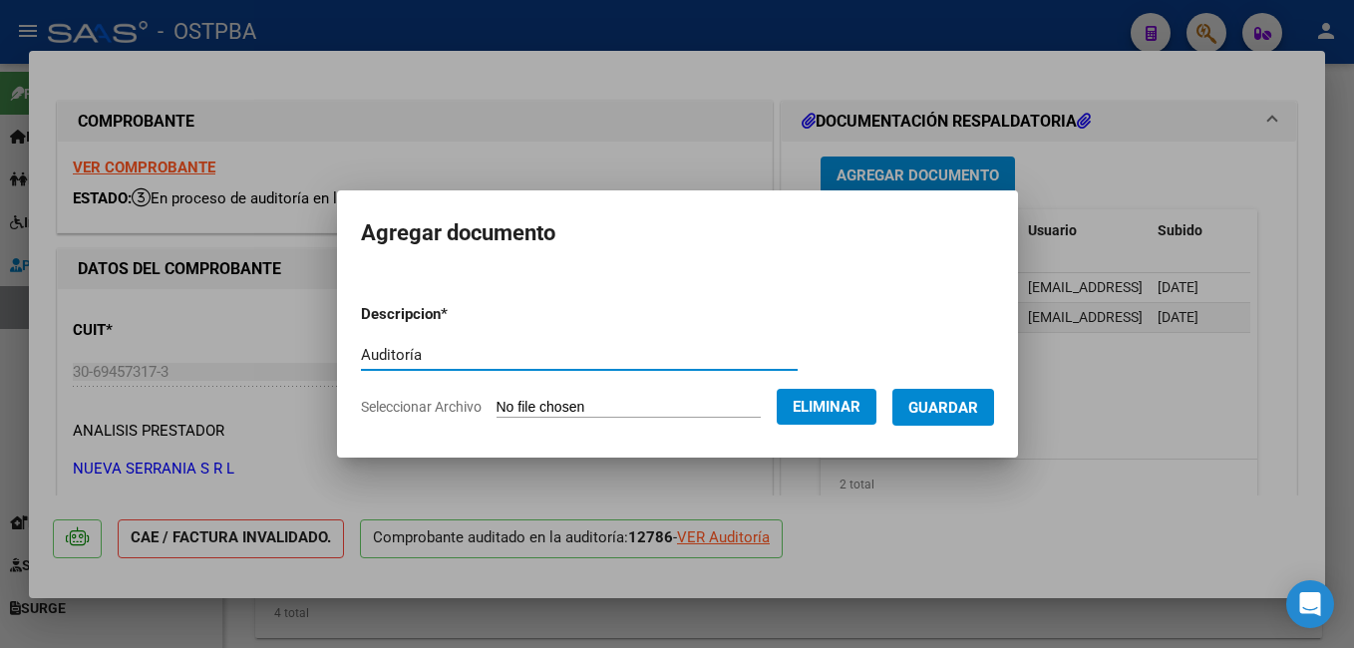
type input "Auditoría"
click at [945, 401] on span "Guardar" at bounding box center [943, 408] width 70 height 18
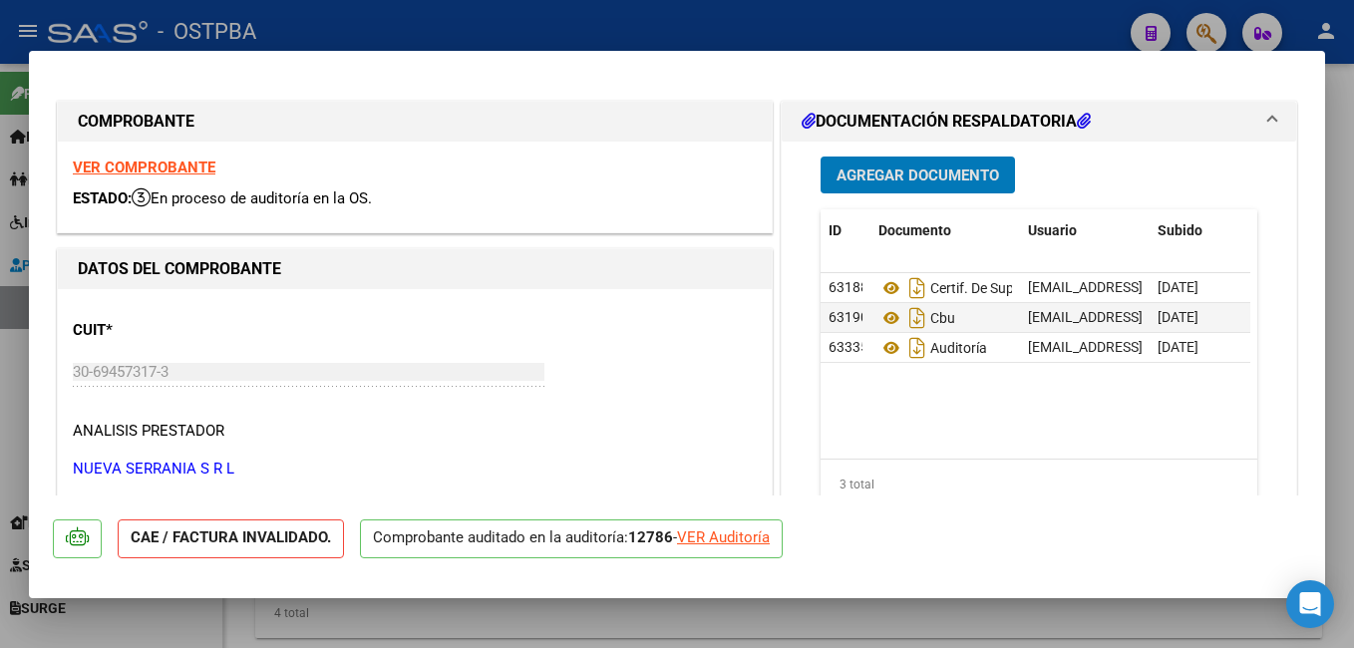
click at [643, 10] on div at bounding box center [677, 324] width 1354 height 648
type input "$ 0,00"
